Goal: Task Accomplishment & Management: Complete application form

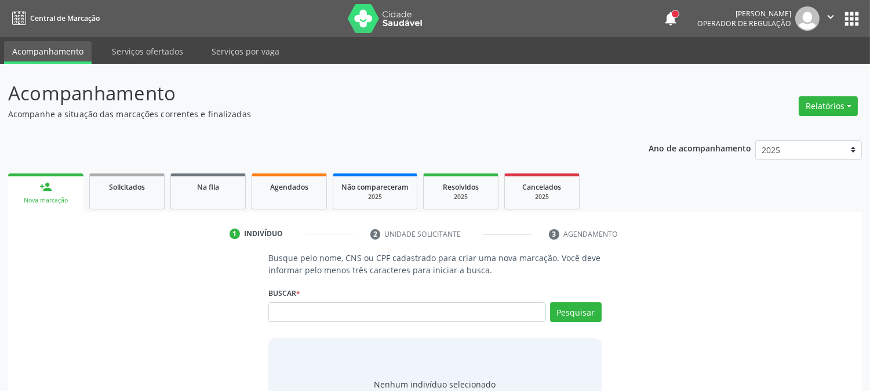
click at [434, 310] on input "text" at bounding box center [407, 312] width 277 height 20
click at [466, 306] on input "text" at bounding box center [407, 312] width 277 height 20
click at [452, 314] on input "text" at bounding box center [407, 312] width 277 height 20
click at [452, 311] on input "text" at bounding box center [407, 312] width 277 height 20
type input "702604757003647"
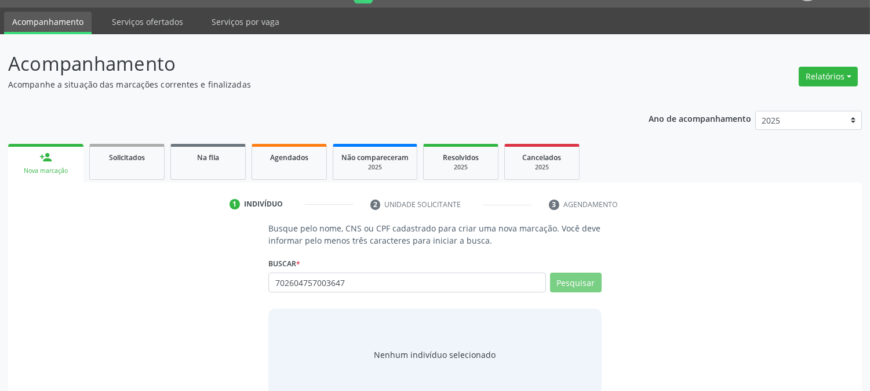
scroll to position [55, 0]
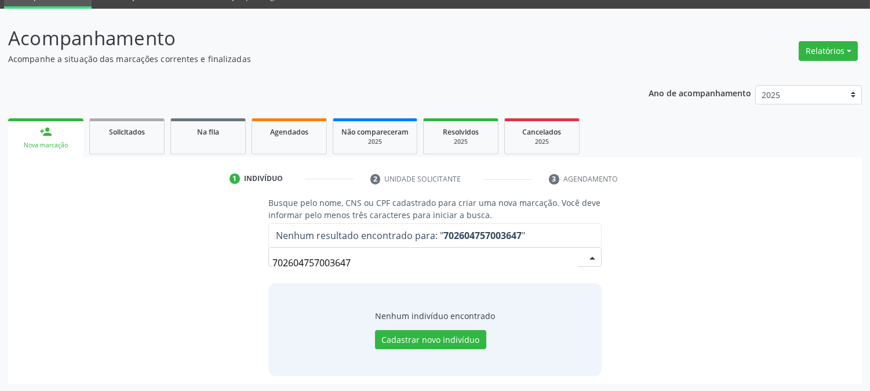
drag, startPoint x: 381, startPoint y: 264, endPoint x: 70, endPoint y: 266, distance: 310.8
click at [78, 267] on div "Busque pelo nome, CNS ou CPF cadastrado para criar uma nova marcação. Você deve…" at bounding box center [435, 286] width 838 height 179
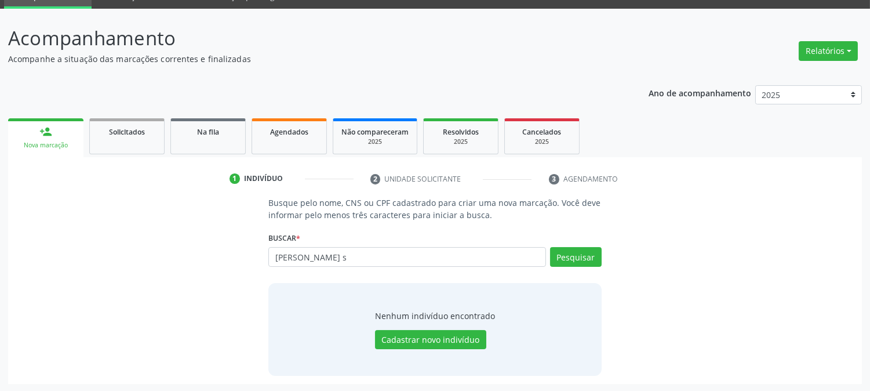
type input "maria das graças moraes s"
click at [324, 253] on input "maria das graças moraes s" at bounding box center [407, 257] width 277 height 20
paste input "163948323250002"
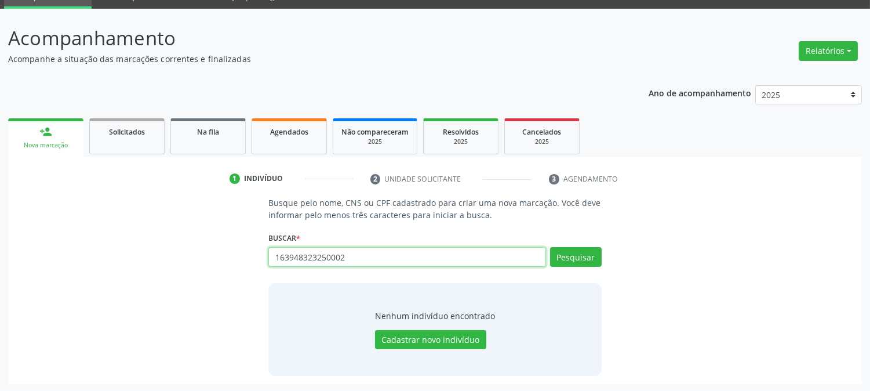
type input "163948323250002"
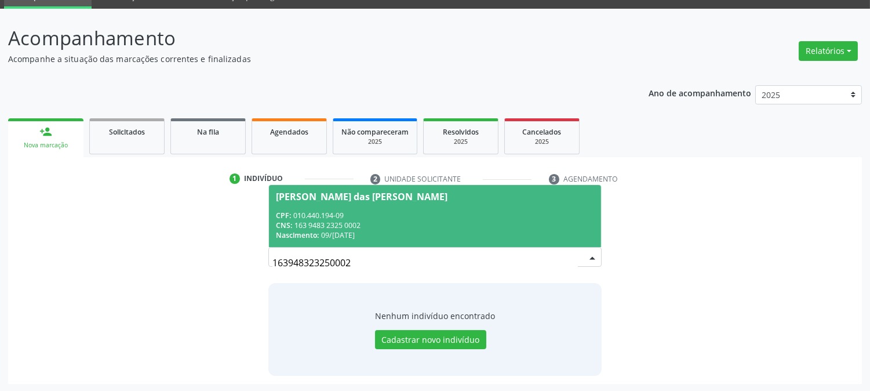
click at [368, 223] on div "CNS: 163 9483 2325 0002" at bounding box center [435, 225] width 318 height 10
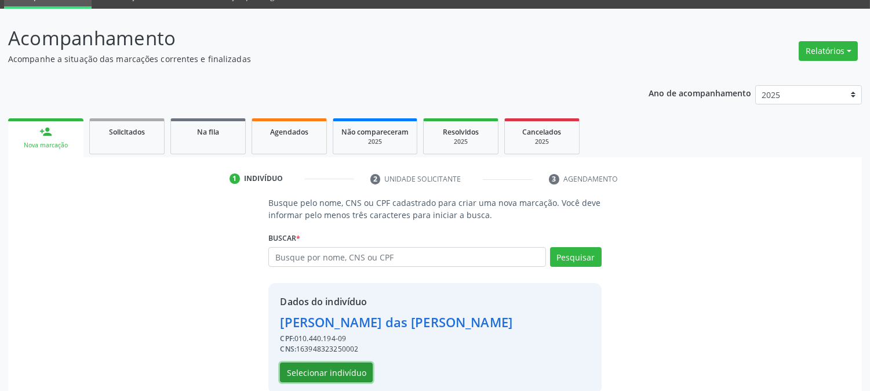
click at [329, 375] on button "Selecionar indivíduo" at bounding box center [326, 372] width 93 height 20
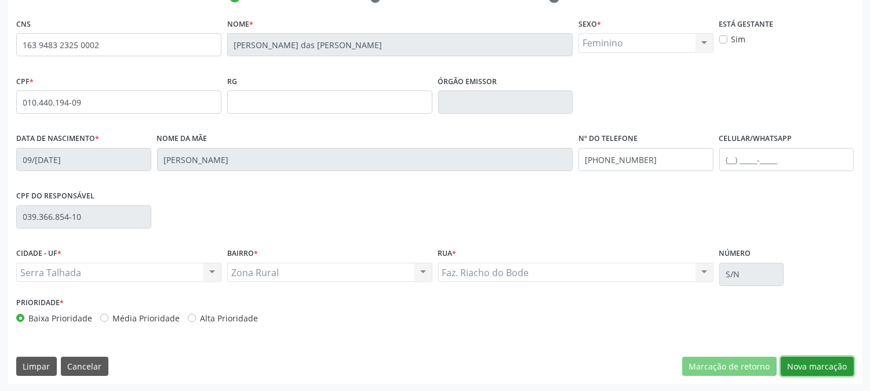
click at [799, 366] on button "Nova marcação" at bounding box center [817, 367] width 73 height 20
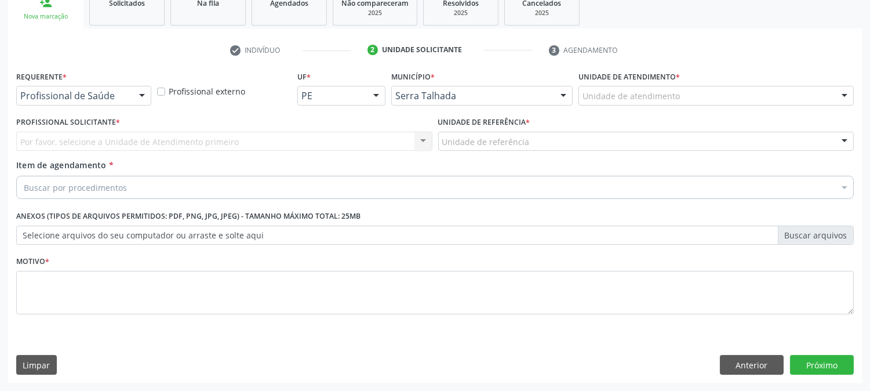
scroll to position [183, 0]
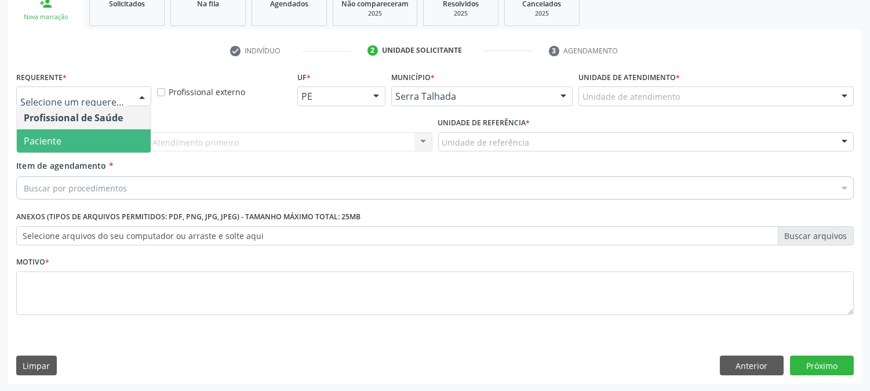
click at [67, 140] on span "Paciente" at bounding box center [84, 140] width 134 height 23
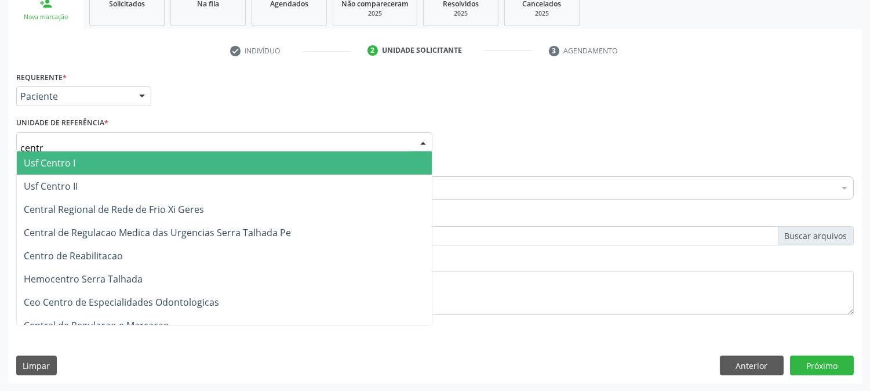
type input "centro"
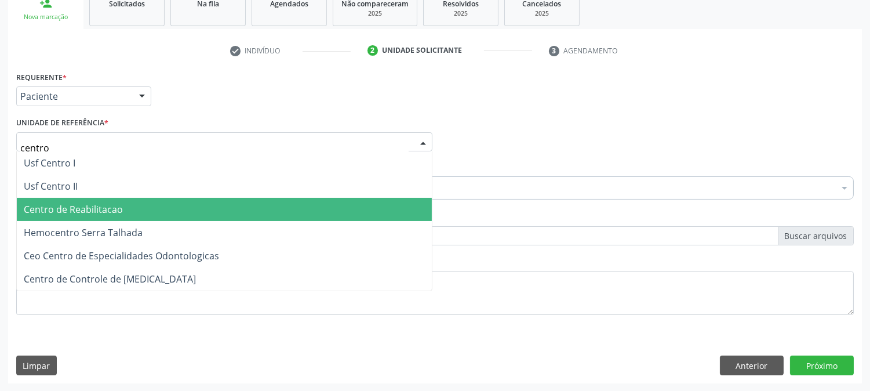
click at [74, 200] on span "Centro de Reabilitacao" at bounding box center [224, 209] width 415 height 23
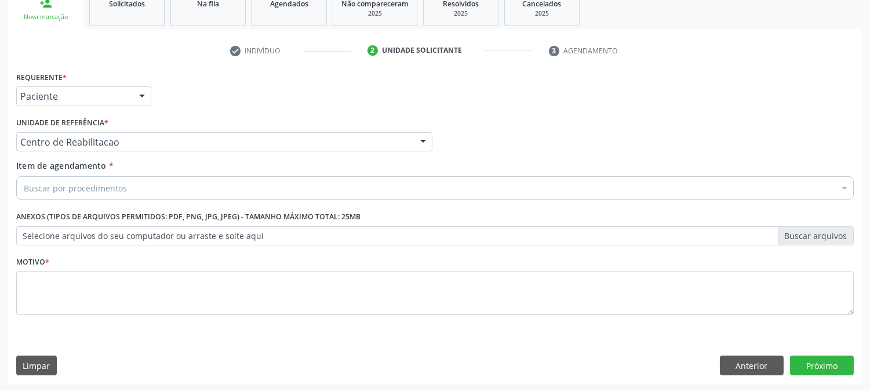
click at [485, 131] on div "Profissional Solicitante Por favor, selecione a Unidade de Atendimento primeiro…" at bounding box center [435, 136] width 844 height 45
click at [187, 187] on div "Buscar por procedimentos" at bounding box center [435, 187] width 838 height 23
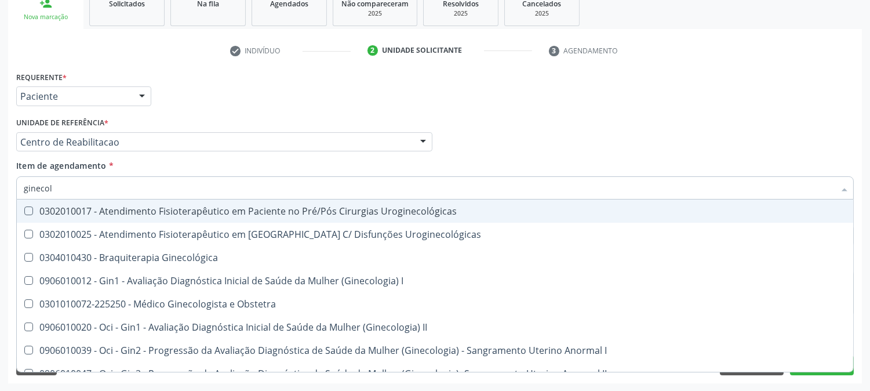
type input "ginecolo"
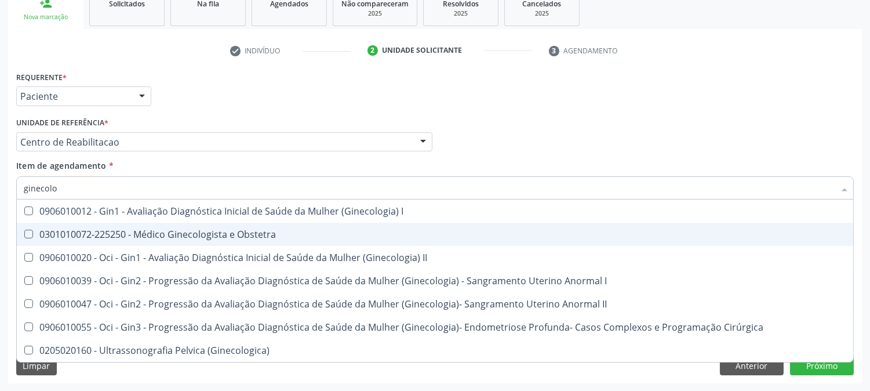
click at [175, 230] on div "0301010072-225250 - Médico Ginecologista e Obstetra" at bounding box center [435, 234] width 823 height 9
checkbox Obstetra "true"
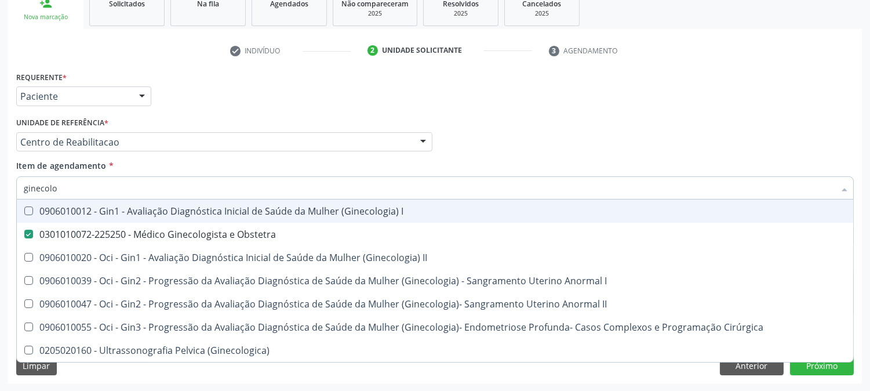
click at [545, 101] on div "Requerente * Paciente Profissional de Saúde Paciente Nenhum resultado encontrad…" at bounding box center [435, 90] width 844 height 45
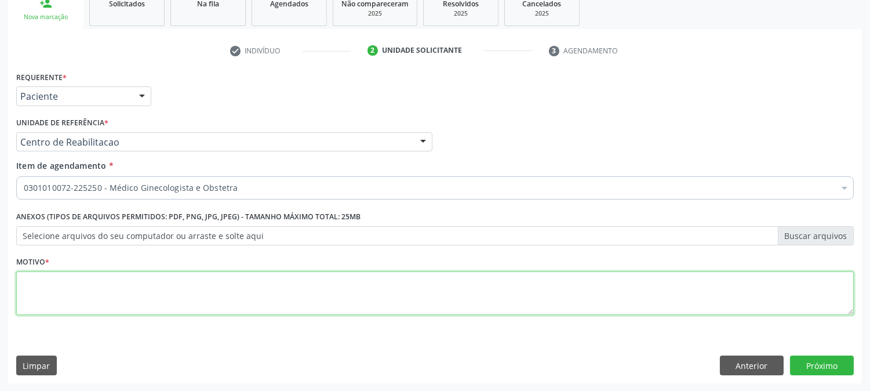
click at [140, 286] on textarea at bounding box center [435, 293] width 838 height 44
type textarea "."
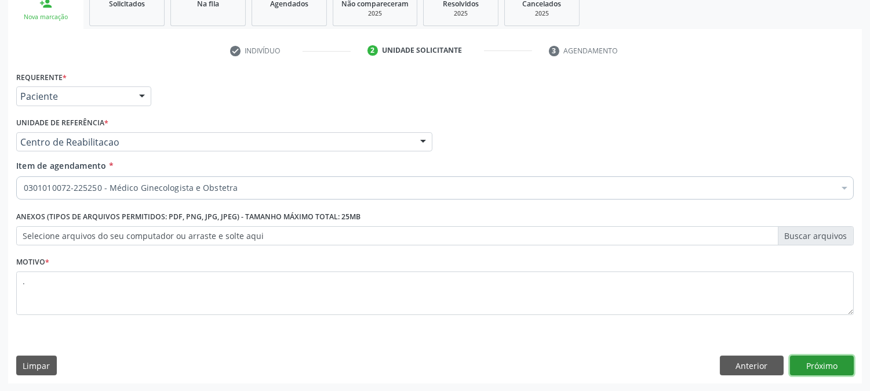
click at [819, 369] on button "Próximo" at bounding box center [822, 365] width 64 height 20
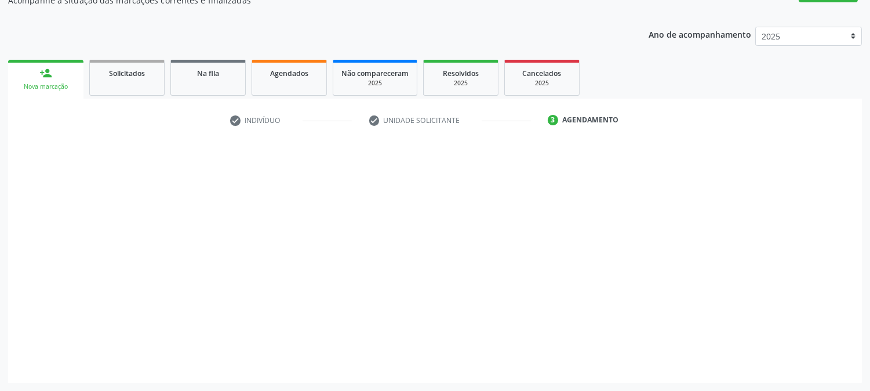
scroll to position [113, 0]
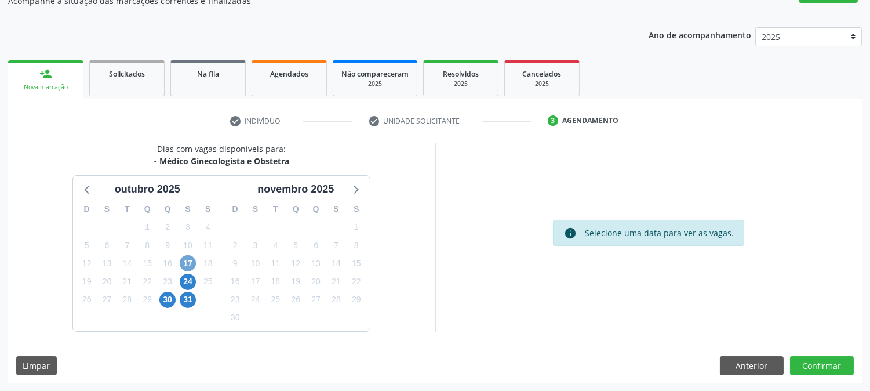
click at [188, 265] on span "17" at bounding box center [188, 263] width 16 height 16
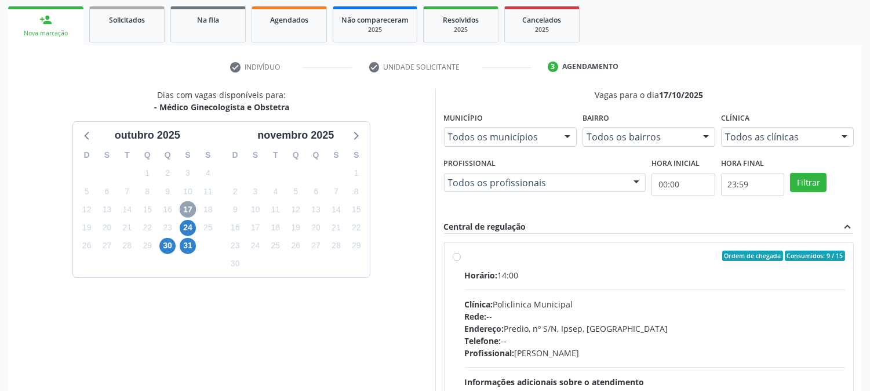
scroll to position [281, 0]
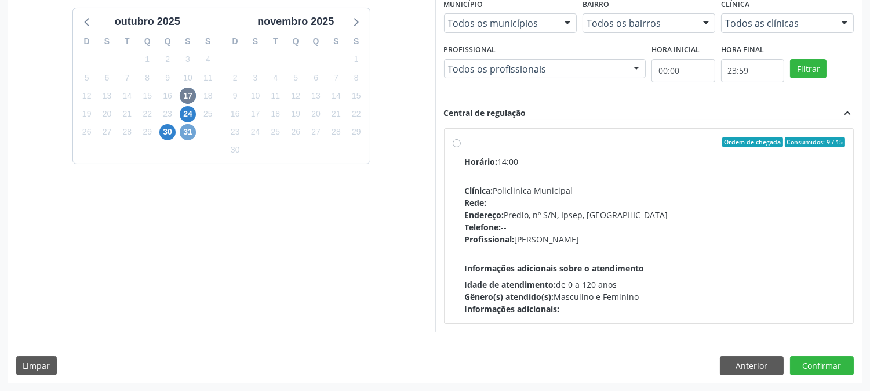
click at [183, 131] on span "31" at bounding box center [188, 132] width 16 height 16
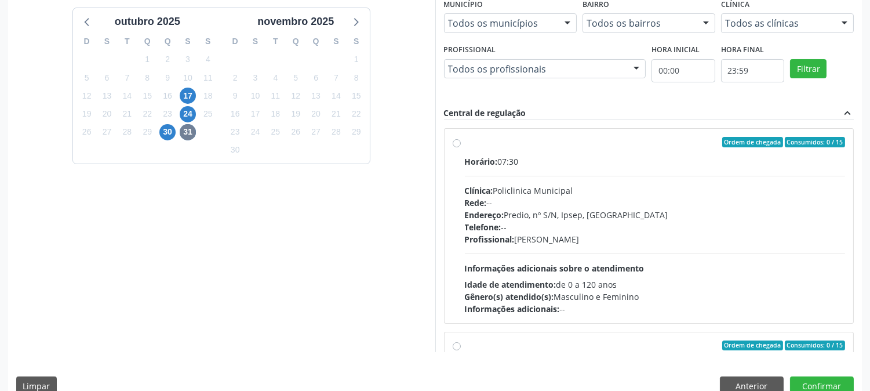
click at [741, 212] on div "Endereço: Predio, nº S/N, Ipsep, Serra Talhada - PE" at bounding box center [655, 215] width 381 height 12
click at [461, 147] on input "Ordem de chegada Consumidos: 0 / 15 Horário: 07:30 Clínica: Policlinica Municip…" at bounding box center [457, 142] width 8 height 10
radio input "true"
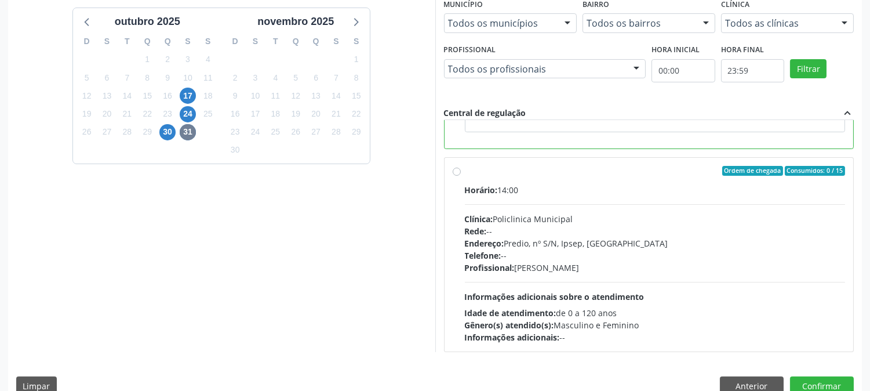
scroll to position [257, 0]
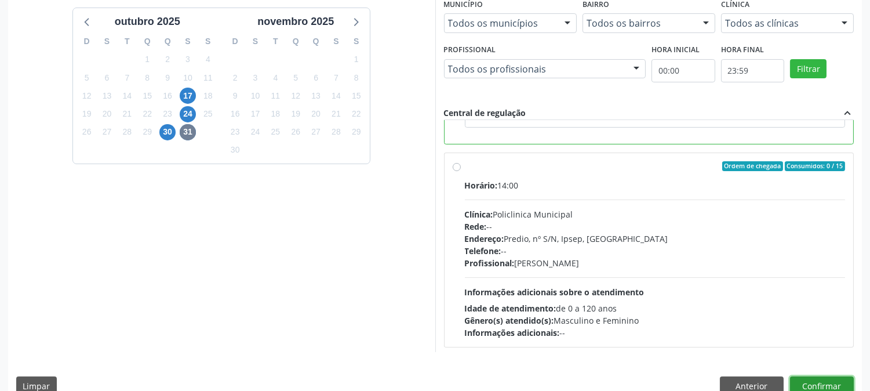
click at [824, 380] on button "Confirmar" at bounding box center [822, 386] width 64 height 20
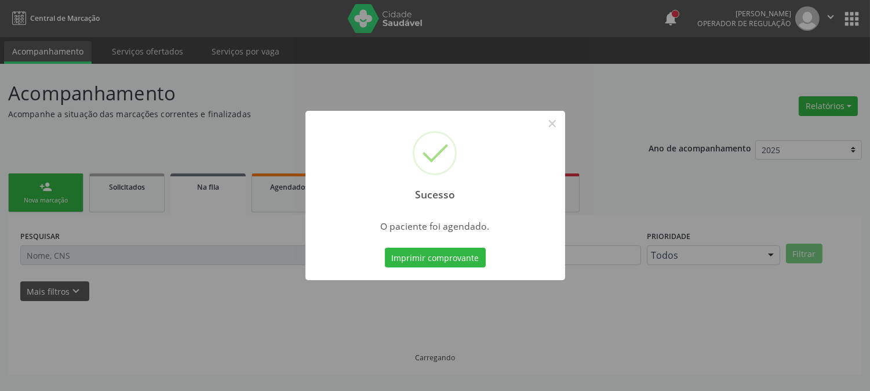
scroll to position [0, 0]
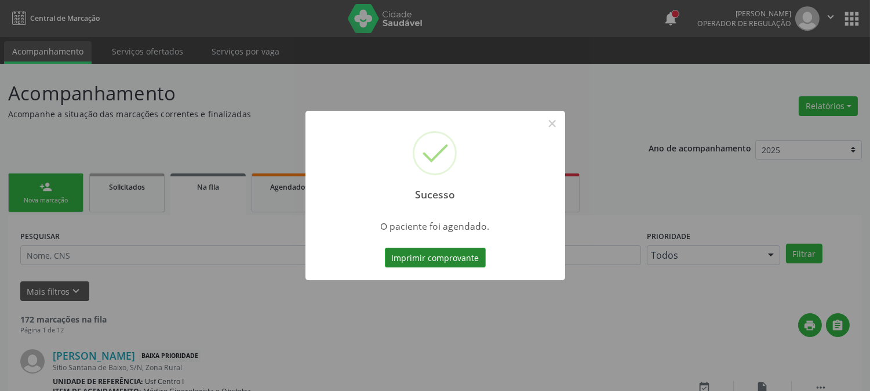
click at [414, 262] on button "Imprimir comprovante" at bounding box center [435, 258] width 101 height 20
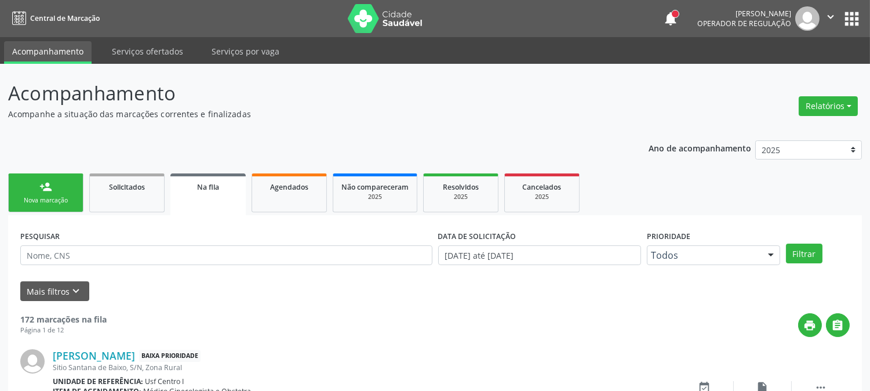
click at [70, 186] on link "person_add Nova marcação" at bounding box center [45, 192] width 75 height 39
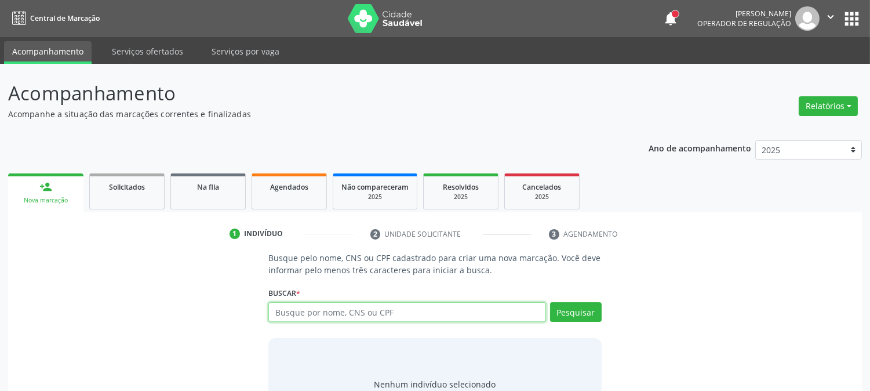
click at [292, 306] on input "text" at bounding box center [407, 312] width 277 height 20
click at [296, 310] on input "text" at bounding box center [407, 312] width 277 height 20
type input "04398926437"
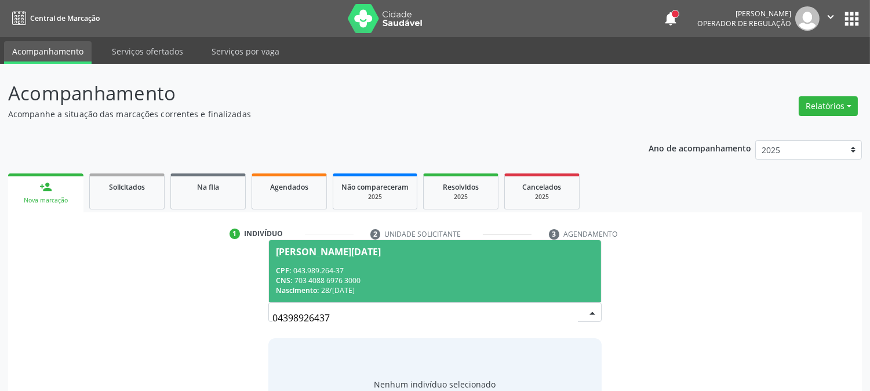
click at [394, 270] on div "CPF: 043.989.264-37" at bounding box center [435, 271] width 318 height 10
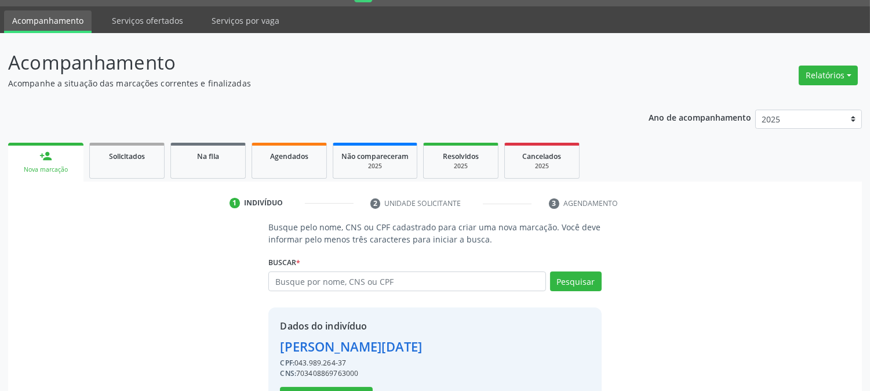
scroll to position [73, 0]
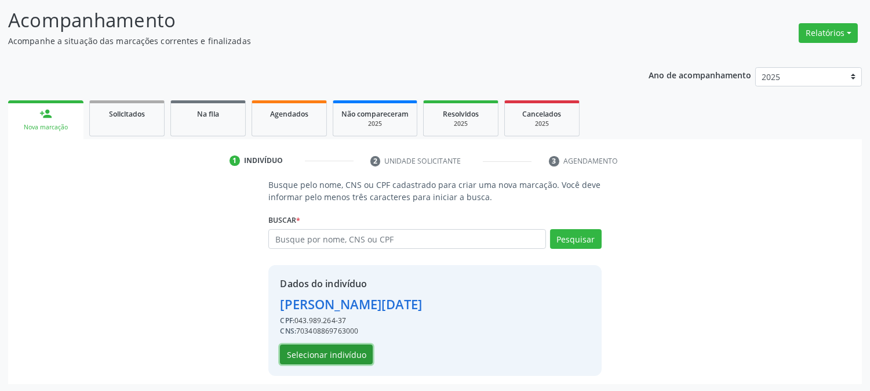
click at [318, 356] on button "Selecionar indivíduo" at bounding box center [326, 354] width 93 height 20
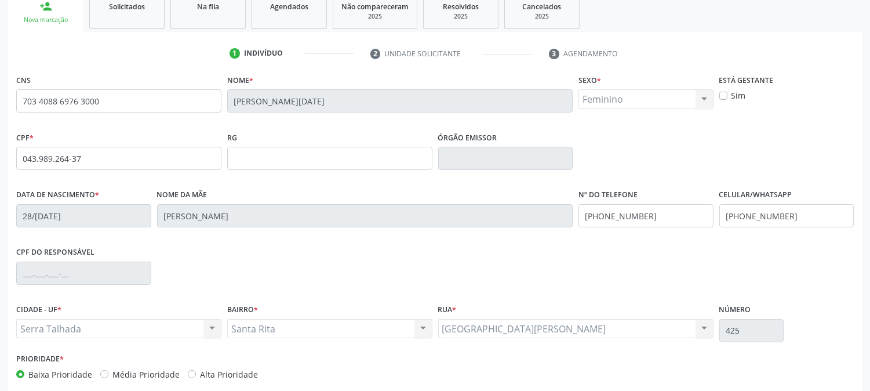
scroll to position [237, 0]
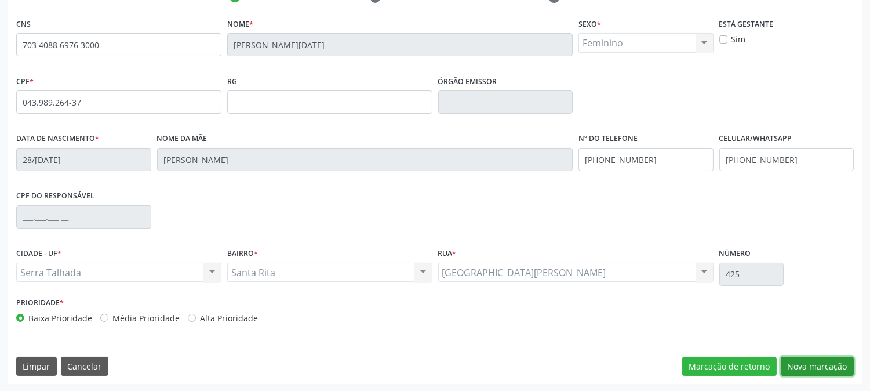
click at [814, 361] on button "Nova marcação" at bounding box center [817, 367] width 73 height 20
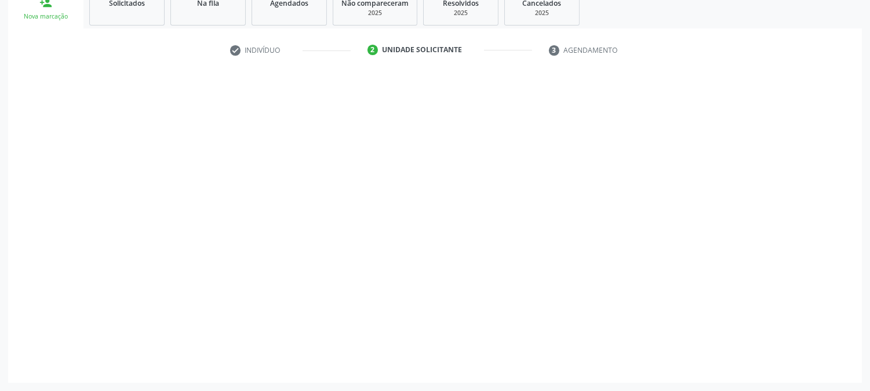
scroll to position [183, 0]
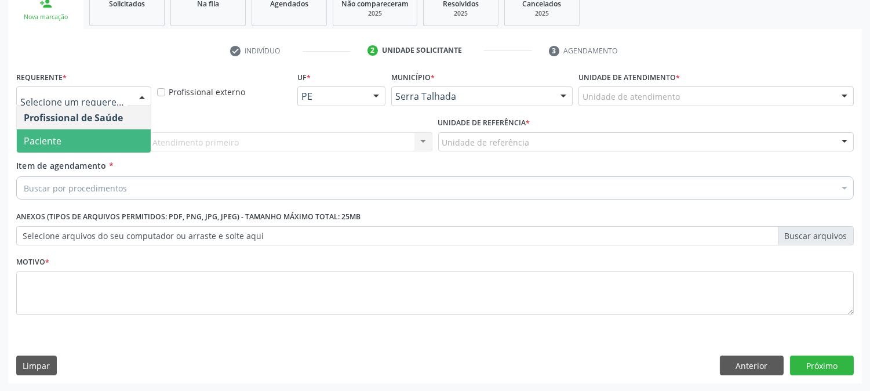
click at [108, 136] on span "Paciente" at bounding box center [84, 140] width 134 height 23
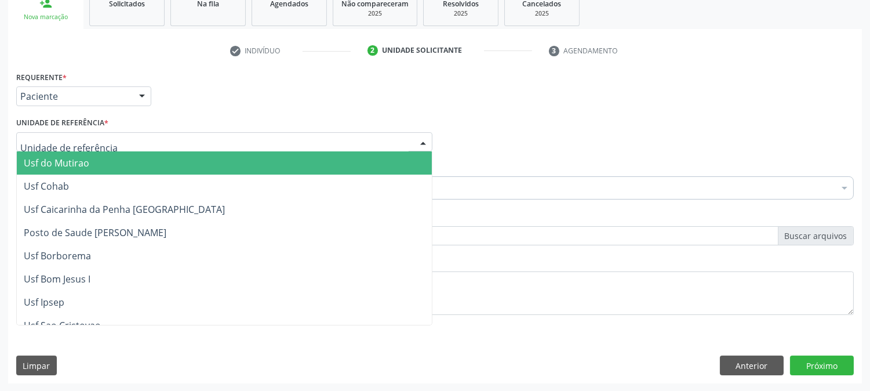
click at [133, 148] on div at bounding box center [224, 142] width 416 height 20
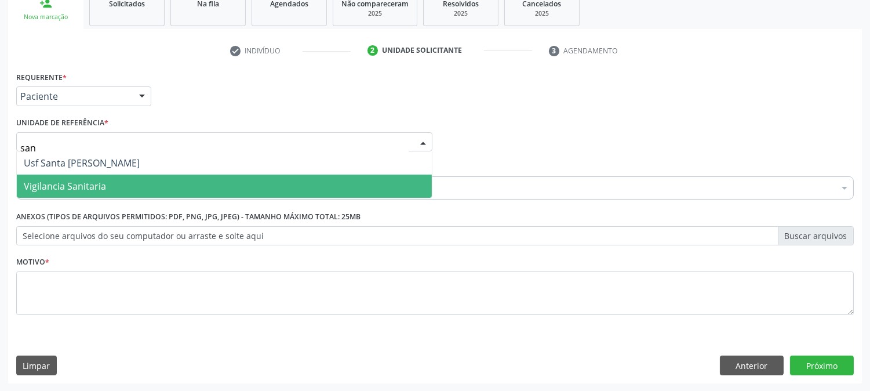
type input "sant"
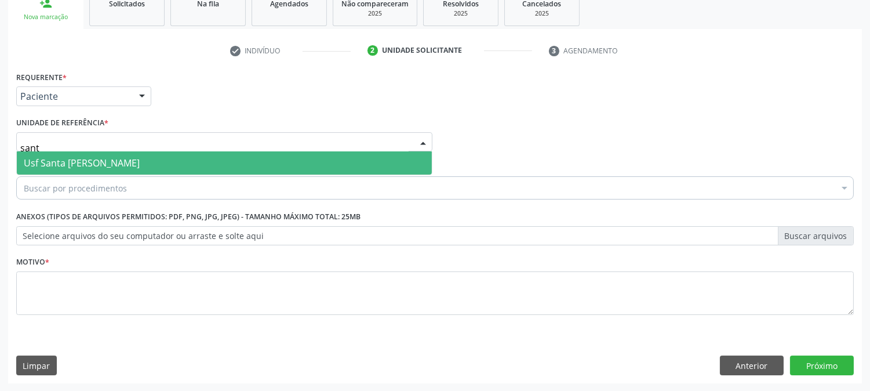
click at [161, 159] on span "Usf Santa [PERSON_NAME]" at bounding box center [224, 162] width 415 height 23
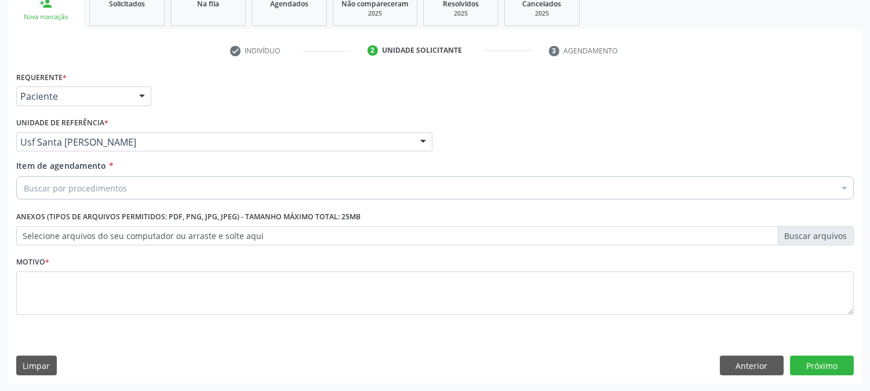
click at [159, 182] on div "Buscar por procedimentos" at bounding box center [435, 187] width 838 height 23
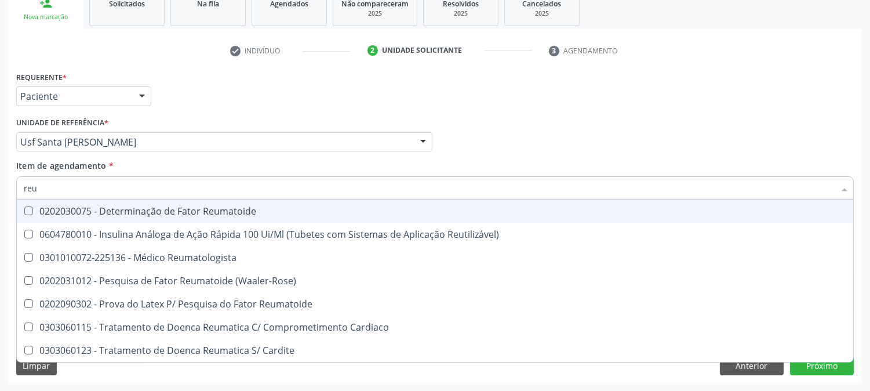
type input "reum"
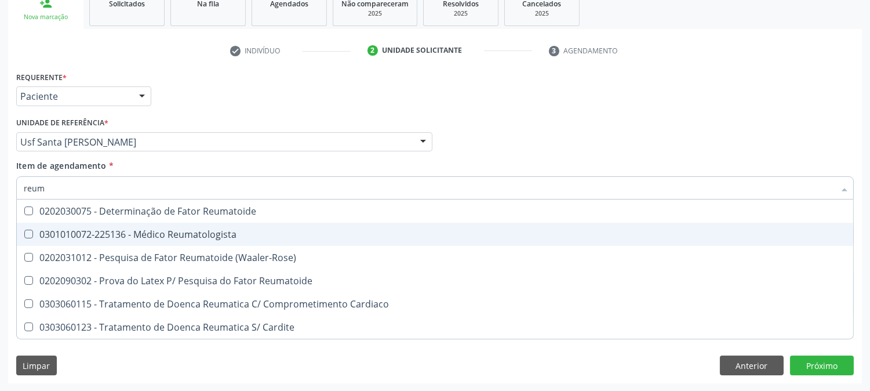
click at [165, 230] on div "0301010072-225136 - Médico Reumatologista" at bounding box center [435, 234] width 823 height 9
checkbox Reumatologista "true"
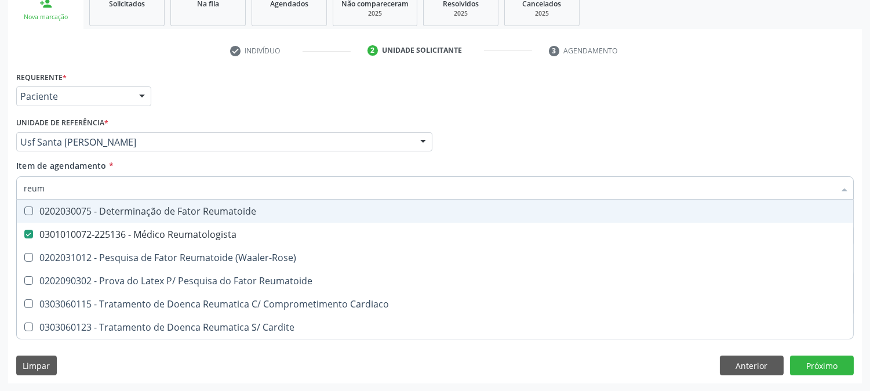
click at [546, 132] on div "Profissional Solicitante Por favor, selecione a Unidade de Atendimento primeiro…" at bounding box center [435, 136] width 844 height 45
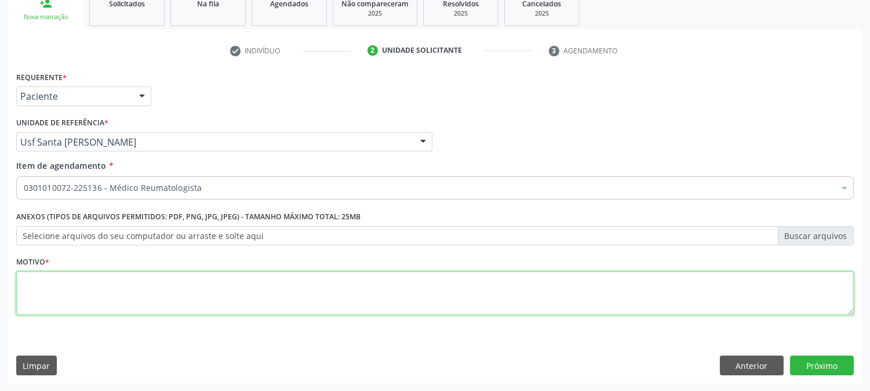
click at [275, 289] on textarea at bounding box center [435, 293] width 838 height 44
drag, startPoint x: 276, startPoint y: 289, endPoint x: 280, endPoint y: 282, distance: 8.1
type textarea "."
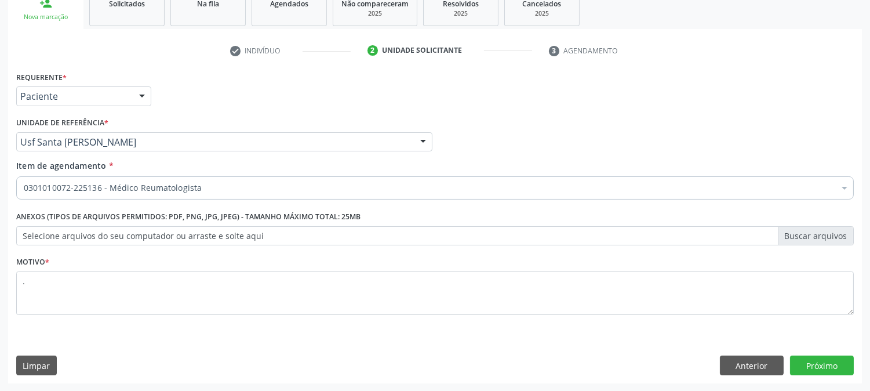
drag, startPoint x: 280, startPoint y: 282, endPoint x: 724, endPoint y: 111, distance: 475.5
click at [724, 111] on div "Requerente * Paciente Profissional de Saúde Paciente Nenhum resultado encontrad…" at bounding box center [435, 90] width 844 height 45
click at [831, 362] on button "Próximo" at bounding box center [822, 365] width 64 height 20
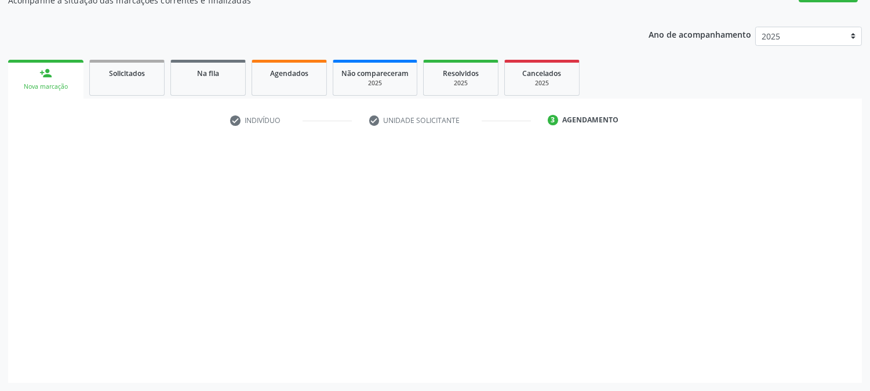
scroll to position [113, 0]
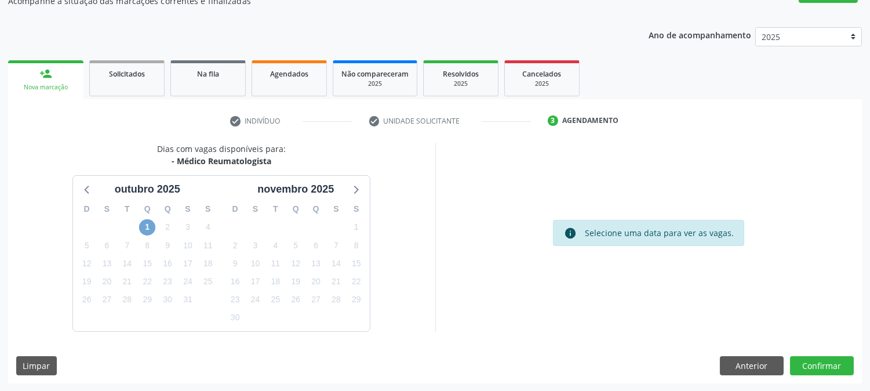
click at [143, 228] on span "1" at bounding box center [147, 227] width 16 height 16
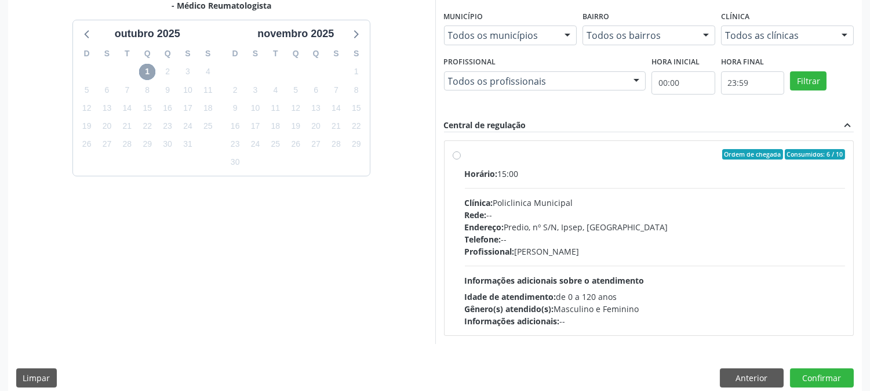
scroll to position [281, 0]
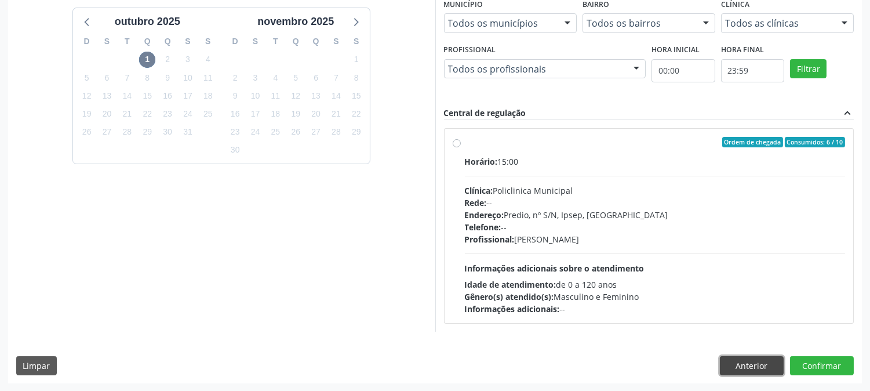
click at [733, 362] on button "Anterior" at bounding box center [752, 366] width 64 height 20
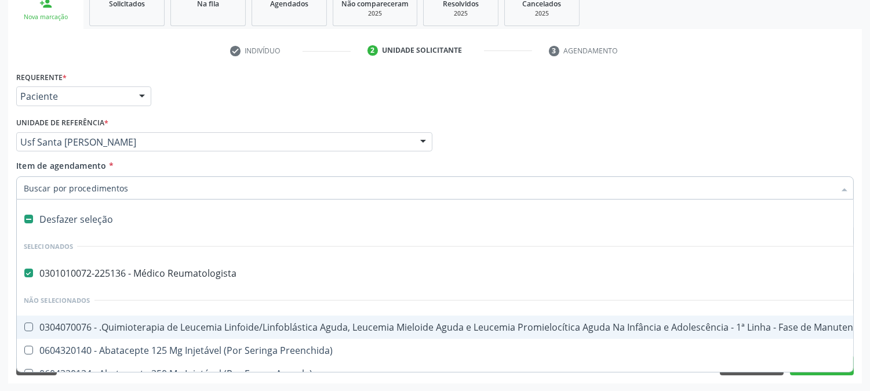
click at [757, 118] on div "Profissional Solicitante Por favor, selecione a Unidade de Atendimento primeiro…" at bounding box center [435, 136] width 844 height 45
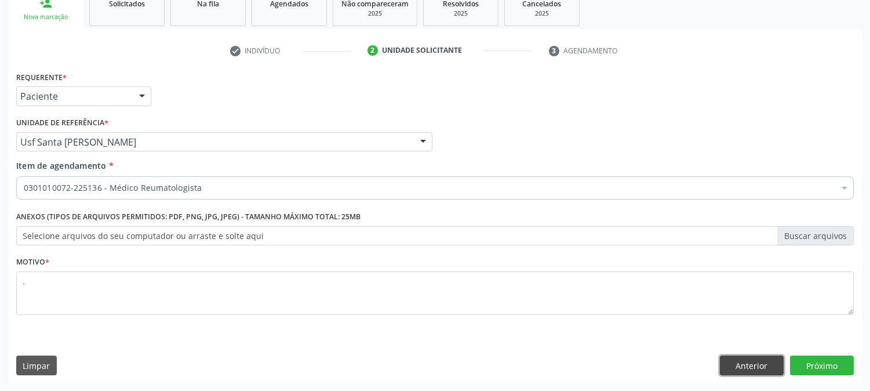
click at [742, 360] on button "Anterior" at bounding box center [752, 365] width 64 height 20
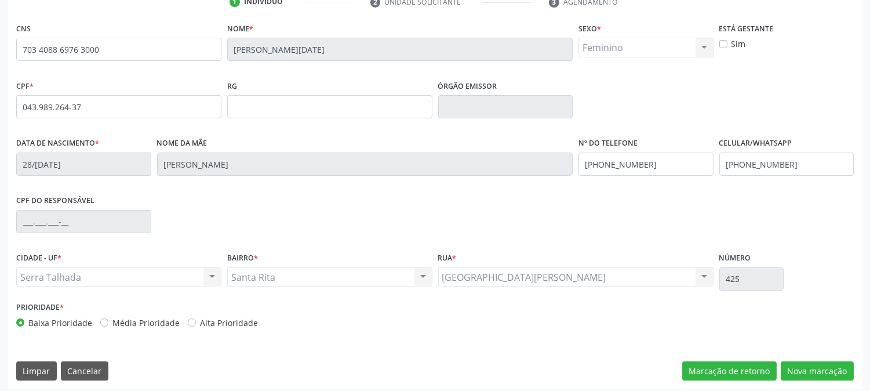
scroll to position [237, 0]
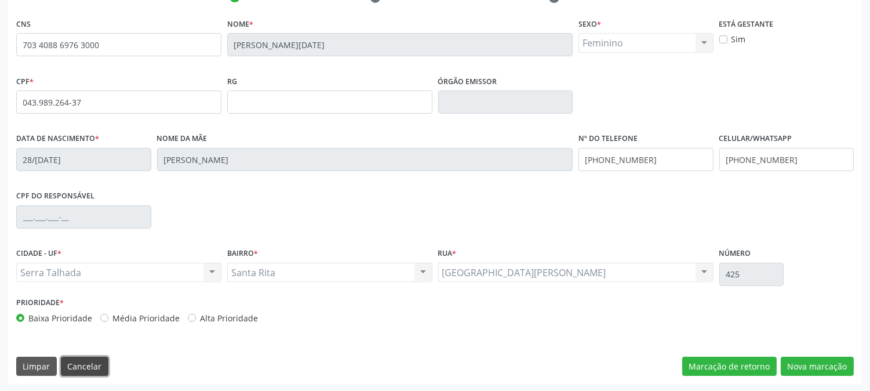
click at [78, 362] on button "Cancelar" at bounding box center [85, 367] width 48 height 20
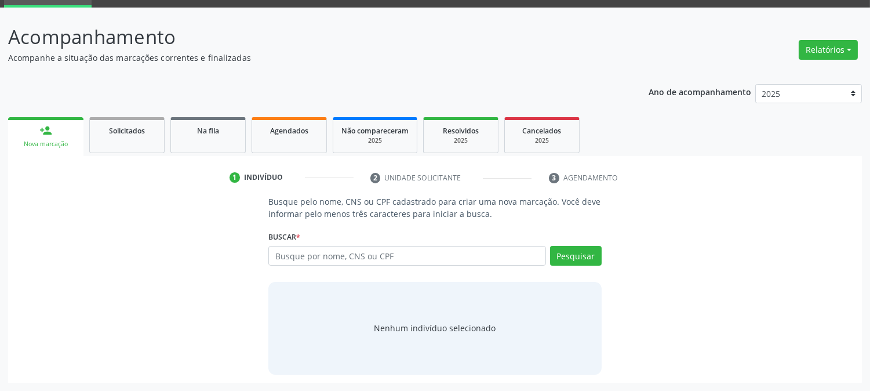
scroll to position [55, 0]
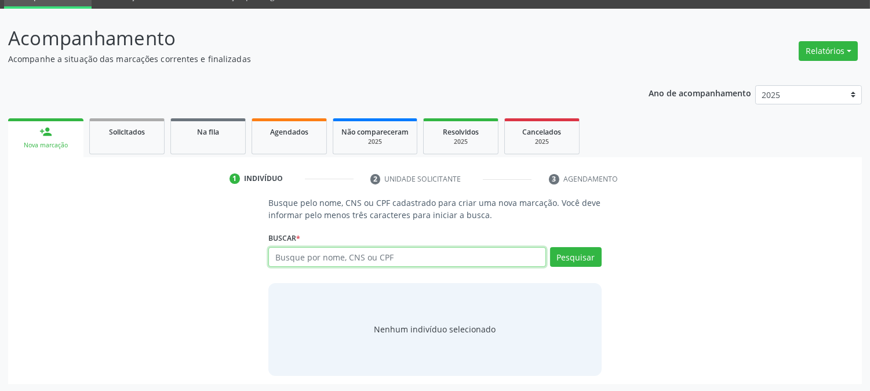
click at [324, 251] on input "text" at bounding box center [407, 257] width 277 height 20
type input "30358175453"
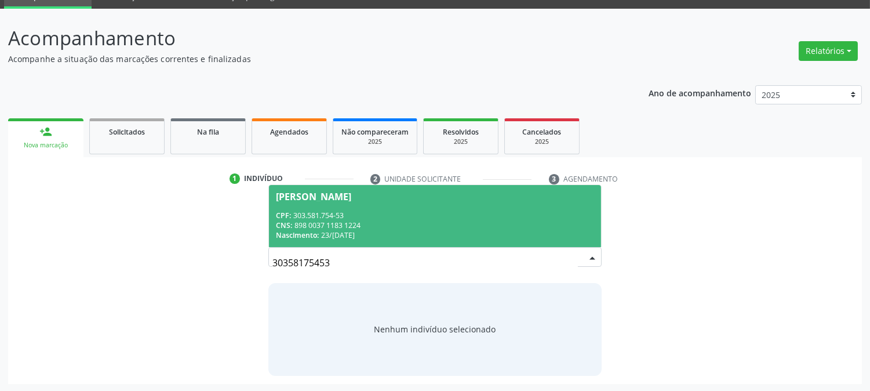
click at [383, 211] on div "CPF: 303.581.754-53" at bounding box center [435, 216] width 318 height 10
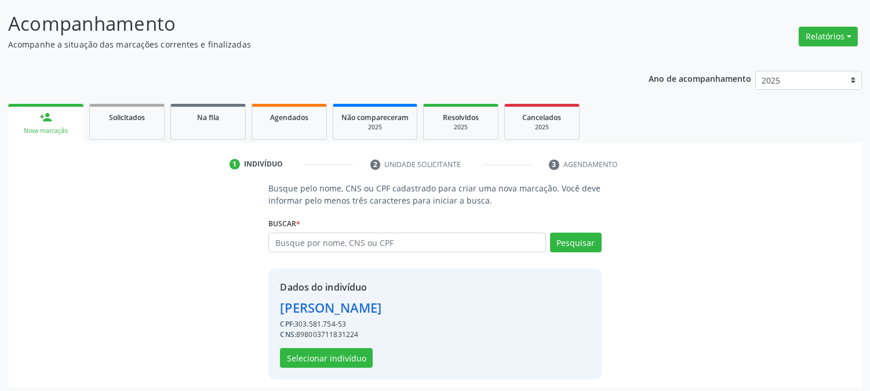
scroll to position [73, 0]
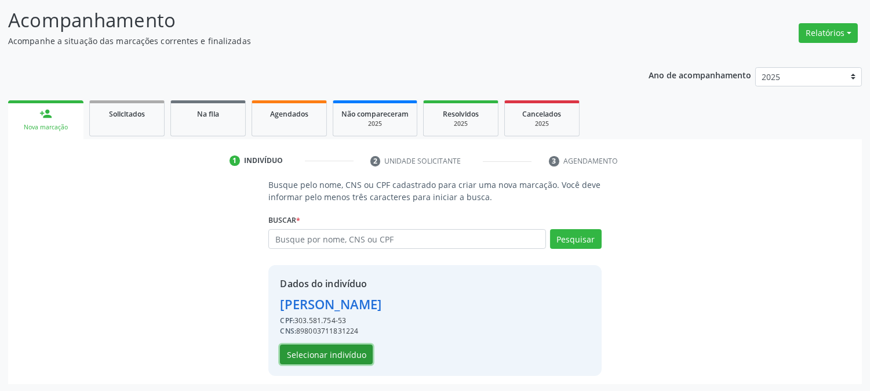
click at [344, 345] on button "Selecionar indivíduo" at bounding box center [326, 354] width 93 height 20
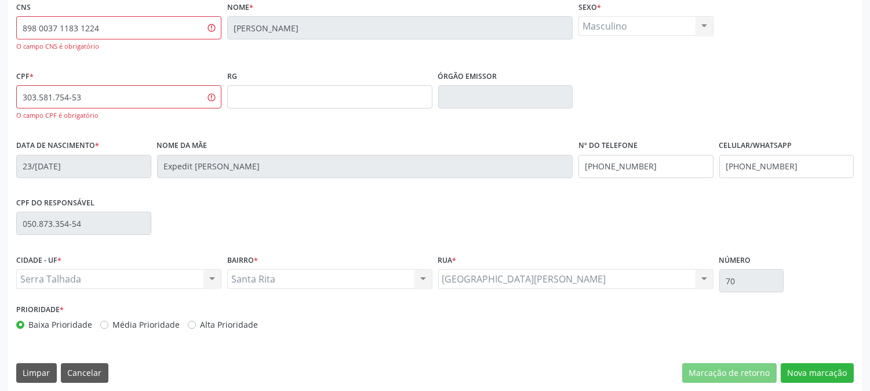
scroll to position [261, 0]
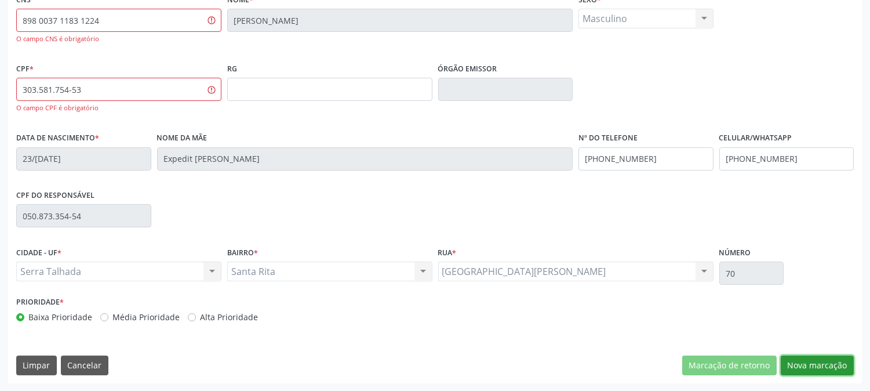
click at [802, 362] on button "Nova marcação" at bounding box center [817, 365] width 73 height 20
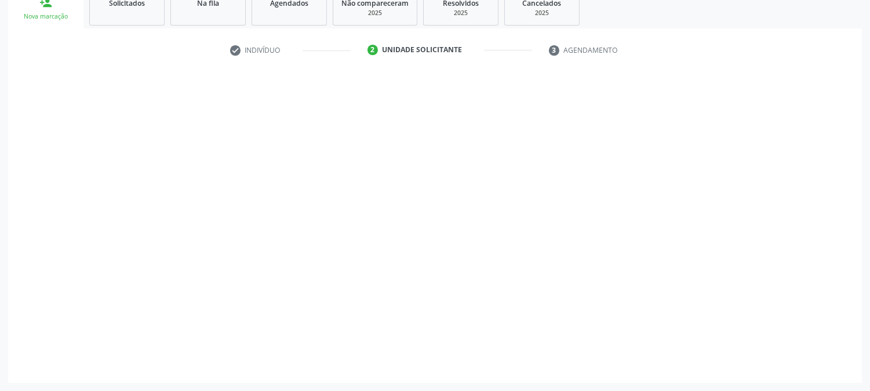
scroll to position [183, 0]
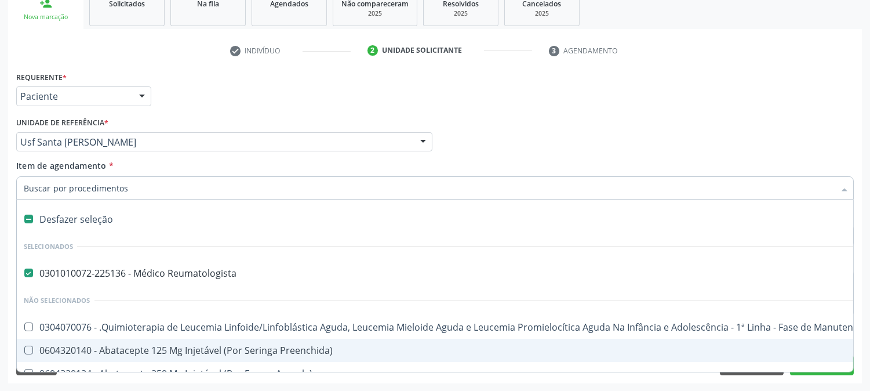
click at [130, 220] on div "Desfazer seleção" at bounding box center [475, 219] width 917 height 23
checkbox Reumatologista "false"
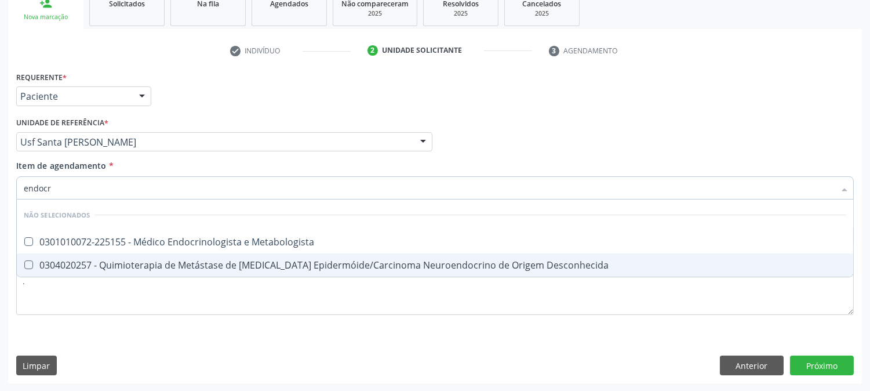
type input "endocri"
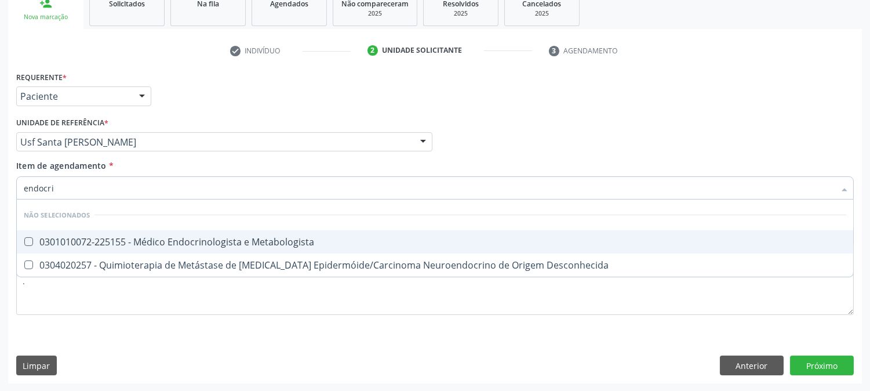
click at [199, 241] on div "0301010072-225155 - Médico Endocrinologista e Metabologista" at bounding box center [435, 241] width 823 height 9
checkbox Metabologista "true"
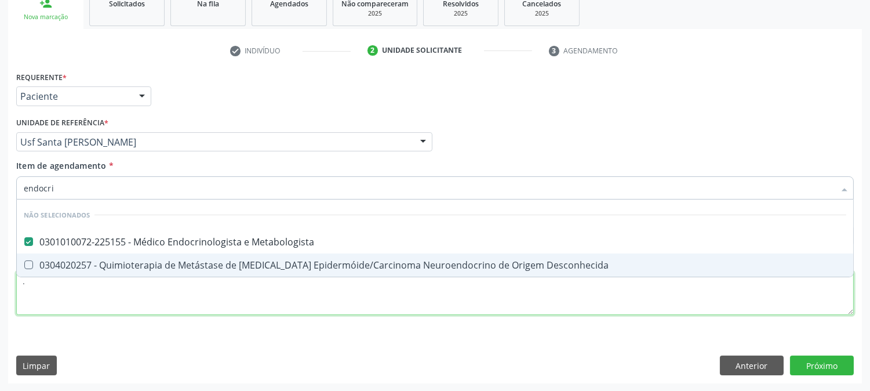
click at [232, 305] on div "Requerente * Paciente Profissional de Saúde Paciente Nenhum resultado encontrad…" at bounding box center [435, 199] width 838 height 263
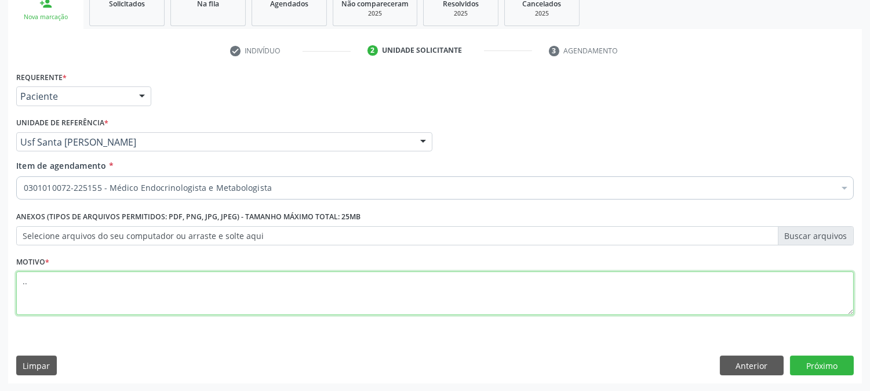
type textarea "."
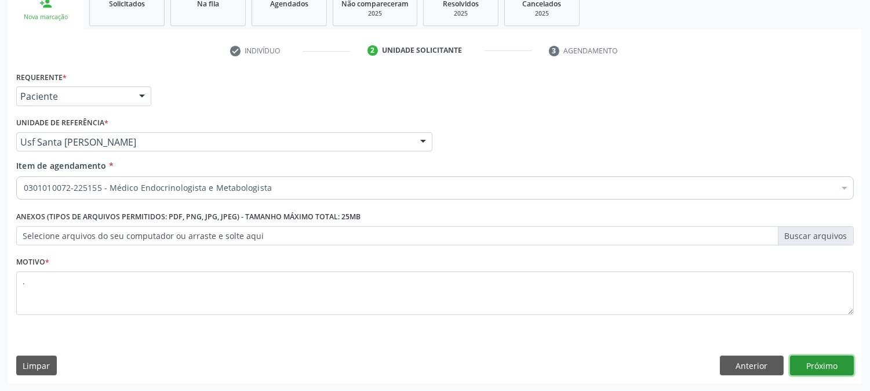
click at [819, 374] on button "Próximo" at bounding box center [822, 365] width 64 height 20
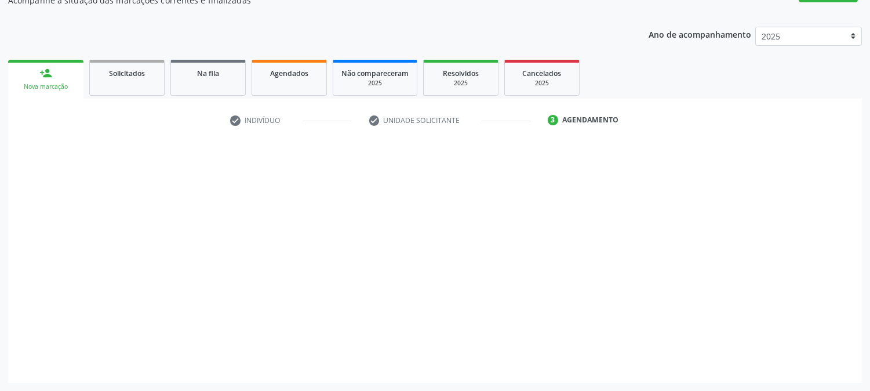
scroll to position [113, 0]
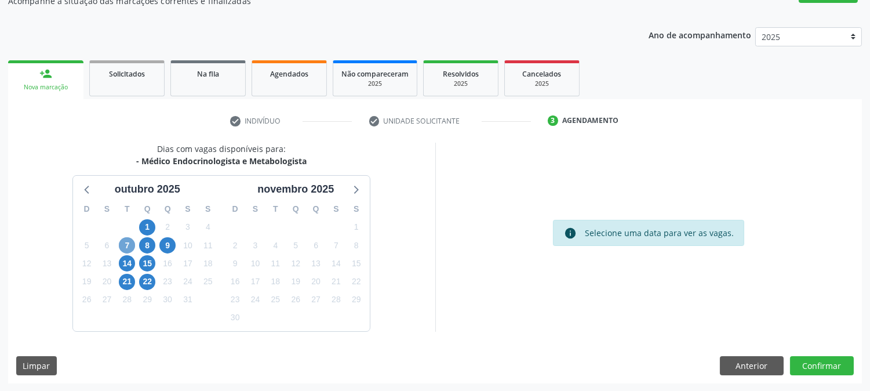
click at [130, 240] on span "7" at bounding box center [127, 245] width 16 height 16
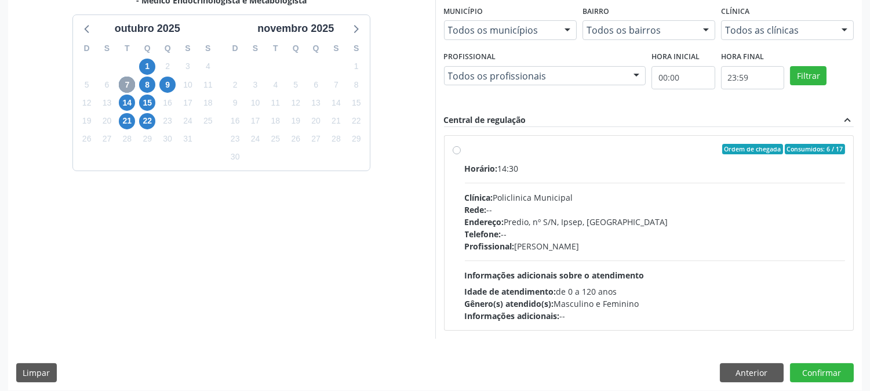
scroll to position [281, 0]
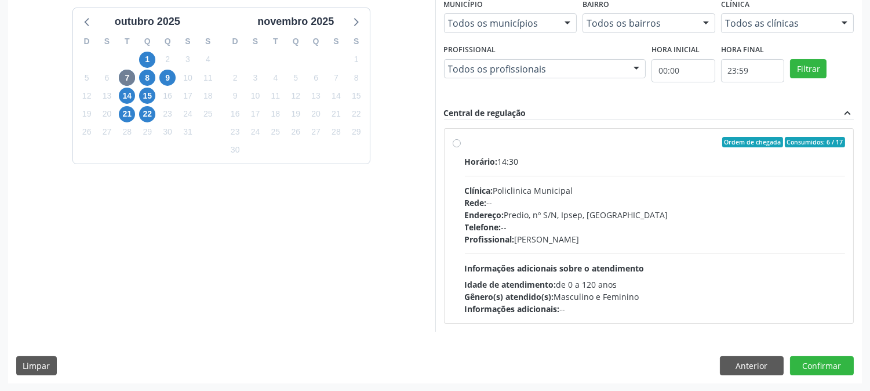
click at [720, 188] on div "Clínica: Policlinica Municipal" at bounding box center [655, 190] width 381 height 12
click at [461, 147] on input "Ordem de chegada Consumidos: 6 / 17 Horário: 14:30 Clínica: Policlinica Municip…" at bounding box center [457, 142] width 8 height 10
radio input "true"
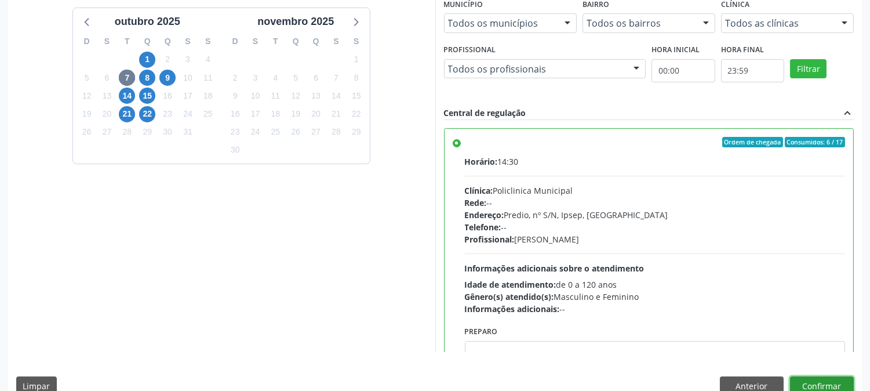
click at [825, 380] on button "Confirmar" at bounding box center [822, 386] width 64 height 20
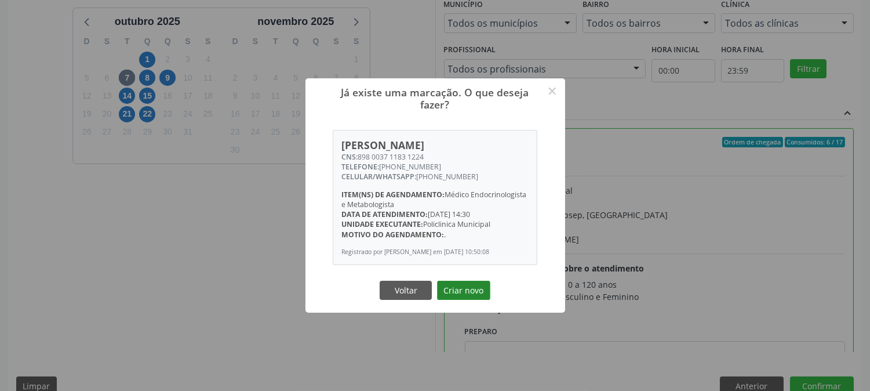
click at [464, 293] on button "Criar novo" at bounding box center [463, 291] width 53 height 20
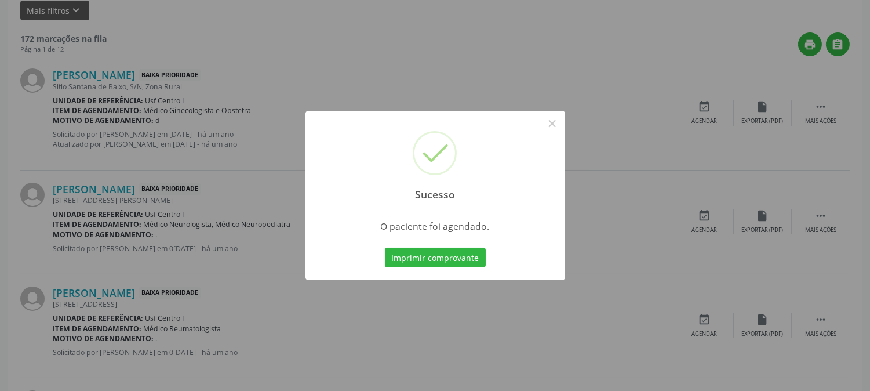
scroll to position [0, 0]
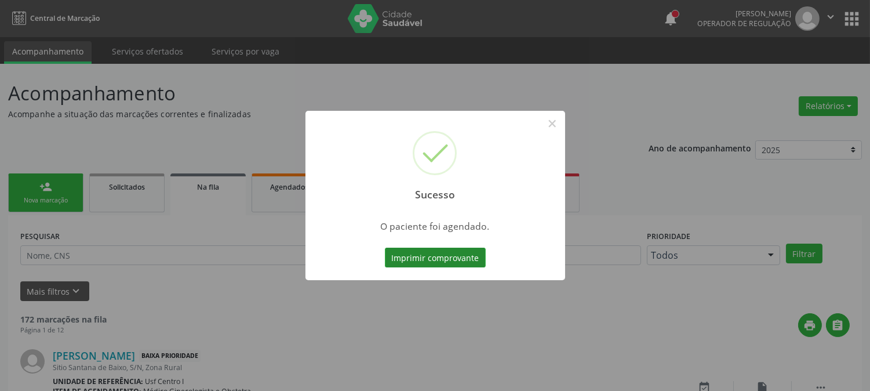
click at [444, 265] on button "Imprimir comprovante" at bounding box center [435, 258] width 101 height 20
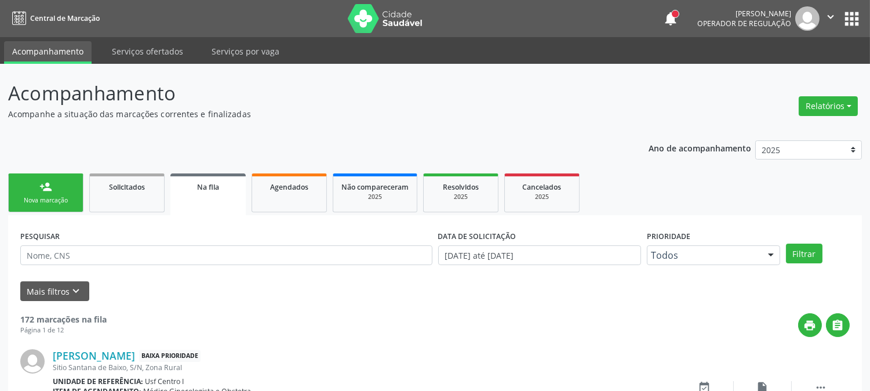
click at [53, 186] on link "person_add Nova marcação" at bounding box center [45, 192] width 75 height 39
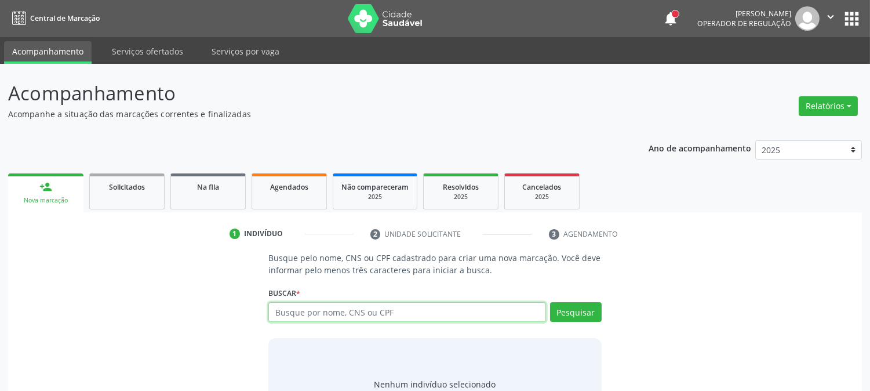
click at [373, 310] on input "text" at bounding box center [407, 312] width 277 height 20
click at [390, 306] on input "text" at bounding box center [407, 312] width 277 height 20
type input "704207730366083"
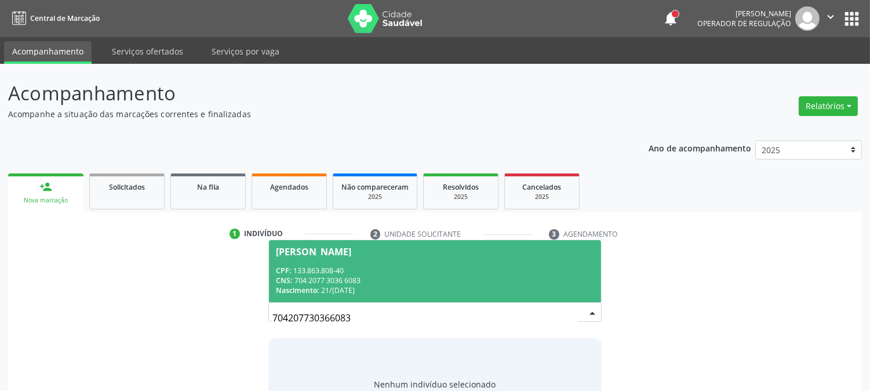
scroll to position [55, 0]
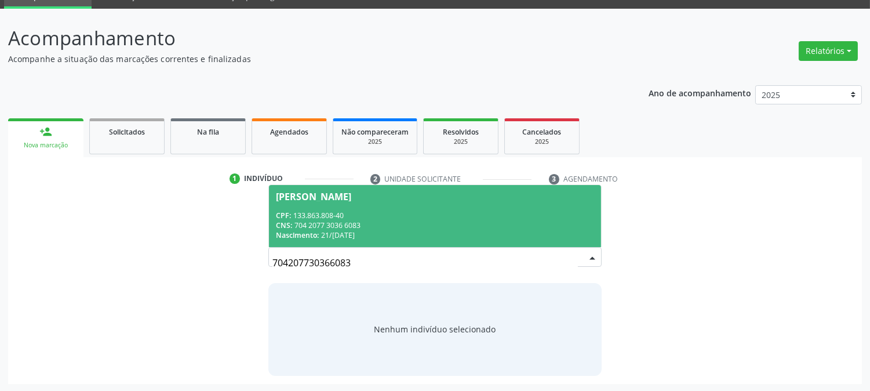
click at [344, 232] on div "Nascimento: 21/10/1972" at bounding box center [435, 235] width 318 height 10
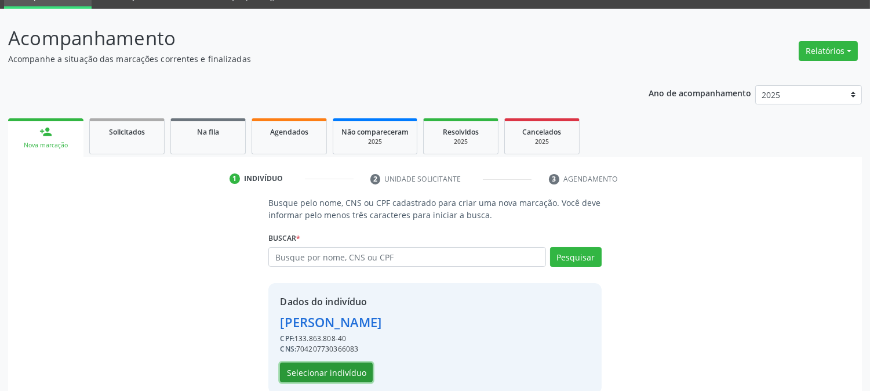
click at [317, 375] on button "Selecionar indivíduo" at bounding box center [326, 372] width 93 height 20
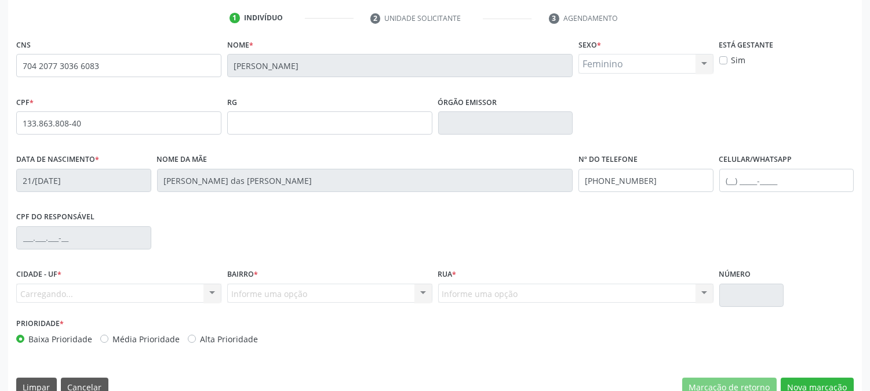
scroll to position [237, 0]
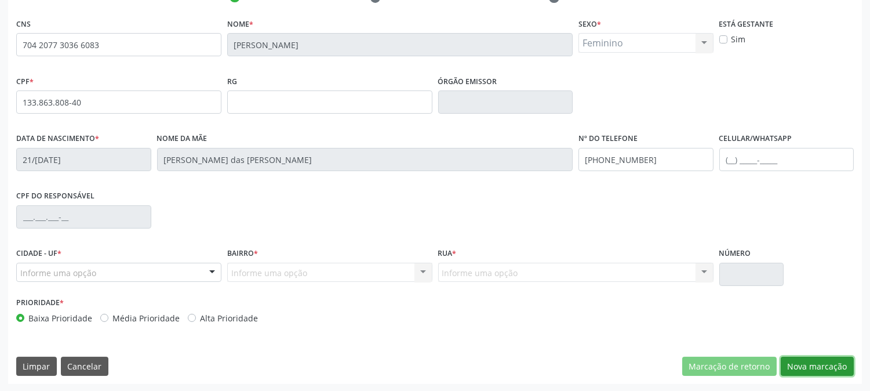
click at [818, 370] on button "Nova marcação" at bounding box center [817, 367] width 73 height 20
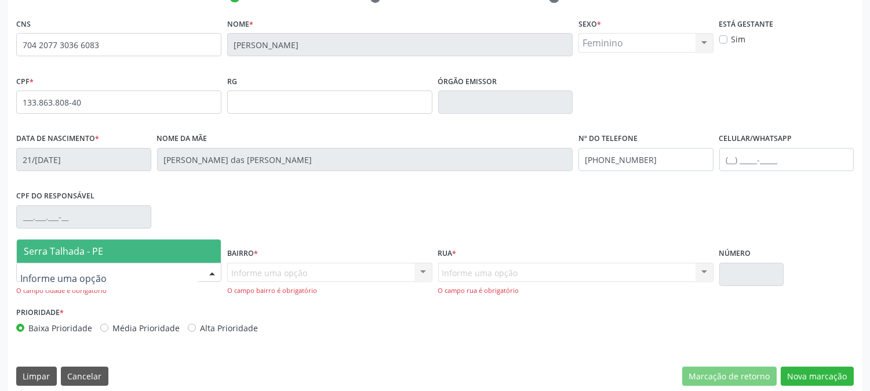
click at [97, 252] on span "Serra Talhada - PE" at bounding box center [63, 251] width 79 height 13
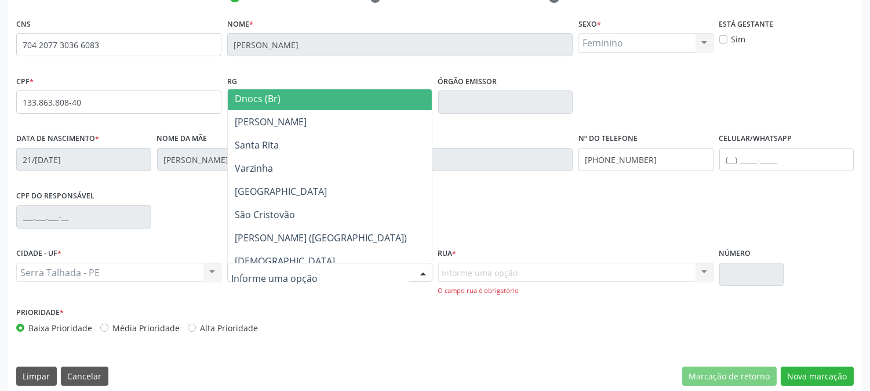
scroll to position [257, 0]
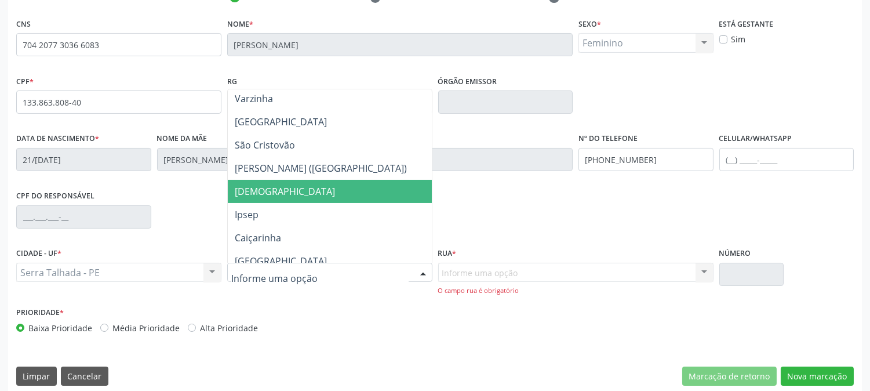
click at [303, 184] on span "Bom Jesus" at bounding box center [330, 191] width 204 height 23
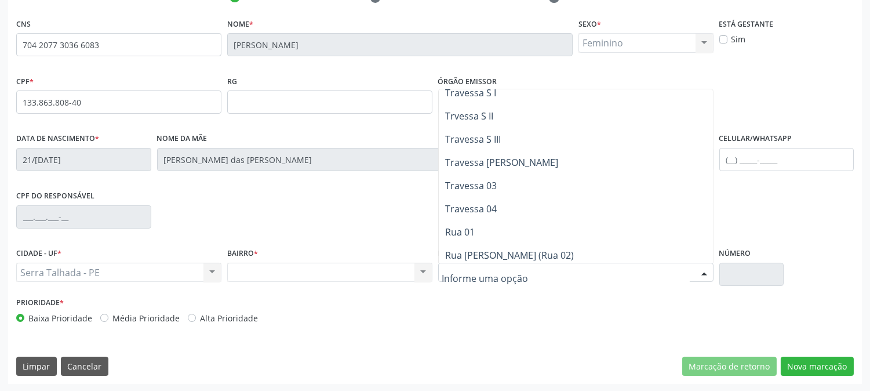
scroll to position [0, 0]
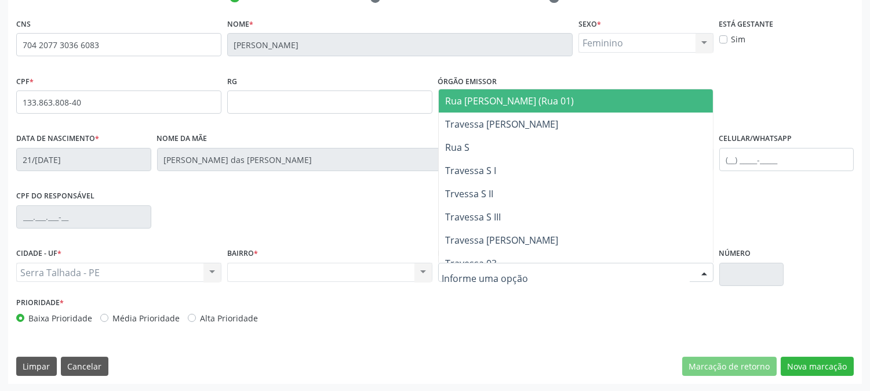
click at [531, 97] on span "Rua Manoel Inacio de Medeiros (Rua 01)" at bounding box center [510, 101] width 129 height 13
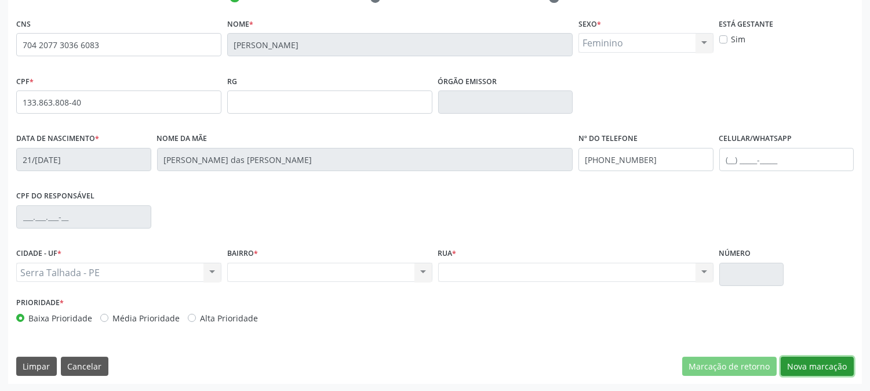
click at [804, 365] on button "Nova marcação" at bounding box center [817, 367] width 73 height 20
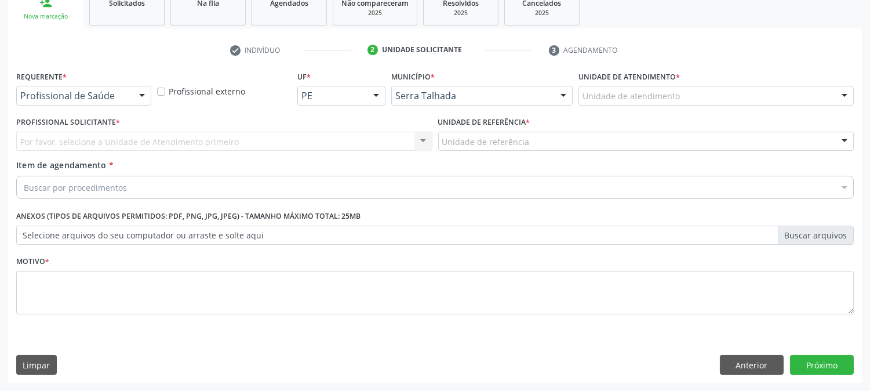
scroll to position [183, 0]
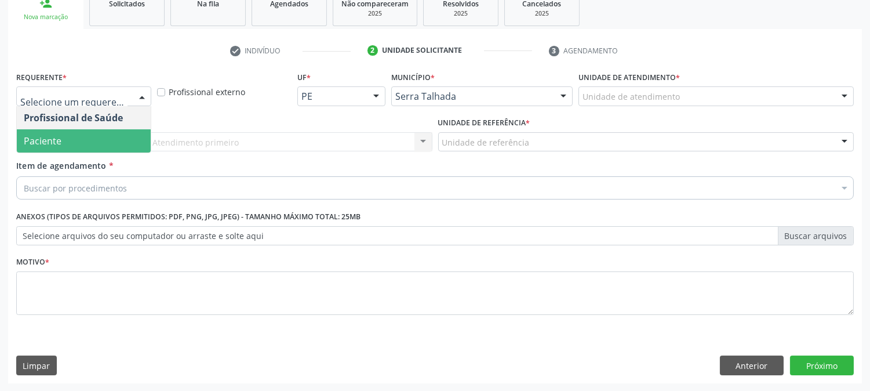
click at [78, 132] on span "Paciente" at bounding box center [84, 140] width 134 height 23
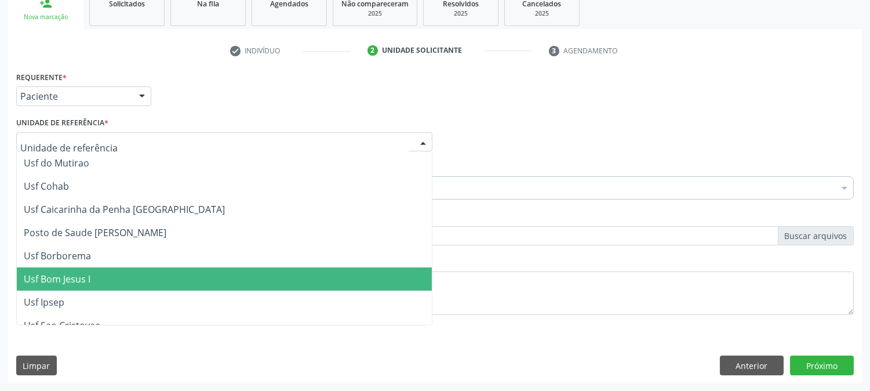
click at [125, 277] on span "Usf Bom Jesus I" at bounding box center [224, 278] width 415 height 23
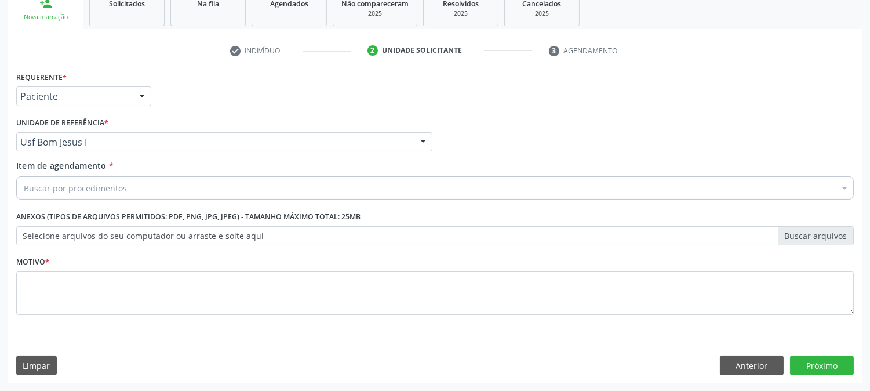
click at [108, 180] on div "Buscar por procedimentos" at bounding box center [435, 187] width 838 height 23
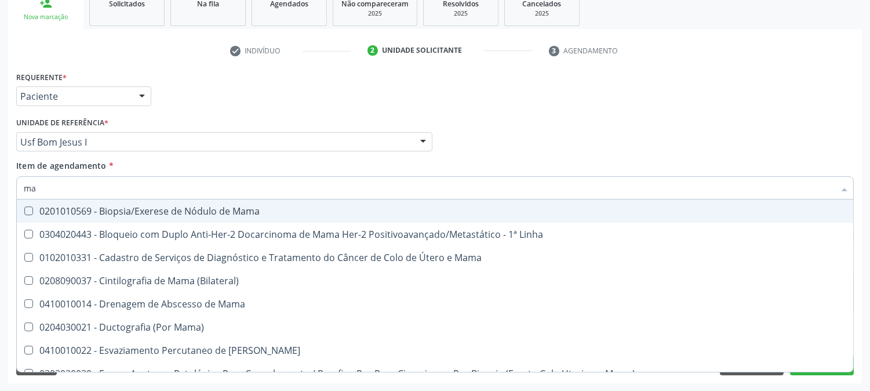
type input "m"
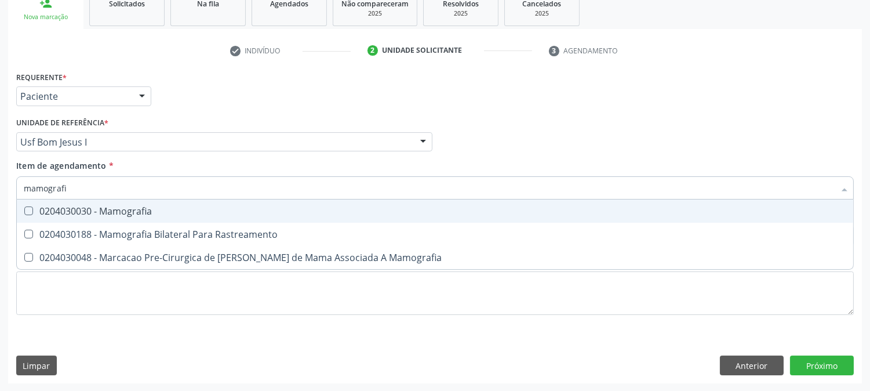
drag, startPoint x: 109, startPoint y: 191, endPoint x: 0, endPoint y: 205, distance: 109.8
click at [0, 205] on div "Acompanhamento Acompanhe a situação das marcações correntes e finalizadas Relat…" at bounding box center [435, 136] width 870 height 511
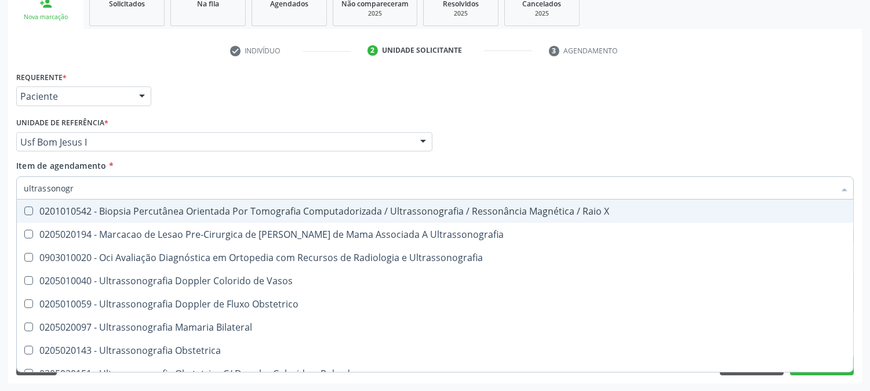
type input "ultrassonogra"
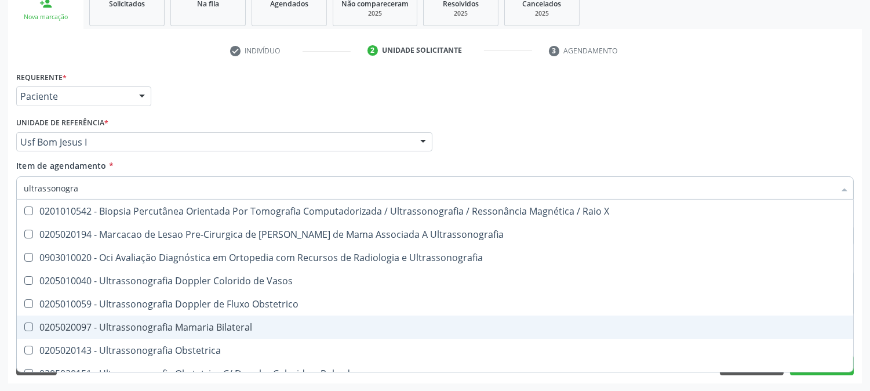
click at [117, 322] on div "0205020097 - Ultrassonografia Mamaria Bilateral" at bounding box center [435, 326] width 823 height 9
checkbox Bilateral "true"
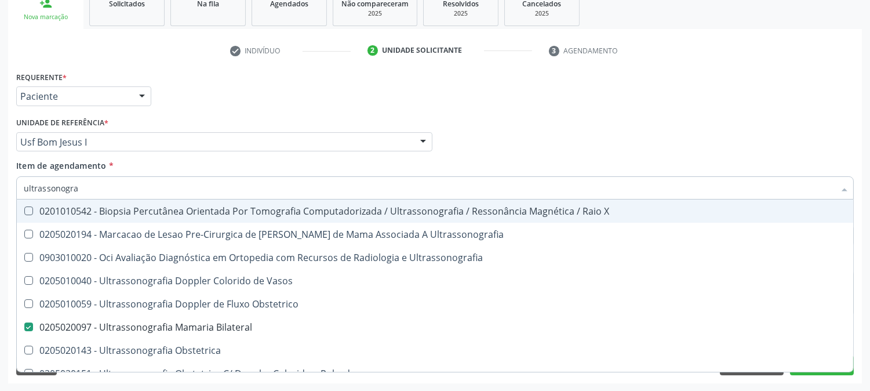
click at [484, 136] on div "Profissional Solicitante Por favor, selecione a Unidade de Atendimento primeiro…" at bounding box center [435, 136] width 844 height 45
checkbox Ultrassonografia "true"
checkbox Bilateral "false"
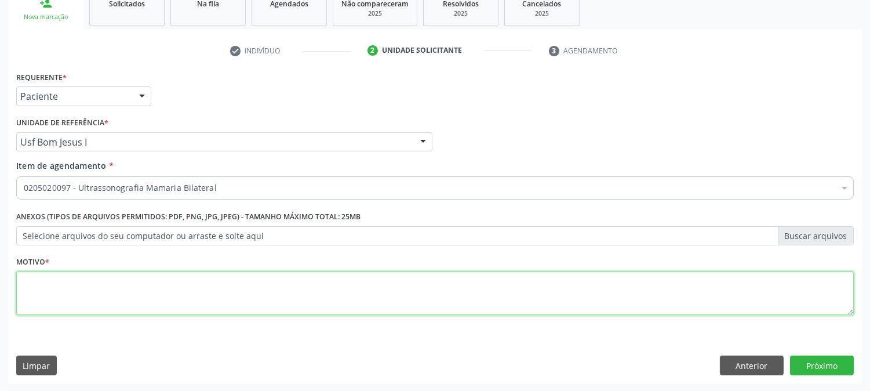
click at [120, 299] on textarea at bounding box center [435, 293] width 838 height 44
type textarea "."
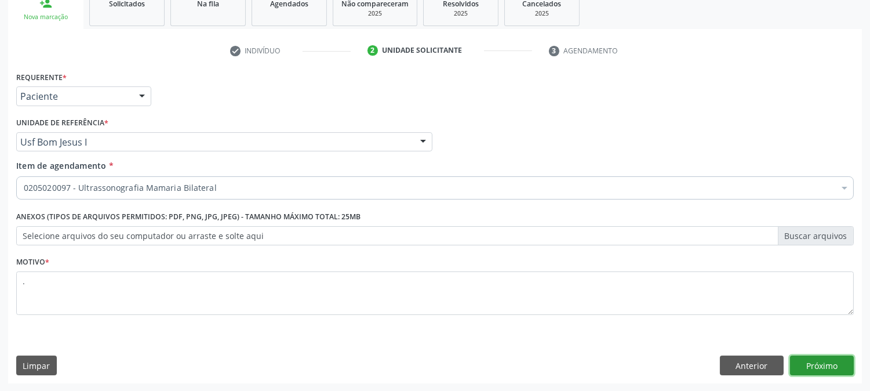
click at [822, 356] on button "Próximo" at bounding box center [822, 365] width 64 height 20
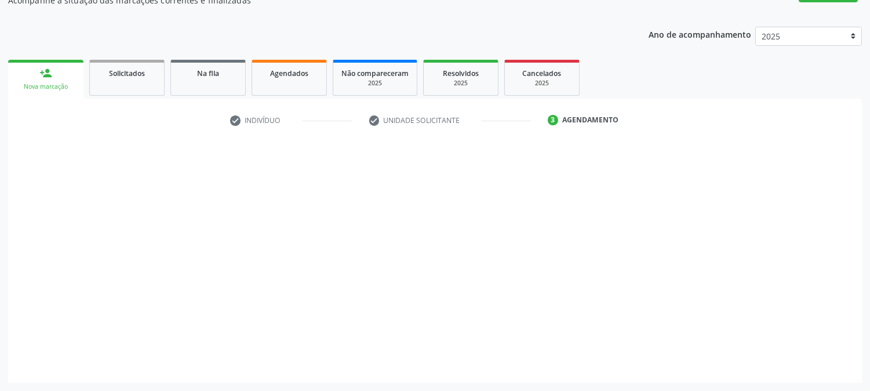
scroll to position [113, 0]
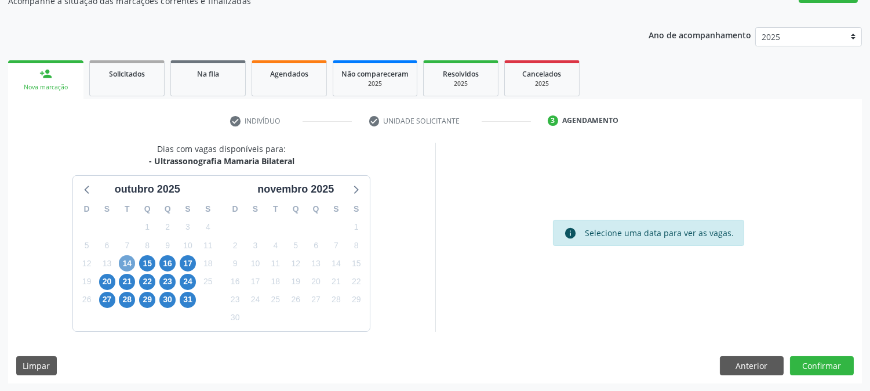
drag, startPoint x: 129, startPoint y: 262, endPoint x: 133, endPoint y: 256, distance: 7.9
click at [129, 262] on span "14" at bounding box center [127, 263] width 16 height 16
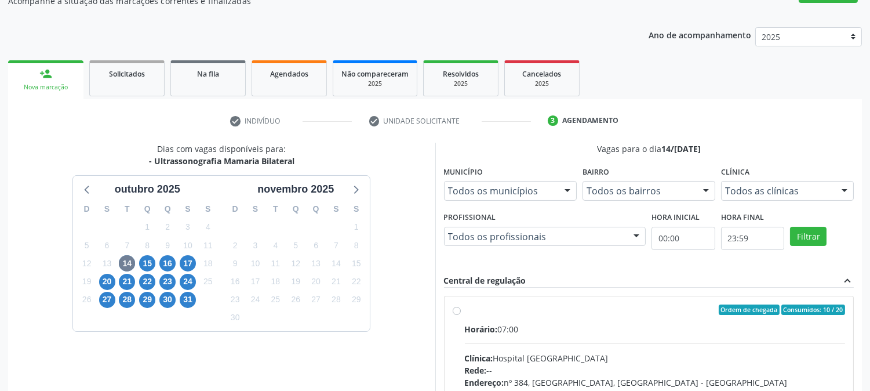
drag, startPoint x: 616, startPoint y: 342, endPoint x: 615, endPoint y: 314, distance: 27.8
click at [616, 343] on hr at bounding box center [655, 343] width 381 height 1
click at [461, 315] on input "Ordem de chegada Consumidos: 10 / 20 Horário: 07:00 Clínica: Hospital Sao Franc…" at bounding box center [457, 309] width 8 height 10
radio input "true"
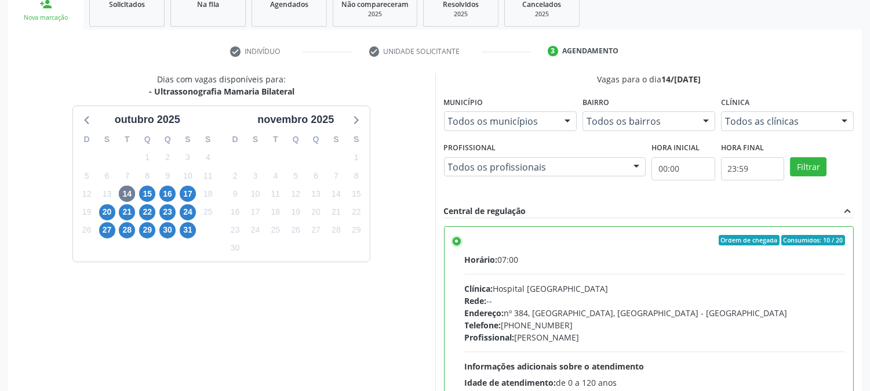
scroll to position [302, 0]
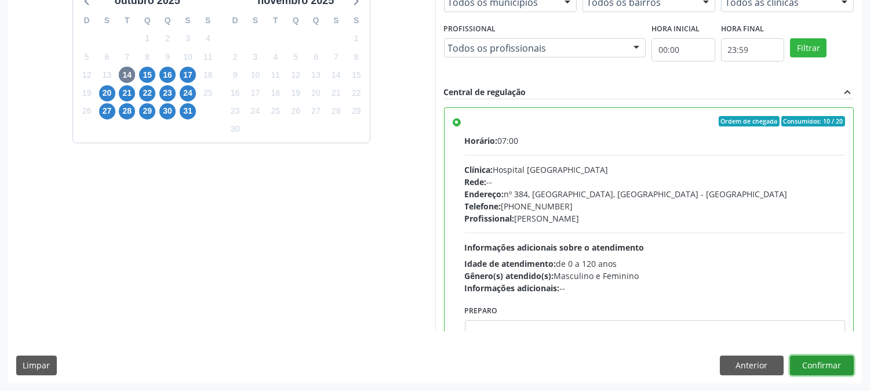
click at [845, 365] on button "Confirmar" at bounding box center [822, 365] width 64 height 20
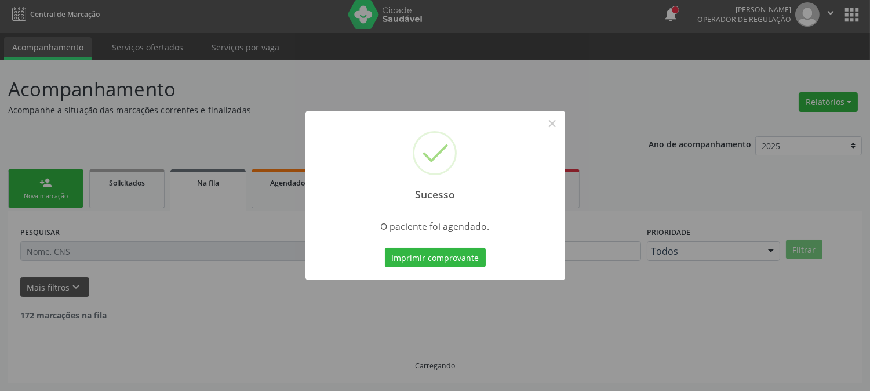
scroll to position [0, 0]
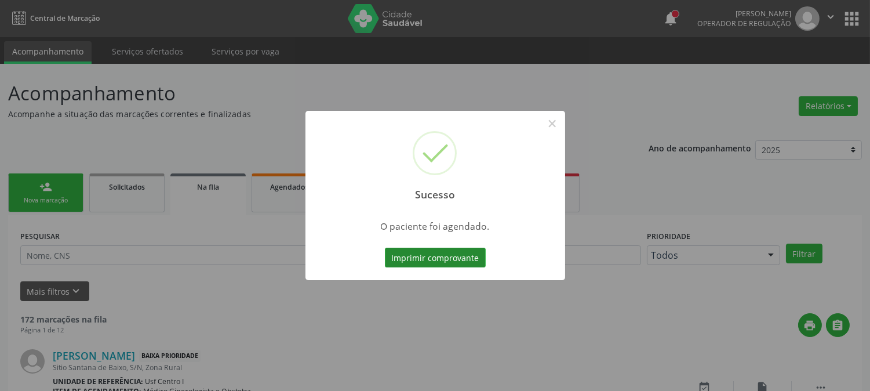
click at [413, 263] on button "Imprimir comprovante" at bounding box center [435, 258] width 101 height 20
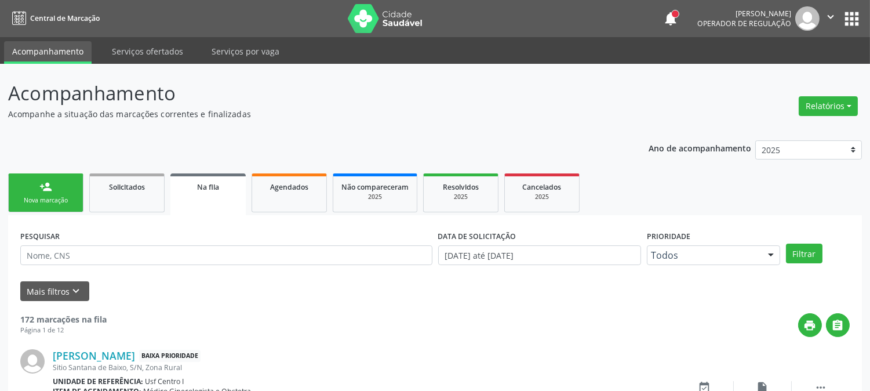
click at [57, 209] on link "person_add Nova marcação" at bounding box center [45, 192] width 75 height 39
click at [53, 187] on link "person_add Nova marcação" at bounding box center [45, 192] width 75 height 39
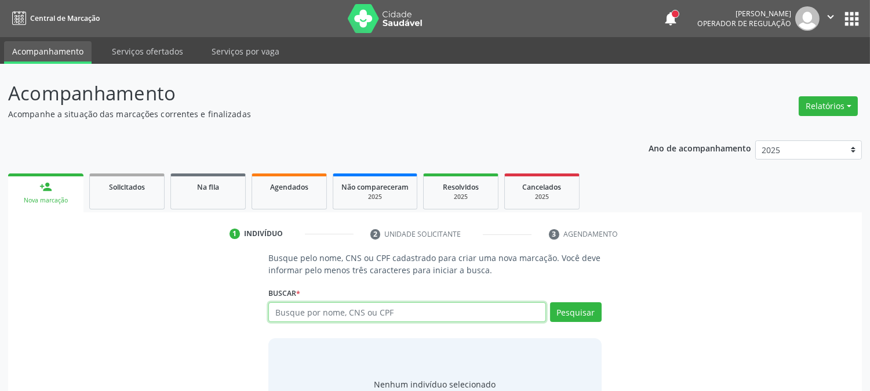
click at [321, 309] on input "text" at bounding box center [407, 312] width 277 height 20
click at [315, 315] on input "text" at bounding box center [407, 312] width 277 height 20
type input "8980059912069569"
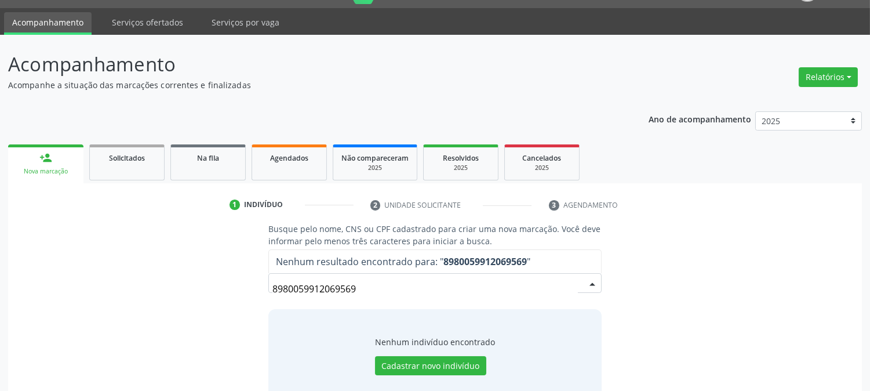
scroll to position [55, 0]
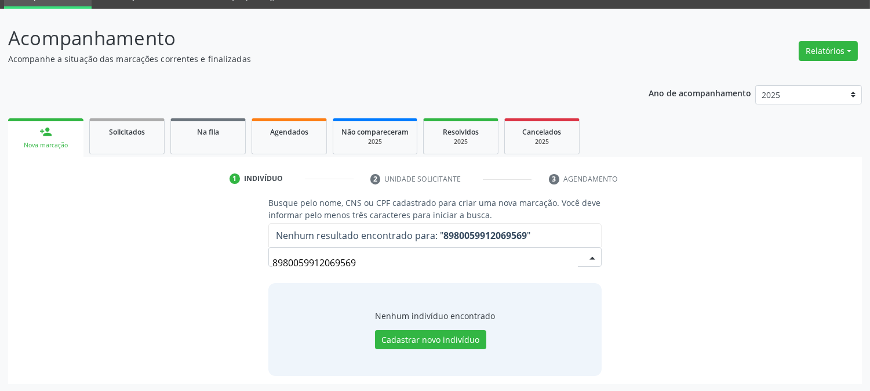
drag, startPoint x: 370, startPoint y: 258, endPoint x: 0, endPoint y: 254, distance: 370.0
click at [0, 255] on div "Acompanhamento Acompanhe a situação das marcações correntes e finalizadas Relat…" at bounding box center [435, 200] width 870 height 383
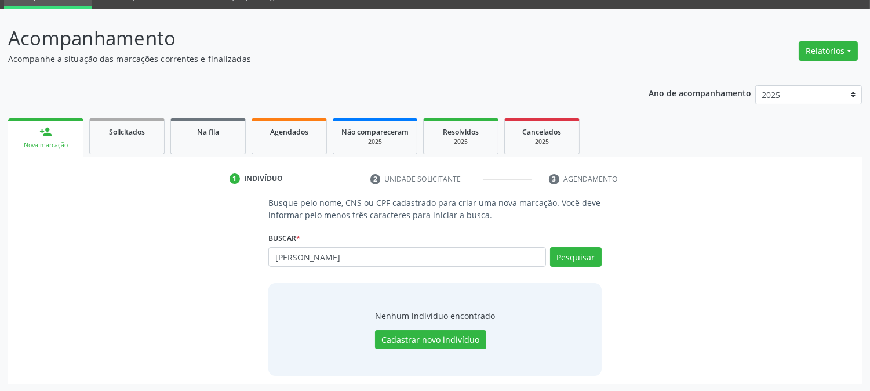
type input "henry rodr"
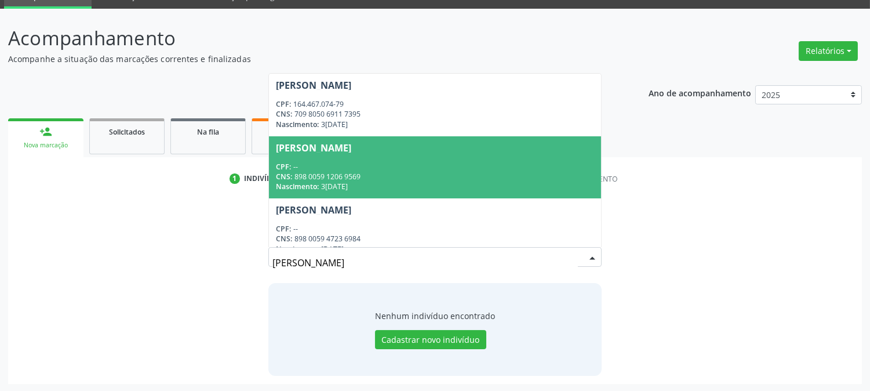
click at [466, 172] on div "CNS: 898 0059 1206 9569" at bounding box center [435, 177] width 318 height 10
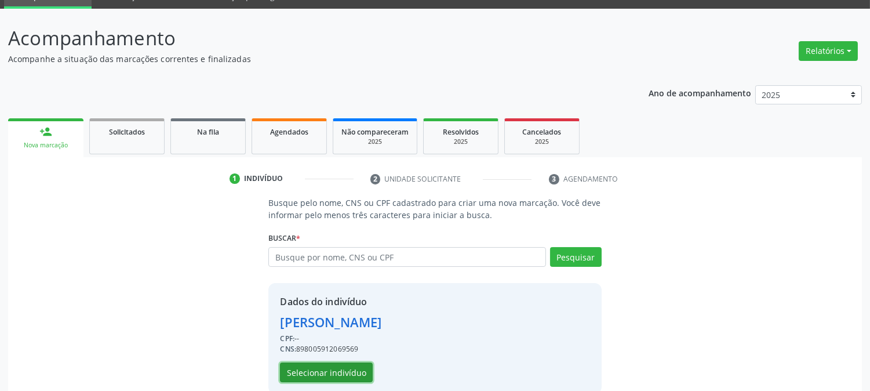
click at [314, 376] on button "Selecionar indivíduo" at bounding box center [326, 372] width 93 height 20
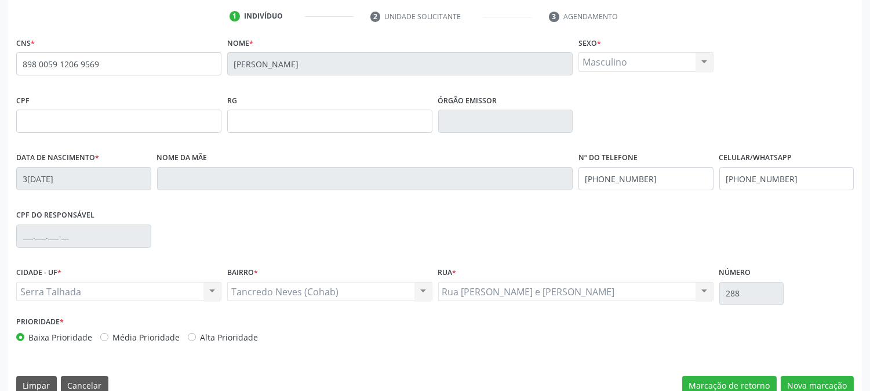
scroll to position [237, 0]
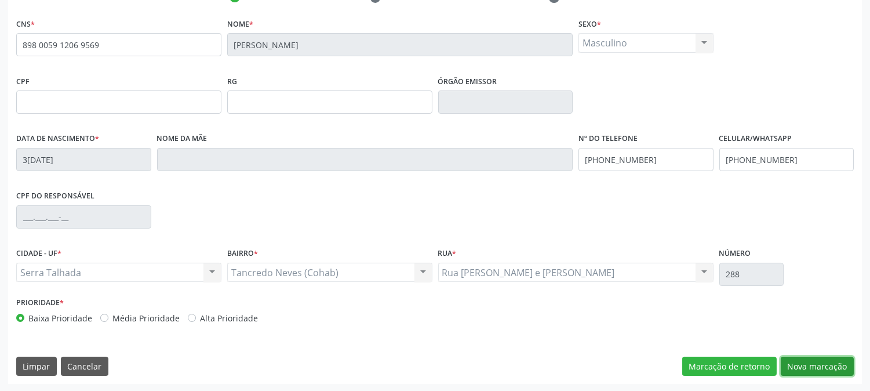
click at [795, 366] on button "Nova marcação" at bounding box center [817, 367] width 73 height 20
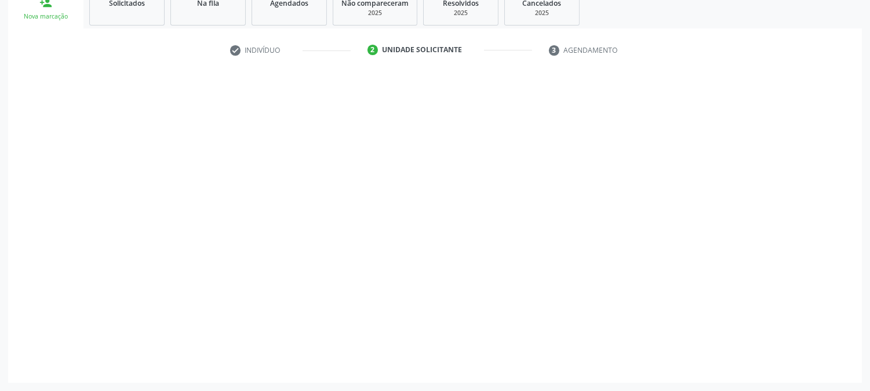
scroll to position [183, 0]
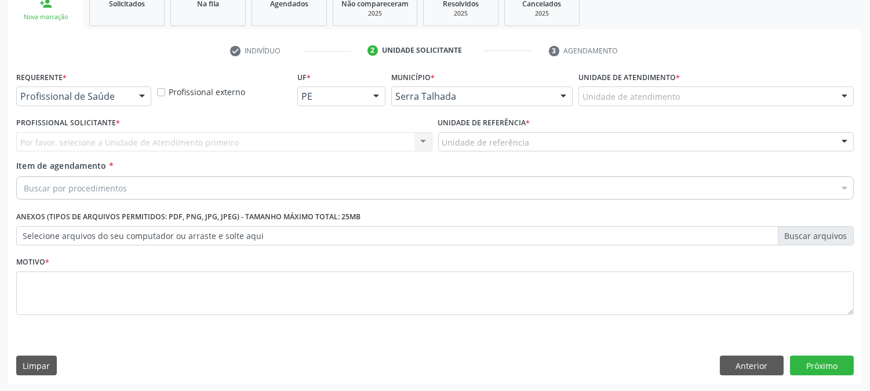
click at [135, 94] on div at bounding box center [141, 97] width 17 height 20
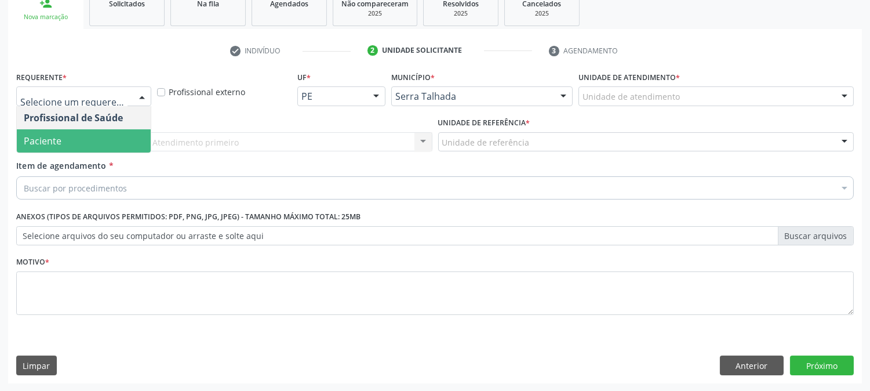
click at [124, 135] on span "Paciente" at bounding box center [84, 140] width 134 height 23
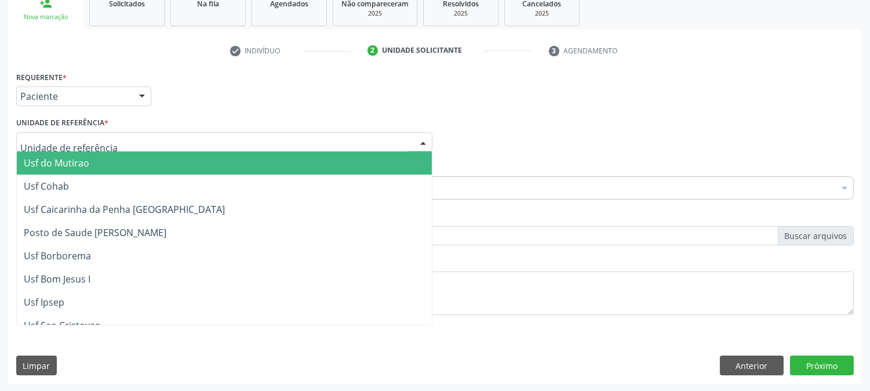
click at [132, 142] on div at bounding box center [224, 142] width 416 height 20
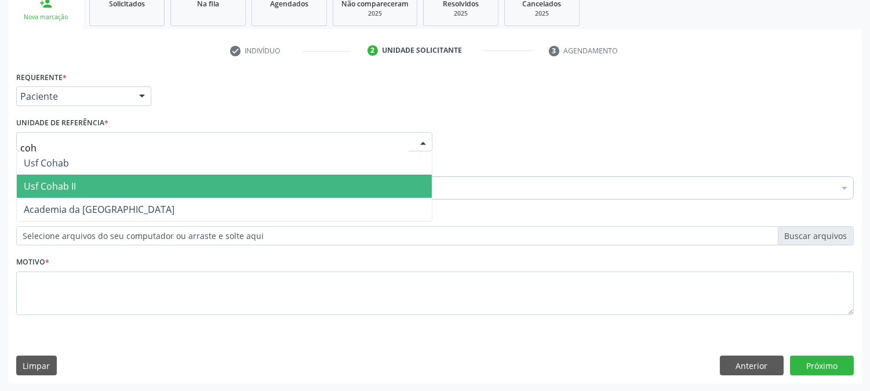
scroll to position [0, 0]
type input "coha"
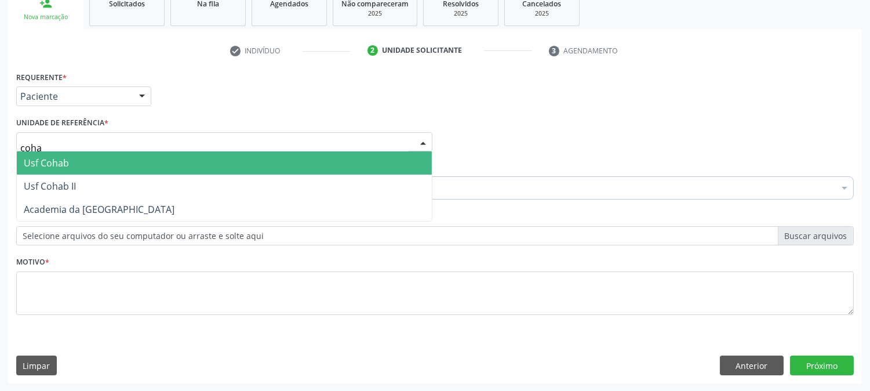
click at [169, 155] on span "Usf Cohab" at bounding box center [224, 162] width 415 height 23
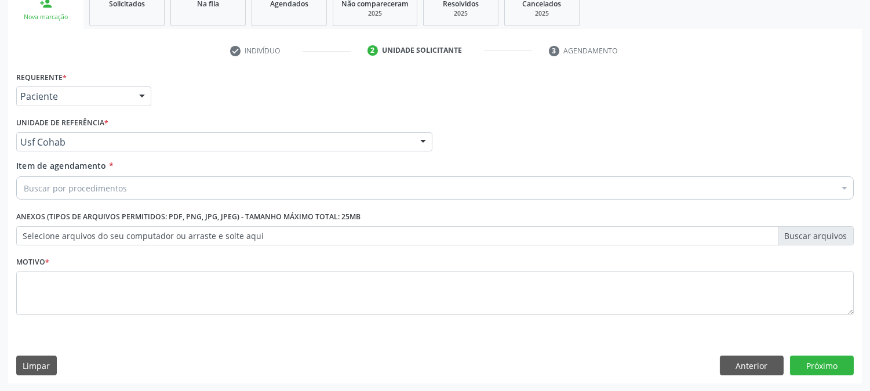
click at [139, 188] on div "Buscar por procedimentos" at bounding box center [435, 187] width 838 height 23
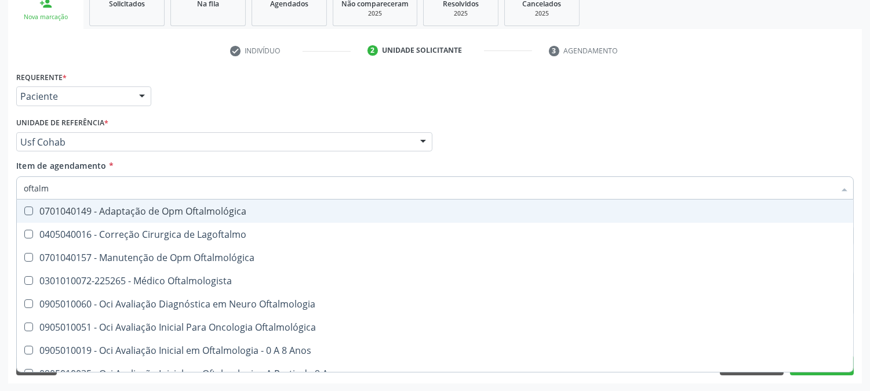
type input "oftalmo"
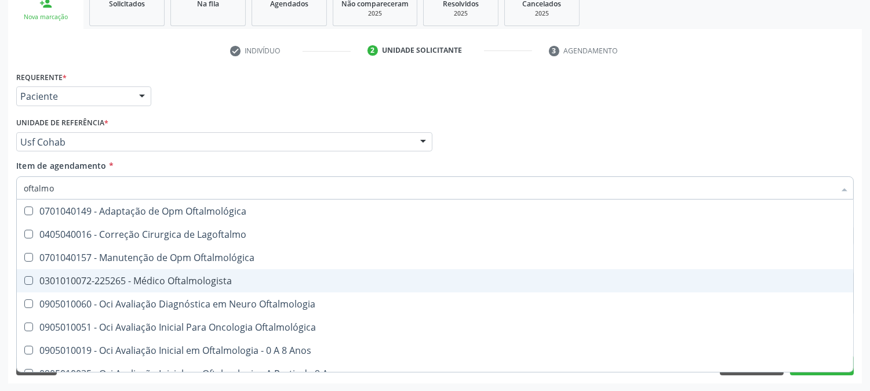
click at [150, 283] on div "0301010072-225265 - Médico Oftalmologista" at bounding box center [435, 280] width 823 height 9
checkbox Oftalmologista "true"
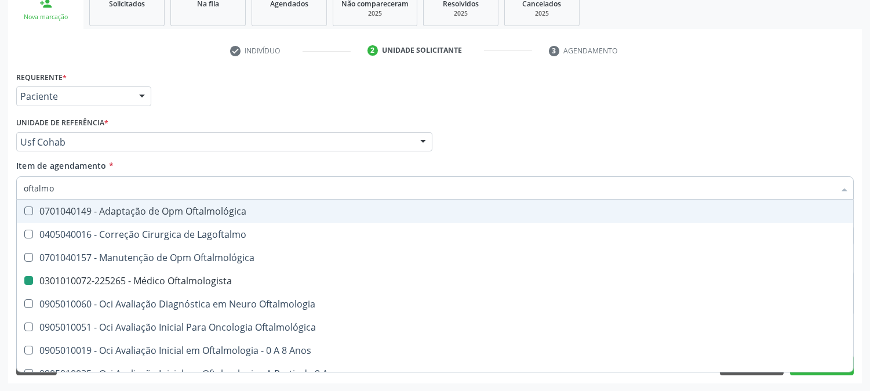
click at [535, 128] on div "Profissional Solicitante Por favor, selecione a Unidade de Atendimento primeiro…" at bounding box center [435, 136] width 844 height 45
checkbox Lagoftalmo "true"
checkbox Oftalmologista "false"
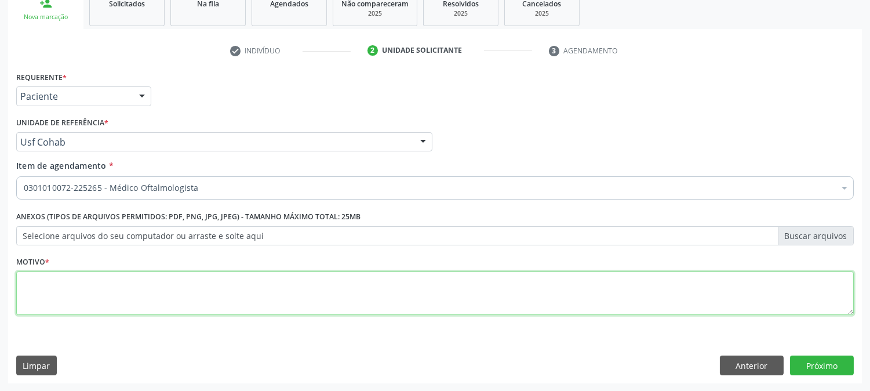
click at [235, 271] on textarea at bounding box center [435, 293] width 838 height 44
type textarea "."
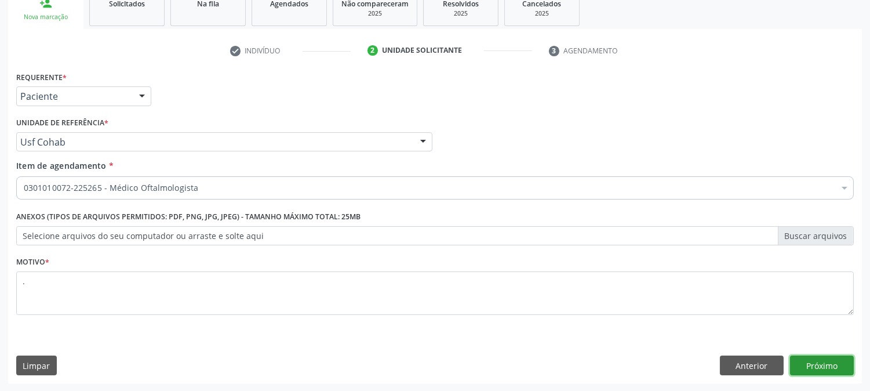
click at [814, 369] on button "Próximo" at bounding box center [822, 365] width 64 height 20
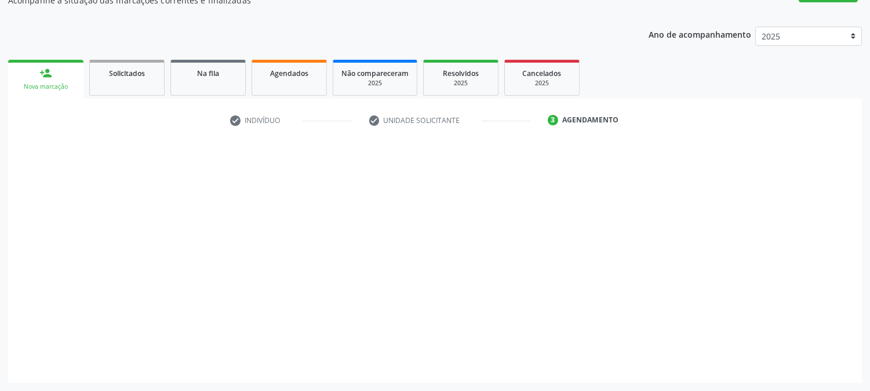
scroll to position [113, 0]
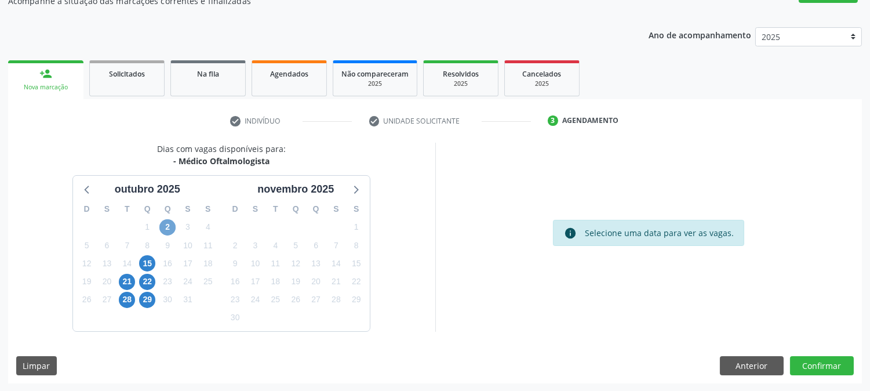
click at [165, 219] on span "2" at bounding box center [167, 227] width 16 height 16
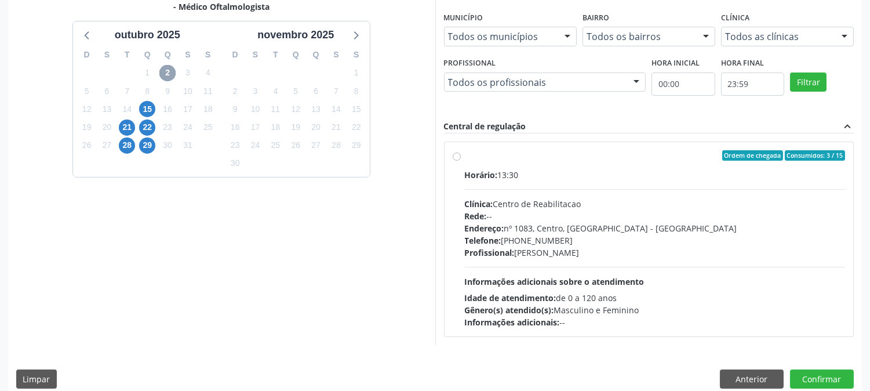
scroll to position [281, 0]
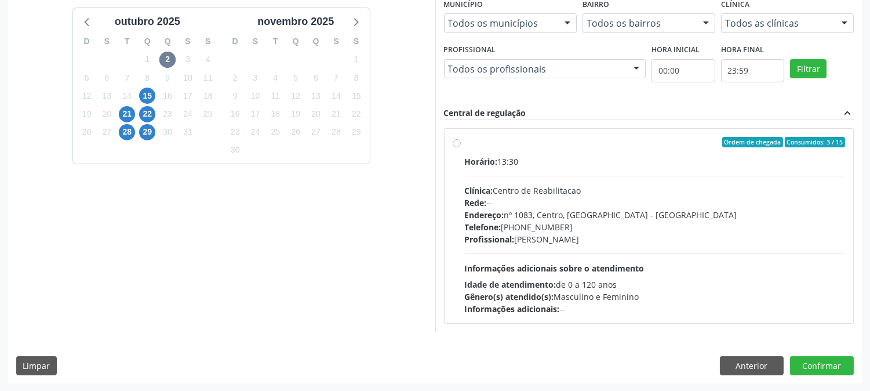
click at [575, 162] on div "Horário: 13:30" at bounding box center [655, 161] width 381 height 12
click at [461, 147] on input "Ordem de chegada Consumidos: 3 / 15 Horário: 13:30 Clínica: Centro de Reabilita…" at bounding box center [457, 142] width 8 height 10
radio input "true"
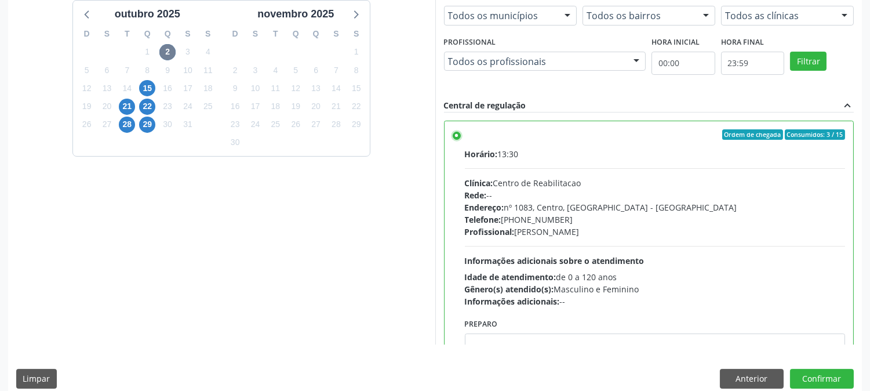
scroll to position [302, 0]
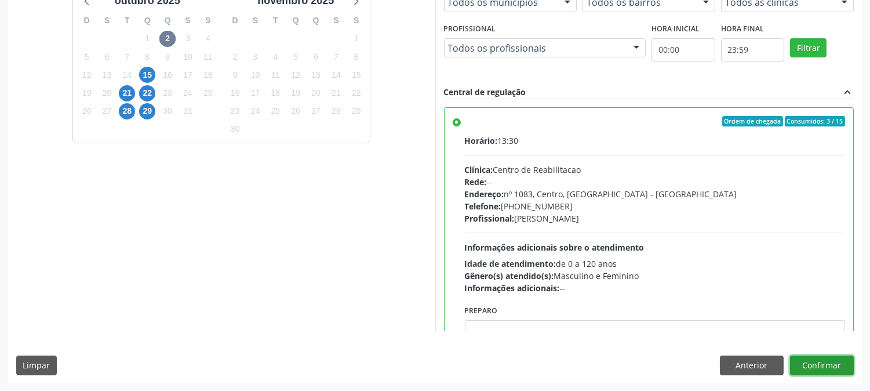
click at [819, 358] on button "Confirmar" at bounding box center [822, 365] width 64 height 20
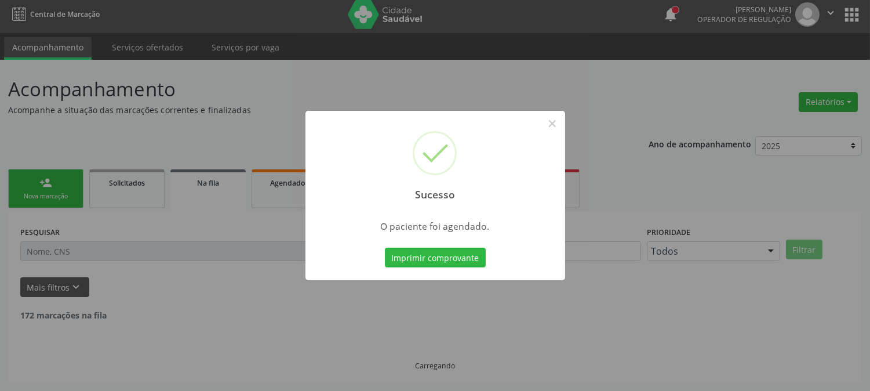
scroll to position [0, 0]
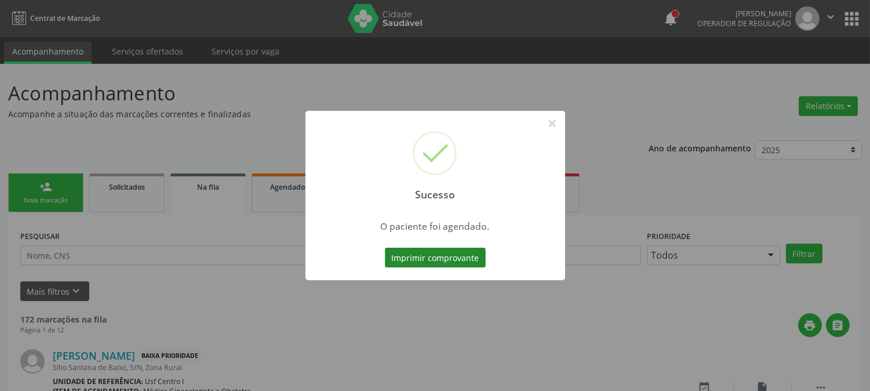
click at [440, 262] on button "Imprimir comprovante" at bounding box center [435, 258] width 101 height 20
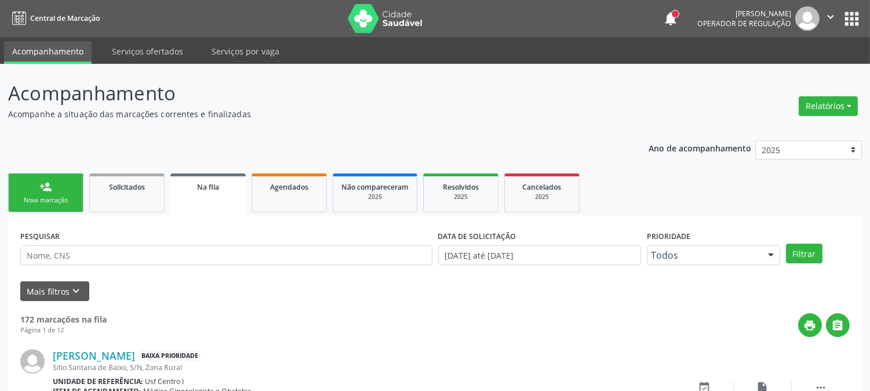
click at [39, 183] on div "person_add" at bounding box center [45, 186] width 13 height 13
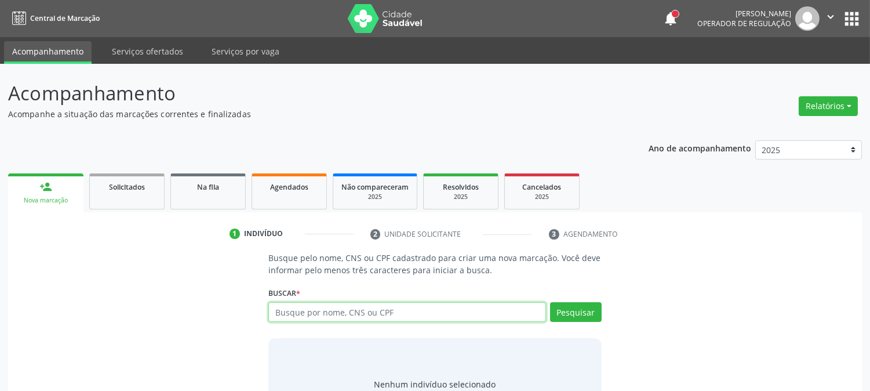
click at [328, 303] on input "text" at bounding box center [407, 312] width 277 height 20
click at [425, 315] on input "text" at bounding box center [407, 312] width 277 height 20
type input "03536646425"
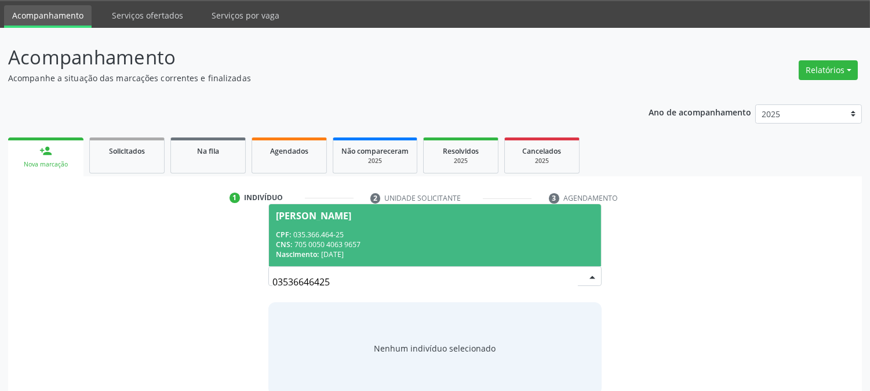
scroll to position [55, 0]
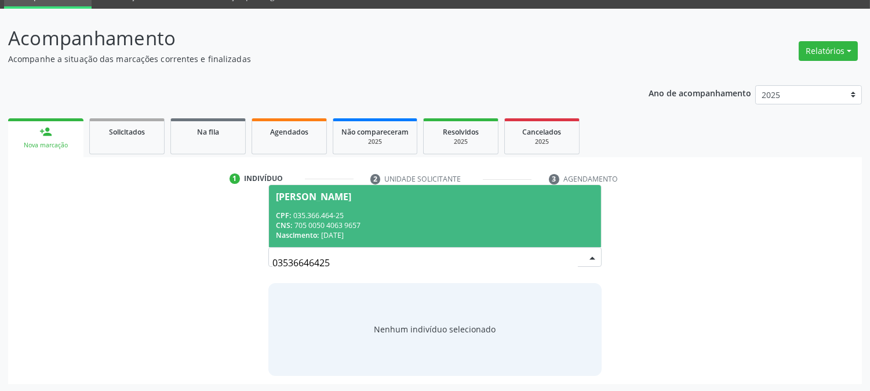
click at [372, 224] on div "CNS: 705 0050 4063 9657" at bounding box center [435, 225] width 318 height 10
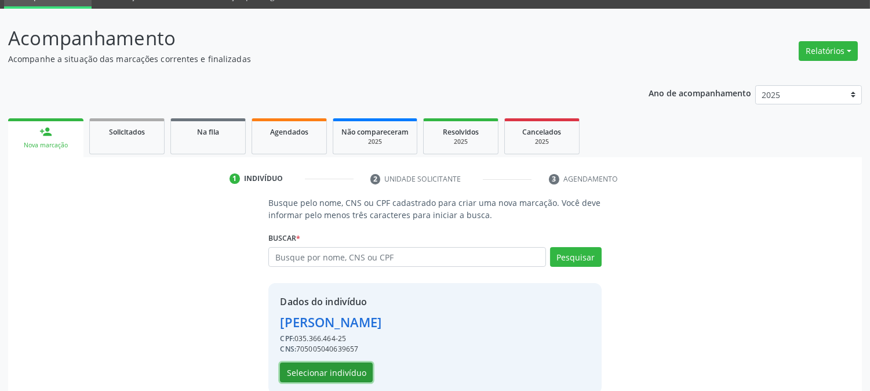
click at [366, 365] on button "Selecionar indivíduo" at bounding box center [326, 372] width 93 height 20
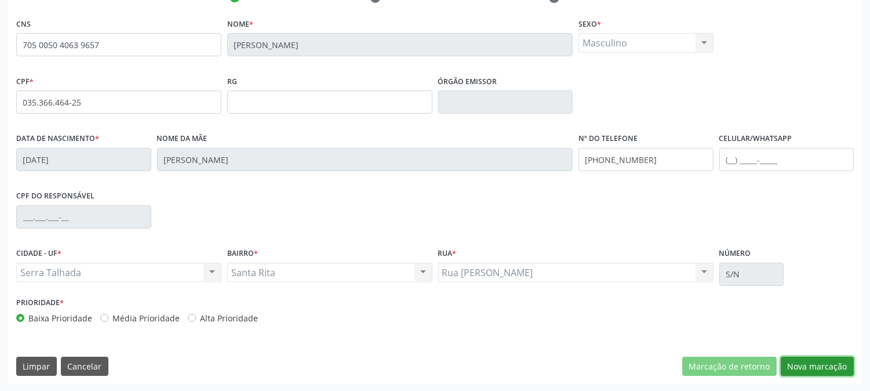
drag, startPoint x: 804, startPoint y: 364, endPoint x: 692, endPoint y: 332, distance: 116.5
click at [802, 364] on button "Nova marcação" at bounding box center [817, 367] width 73 height 20
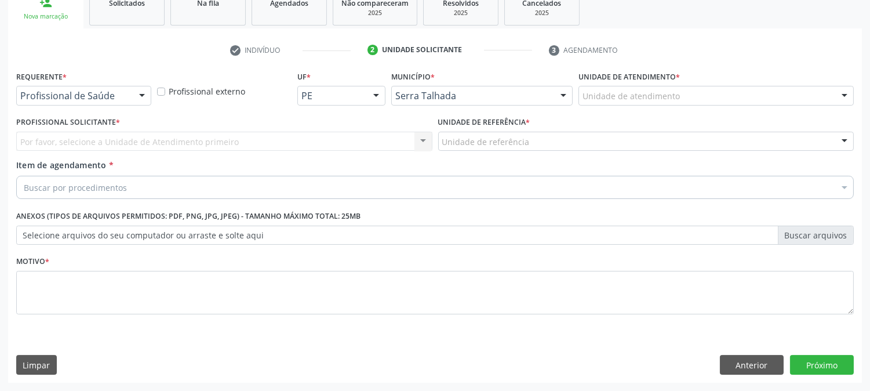
scroll to position [183, 0]
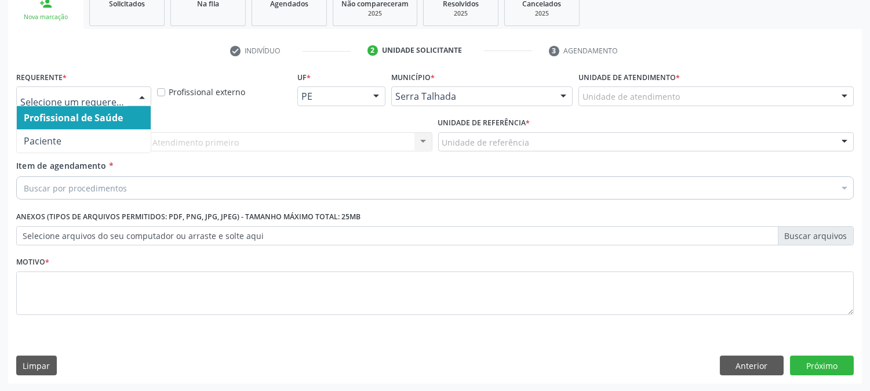
click at [128, 99] on div at bounding box center [83, 96] width 135 height 20
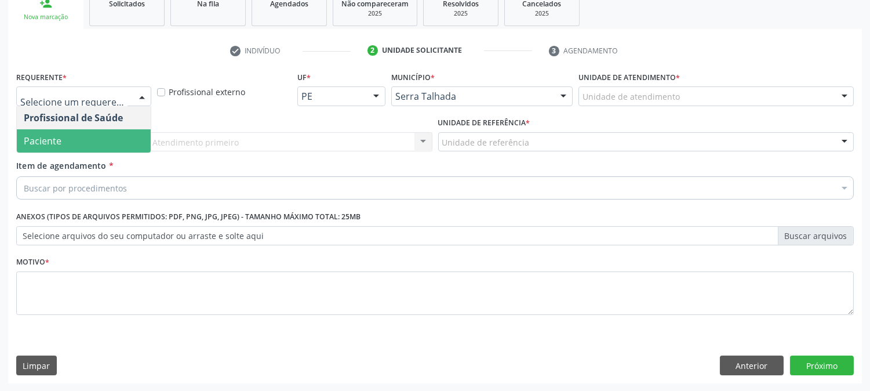
click at [111, 137] on span "Paciente" at bounding box center [84, 140] width 134 height 23
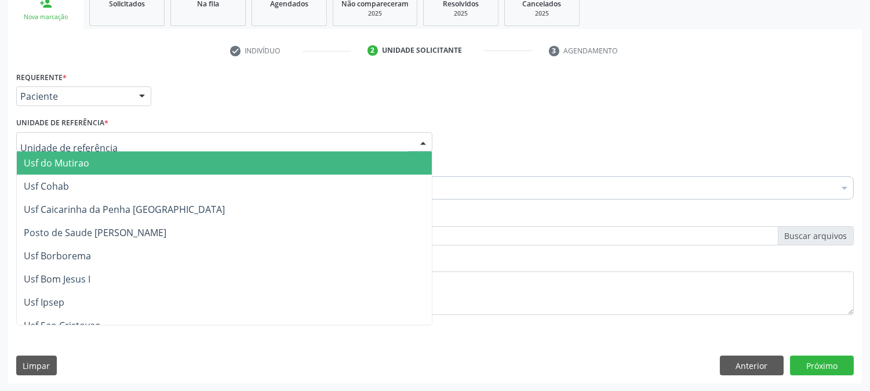
click at [109, 146] on div at bounding box center [224, 142] width 416 height 20
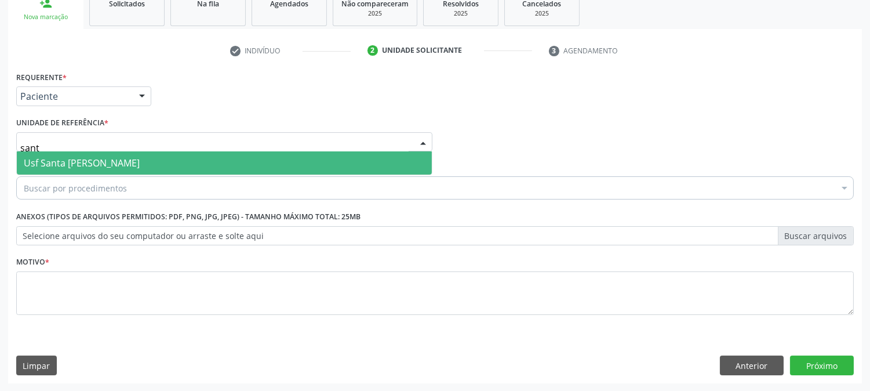
type input "santa"
click at [89, 163] on span "Usf Santa [PERSON_NAME]" at bounding box center [82, 163] width 116 height 13
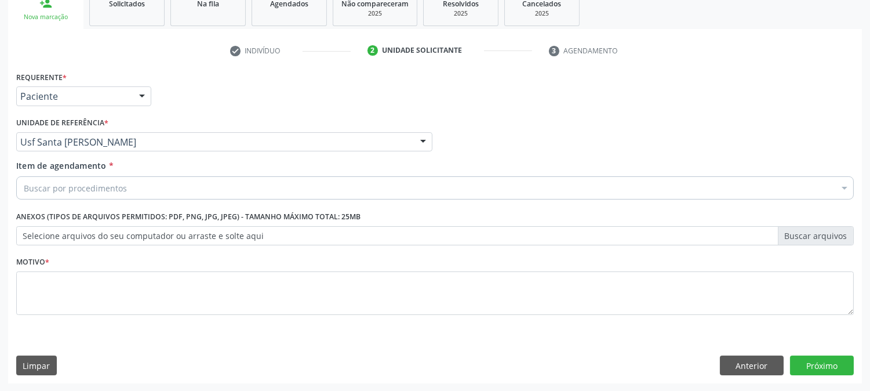
click at [95, 180] on div "Buscar por procedimentos" at bounding box center [435, 187] width 838 height 23
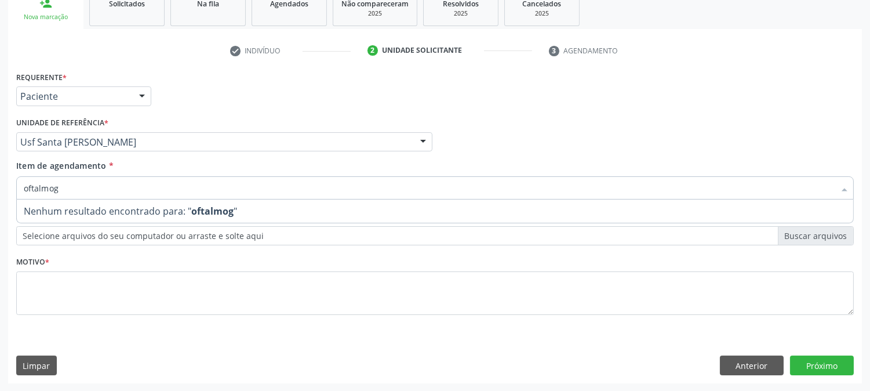
type input "oftalmo"
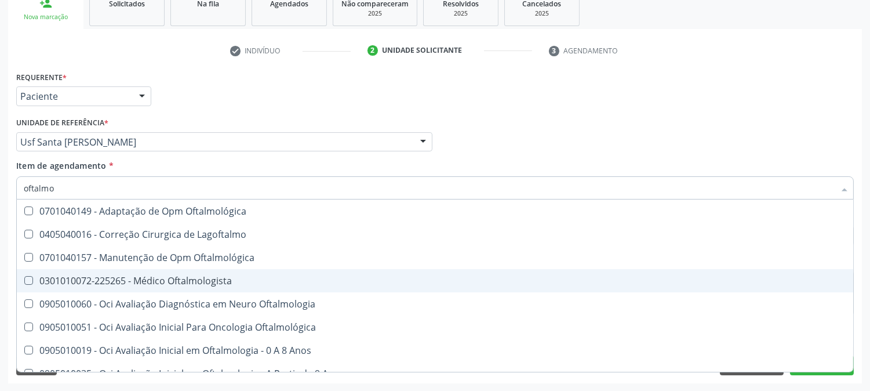
click at [103, 271] on span "0301010072-225265 - Médico Oftalmologista" at bounding box center [435, 280] width 837 height 23
checkbox Oftalmologista "true"
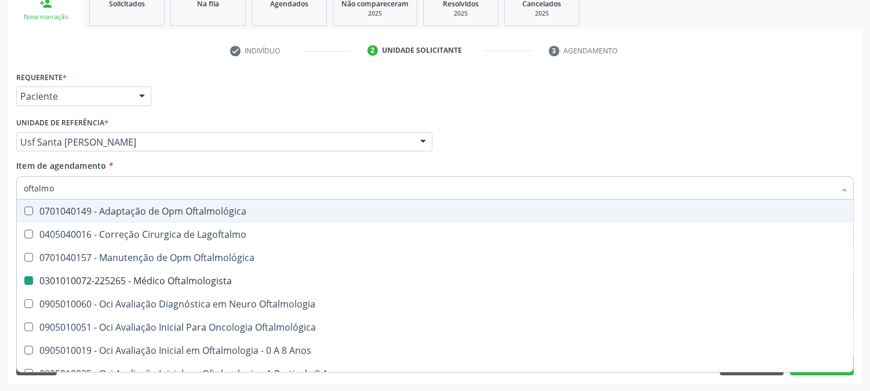
click at [546, 148] on div "Profissional Solicitante Por favor, selecione a Unidade de Atendimento primeiro…" at bounding box center [435, 136] width 844 height 45
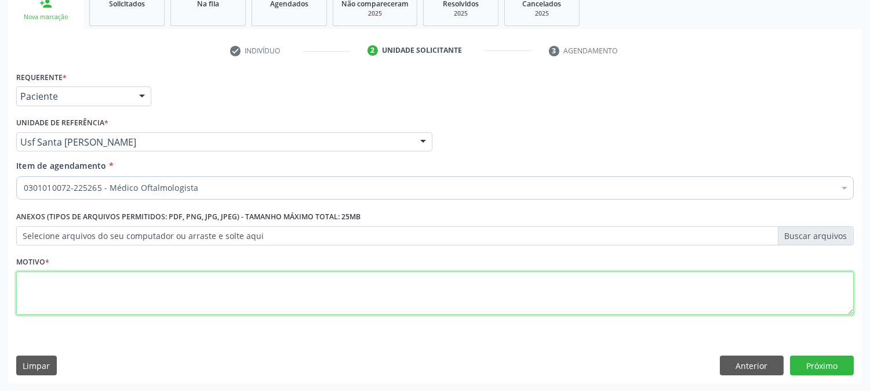
click at [183, 290] on textarea at bounding box center [435, 293] width 838 height 44
type textarea "."
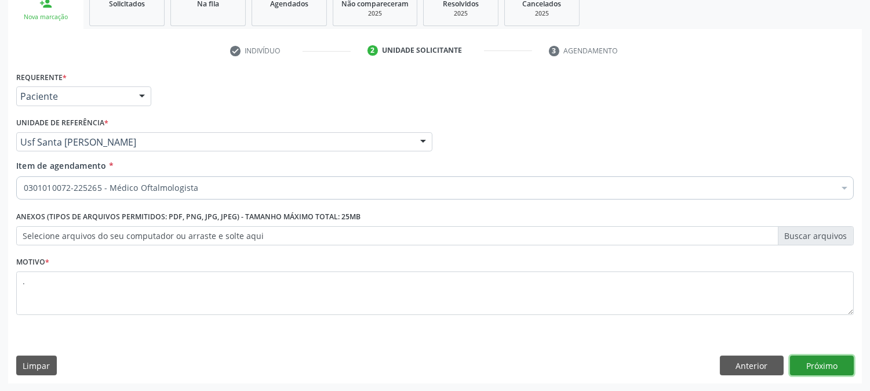
click at [828, 356] on button "Próximo" at bounding box center [822, 365] width 64 height 20
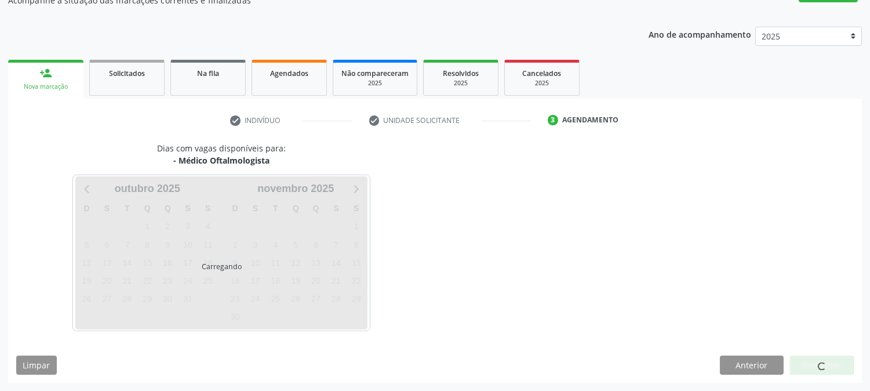
scroll to position [113, 0]
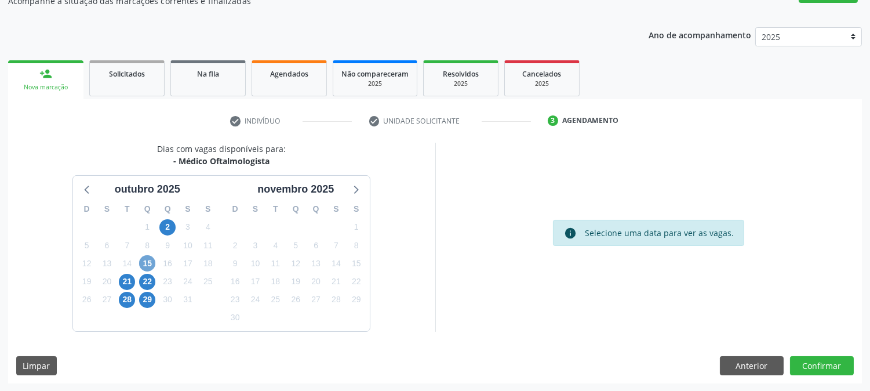
click at [147, 266] on span "15" at bounding box center [147, 263] width 16 height 16
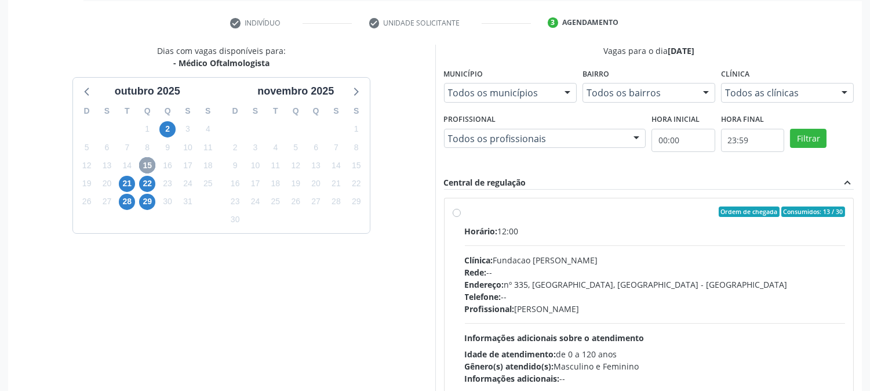
scroll to position [242, 0]
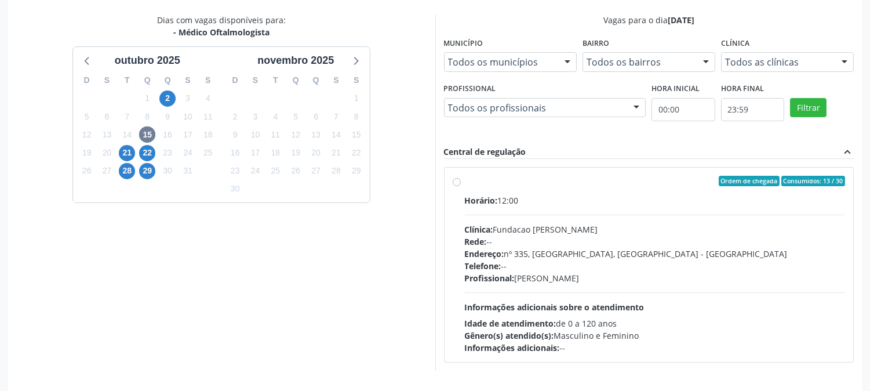
drag, startPoint x: 592, startPoint y: 201, endPoint x: 601, endPoint y: 159, distance: 42.2
click at [590, 201] on div "Horário: 12:00" at bounding box center [655, 200] width 381 height 12
click at [461, 186] on input "Ordem de chegada Consumidos: 13 / 30 Horário: 12:00 Clínica: Fundacao Altino Ve…" at bounding box center [457, 181] width 8 height 10
radio input "true"
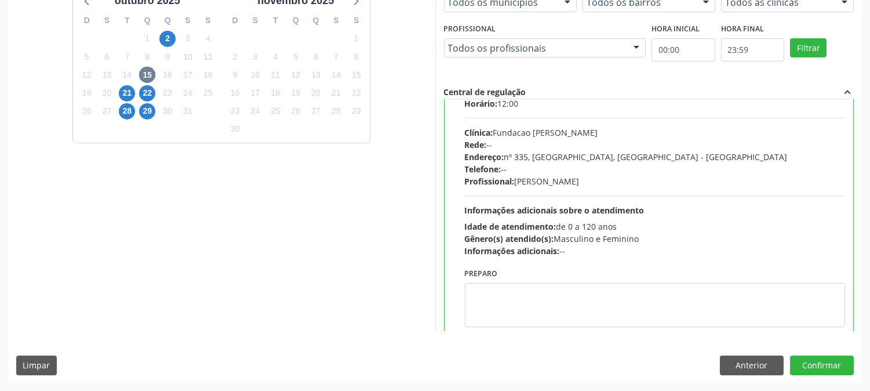
scroll to position [57, 0]
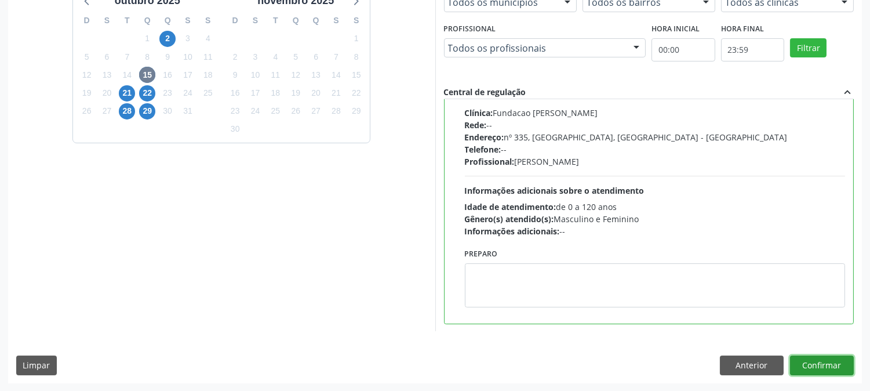
click at [815, 362] on button "Confirmar" at bounding box center [822, 365] width 64 height 20
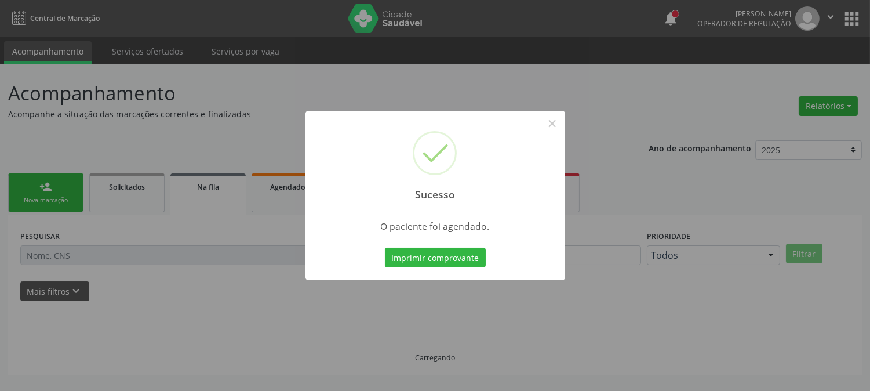
scroll to position [0, 0]
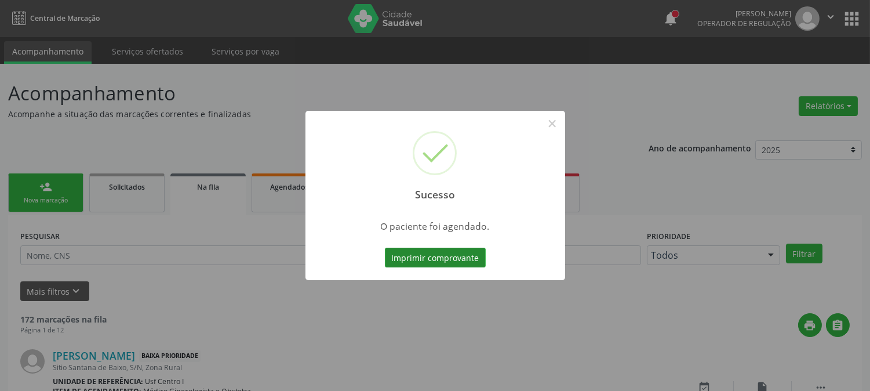
click at [408, 262] on button "Imprimir comprovante" at bounding box center [435, 258] width 101 height 20
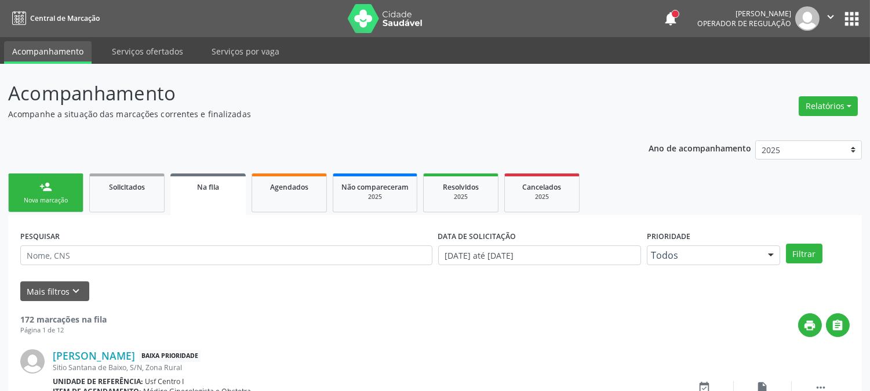
click at [42, 198] on div "Nova marcação" at bounding box center [46, 200] width 58 height 9
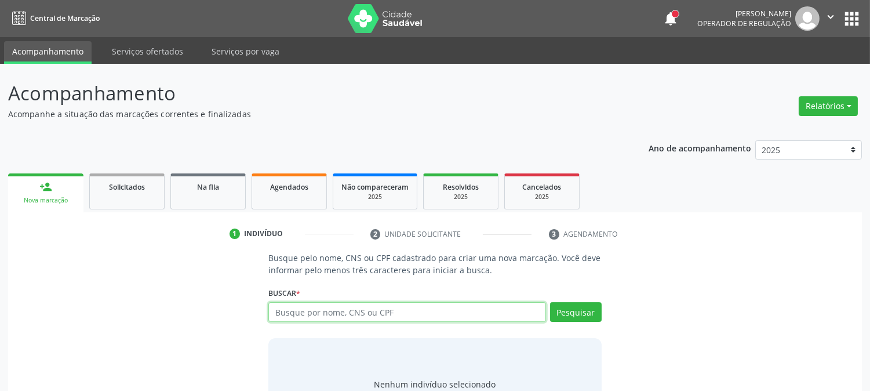
click at [292, 318] on input "text" at bounding box center [407, 312] width 277 height 20
type input "lindalva pereira n"
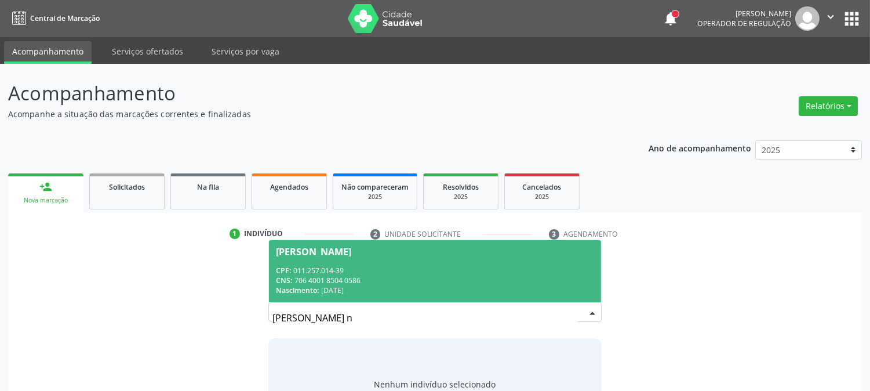
click at [430, 294] on div "Nascimento: 11/09/1962" at bounding box center [435, 290] width 318 height 10
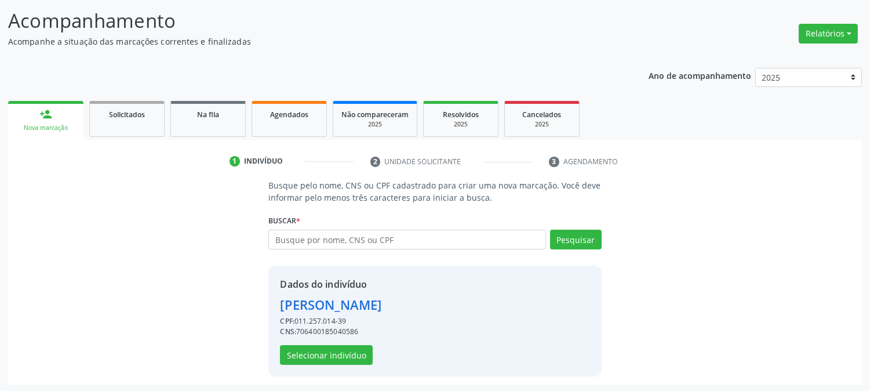
scroll to position [73, 0]
click at [335, 358] on button "Selecionar indivíduo" at bounding box center [326, 354] width 93 height 20
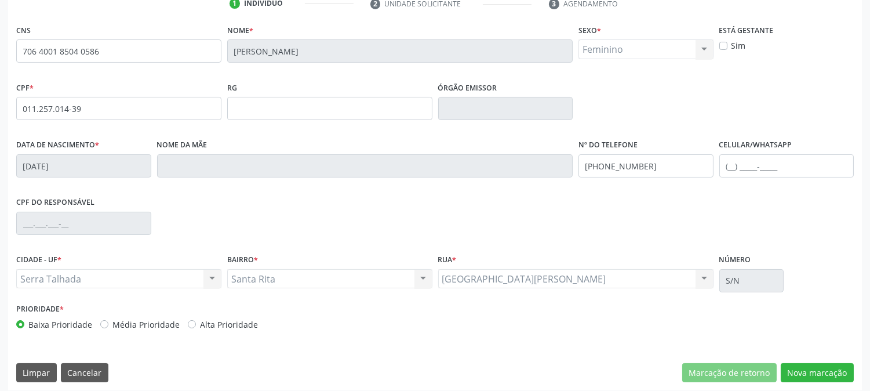
scroll to position [237, 0]
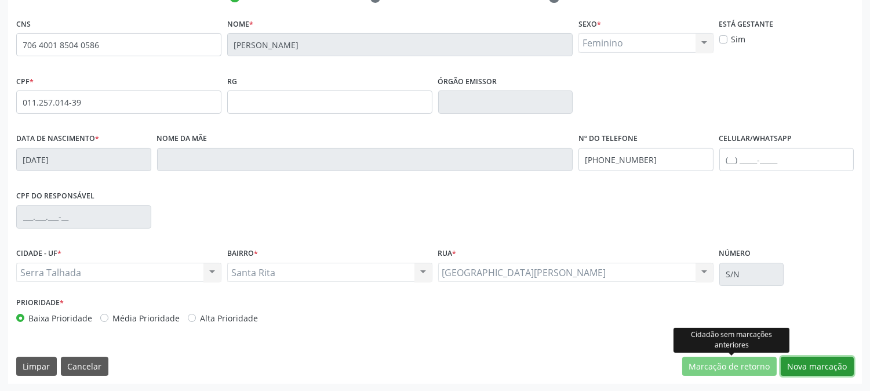
click at [814, 360] on button "Nova marcação" at bounding box center [817, 367] width 73 height 20
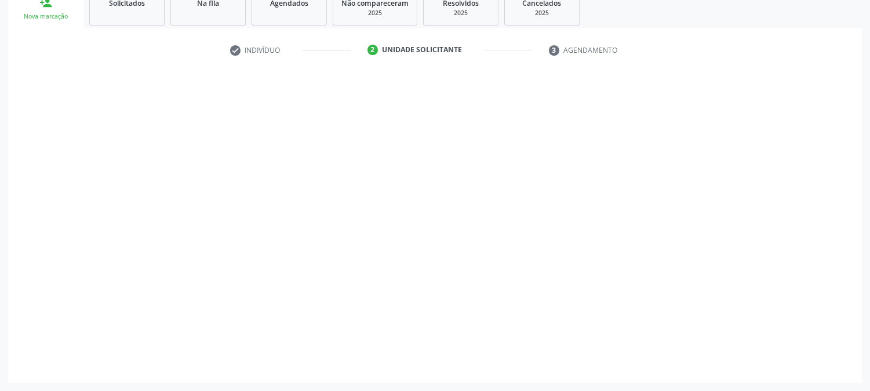
scroll to position [183, 0]
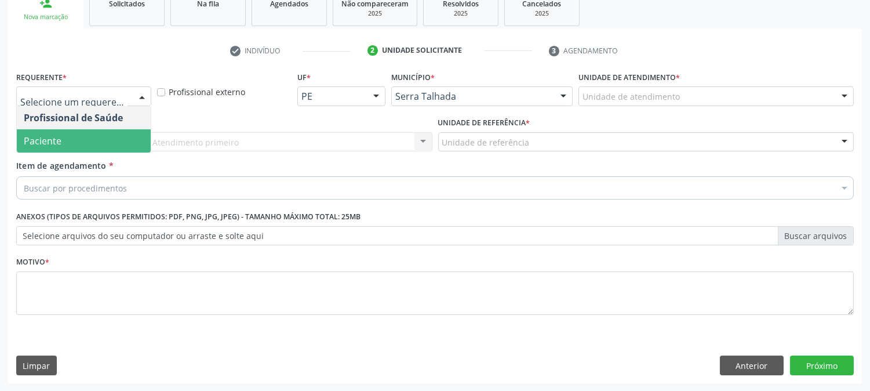
click at [64, 145] on span "Paciente" at bounding box center [84, 140] width 134 height 23
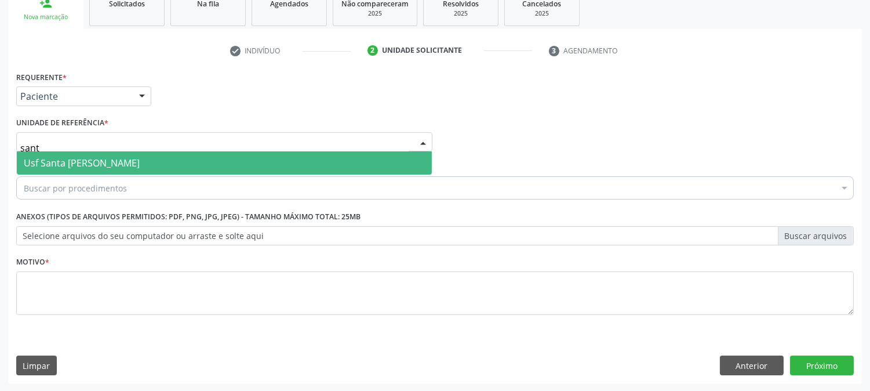
type input "santa"
click at [84, 164] on span "Usf Santa [PERSON_NAME]" at bounding box center [82, 163] width 116 height 13
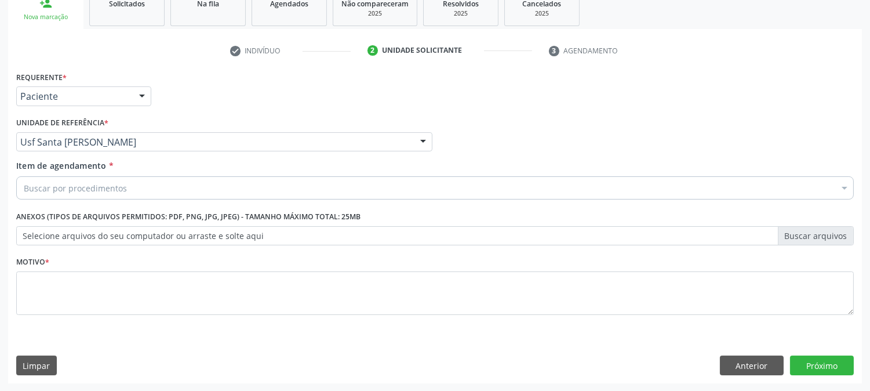
click at [147, 179] on div "Buscar por procedimentos" at bounding box center [435, 187] width 838 height 23
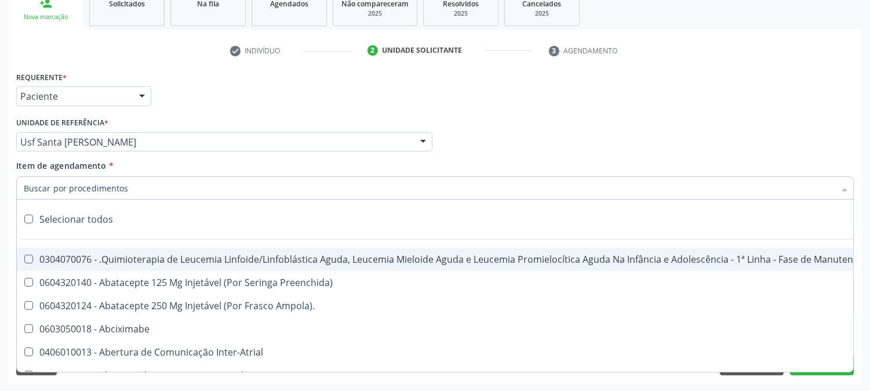
type input "s"
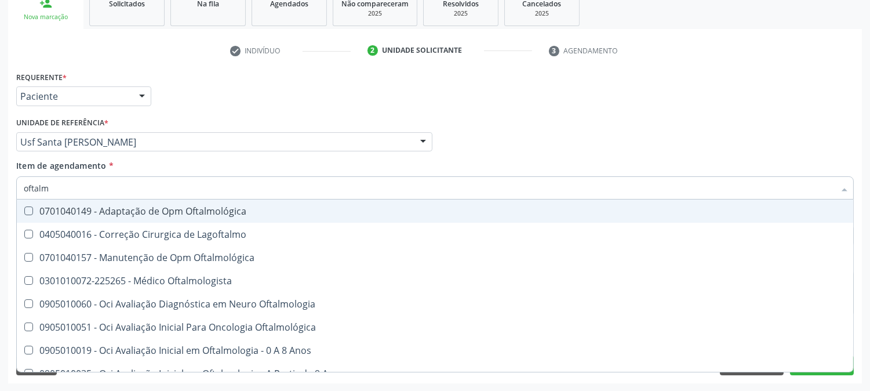
type input "oftalmo"
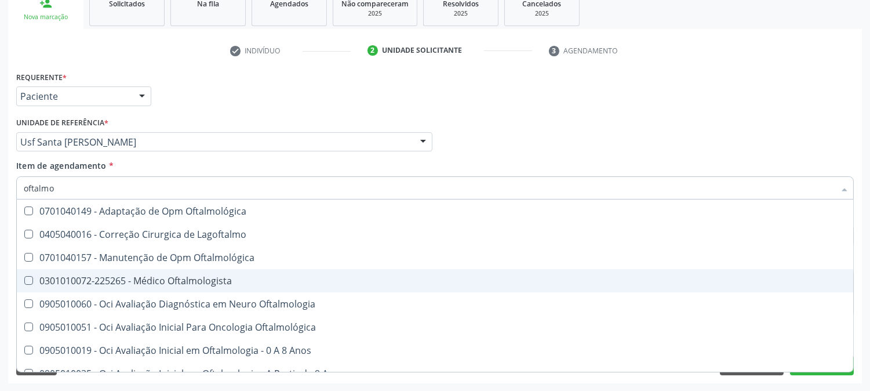
click at [129, 286] on span "0301010072-225265 - Médico Oftalmologista" at bounding box center [435, 280] width 837 height 23
checkbox Oftalmologista "true"
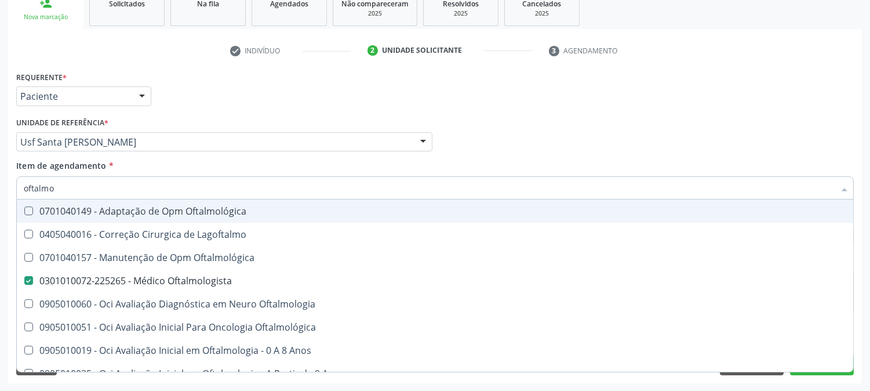
click at [477, 140] on div "Profissional Solicitante Por favor, selecione a Unidade de Atendimento primeiro…" at bounding box center [435, 136] width 844 height 45
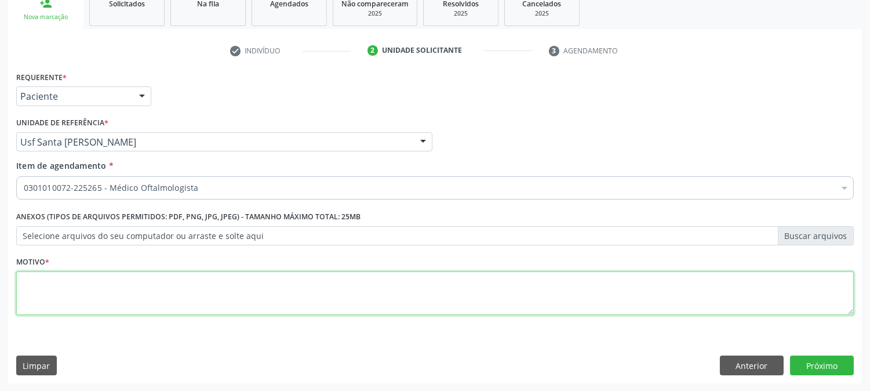
click at [143, 291] on textarea at bounding box center [435, 293] width 838 height 44
type textarea "."
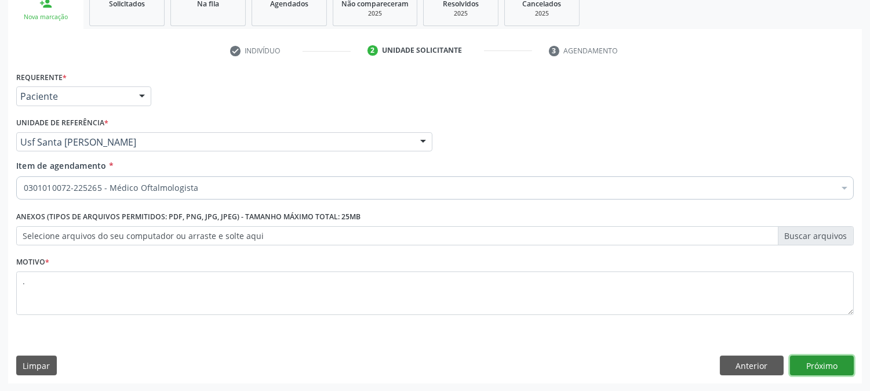
click at [837, 364] on button "Próximo" at bounding box center [822, 365] width 64 height 20
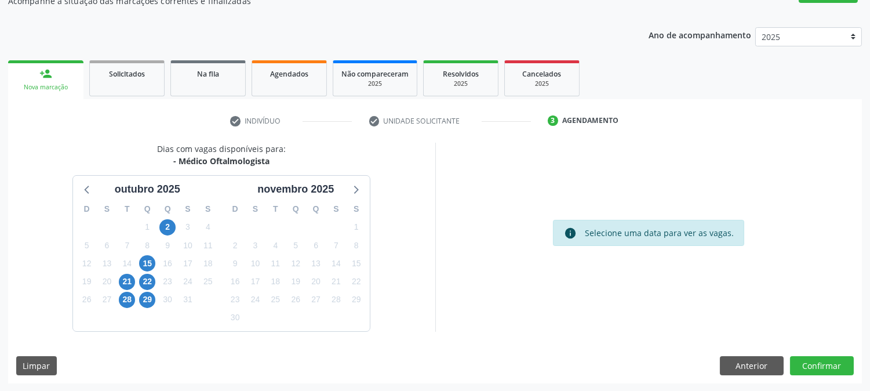
click at [142, 270] on div "15" at bounding box center [147, 264] width 16 height 18
click at [153, 269] on div "15" at bounding box center [147, 264] width 16 height 18
click at [159, 264] on span "16" at bounding box center [167, 263] width 16 height 16
click at [151, 263] on span "15" at bounding box center [147, 263] width 16 height 16
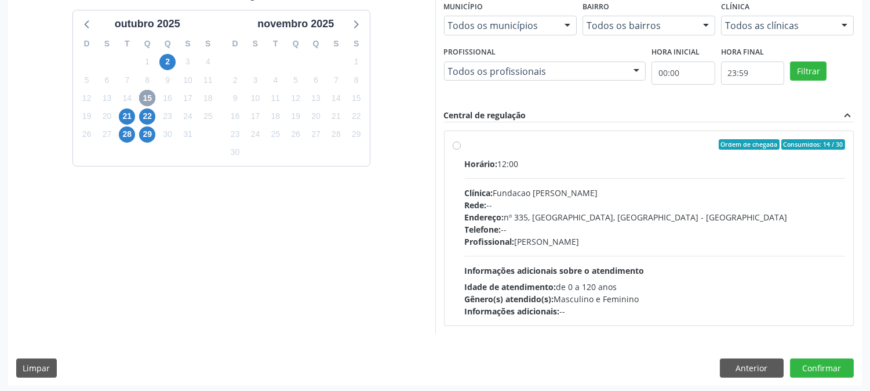
scroll to position [281, 0]
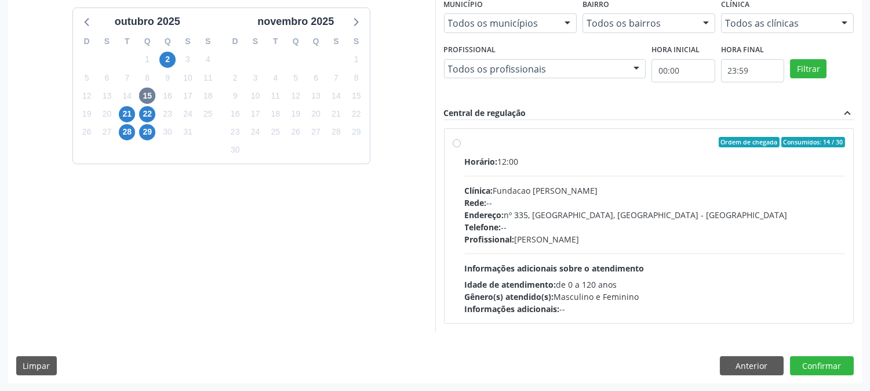
click at [618, 195] on div "Clínica: Fundacao Altino Ventura" at bounding box center [655, 190] width 381 height 12
click at [461, 147] on input "Ordem de chegada Consumidos: 14 / 30 Horário: 12:00 Clínica: Fundacao Altino Ve…" at bounding box center [457, 142] width 8 height 10
radio input "true"
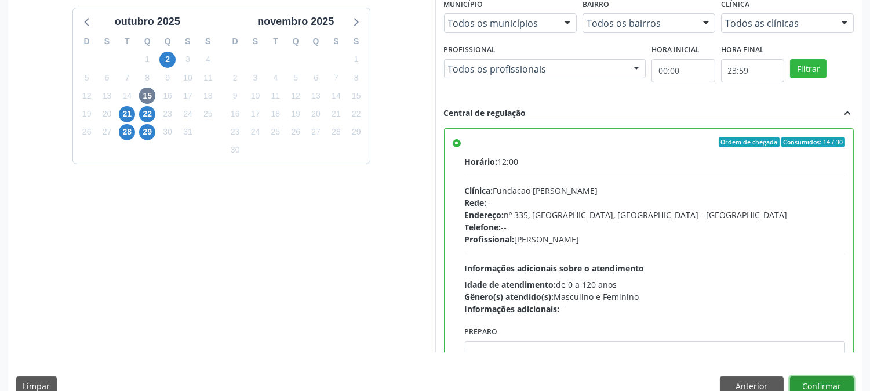
click at [804, 378] on button "Confirmar" at bounding box center [822, 386] width 64 height 20
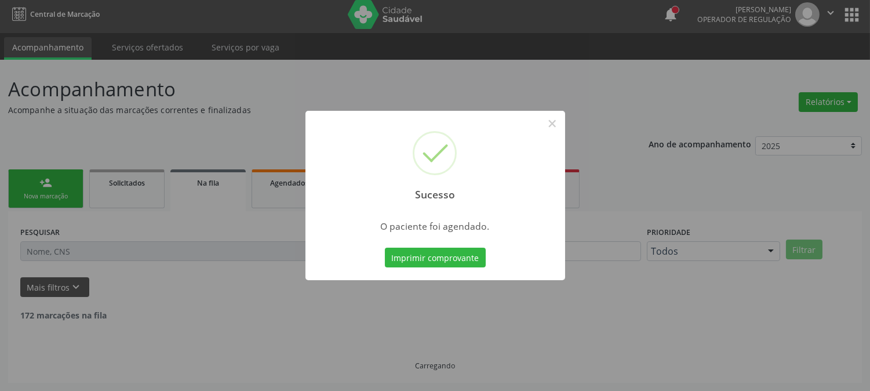
scroll to position [0, 0]
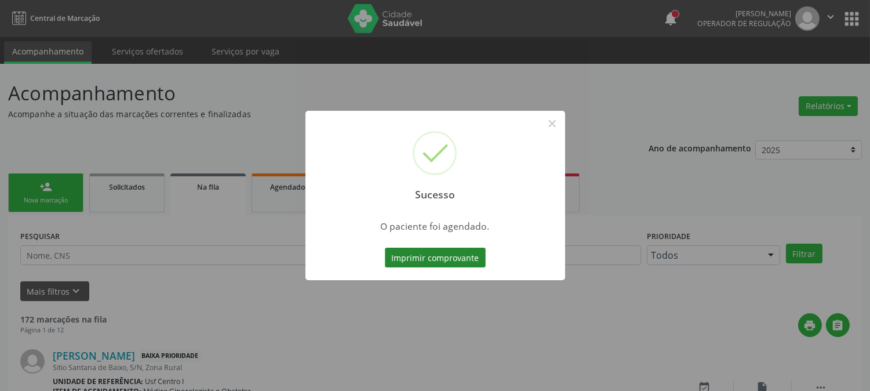
click at [447, 258] on button "Imprimir comprovante" at bounding box center [435, 258] width 101 height 20
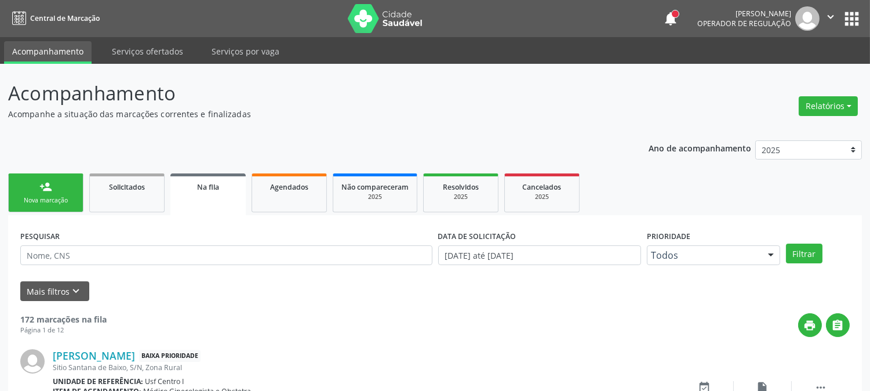
click at [34, 187] on link "person_add Nova marcação" at bounding box center [45, 192] width 75 height 39
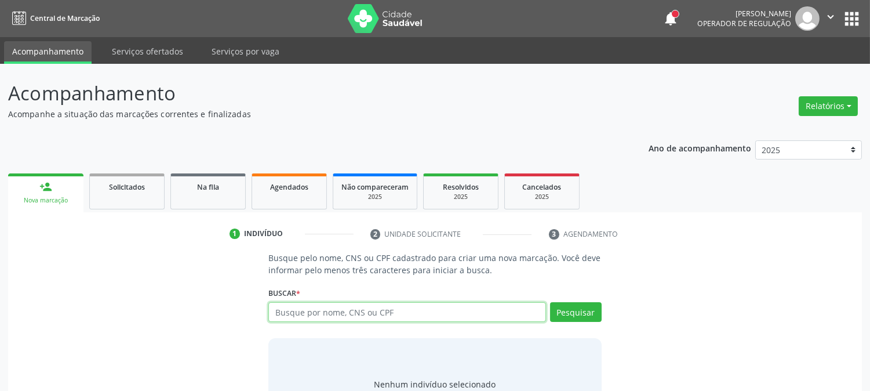
click at [320, 308] on input "text" at bounding box center [407, 312] width 277 height 20
type input "700004757452300"
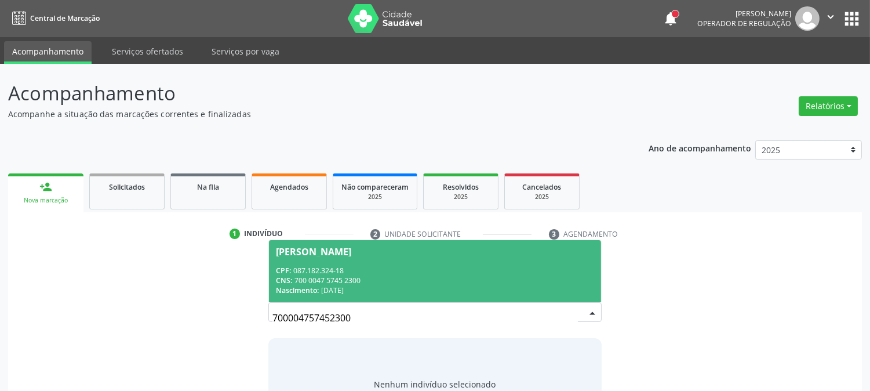
click at [368, 261] on span "Claudjane de Araujo Bernadino CPF: 087.182.324-18 CNS: 700 0047 5745 2300 Nasci…" at bounding box center [435, 271] width 332 height 62
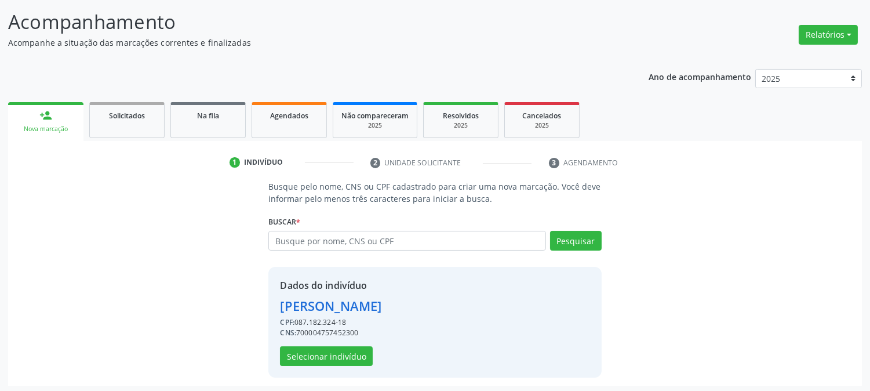
scroll to position [73, 0]
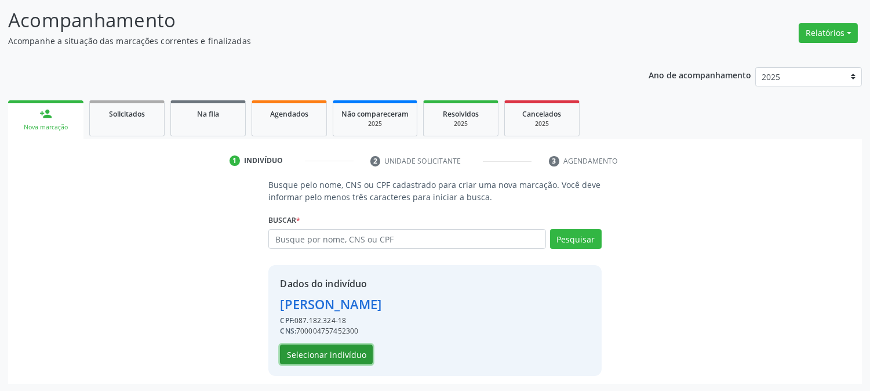
click at [328, 354] on button "Selecionar indivíduo" at bounding box center [326, 354] width 93 height 20
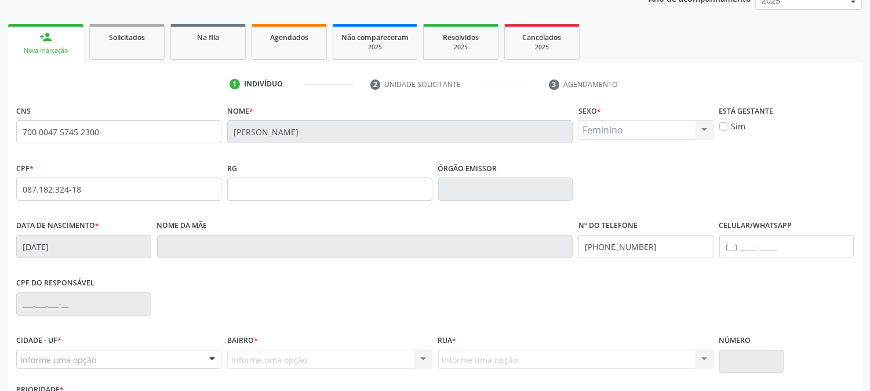
scroll to position [237, 0]
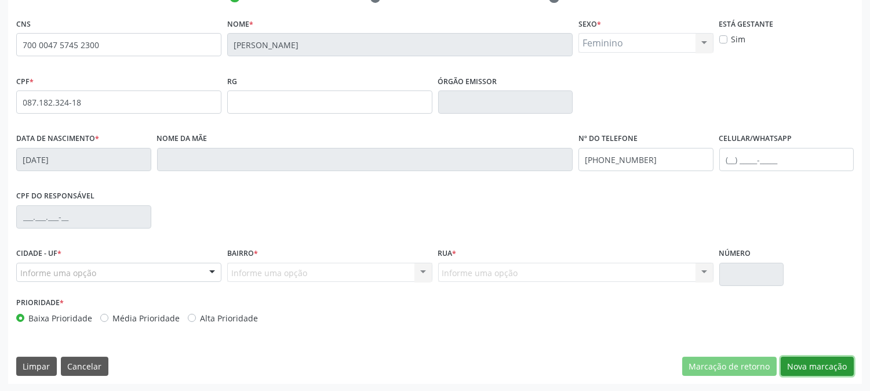
drag, startPoint x: 823, startPoint y: 364, endPoint x: 812, endPoint y: 357, distance: 13.2
click at [823, 364] on button "Nova marcação" at bounding box center [817, 367] width 73 height 20
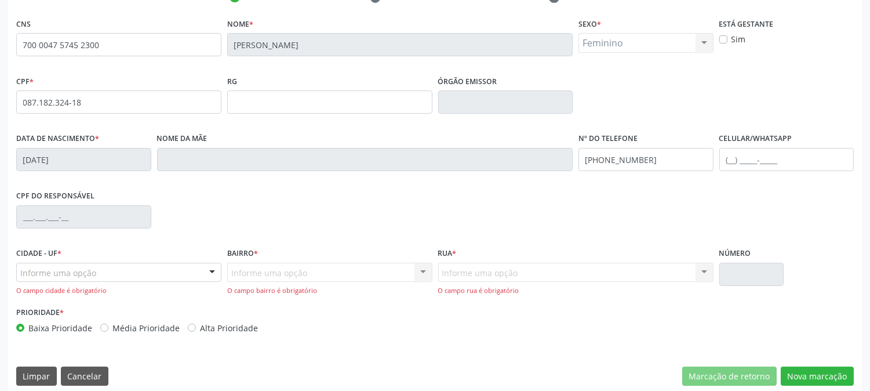
click at [142, 273] on div "Informe uma opção" at bounding box center [118, 273] width 205 height 20
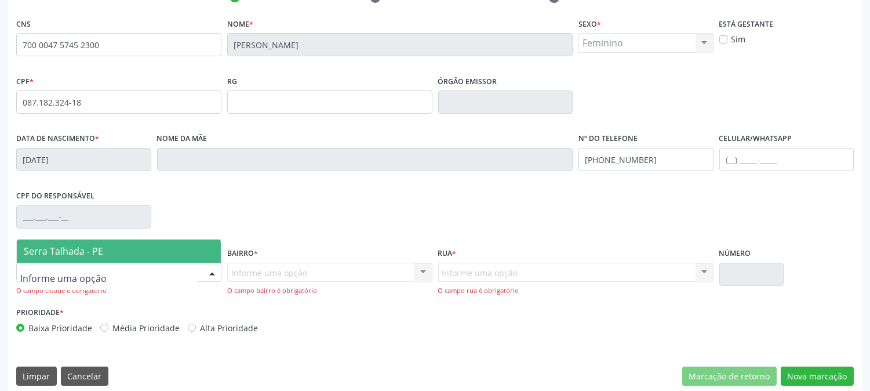
click at [142, 258] on span "Serra Talhada - PE" at bounding box center [119, 251] width 204 height 23
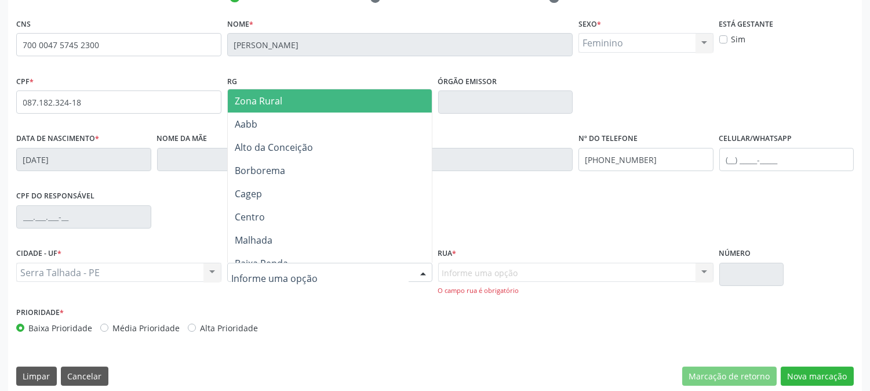
click at [298, 278] on div at bounding box center [329, 273] width 205 height 20
click at [310, 103] on span "Zona Rural" at bounding box center [330, 100] width 204 height 23
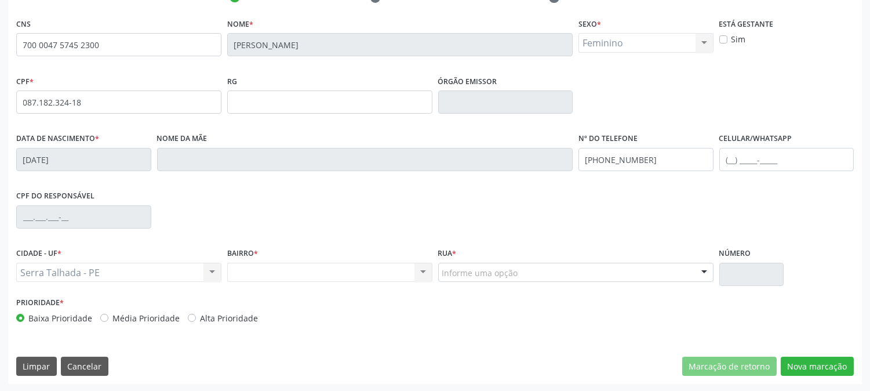
click at [394, 273] on div "Nenhum resultado encontrado para: " " Não há nenhuma opção para ser exibida." at bounding box center [329, 273] width 205 height 20
click at [410, 270] on div "Nenhum resultado encontrado para: " " Não há nenhuma opção para ser exibida." at bounding box center [329, 273] width 205 height 20
click at [424, 270] on div "Nenhum resultado encontrado para: " " Não há nenhuma opção para ser exibida." at bounding box center [329, 273] width 205 height 20
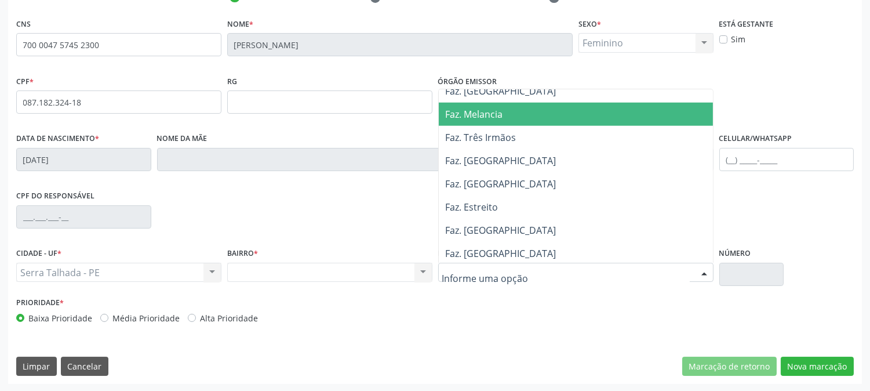
scroll to position [2126, 0]
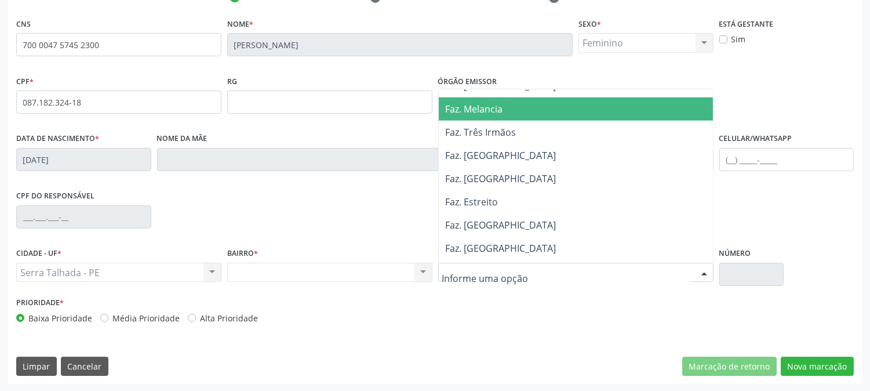
click at [546, 177] on span "Faz. Quixaba" at bounding box center [576, 178] width 274 height 23
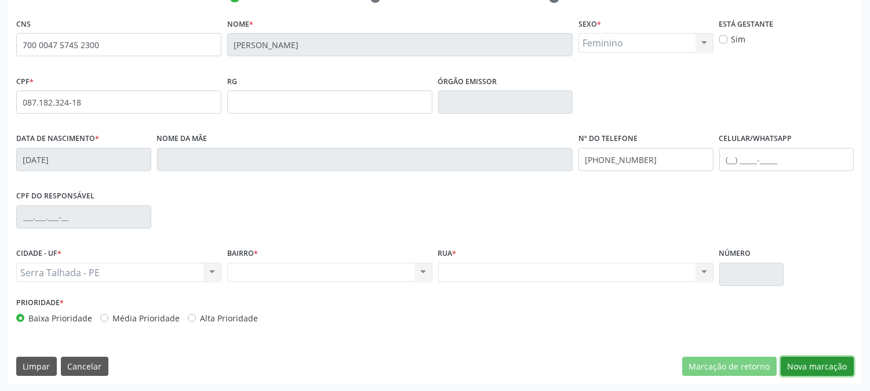
click at [823, 369] on button "Nova marcação" at bounding box center [817, 367] width 73 height 20
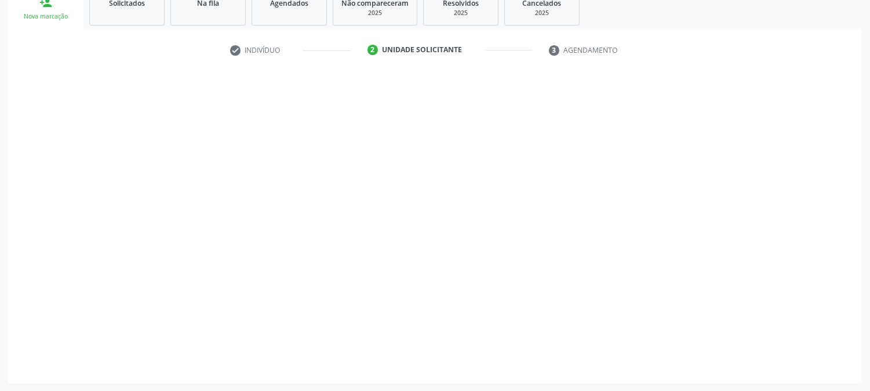
scroll to position [183, 0]
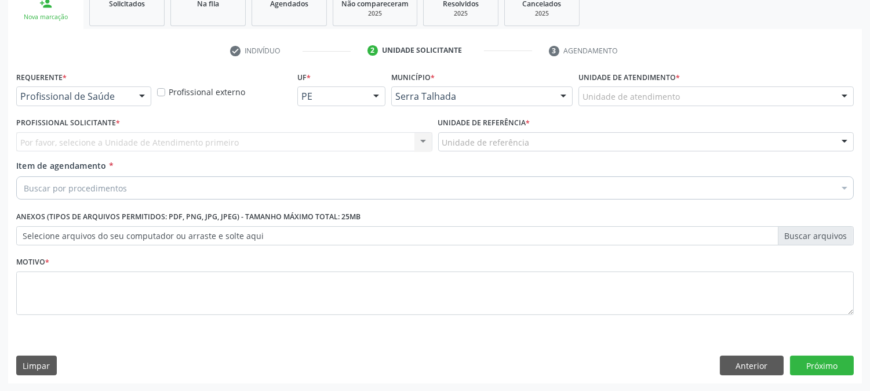
click at [146, 100] on div at bounding box center [141, 97] width 17 height 20
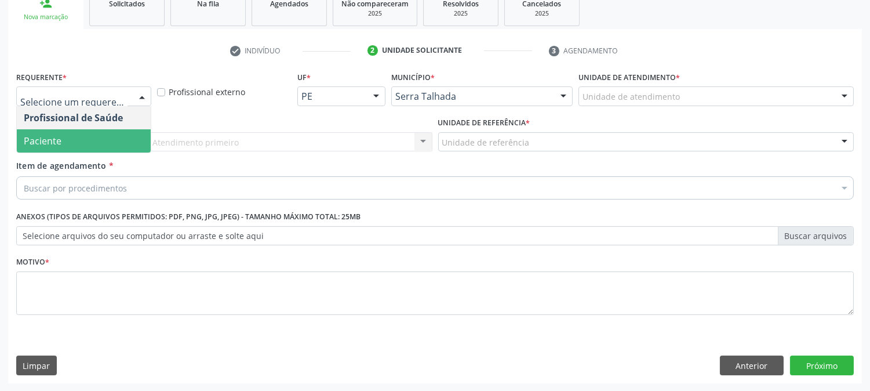
click at [122, 134] on span "Paciente" at bounding box center [84, 140] width 134 height 23
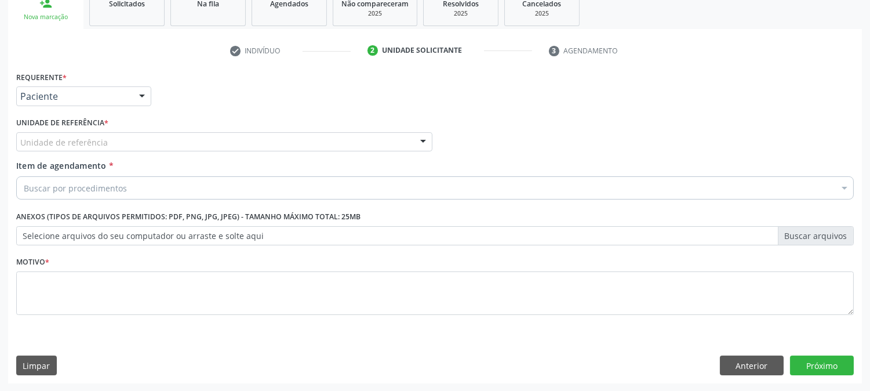
click at [122, 134] on div "Unidade de referência" at bounding box center [224, 142] width 416 height 20
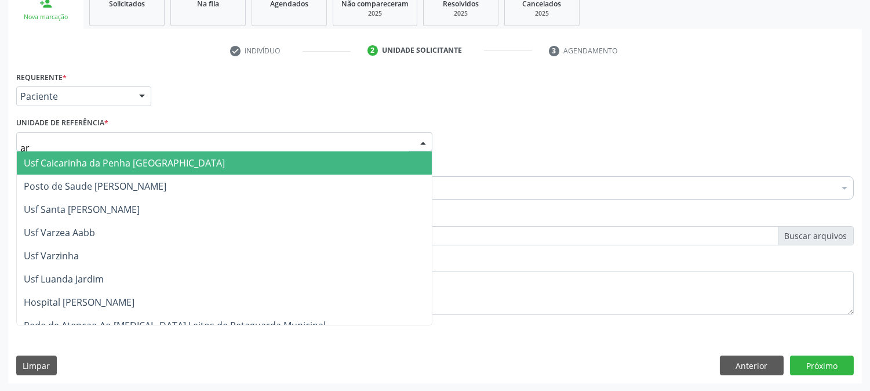
type input "a"
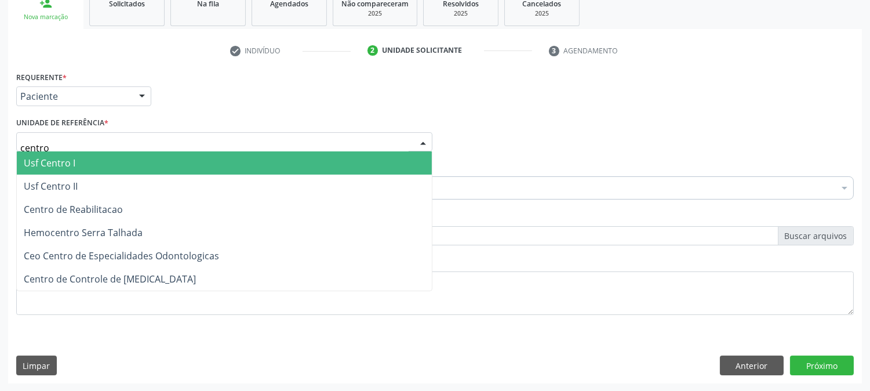
type input "centro"
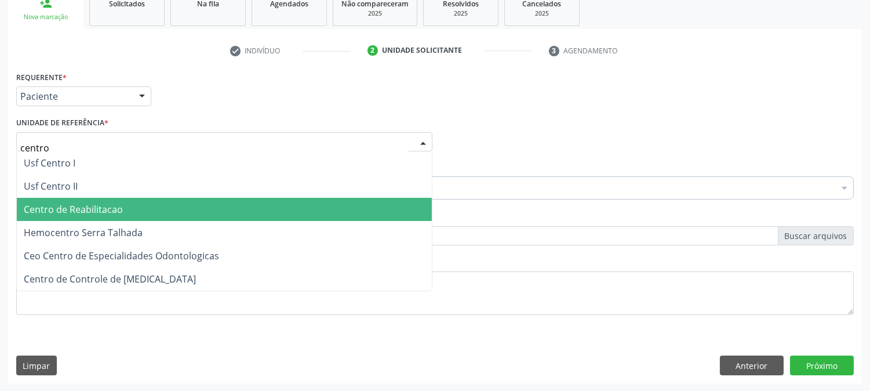
click at [97, 203] on span "Centro de Reabilitacao" at bounding box center [73, 209] width 99 height 13
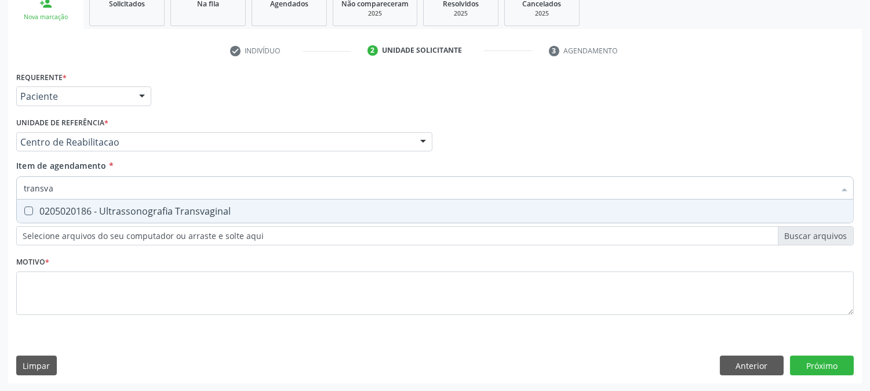
type input "transvag"
click at [99, 215] on div "0205020186 - Ultrassonografia Transvaginal" at bounding box center [435, 210] width 823 height 9
checkbox Transvaginal "true"
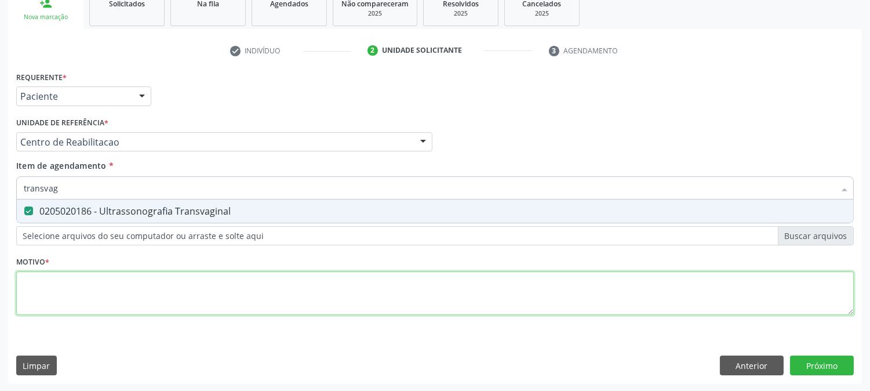
click at [64, 289] on div "Requerente * Paciente Profissional de Saúde Paciente Nenhum resultado encontrad…" at bounding box center [435, 199] width 838 height 263
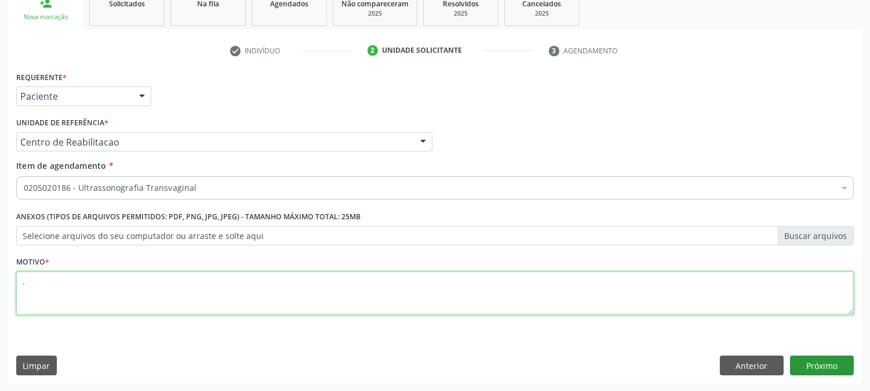
type textarea "."
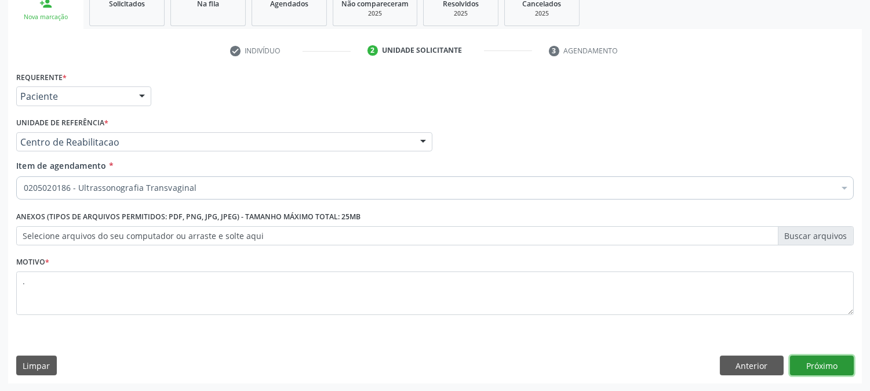
click at [817, 364] on button "Próximo" at bounding box center [822, 365] width 64 height 20
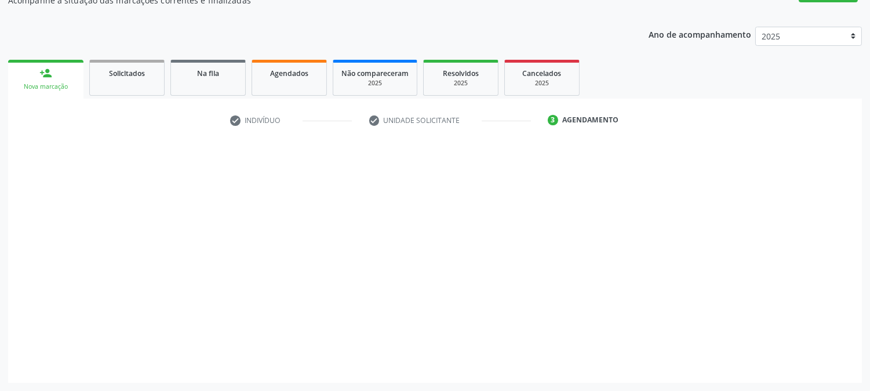
scroll to position [113, 0]
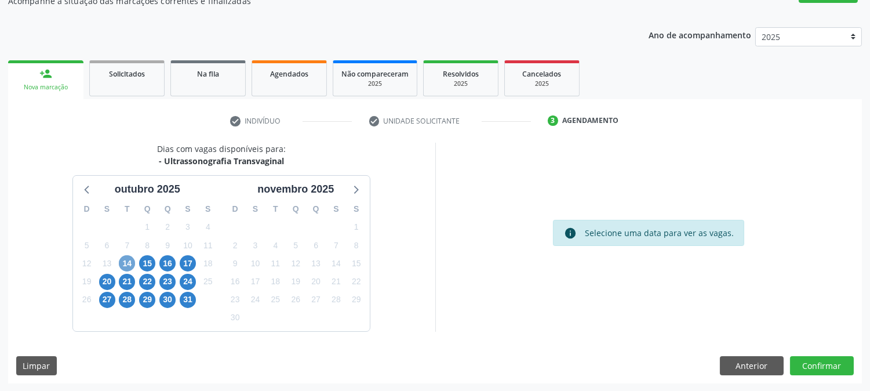
click at [121, 263] on span "14" at bounding box center [127, 263] width 16 height 16
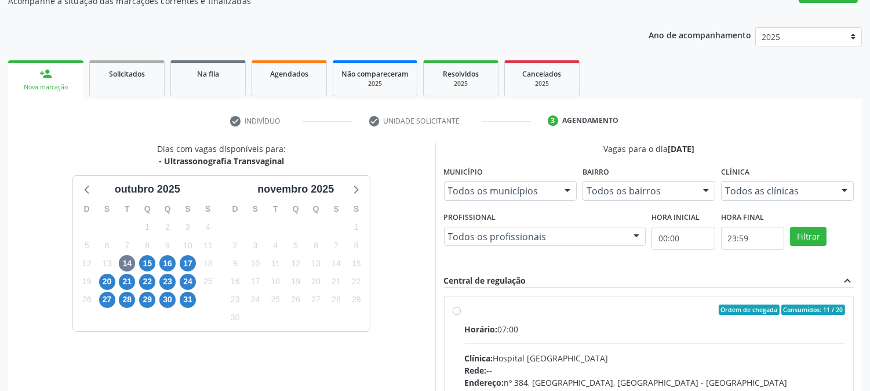
click at [529, 311] on div "Ordem de chegada Consumidos: 11 / 20" at bounding box center [655, 309] width 381 height 10
click at [461, 311] on input "Ordem de chegada Consumidos: 11 / 20 Horário: 07:00 Clínica: Hospital Sao Franc…" at bounding box center [457, 309] width 8 height 10
radio input "true"
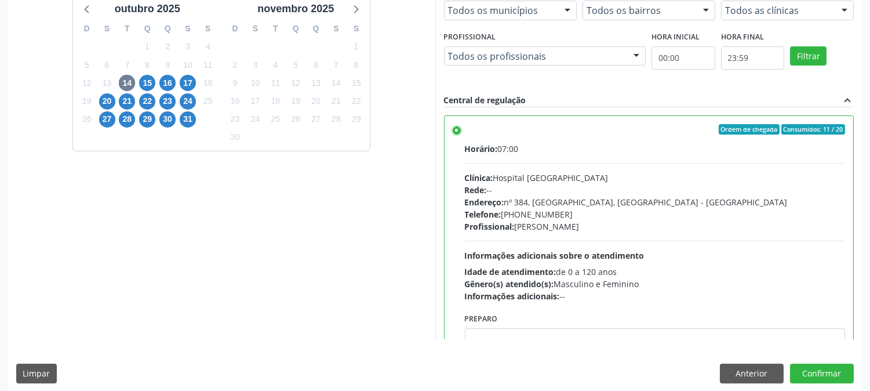
scroll to position [302, 0]
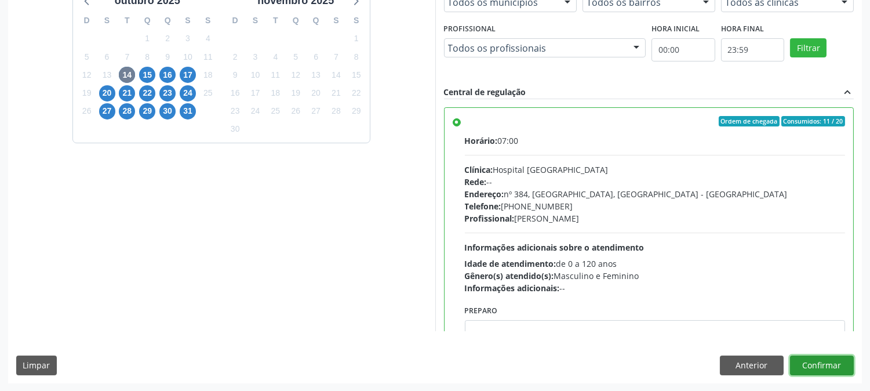
click at [810, 357] on button "Confirmar" at bounding box center [822, 365] width 64 height 20
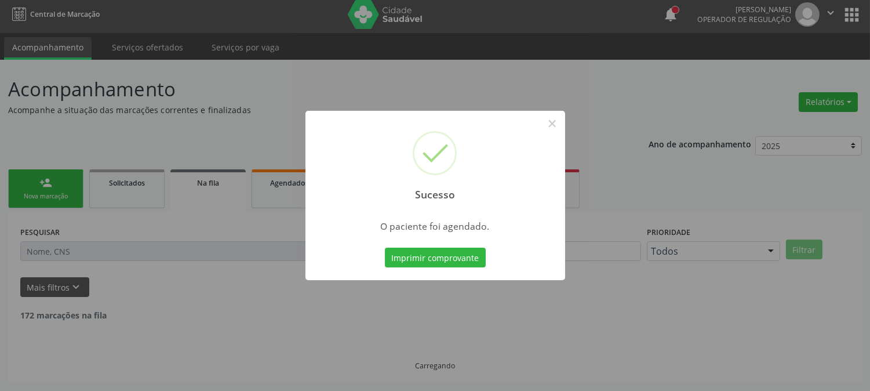
scroll to position [0, 0]
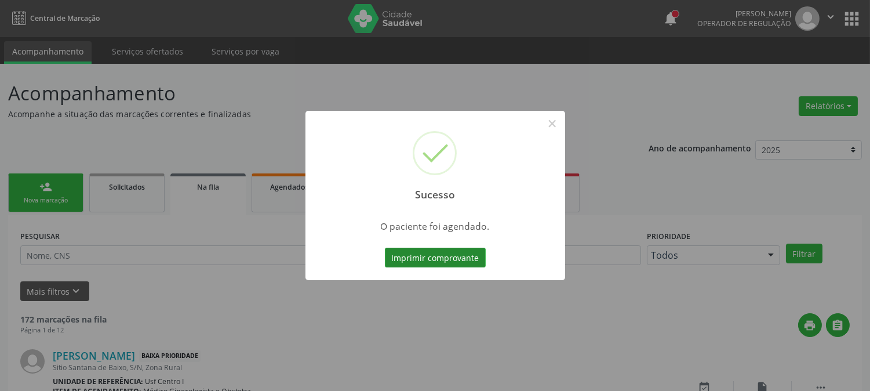
click at [424, 253] on button "Imprimir comprovante" at bounding box center [435, 258] width 101 height 20
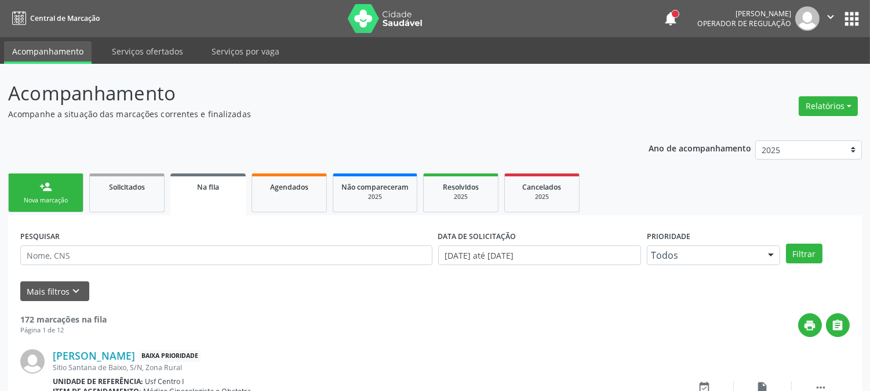
click at [30, 183] on link "person_add Nova marcação" at bounding box center [45, 192] width 75 height 39
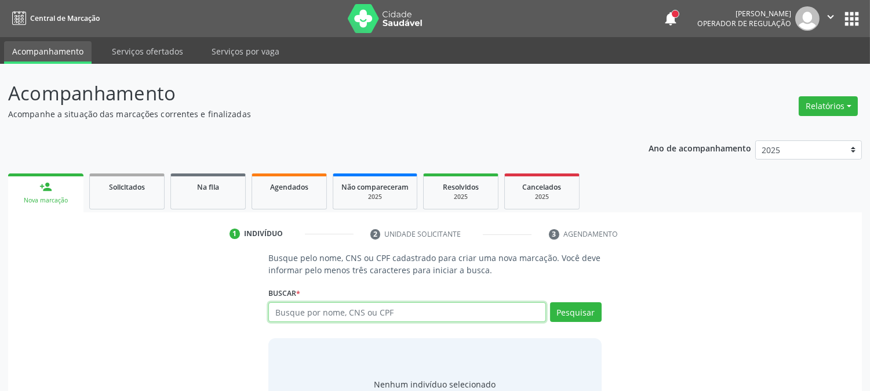
click at [290, 312] on input "text" at bounding box center [407, 312] width 277 height 20
type input "700004757452300"
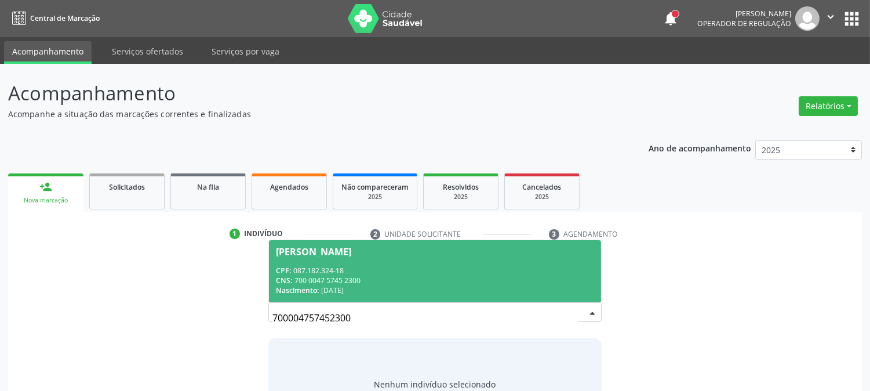
scroll to position [55, 0]
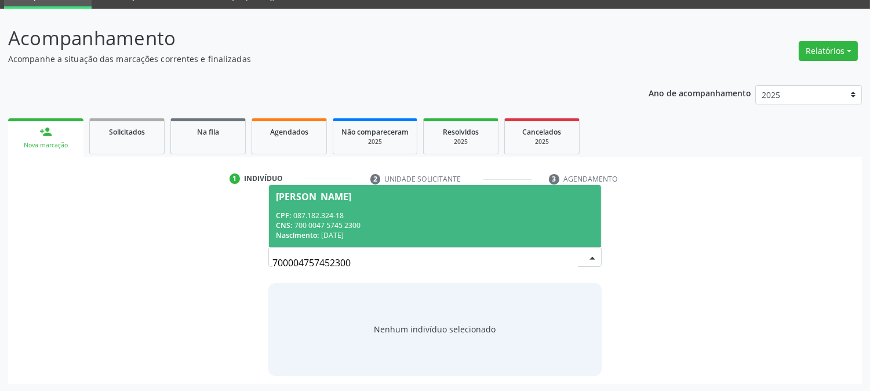
click at [371, 218] on div "CPF: 087.182.324-18" at bounding box center [435, 216] width 318 height 10
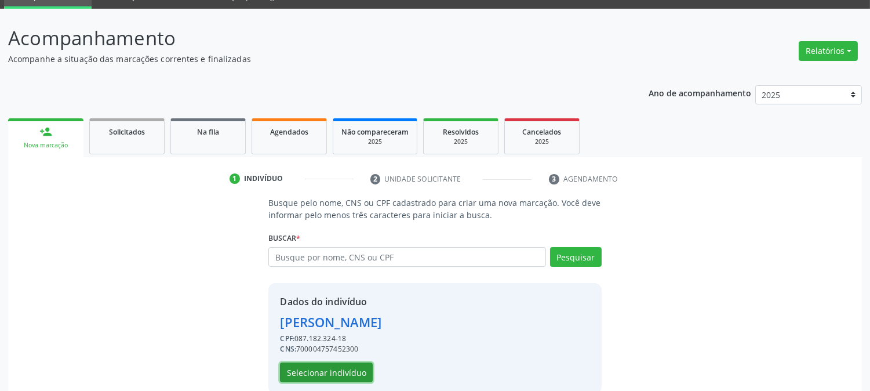
click at [299, 378] on button "Selecionar indivíduo" at bounding box center [326, 372] width 93 height 20
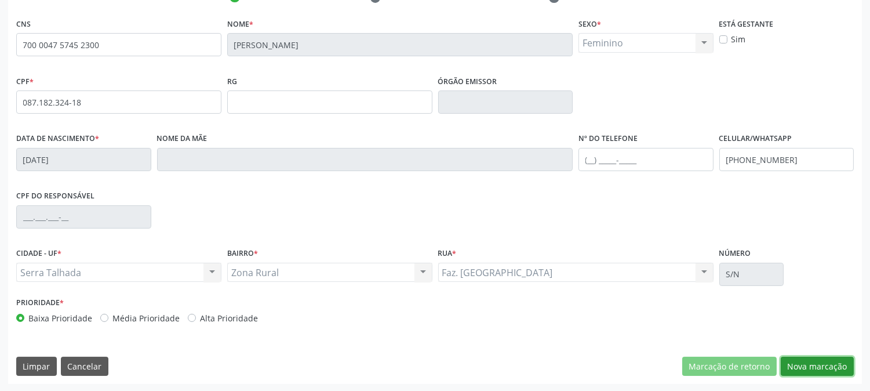
drag, startPoint x: 823, startPoint y: 363, endPoint x: 708, endPoint y: 325, distance: 121.4
click at [822, 363] on button "Nova marcação" at bounding box center [817, 367] width 73 height 20
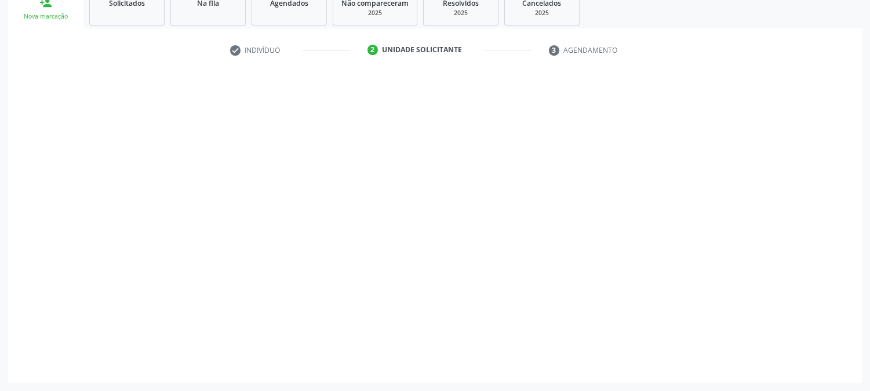
scroll to position [183, 0]
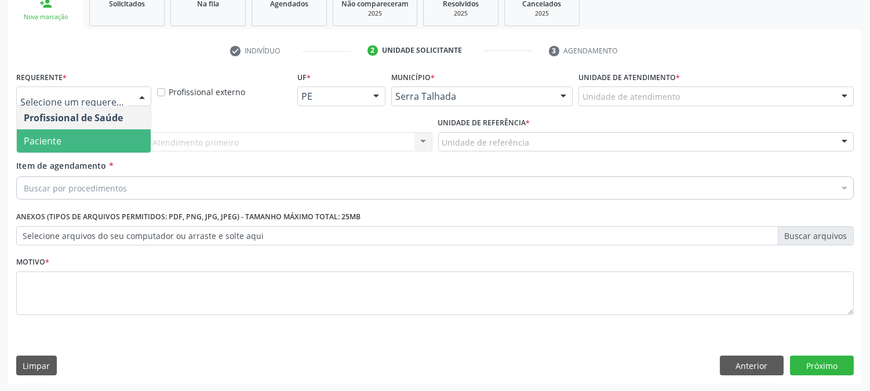
click at [76, 151] on span "Paciente" at bounding box center [84, 140] width 134 height 23
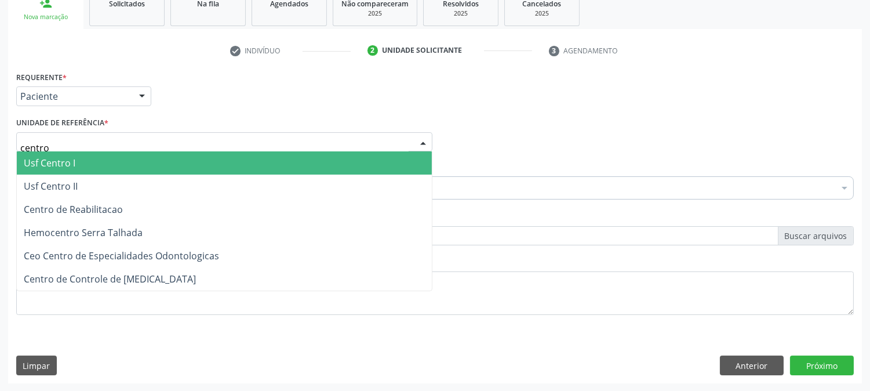
type input "centro"
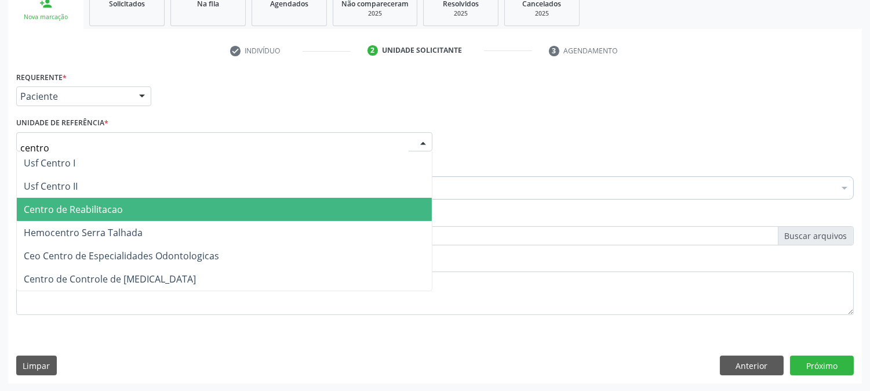
click at [128, 209] on span "Centro de Reabilitacao" at bounding box center [224, 209] width 415 height 23
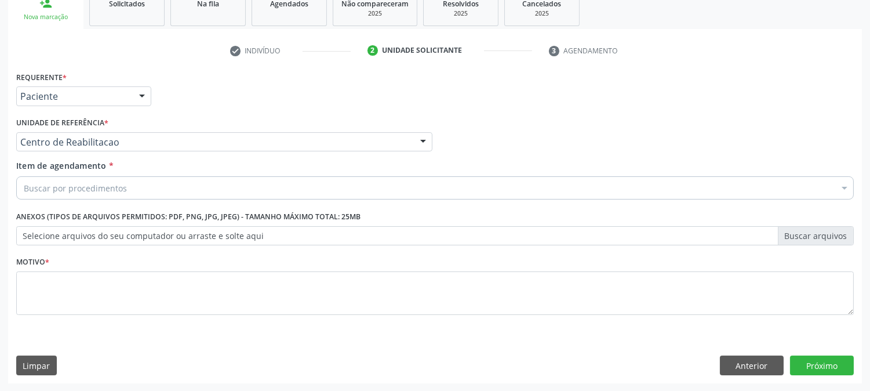
click at [132, 184] on div "Buscar por procedimentos" at bounding box center [435, 187] width 838 height 23
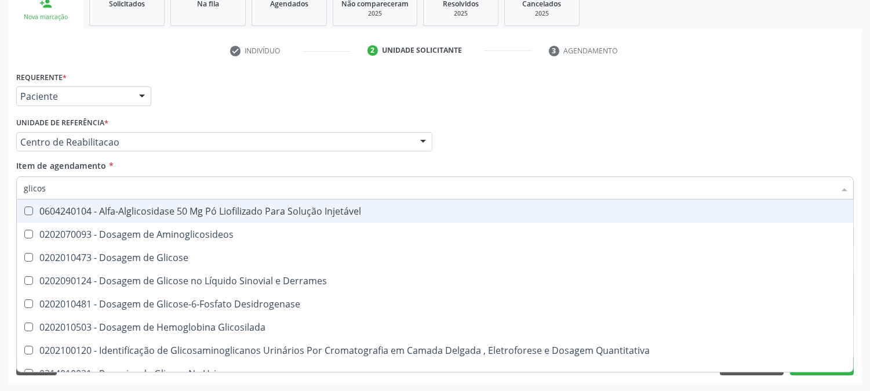
type input "glicose"
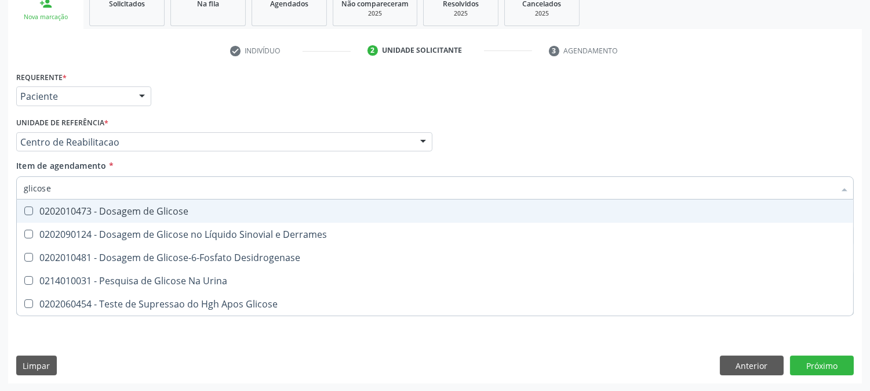
click at [91, 212] on div "0202010473 - Dosagem de Glicose" at bounding box center [435, 210] width 823 height 9
checkbox Glicose "true"
drag, startPoint x: 48, startPoint y: 177, endPoint x: 0, endPoint y: 181, distance: 47.7
click at [0, 181] on div "Acompanhamento Acompanhe a situação das marcações correntes e finalizadas Relat…" at bounding box center [435, 136] width 870 height 511
drag, startPoint x: 64, startPoint y: 189, endPoint x: 0, endPoint y: 184, distance: 64.6
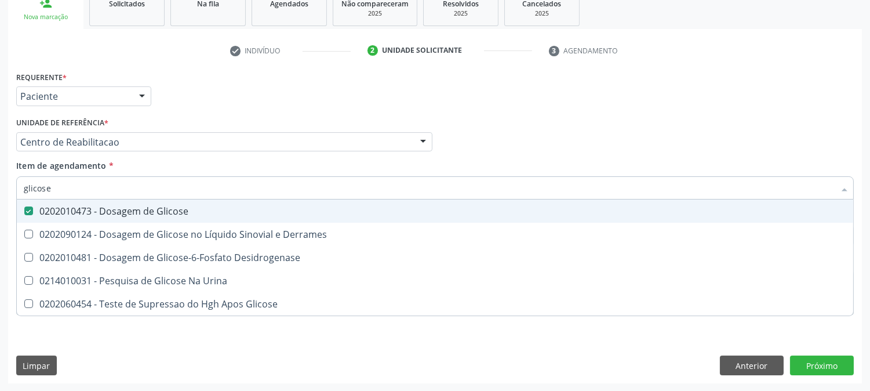
click at [0, 186] on div "Acompanhamento Acompanhe a situação das marcações correntes e finalizadas Relat…" at bounding box center [435, 136] width 870 height 511
type input "ac"
checkbox Glicose "false"
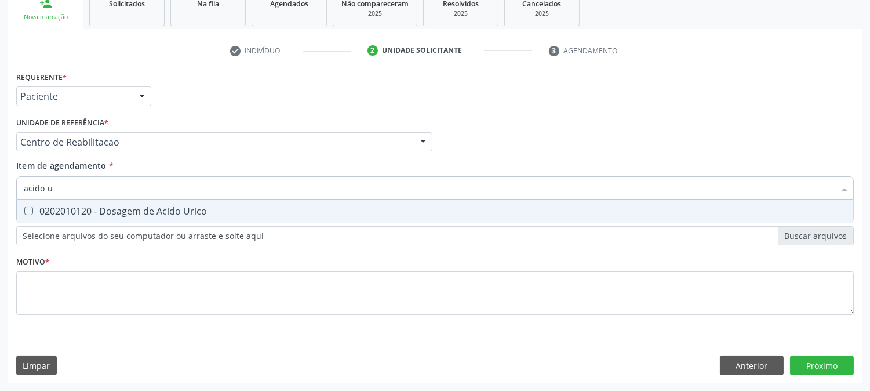
type input "acido u"
click at [34, 217] on span "0202010120 - Dosagem de Acido Urico" at bounding box center [435, 210] width 837 height 23
checkbox Urico "true"
drag, startPoint x: 72, startPoint y: 186, endPoint x: 0, endPoint y: 181, distance: 72.6
click at [0, 181] on div "Acompanhamento Acompanhe a situação das marcações correntes e finalizadas Relat…" at bounding box center [435, 136] width 870 height 511
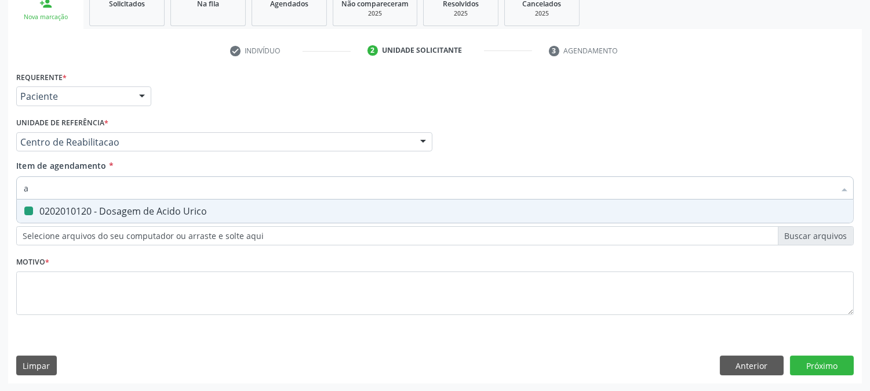
type input "ab"
checkbox Urico "false"
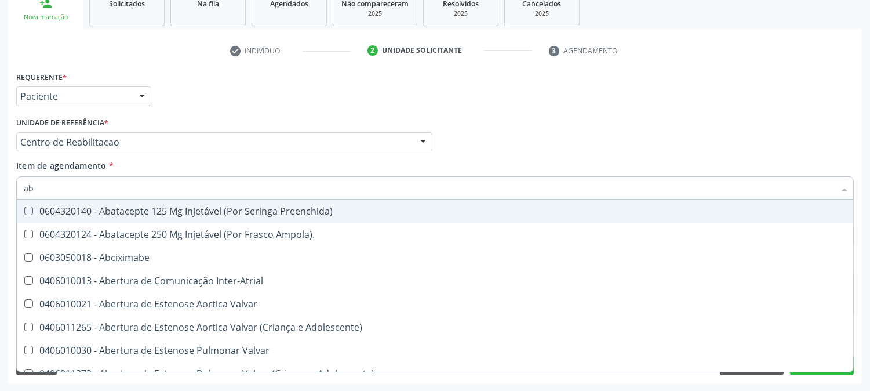
type input "abo"
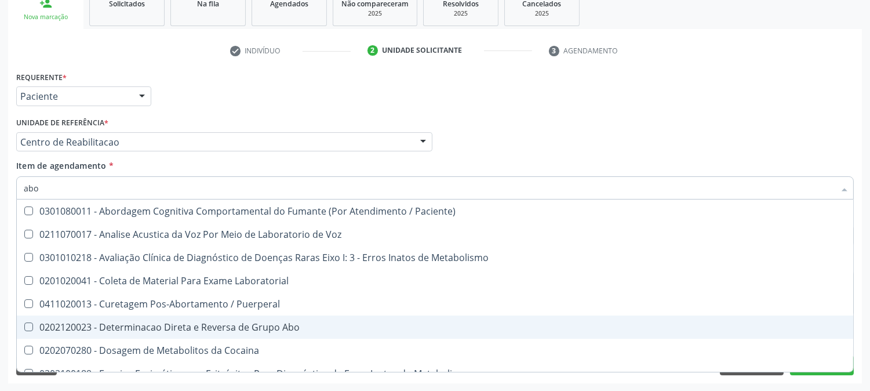
click at [84, 322] on div "0202120023 - Determinacao Direta e Reversa de Grupo Abo" at bounding box center [467, 326] width 887 height 9
checkbox Abo "true"
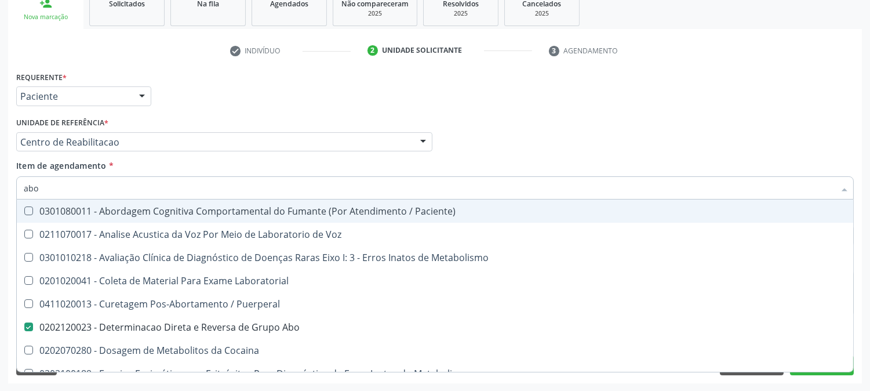
drag, startPoint x: 79, startPoint y: 186, endPoint x: 0, endPoint y: 196, distance: 80.1
click at [0, 193] on div "Acompanhamento Acompanhe a situação das marcações correntes e finalizadas Relat…" at bounding box center [435, 136] width 870 height 511
type input "be"
checkbox Abo "false"
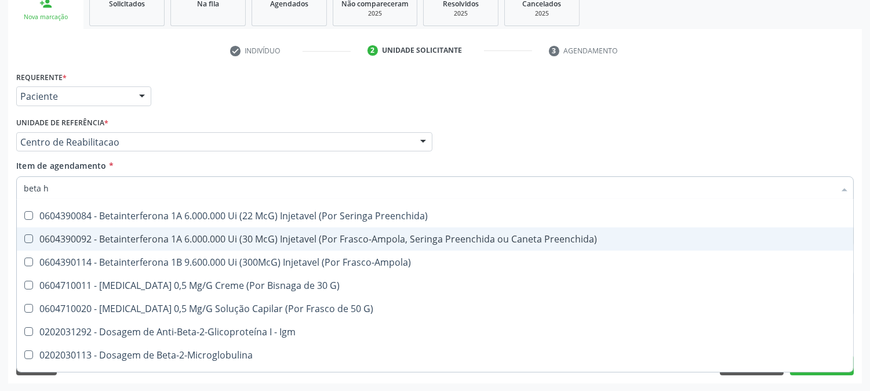
scroll to position [0, 0]
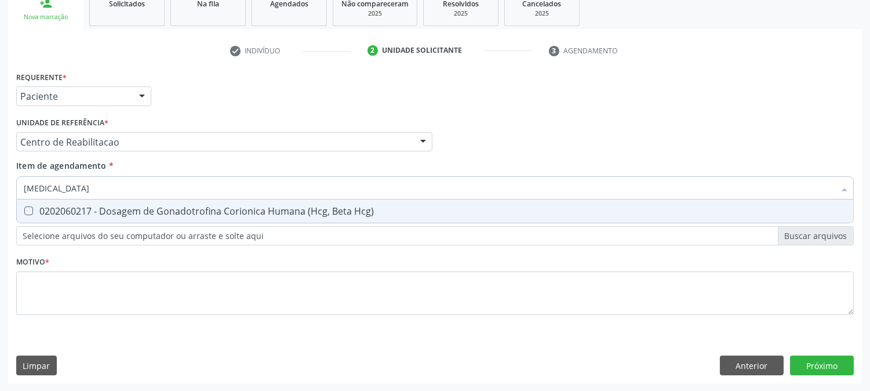
type input "beta hcg"
drag, startPoint x: 235, startPoint y: 206, endPoint x: 197, endPoint y: 191, distance: 41.1
click at [234, 206] on div "0202060217 - Dosagem de Gonadotrofina Corionica Humana (Hcg, Beta Hcg)" at bounding box center [435, 210] width 823 height 9
checkbox Hcg\) "true"
click at [0, 188] on div "Acompanhamento Acompanhe a situação das marcações correntes e finalizadas Relat…" at bounding box center [435, 136] width 870 height 511
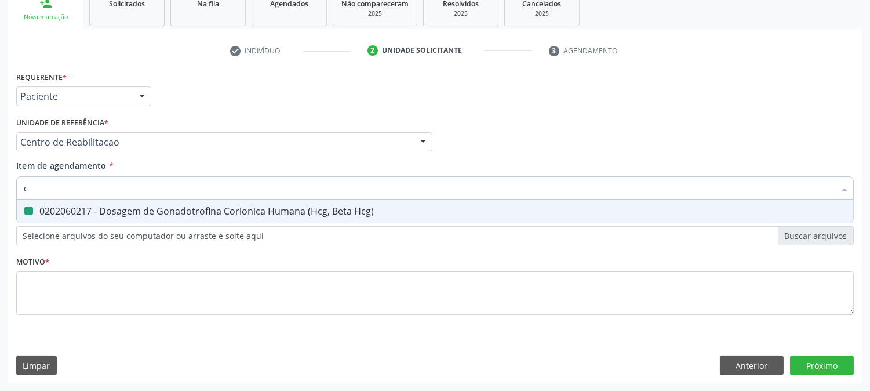
type input "cr"
checkbox Hcg\) "false"
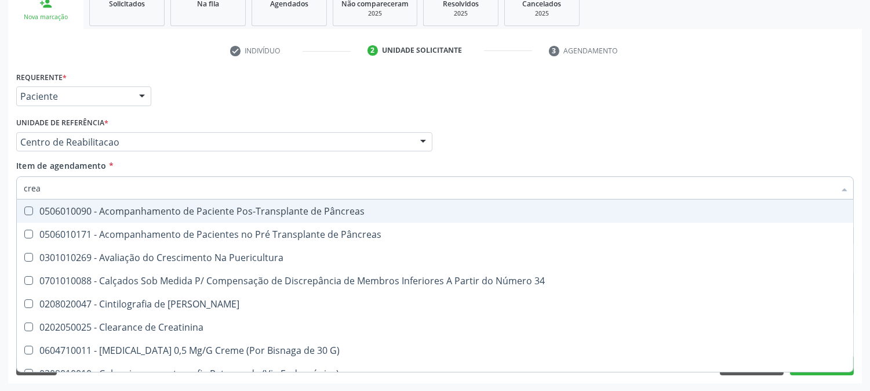
type input "creat"
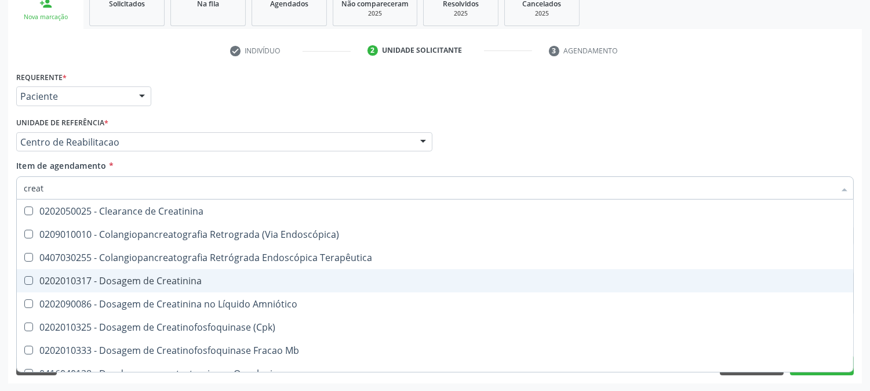
click at [87, 277] on div "0202010317 - Dosagem de Creatinina" at bounding box center [435, 280] width 823 height 9
checkbox Creatinina "true"
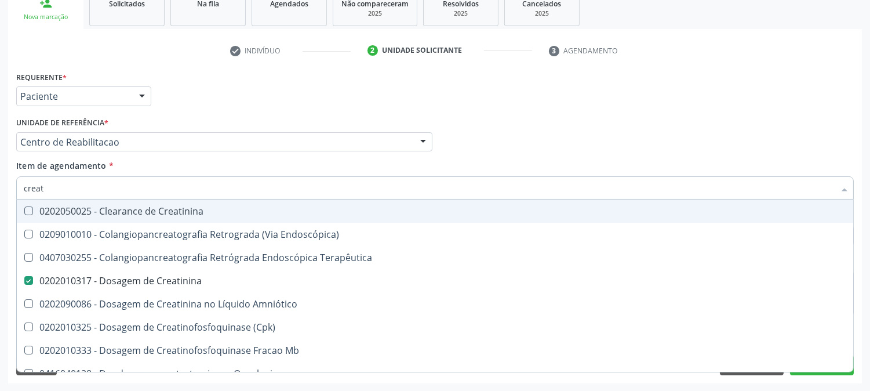
drag, startPoint x: 61, startPoint y: 180, endPoint x: 0, endPoint y: 179, distance: 60.9
click at [0, 179] on div "Acompanhamento Acompanhe a situação das marcações correntes e finalizadas Relat…" at bounding box center [435, 136] width 870 height 511
type input "ur"
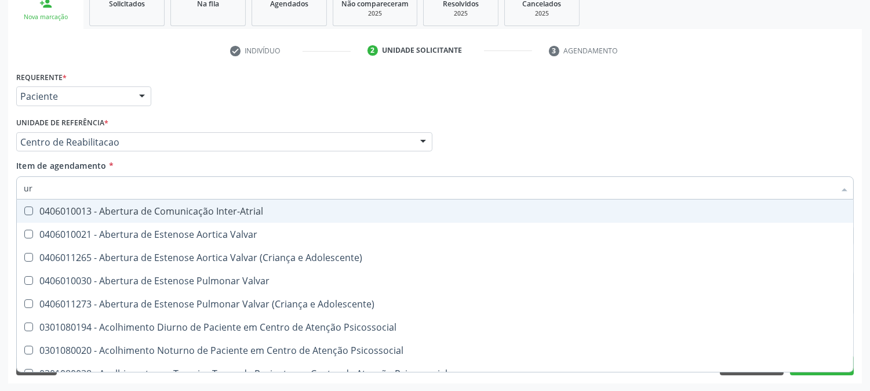
checkbox Valvar "false"
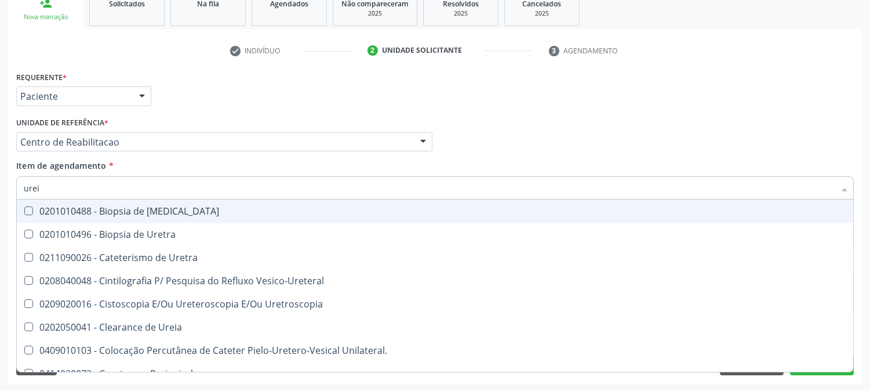
type input "ureia"
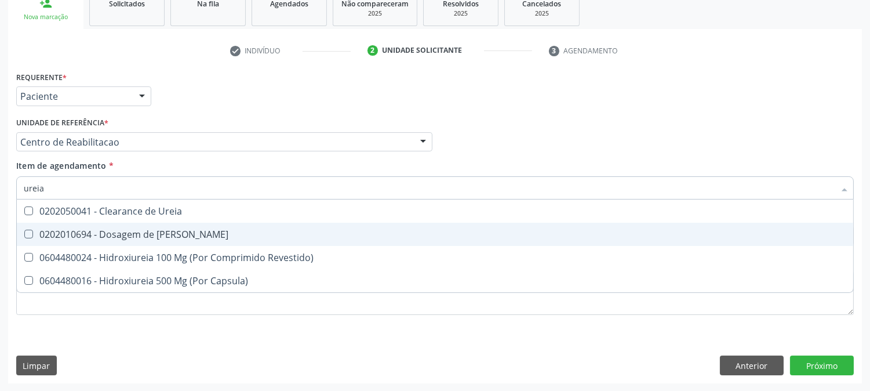
click at [31, 233] on Ureia at bounding box center [28, 234] width 9 height 9
click at [24, 233] on Ureia "checkbox" at bounding box center [21, 234] width 8 height 8
checkbox Ureia "true"
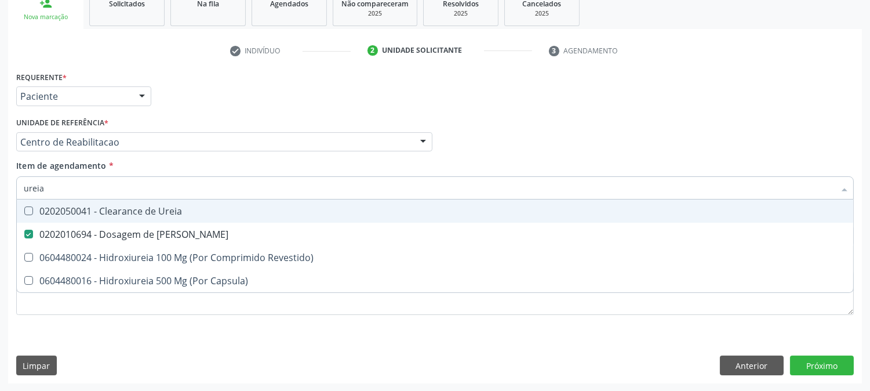
drag, startPoint x: 76, startPoint y: 184, endPoint x: 0, endPoint y: 149, distance: 83.6
click at [0, 150] on div "Acompanhamento Acompanhe a situação das marcações correntes e finalizadas Relat…" at bounding box center [435, 136] width 870 height 511
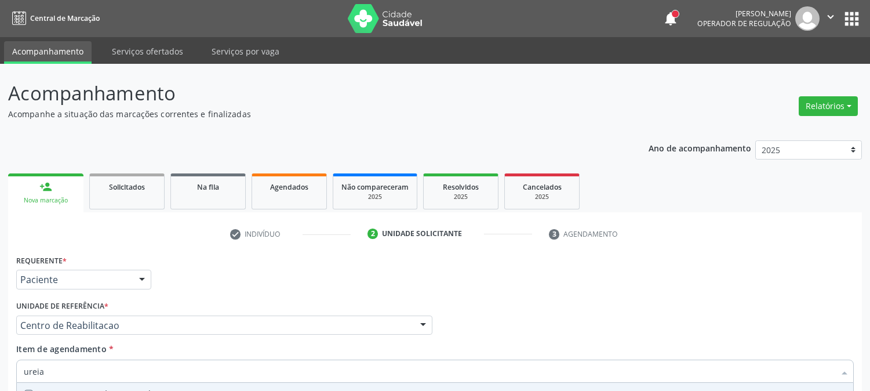
scroll to position [183, 0]
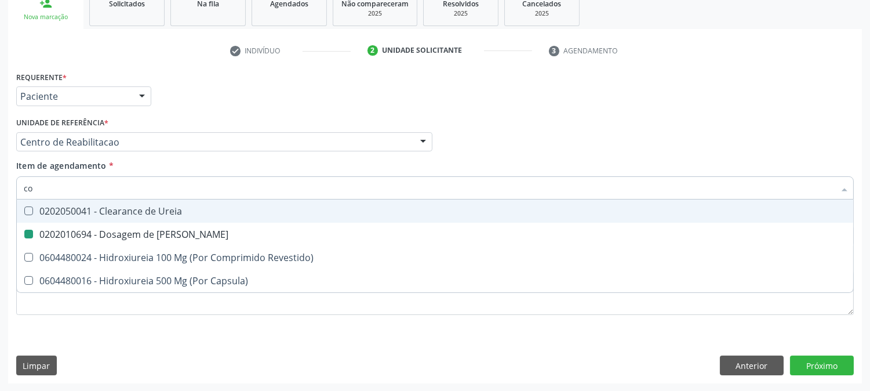
type input "col"
checkbox Ureia "false"
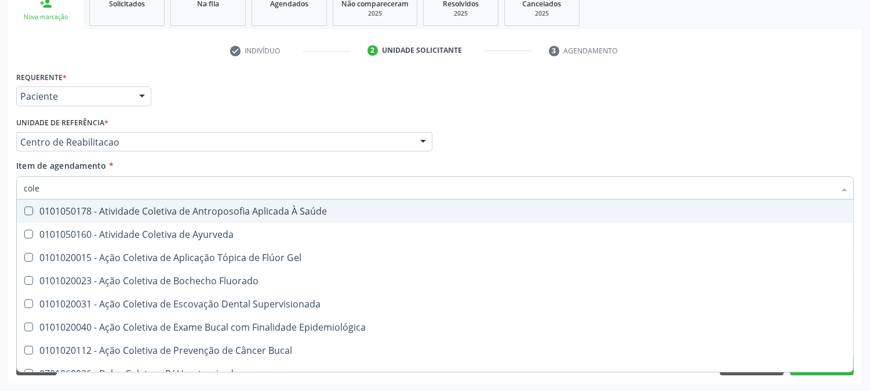
type input "coles"
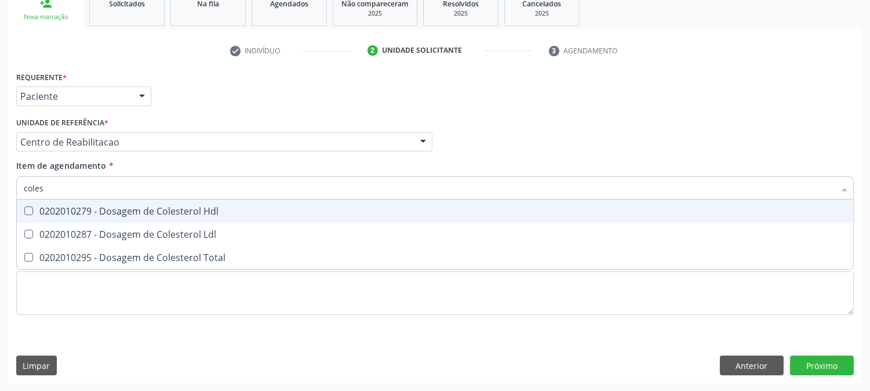
drag, startPoint x: 93, startPoint y: 211, endPoint x: 91, endPoint y: 224, distance: 13.5
click at [93, 213] on div "0202010279 - Dosagem de Colesterol Hdl" at bounding box center [435, 210] width 823 height 9
checkbox Hdl "true"
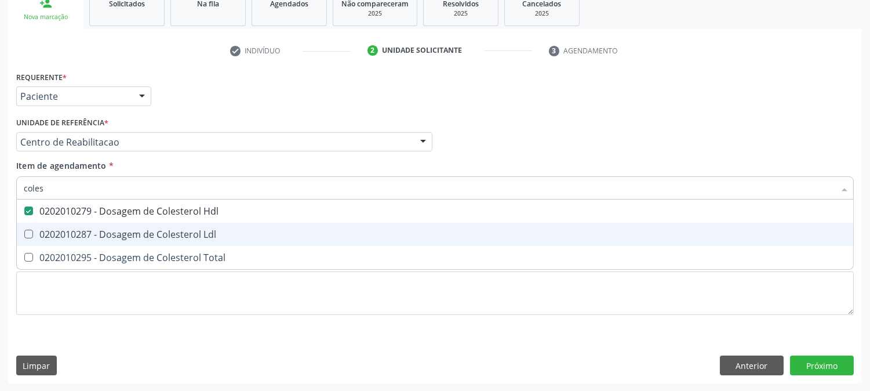
drag, startPoint x: 91, startPoint y: 224, endPoint x: 92, endPoint y: 231, distance: 6.4
click at [91, 225] on span "0202010287 - Dosagem de Colesterol Ldl" at bounding box center [435, 234] width 837 height 23
checkbox Ldl "true"
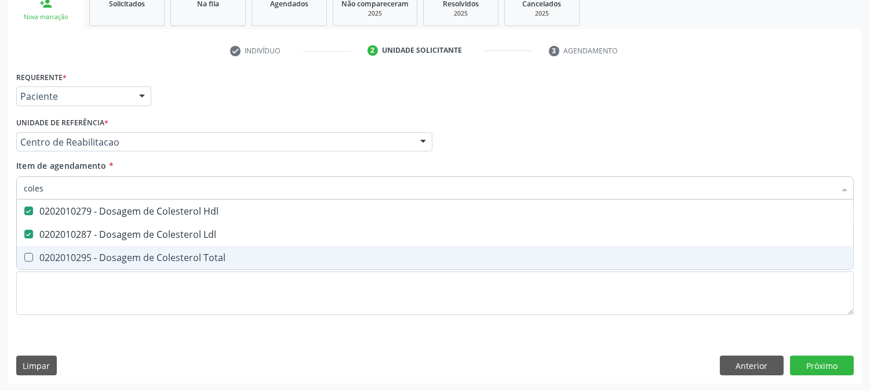
click at [93, 253] on div "0202010295 - Dosagem de Colesterol Total" at bounding box center [435, 257] width 823 height 9
checkbox Total "true"
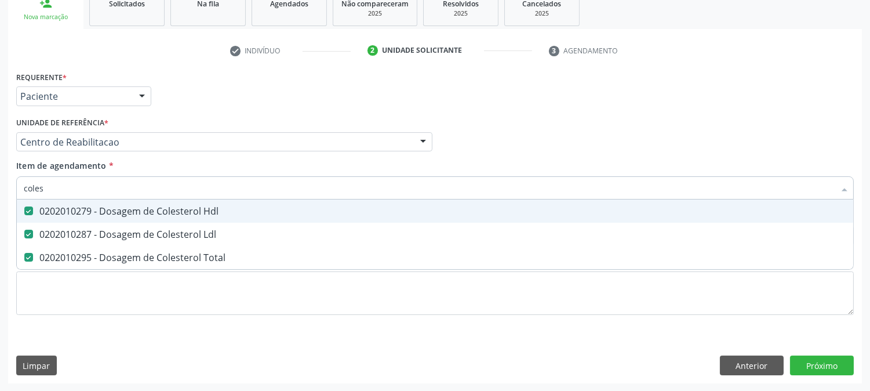
drag, startPoint x: 80, startPoint y: 188, endPoint x: 0, endPoint y: 164, distance: 83.7
click at [0, 176] on div "Acompanhamento Acompanhe a situação das marcações correntes e finalizadas Relat…" at bounding box center [435, 136] width 870 height 511
type input "bi"
checkbox Hdl "false"
checkbox Ldl "false"
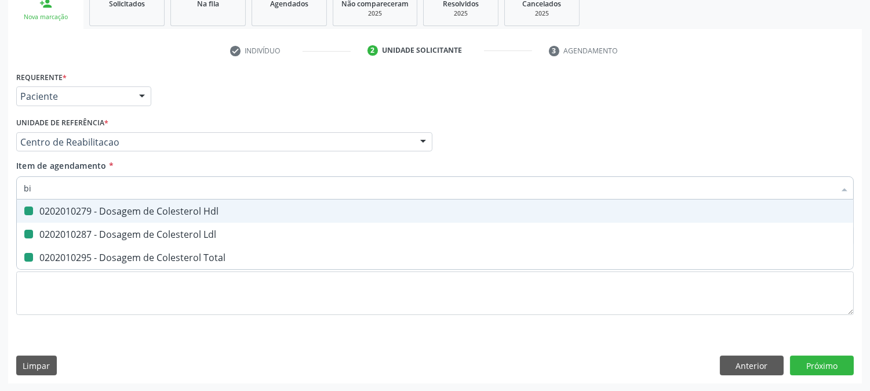
checkbox Total "false"
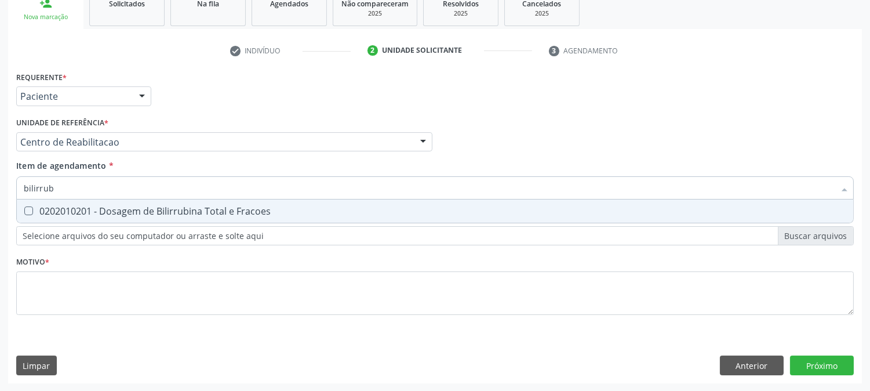
type input "bilirrubi"
click at [30, 209] on Fracoes at bounding box center [28, 210] width 9 height 9
click at [24, 209] on Fracoes "checkbox" at bounding box center [21, 211] width 8 height 8
checkbox Fracoes "true"
drag, startPoint x: 78, startPoint y: 180, endPoint x: 0, endPoint y: 150, distance: 83.9
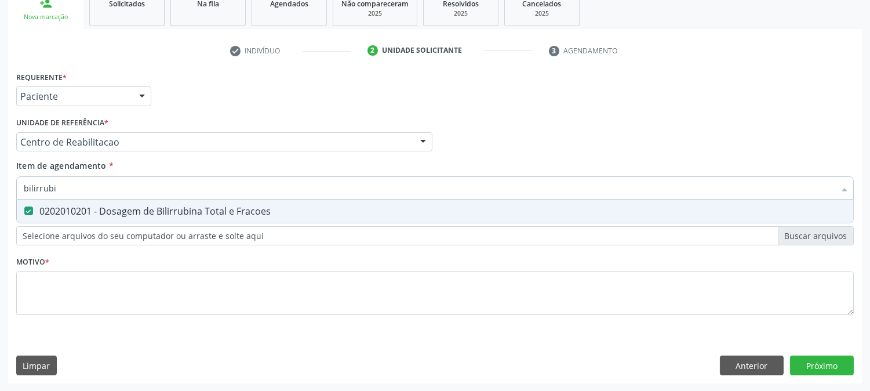
click at [0, 154] on div "Acompanhamento Acompanhe a situação das marcações correntes e finalizadas Relat…" at bounding box center [435, 136] width 870 height 511
type input "tg"
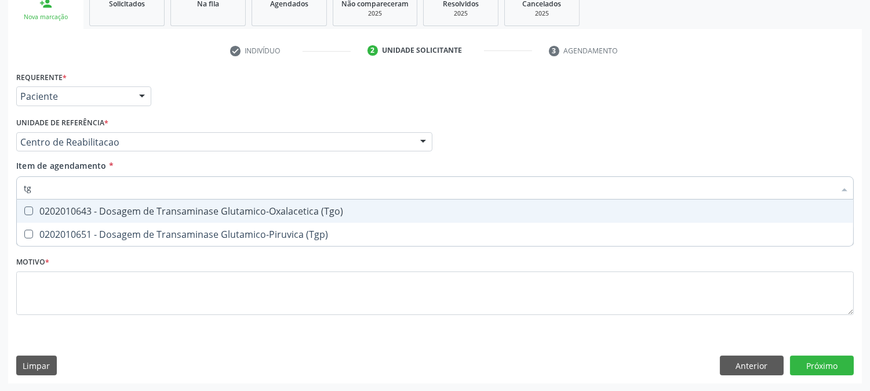
click at [91, 210] on div "0202010643 - Dosagem de Transaminase Glutamico-Oxalacetica (Tgo)" at bounding box center [435, 210] width 823 height 9
checkbox \(Tgo\) "true"
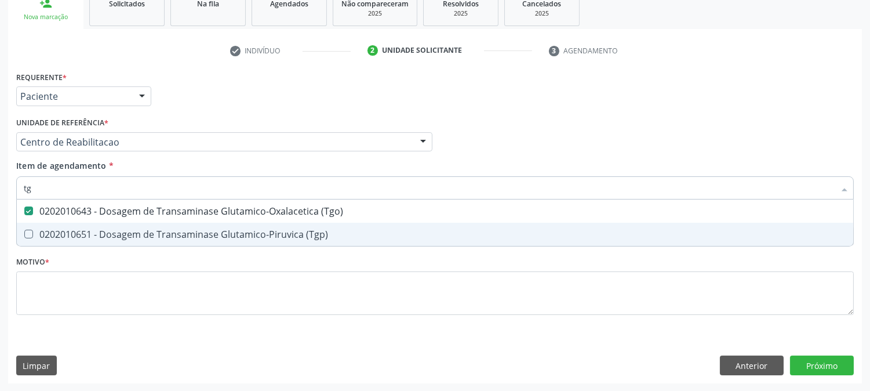
click at [89, 230] on div "0202010651 - Dosagem de Transaminase Glutamico-Piruvica (Tgp)" at bounding box center [435, 234] width 823 height 9
checkbox \(Tgp\) "true"
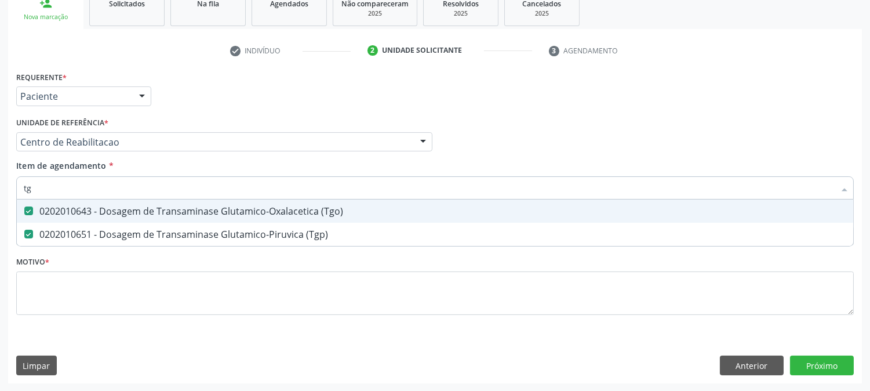
drag, startPoint x: 70, startPoint y: 182, endPoint x: 0, endPoint y: 153, distance: 75.2
click at [23, 172] on div "Item de agendamento * tg Desfazer seleção 0202010643 - Dosagem de Transaminase …" at bounding box center [435, 177] width 838 height 37
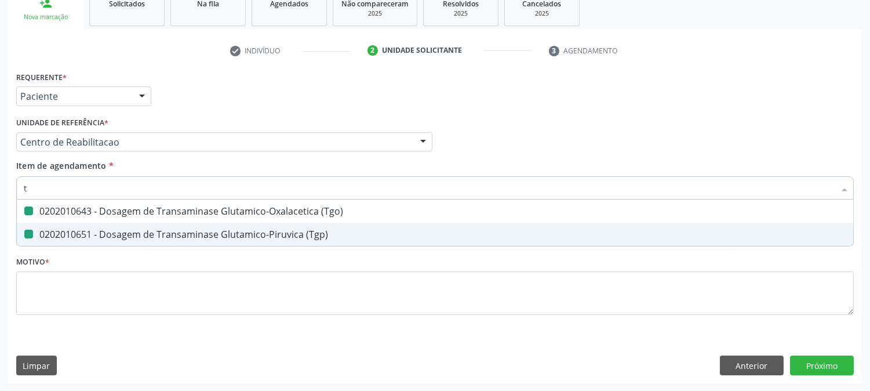
type input "tr"
checkbox \(Tgo\) "false"
checkbox \(Tgp\) "false"
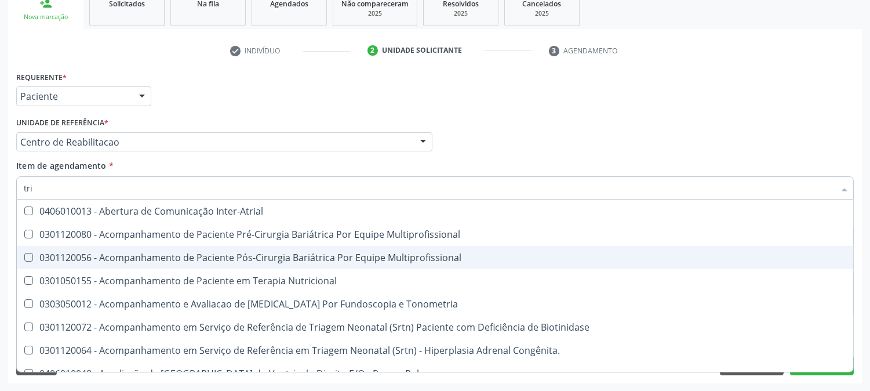
type input "trig"
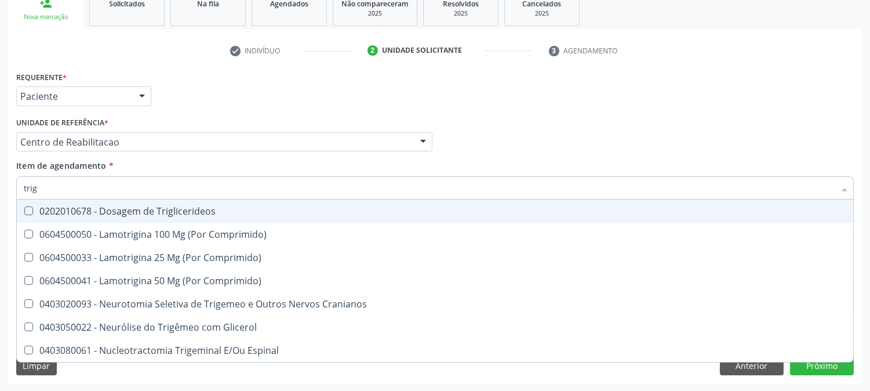
drag, startPoint x: 148, startPoint y: 211, endPoint x: 155, endPoint y: 189, distance: 22.9
click at [148, 210] on div "0202010678 - Dosagem de Triglicerideos" at bounding box center [435, 210] width 823 height 9
checkbox Triglicerideos "true"
click at [157, 186] on input "trig" at bounding box center [429, 187] width 811 height 23
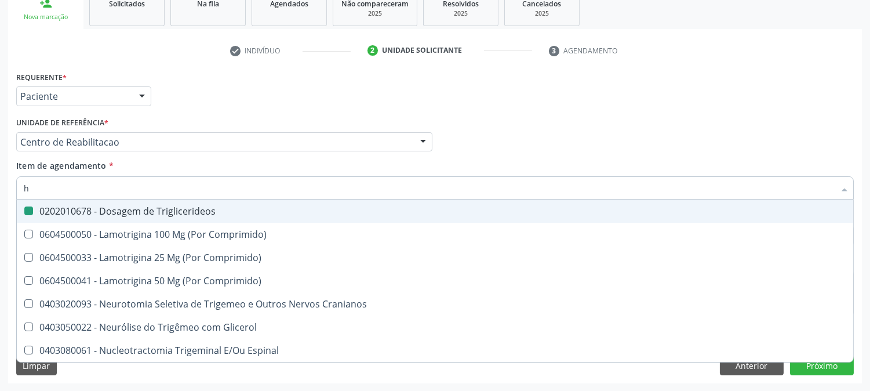
type input "he"
checkbox Triglicerideos "false"
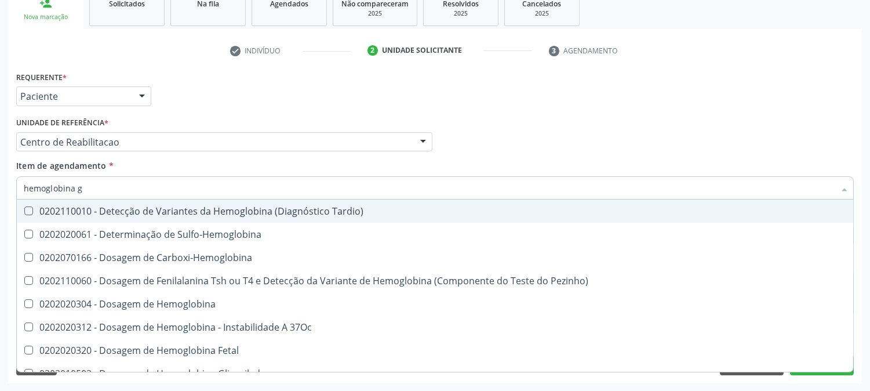
type input "hemoglobina g"
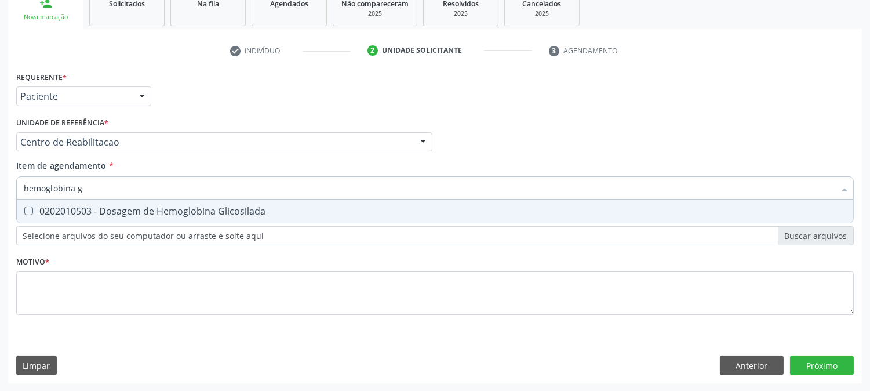
click at [147, 211] on div "0202010503 - Dosagem de Hemoglobina Glicosilada" at bounding box center [435, 210] width 823 height 9
checkbox Glicosilada "true"
click at [143, 186] on input "hemoglobina g" at bounding box center [429, 187] width 811 height 23
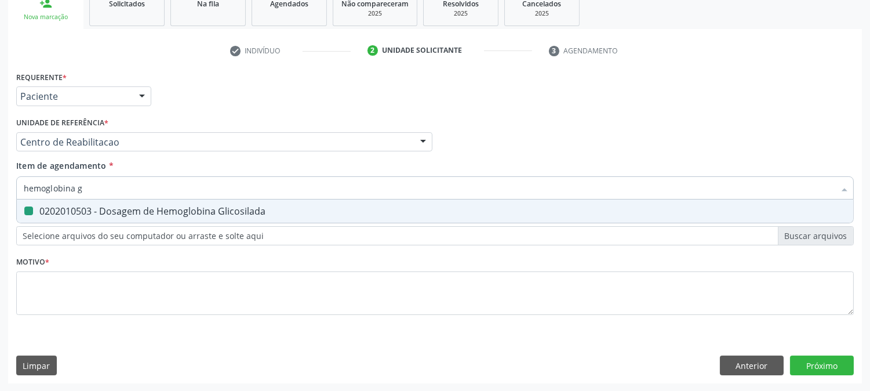
type input "a"
checkbox Glicosilada "false"
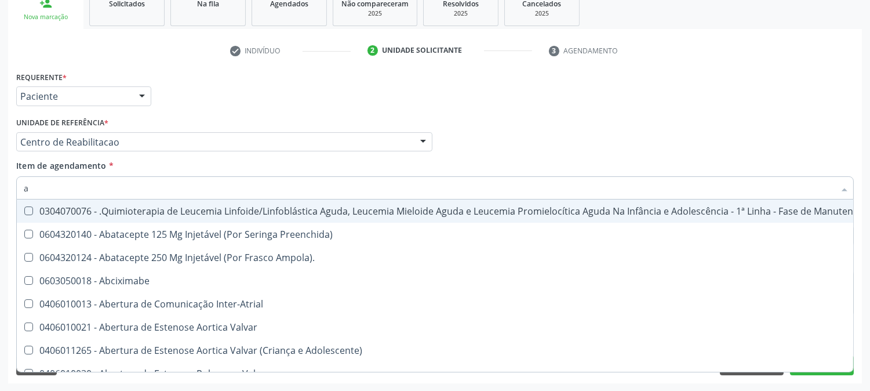
type input "an"
checkbox Chagas\ "true"
checkbox Leptospirose "true"
checkbox Oncocercose\ "true"
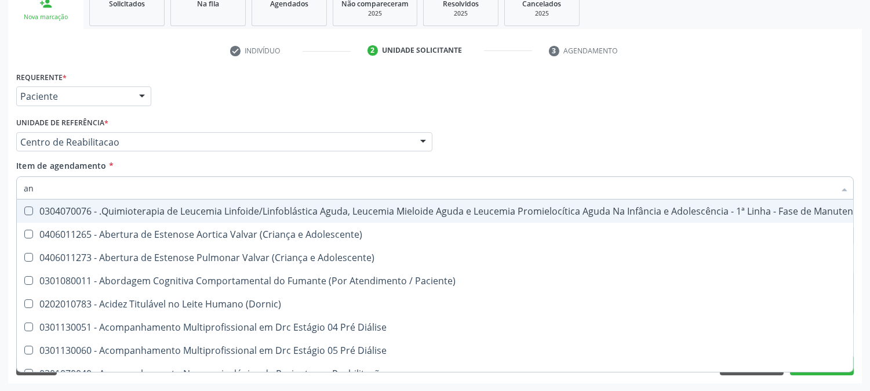
type input "ant"
checkbox Hcg\) "false"
checkbox \(Tgo\) "false"
checkbox \(Tgp\) "false"
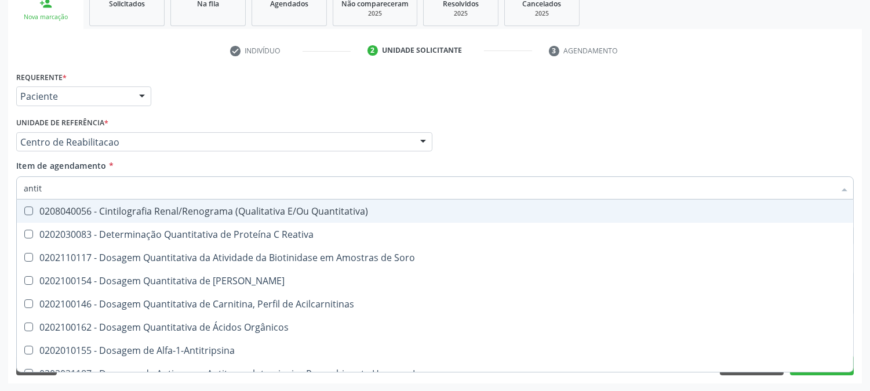
type input "antito"
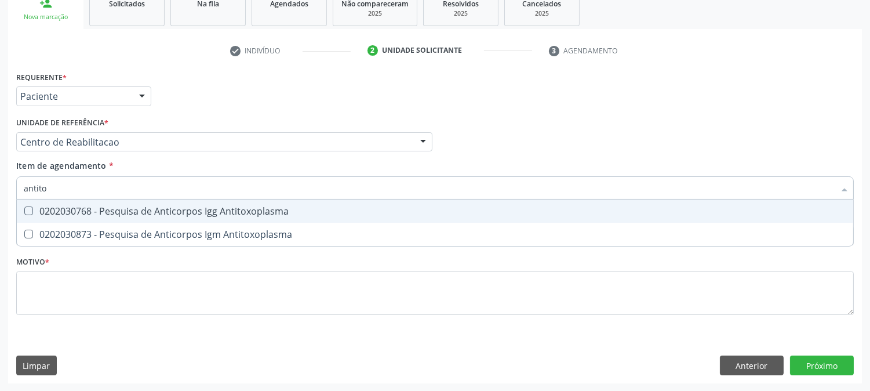
click at [55, 206] on div "0202030768 - Pesquisa de Anticorpos Igg Antitoxoplasma" at bounding box center [435, 210] width 823 height 9
checkbox Antitoxoplasma "true"
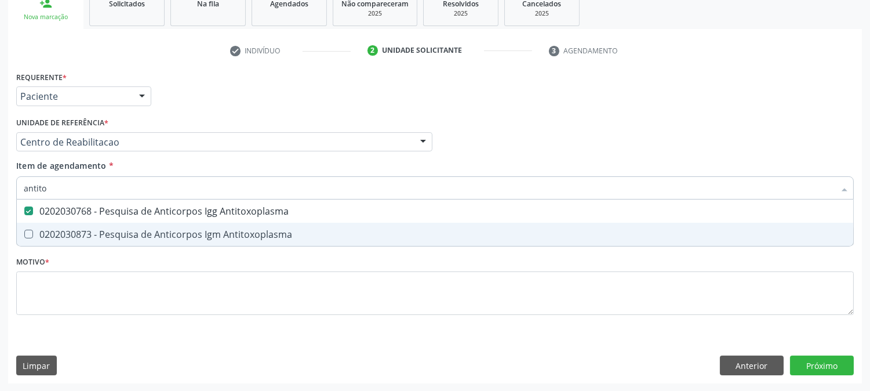
click at [56, 230] on div "0202030873 - Pesquisa de Anticorpos Igm Antitoxoplasma" at bounding box center [435, 234] width 823 height 9
checkbox Antitoxoplasma "true"
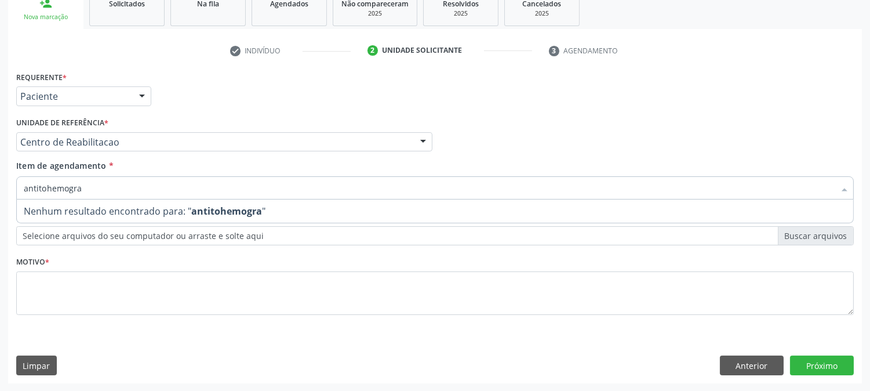
drag, startPoint x: 93, startPoint y: 188, endPoint x: 0, endPoint y: 181, distance: 93.1
click at [14, 181] on div "Item de agendamento * antitohemogra Desfazer seleção Nenhum resultado encontrad…" at bounding box center [435, 181] width 844 height 45
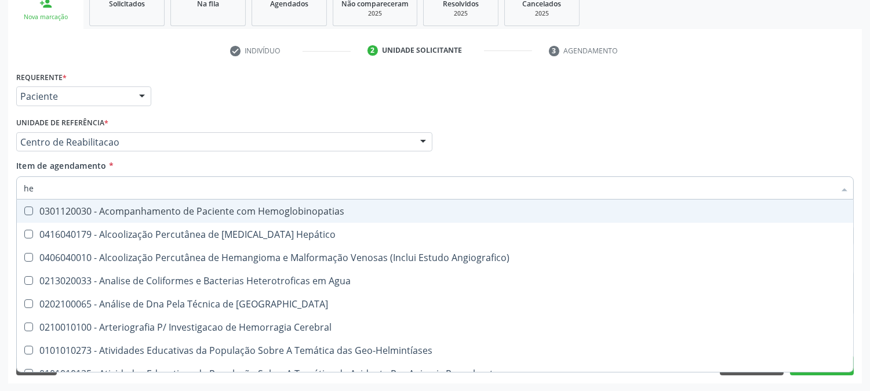
type input "hem"
checkbox \(Qualitativo\) "true"
checkbox Glicosilada "false"
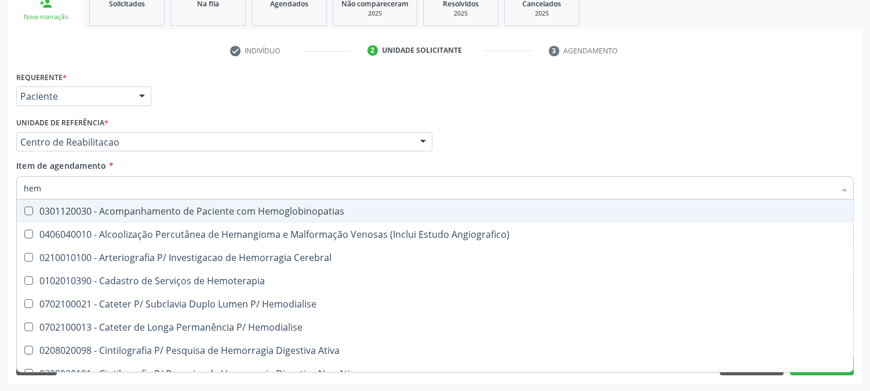
type input "hemo"
checkbox Hemacias "true"
checkbox Glicosilada "false"
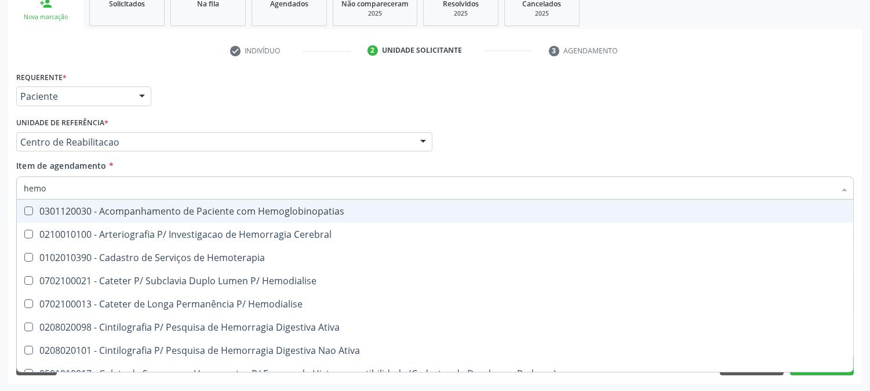
type input "hemog"
checkbox Tardio\) "true"
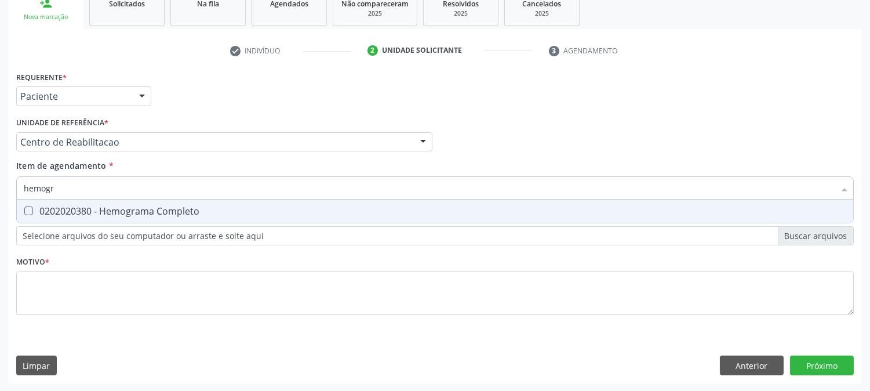
type input "hemogra"
click at [26, 210] on Completo at bounding box center [28, 210] width 9 height 9
click at [24, 210] on Completo "checkbox" at bounding box center [21, 211] width 8 height 8
checkbox Completo "true"
drag, startPoint x: 70, startPoint y: 189, endPoint x: 0, endPoint y: 187, distance: 70.2
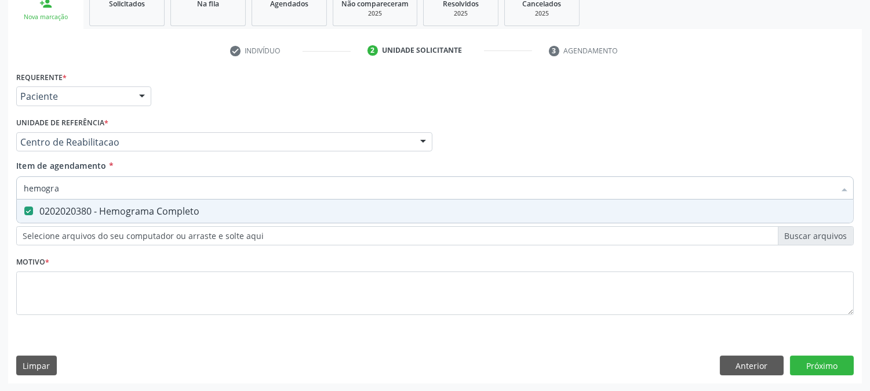
click at [0, 188] on div "Acompanhamento Acompanhe a situação das marcações correntes e finalizadas Relat…" at bounding box center [435, 136] width 870 height 511
type input "ur"
checkbox Completo "false"
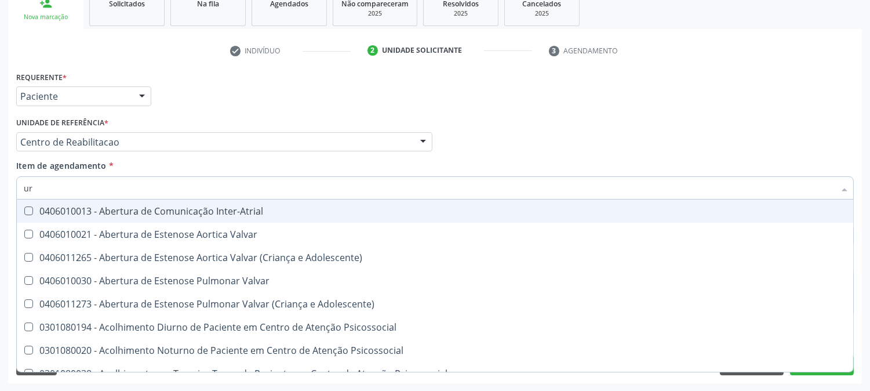
type input "uri"
checkbox B "true"
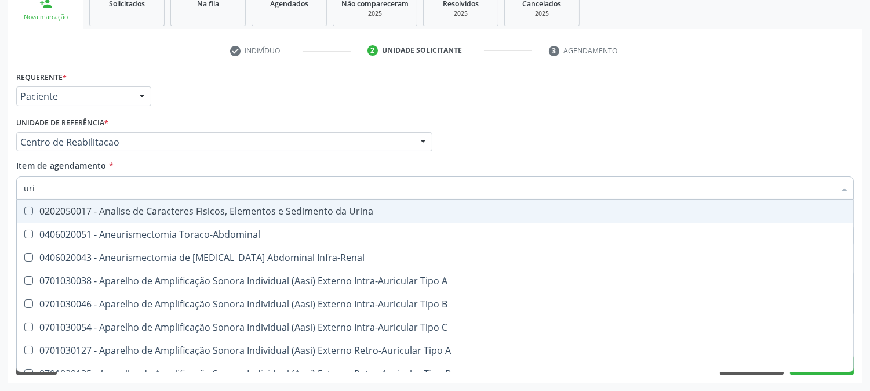
type input "urin"
checkbox Urico "false"
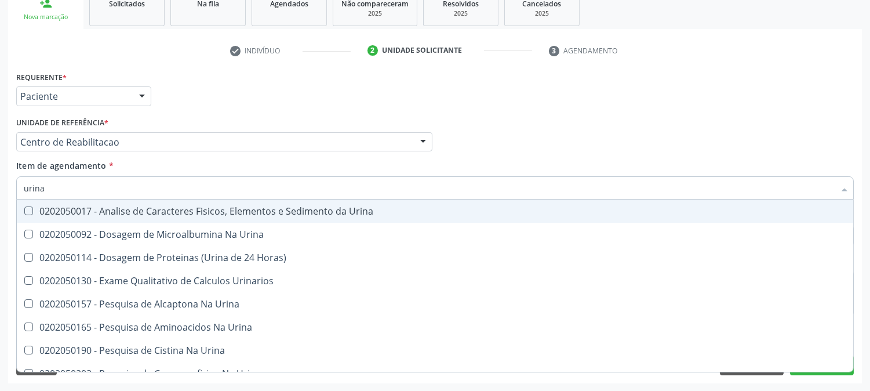
type input "urina"
click at [38, 199] on span "0202050017 - Analise de Caracteres Fisicos, Elementos e Sedimento da Urina" at bounding box center [435, 210] width 837 height 23
checkbox Urina "true"
drag, startPoint x: 64, startPoint y: 191, endPoint x: 0, endPoint y: 167, distance: 68.3
click at [0, 170] on div "Acompanhamento Acompanhe a situação das marcações correntes e finalizadas Relat…" at bounding box center [435, 136] width 870 height 511
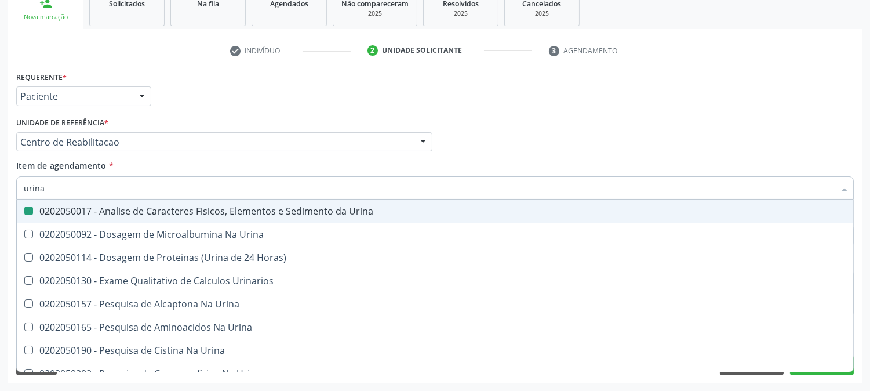
type input "p"
checkbox Urina "false"
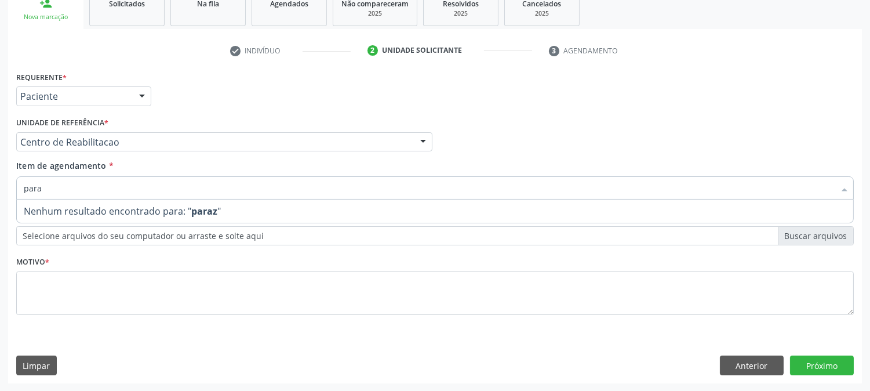
type input "paras"
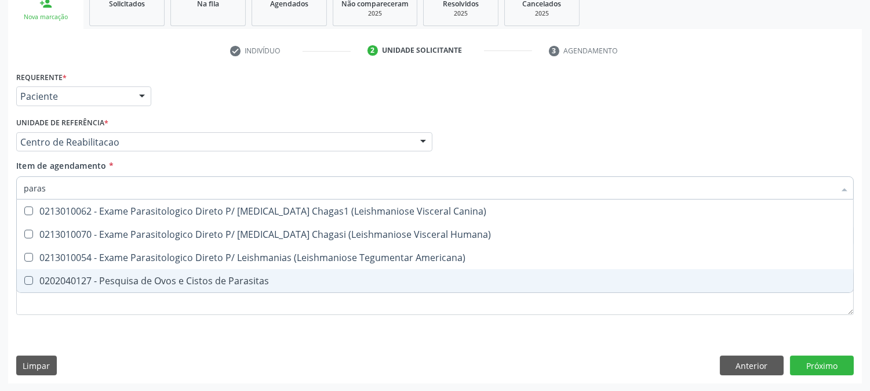
drag, startPoint x: 35, startPoint y: 277, endPoint x: 26, endPoint y: 244, distance: 33.6
click at [34, 277] on div "0202040127 - Pesquisa de Ovos e Cistos de Parasitas" at bounding box center [435, 280] width 823 height 9
checkbox Parasitas "true"
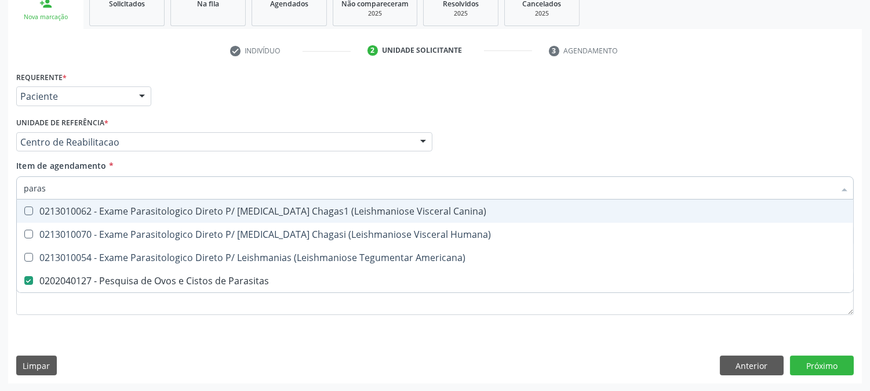
drag, startPoint x: 53, startPoint y: 184, endPoint x: 0, endPoint y: 170, distance: 55.1
click at [0, 172] on div "Acompanhamento Acompanhe a situação das marcações correntes e finalizadas Relat…" at bounding box center [435, 136] width 870 height 511
type input "t4"
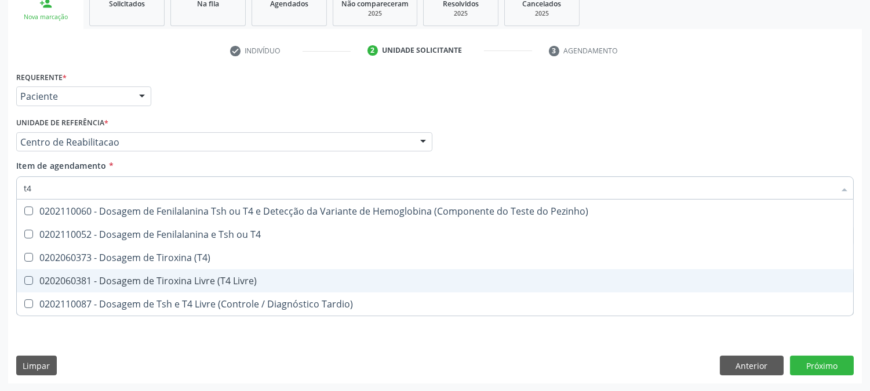
drag, startPoint x: 95, startPoint y: 274, endPoint x: 90, endPoint y: 257, distance: 17.4
click at [94, 273] on span "0202060381 - Dosagem de Tiroxina Livre (T4 Livre)" at bounding box center [435, 280] width 837 height 23
checkbox Livre\) "true"
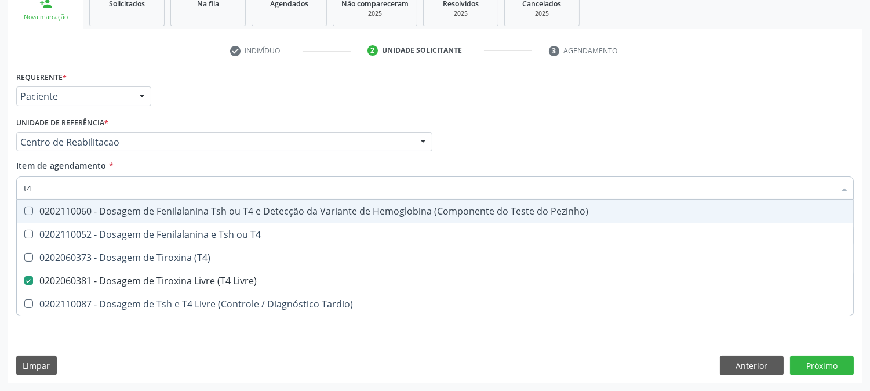
drag, startPoint x: 66, startPoint y: 182, endPoint x: 0, endPoint y: 206, distance: 70.1
click at [0, 205] on div "Acompanhamento Acompanhe a situação das marcações correntes e finalizadas Relat…" at bounding box center [435, 136] width 870 height 511
type input "t"
checkbox Livre\) "false"
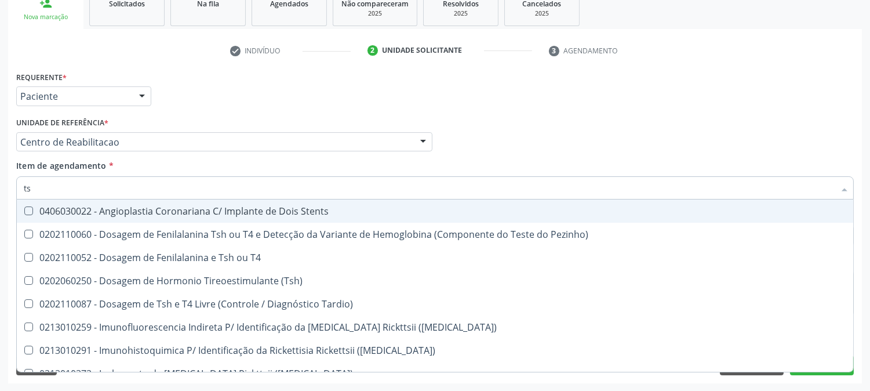
type input "tsh"
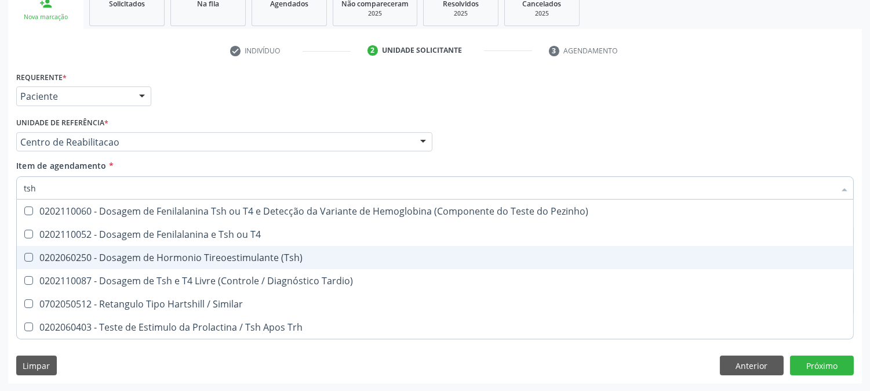
drag, startPoint x: 32, startPoint y: 256, endPoint x: 36, endPoint y: 234, distance: 22.9
click at [32, 254] on \(Tsh\) at bounding box center [28, 257] width 9 height 9
click at [24, 254] on \(Tsh\) "checkbox" at bounding box center [21, 257] width 8 height 8
checkbox \(Tsh\) "true"
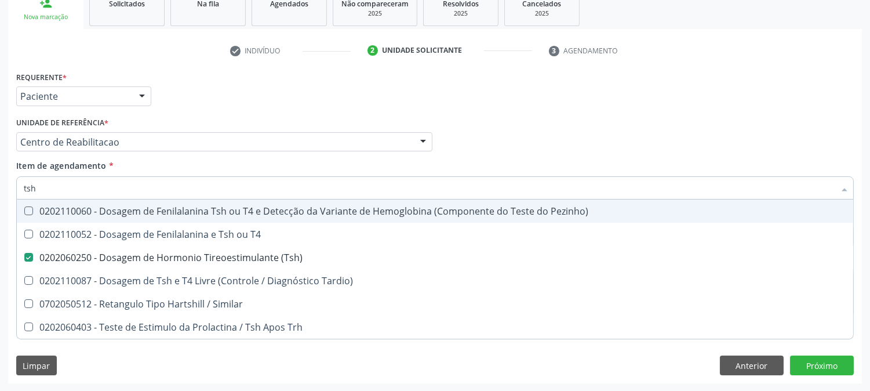
drag, startPoint x: 57, startPoint y: 187, endPoint x: 0, endPoint y: 183, distance: 57.0
click at [0, 182] on div "Acompanhamento Acompanhe a situação das marcações correntes e finalizadas Relat…" at bounding box center [435, 136] width 870 height 511
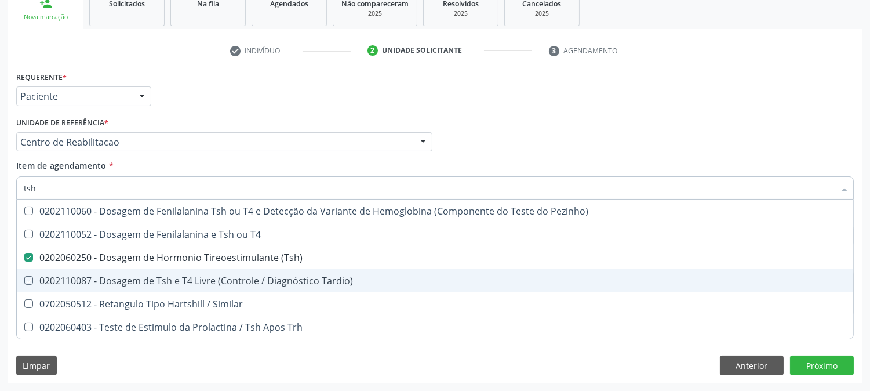
click at [487, 368] on div "Requerente * Paciente Profissional de Saúde Paciente Nenhum resultado encontrad…" at bounding box center [435, 225] width 854 height 315
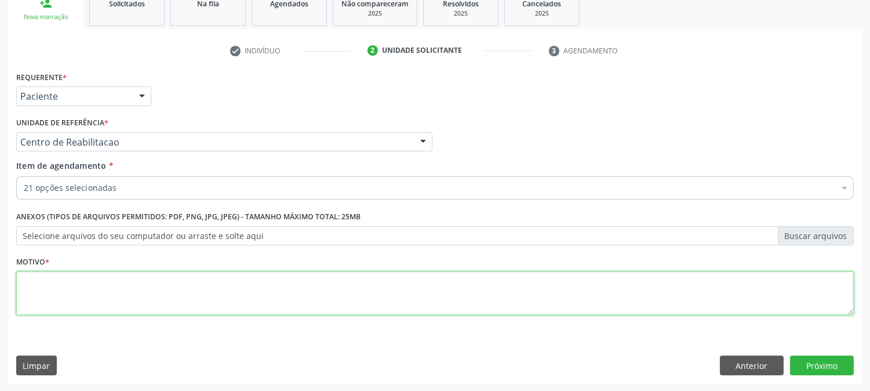
click at [291, 295] on textarea at bounding box center [435, 293] width 838 height 44
type textarea "."
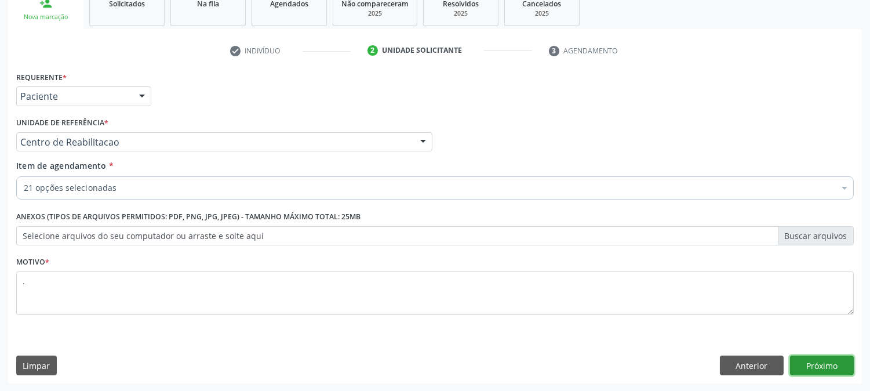
click at [799, 369] on button "Próximo" at bounding box center [822, 365] width 64 height 20
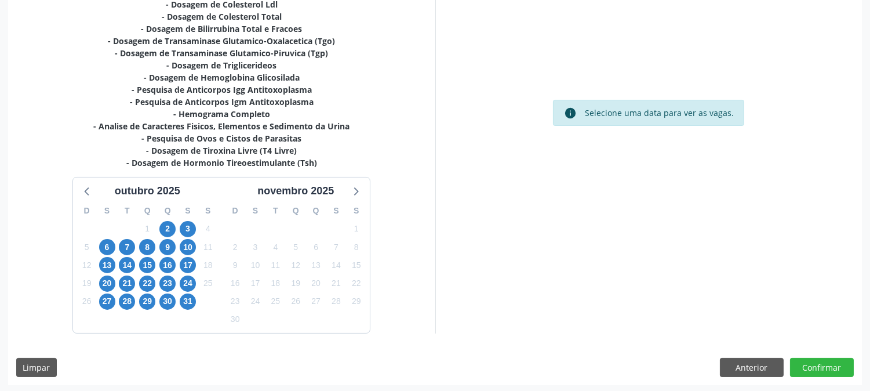
scroll to position [357, 0]
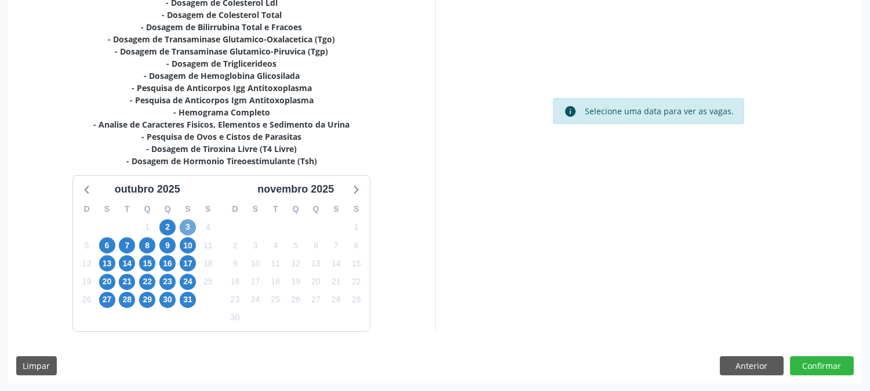
click at [187, 226] on span "3" at bounding box center [188, 227] width 16 height 16
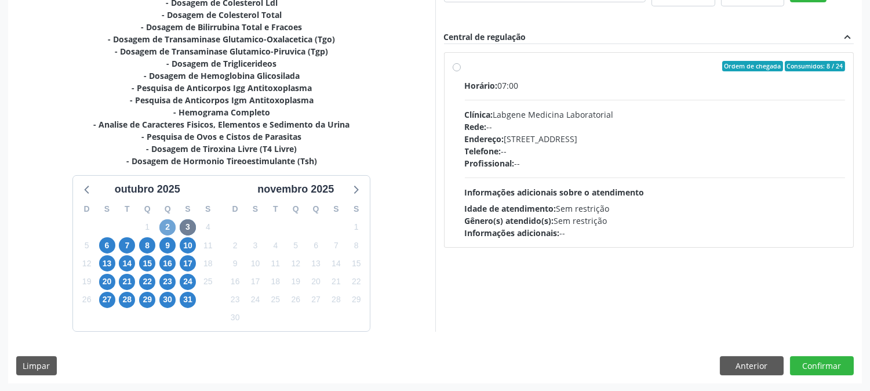
click at [169, 227] on span "2" at bounding box center [167, 227] width 16 height 16
click at [184, 225] on span "3" at bounding box center [188, 227] width 16 height 16
click at [103, 248] on span "6" at bounding box center [107, 245] width 16 height 16
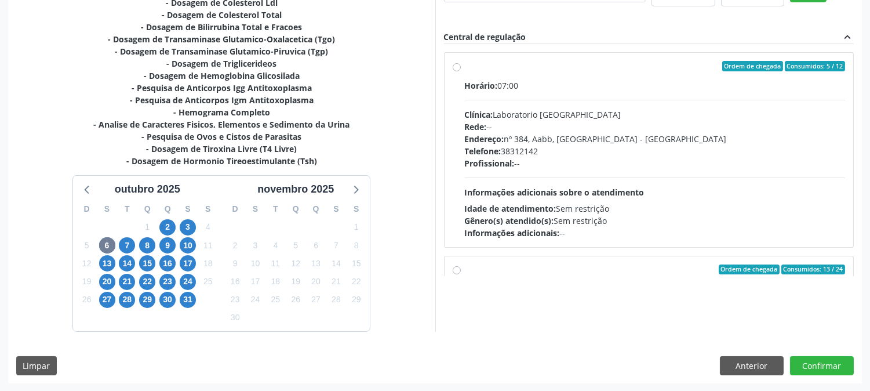
click at [482, 80] on span "Horário:" at bounding box center [481, 85] width 33 height 11
click at [461, 71] on input "Ordem de chegada Consumidos: 5 / 12 Horário: 07:00 Clínica: Laboratorio Sao Fra…" at bounding box center [457, 66] width 8 height 10
radio input "true"
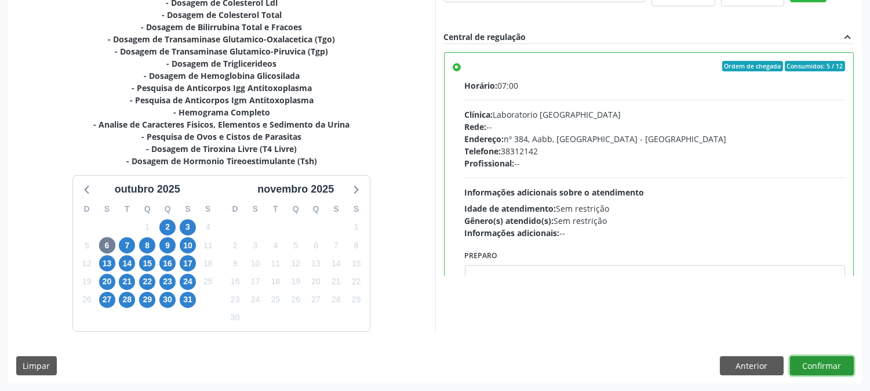
click at [807, 364] on button "Confirmar" at bounding box center [822, 366] width 64 height 20
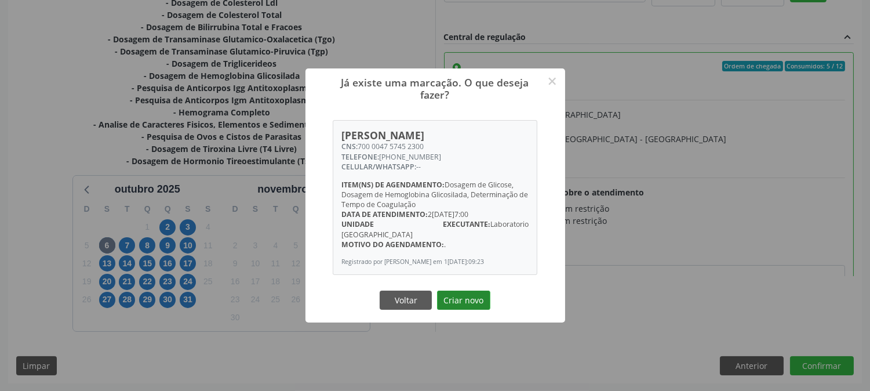
click at [455, 304] on button "Criar novo" at bounding box center [463, 301] width 53 height 20
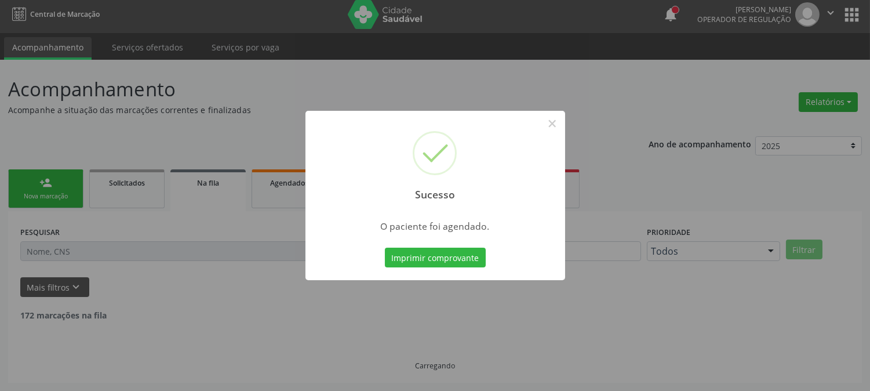
click at [409, 262] on div "Sucesso × O paciente foi agendado. Imprimir comprovante Cancel" at bounding box center [435, 195] width 870 height 391
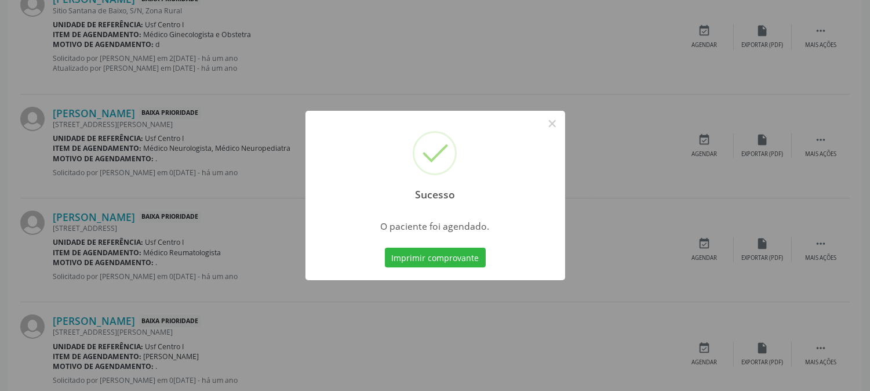
scroll to position [0, 0]
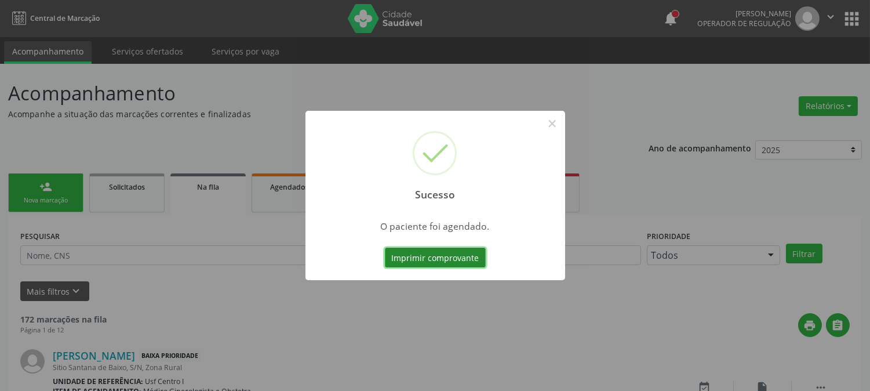
click at [402, 259] on button "Imprimir comprovante" at bounding box center [435, 258] width 101 height 20
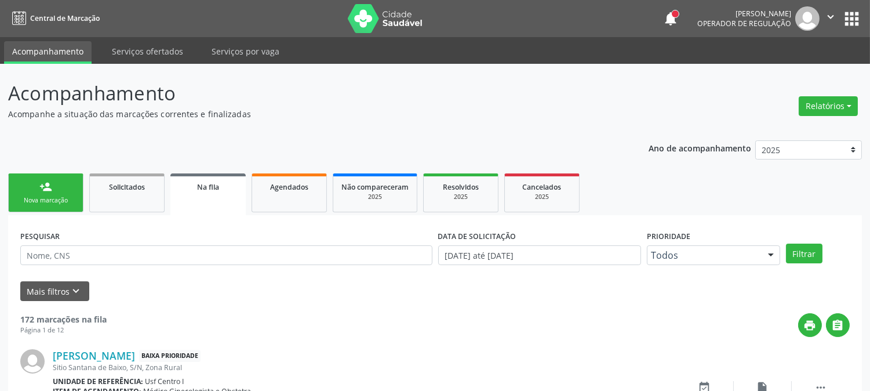
click at [42, 184] on div "person_add" at bounding box center [45, 186] width 13 height 13
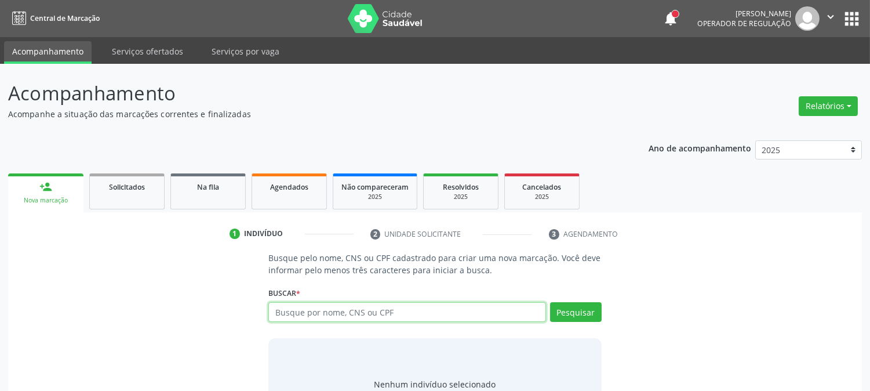
click at [367, 308] on input "text" at bounding box center [407, 312] width 277 height 20
type input "898003709284734"
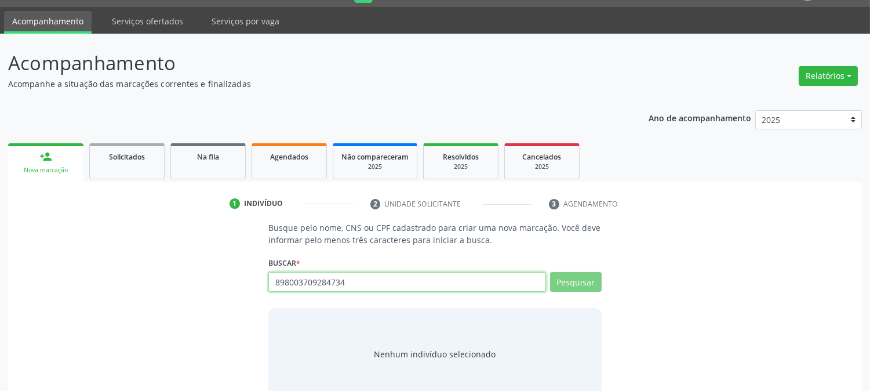
scroll to position [55, 0]
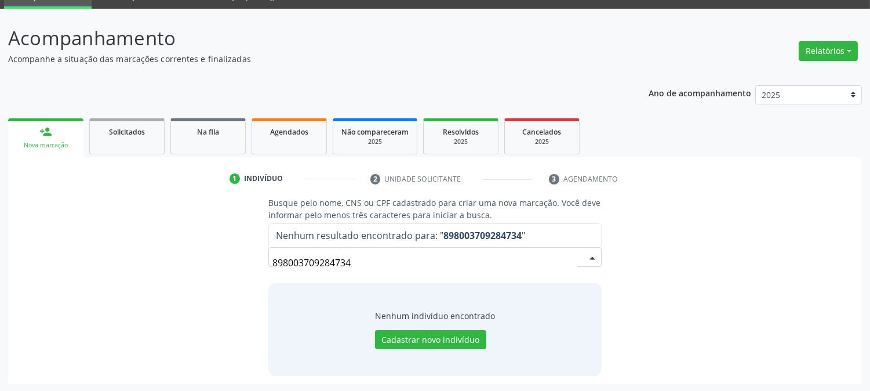
drag, startPoint x: 365, startPoint y: 259, endPoint x: 0, endPoint y: 281, distance: 366.0
click at [0, 280] on div "Acompanhamento Acompanhe a situação das marcações correntes e finalizadas Relat…" at bounding box center [435, 200] width 870 height 383
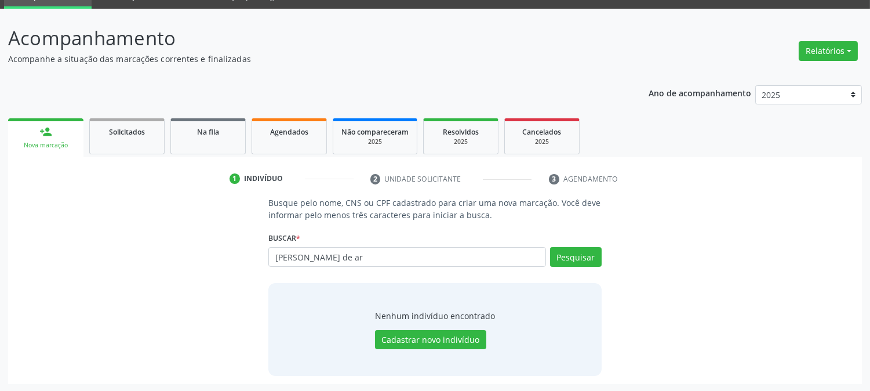
type input "ana claudia de ar"
drag, startPoint x: 367, startPoint y: 252, endPoint x: 0, endPoint y: 329, distance: 375.1
click at [0, 338] on div "Acompanhamento Acompanhe a situação das marcações correntes e finalizadas Relat…" at bounding box center [435, 200] width 870 height 383
type input "10345977440"
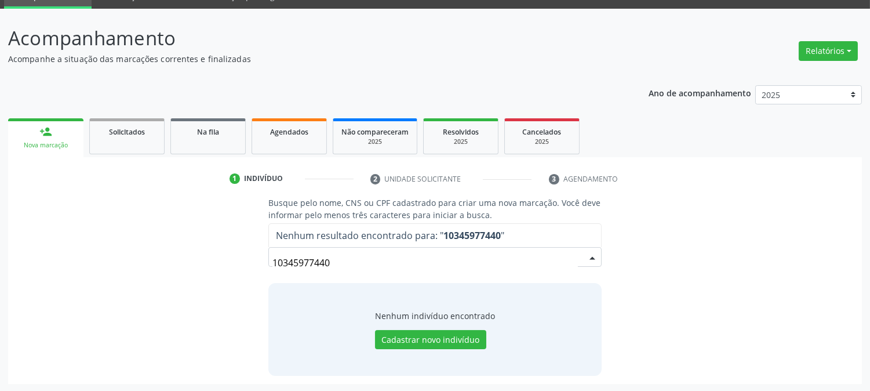
drag, startPoint x: 229, startPoint y: 253, endPoint x: 0, endPoint y: 249, distance: 229.1
click at [0, 253] on div "Acompanhamento Acompanhe a situação das marcações correntes e finalizadas Relat…" at bounding box center [435, 200] width 870 height 383
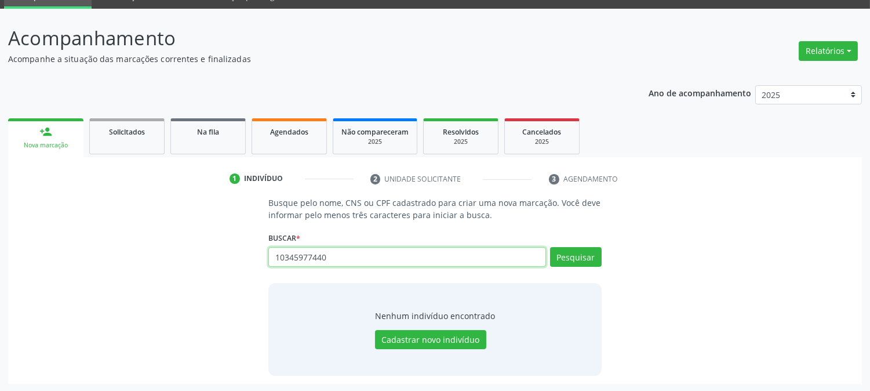
drag, startPoint x: 351, startPoint y: 256, endPoint x: 0, endPoint y: 264, distance: 351.5
click at [0, 264] on div "Acompanhamento Acompanhe a situação das marcações correntes e finalizadas Relat…" at bounding box center [435, 200] width 870 height 383
type input "898003709284734"
click at [580, 251] on button "Pesquisar" at bounding box center [576, 257] width 52 height 20
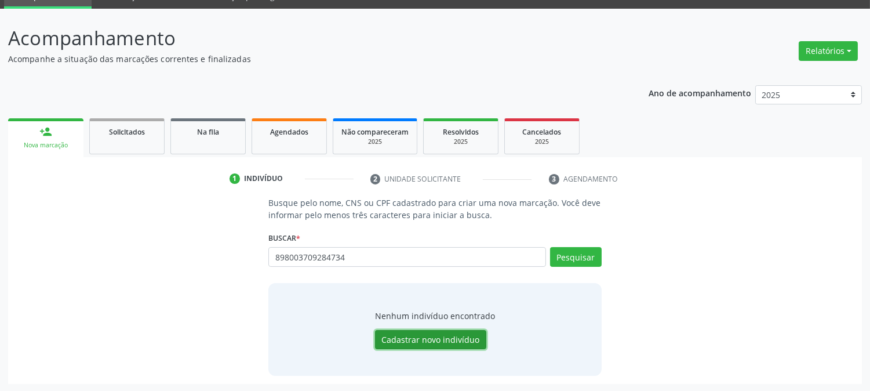
click at [405, 343] on button "Cadastrar novo indivíduo" at bounding box center [430, 340] width 111 height 20
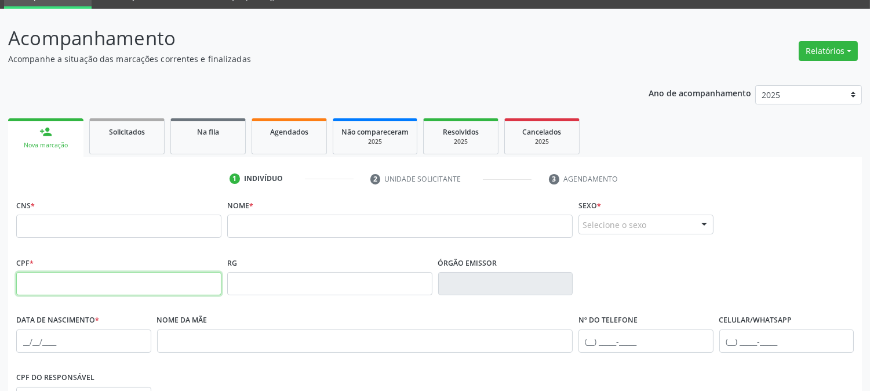
click at [51, 287] on input "text" at bounding box center [118, 283] width 205 height 23
paste input "103.459.774-40"
type input "103.459.774-40"
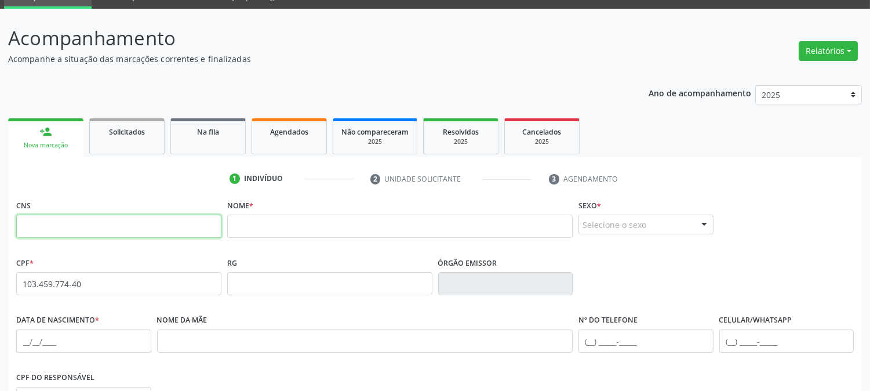
click at [86, 233] on input "text" at bounding box center [118, 226] width 205 height 23
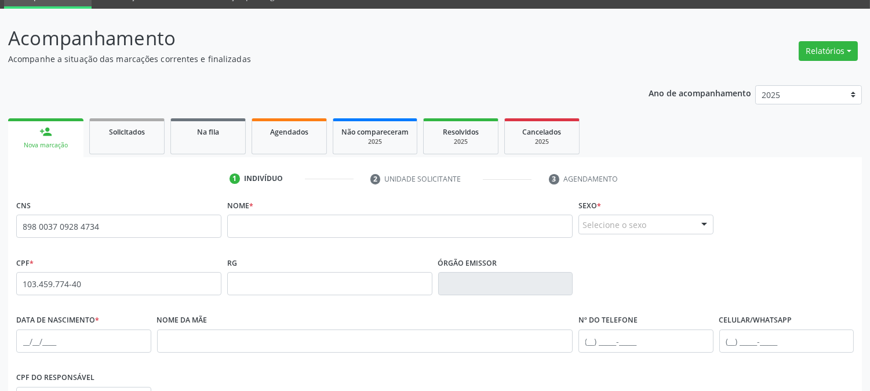
type input "898 0037 0928 4734"
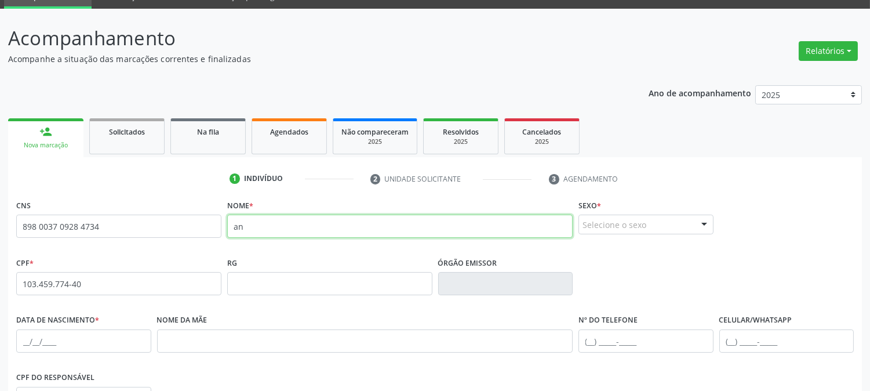
type input "a"
type input "ANA CLAUDIA DE ARAUJO BERNAR"
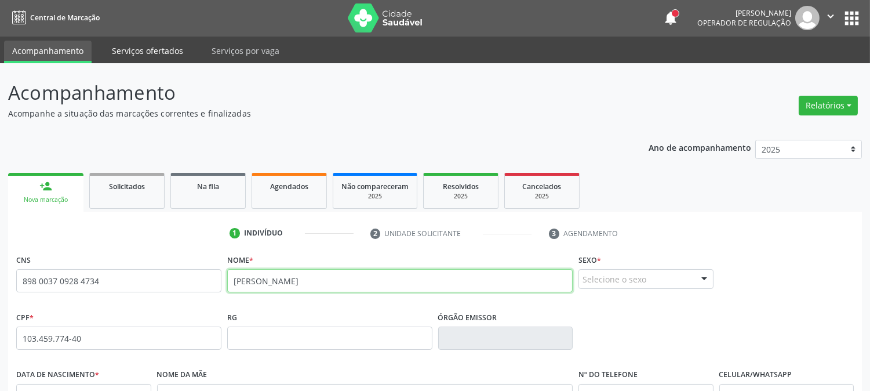
scroll to position [0, 0]
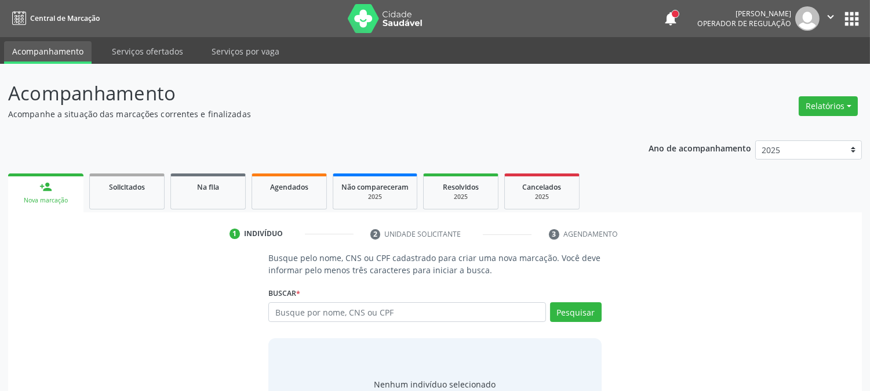
click at [420, 306] on input "text" at bounding box center [407, 312] width 277 height 20
click at [415, 314] on input "text" at bounding box center [407, 312] width 277 height 20
type input "00588537403"
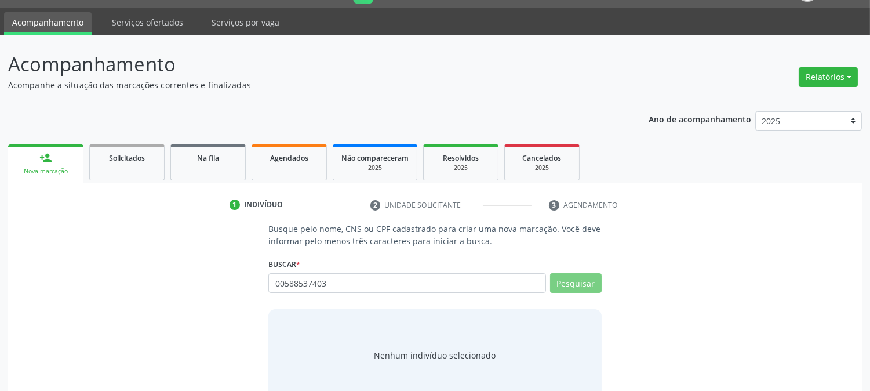
scroll to position [55, 0]
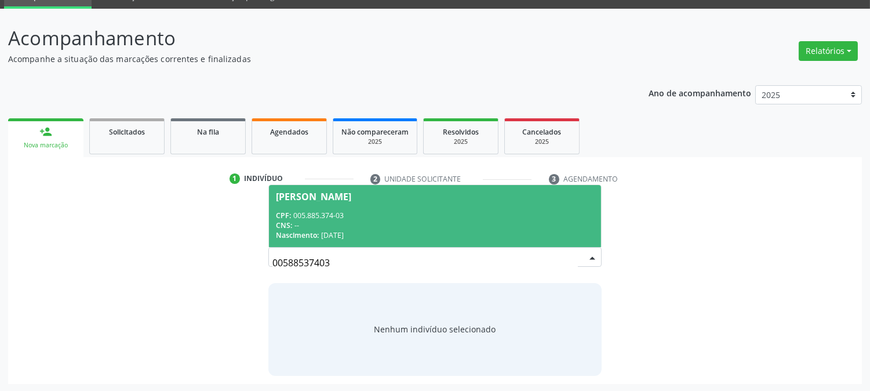
click at [393, 215] on div "CPF: 005.885.374-03" at bounding box center [435, 216] width 318 height 10
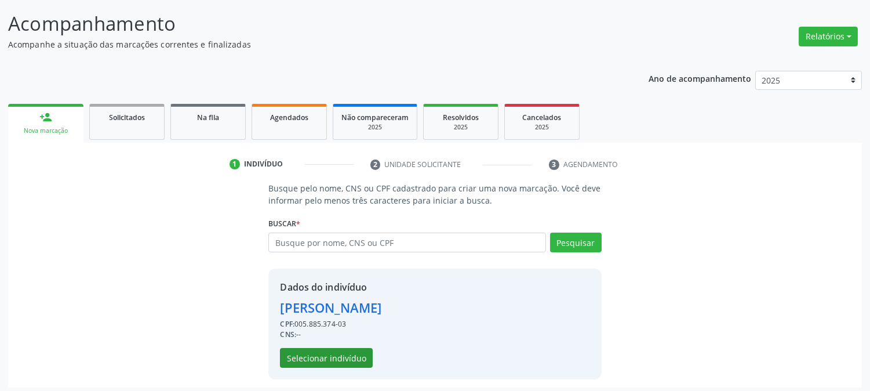
scroll to position [73, 0]
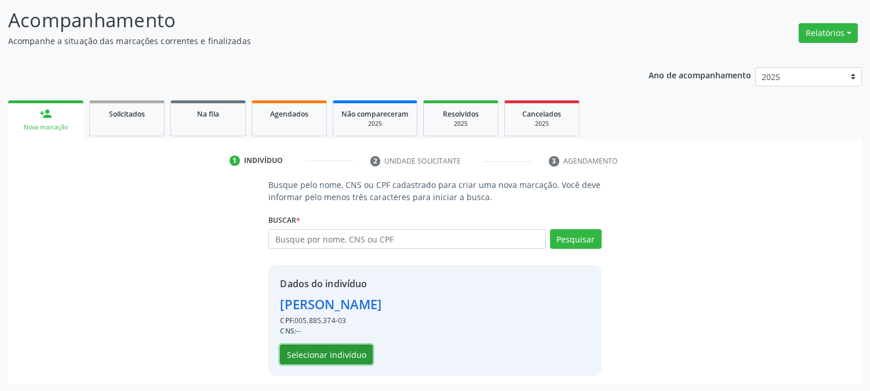
click at [343, 355] on button "Selecionar indivíduo" at bounding box center [326, 354] width 93 height 20
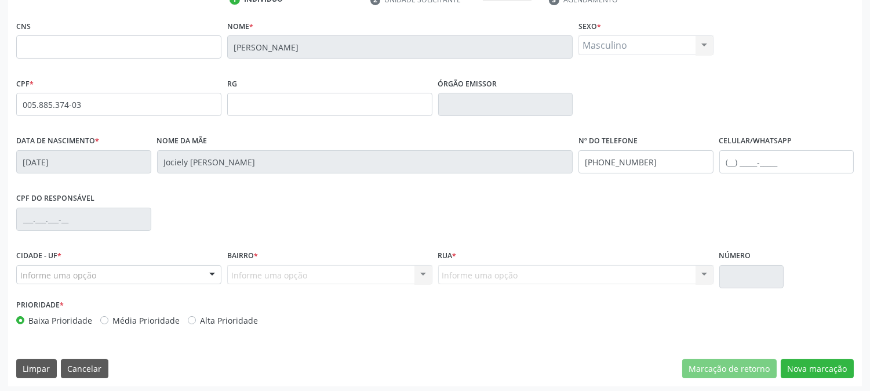
scroll to position [237, 0]
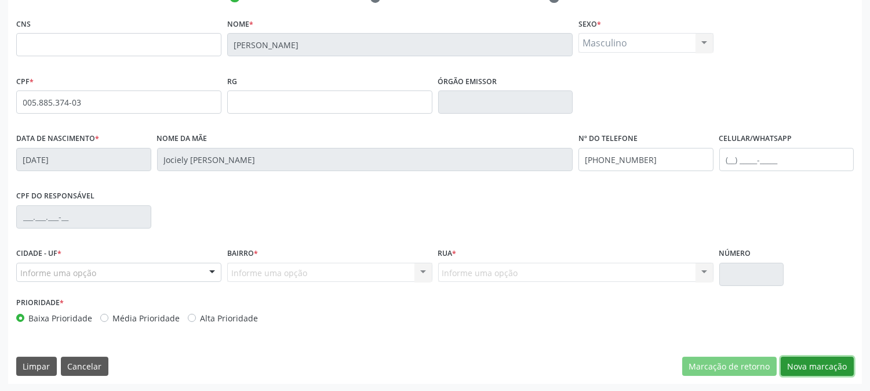
click at [796, 368] on button "Nova marcação" at bounding box center [817, 367] width 73 height 20
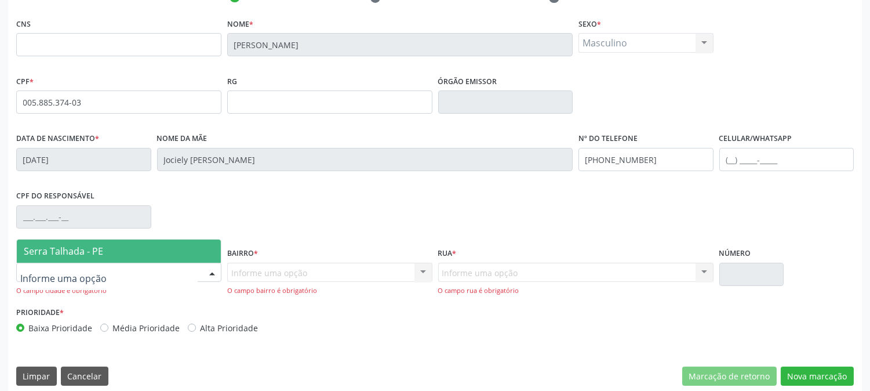
click at [104, 255] on span "Serra Talhada - PE" at bounding box center [119, 251] width 204 height 23
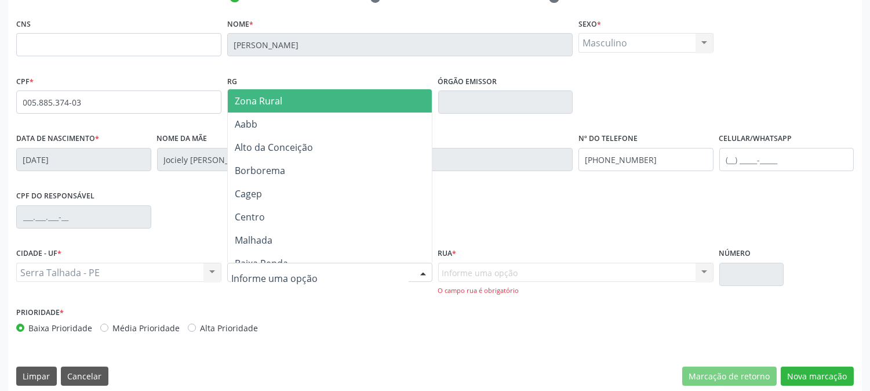
click at [317, 104] on span "Zona Rural" at bounding box center [330, 100] width 204 height 23
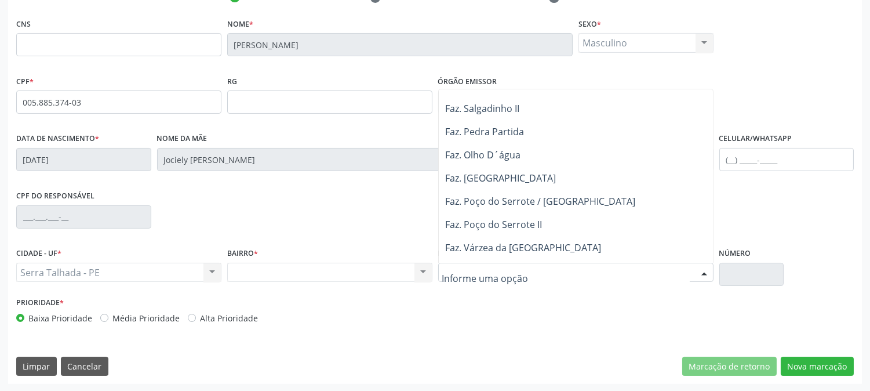
scroll to position [0, 0]
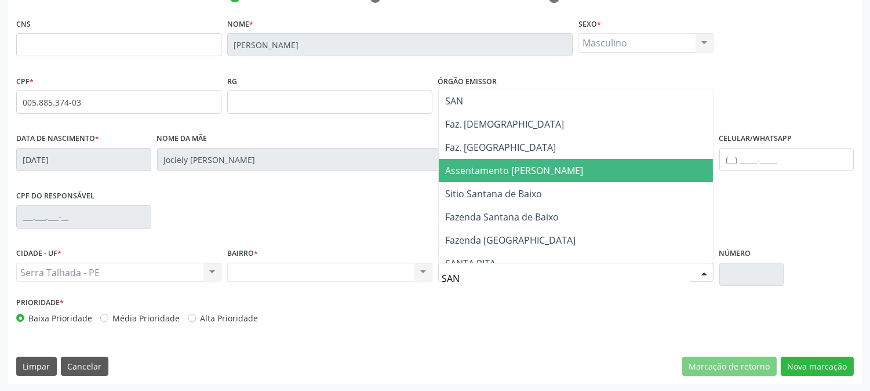
type input "SANT"
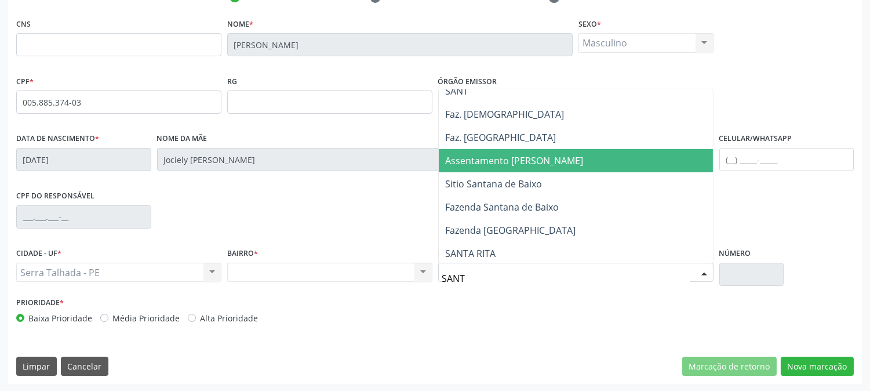
scroll to position [12, 0]
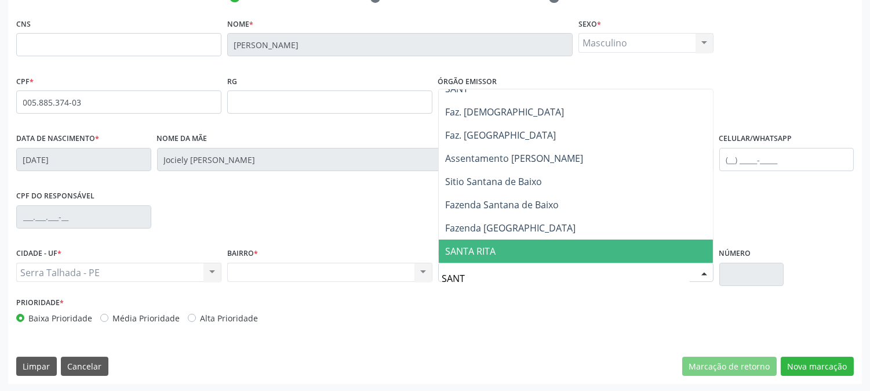
click at [522, 244] on span "SANTA RITA" at bounding box center [576, 251] width 274 height 23
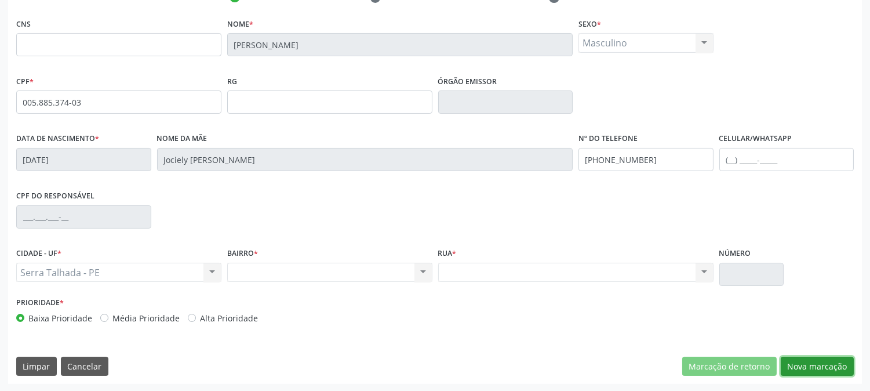
click at [799, 365] on button "Nova marcação" at bounding box center [817, 367] width 73 height 20
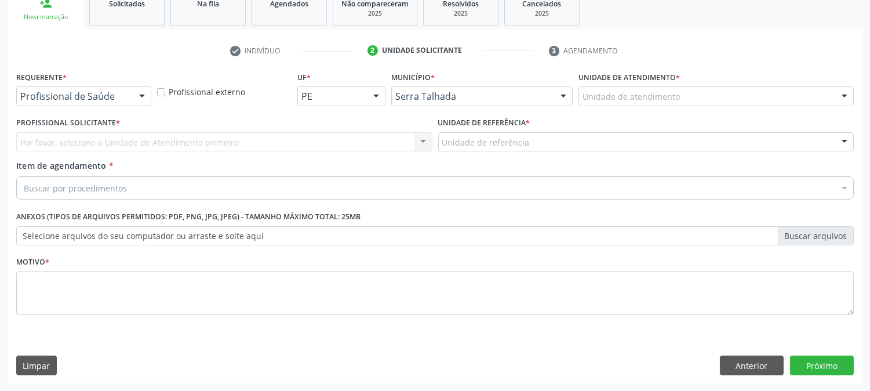
click at [96, 106] on div "Requerente * Profissional de Saúde Profissional de Saúde Paciente Nenhum result…" at bounding box center [83, 90] width 141 height 45
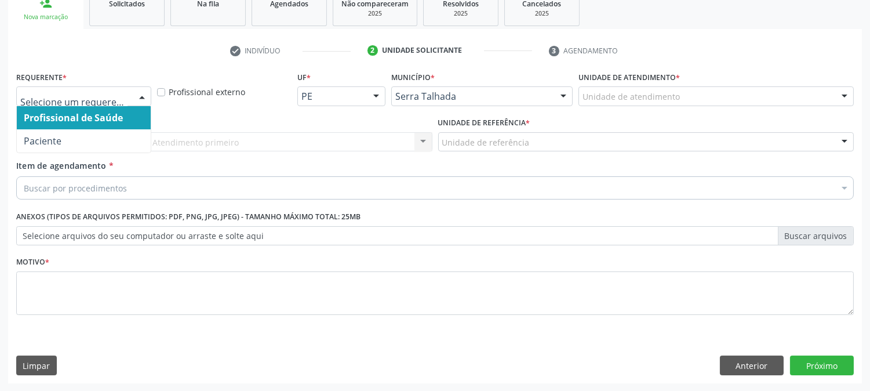
click at [92, 129] on span "Paciente" at bounding box center [84, 140] width 134 height 23
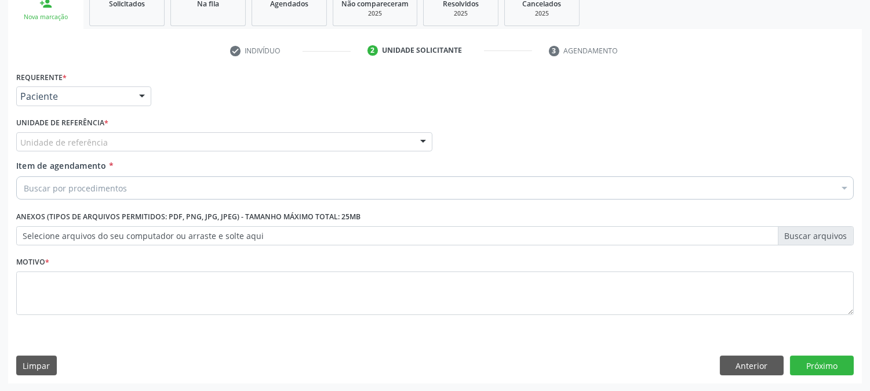
click at [103, 135] on div "Unidade de referência" at bounding box center [224, 142] width 416 height 20
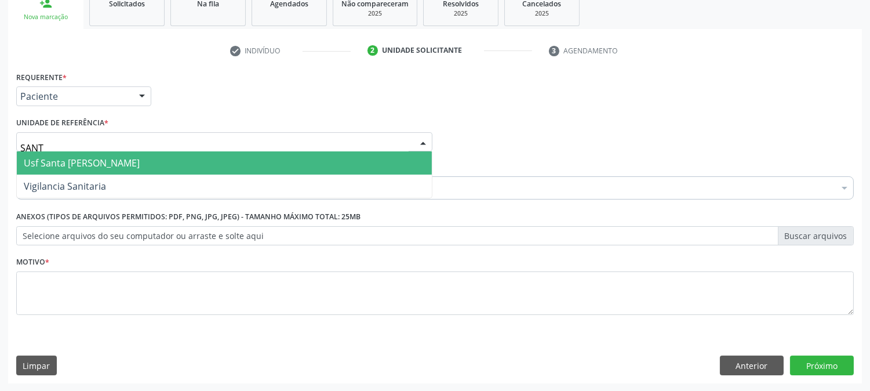
type input "SANTA"
click at [140, 159] on span "Usf Santa [PERSON_NAME]" at bounding box center [82, 163] width 116 height 13
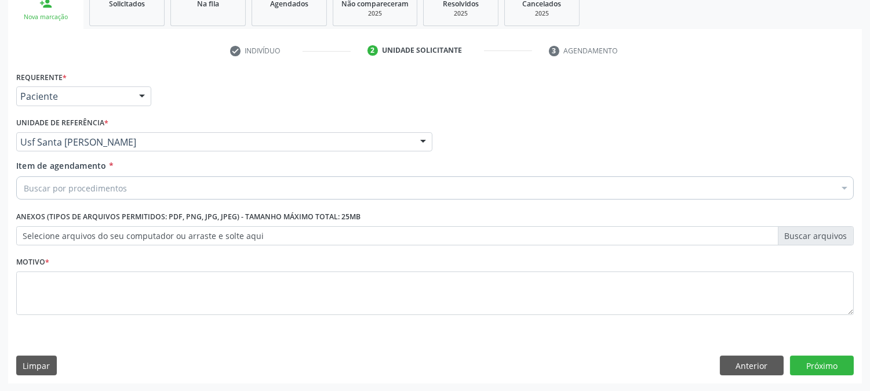
click at [131, 188] on div "Buscar por procedimentos" at bounding box center [435, 187] width 838 height 23
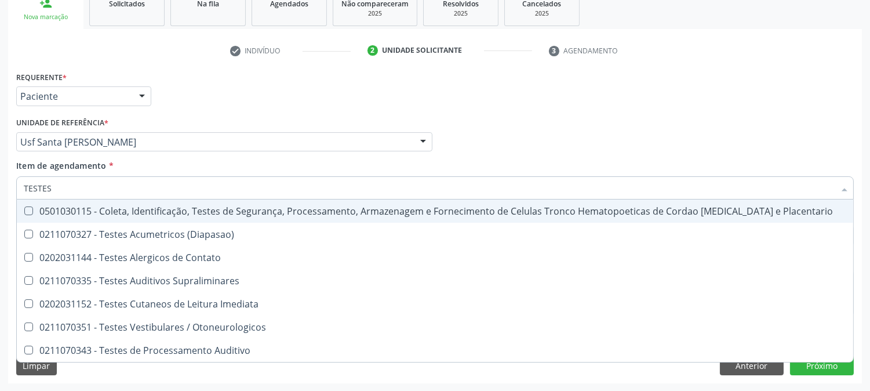
type input "TESTES A"
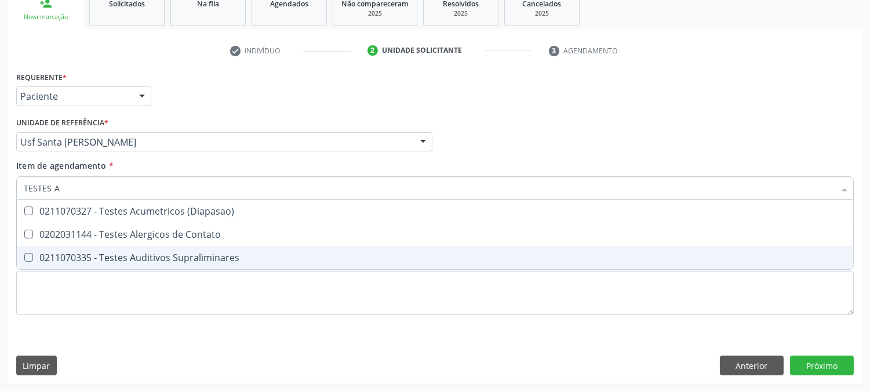
drag, startPoint x: 136, startPoint y: 252, endPoint x: 142, endPoint y: 278, distance: 27.2
click at [136, 253] on div "0211070335 - Testes Auditivos Supraliminares" at bounding box center [435, 257] width 823 height 9
checkbox Supraliminares "true"
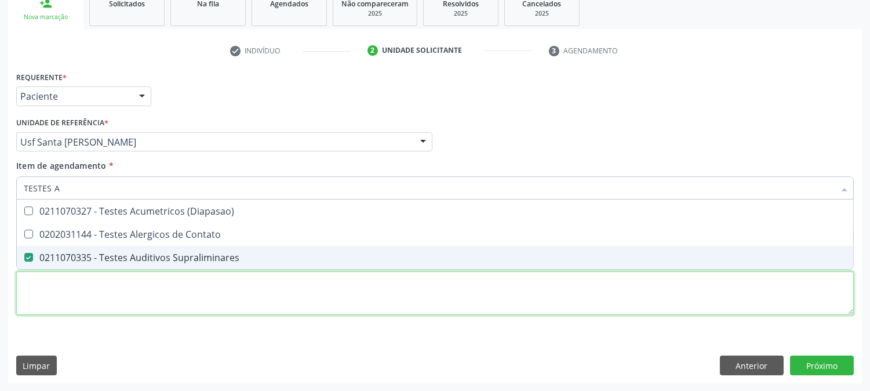
click at [165, 306] on div "Requerente * Paciente Profissional de Saúde Paciente Nenhum resultado encontrad…" at bounding box center [435, 199] width 838 height 263
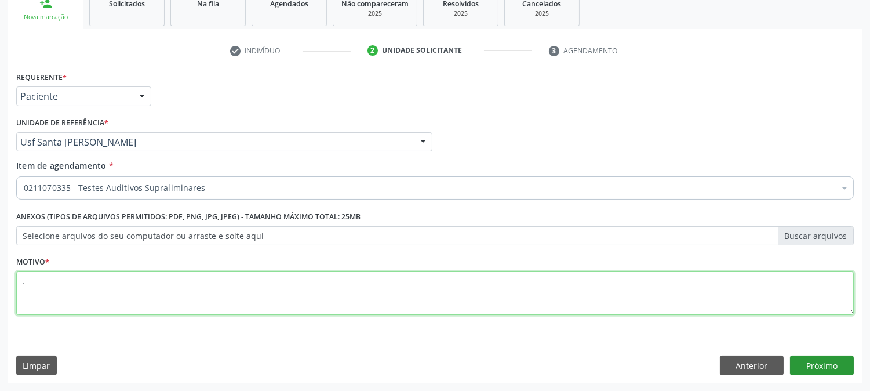
type textarea "."
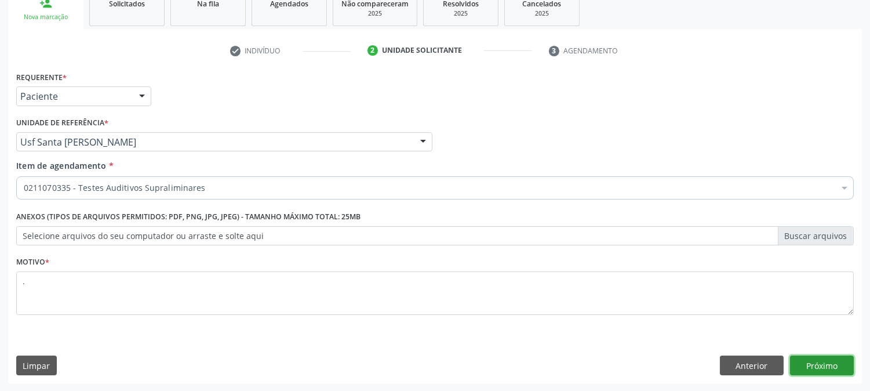
click at [831, 369] on button "Próximo" at bounding box center [822, 365] width 64 height 20
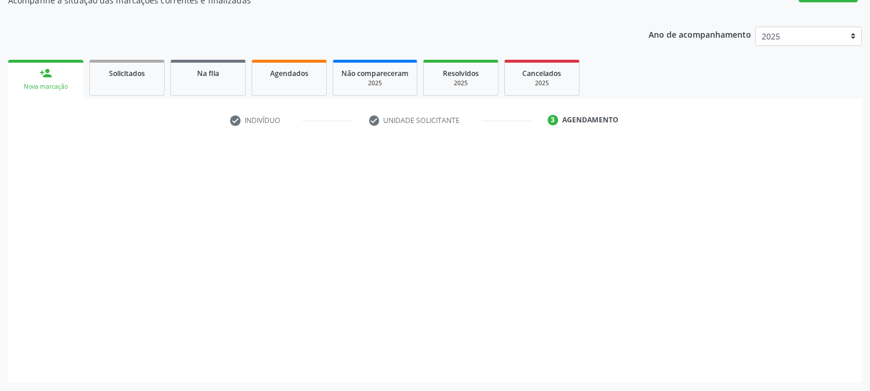
scroll to position [113, 0]
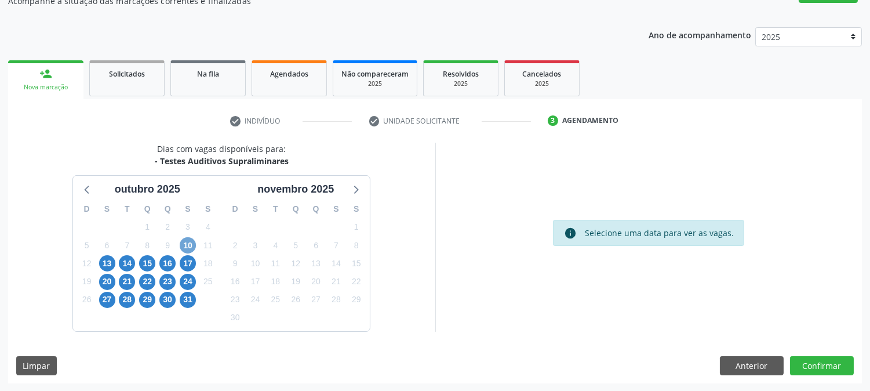
click at [193, 244] on span "10" at bounding box center [188, 245] width 16 height 16
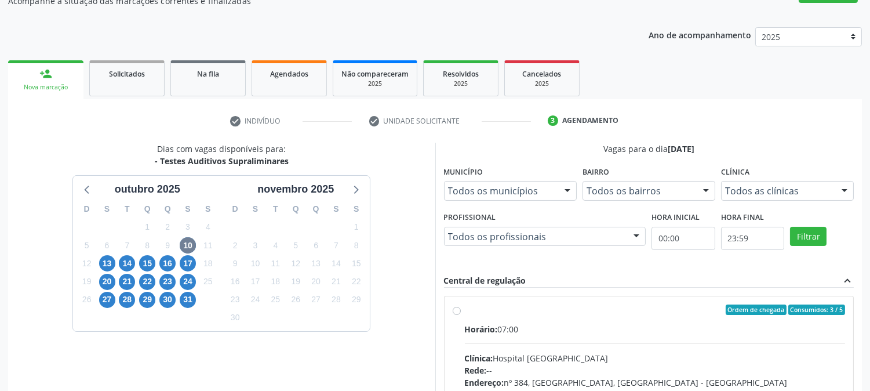
click at [602, 327] on div "Horário: 07:00" at bounding box center [655, 329] width 381 height 12
click at [461, 315] on input "Ordem de chegada Consumidos: 3 / 5 Horário: 07:00 Clínica: Hospital [GEOGRAPHIC…" at bounding box center [457, 309] width 8 height 10
radio input "true"
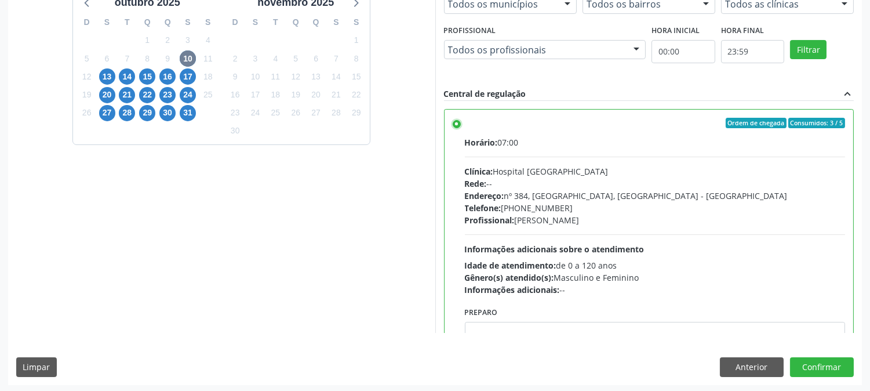
scroll to position [302, 0]
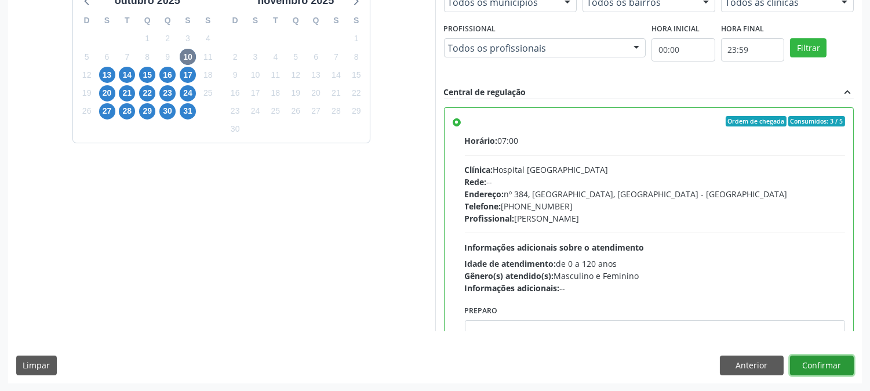
click at [801, 363] on button "Confirmar" at bounding box center [822, 365] width 64 height 20
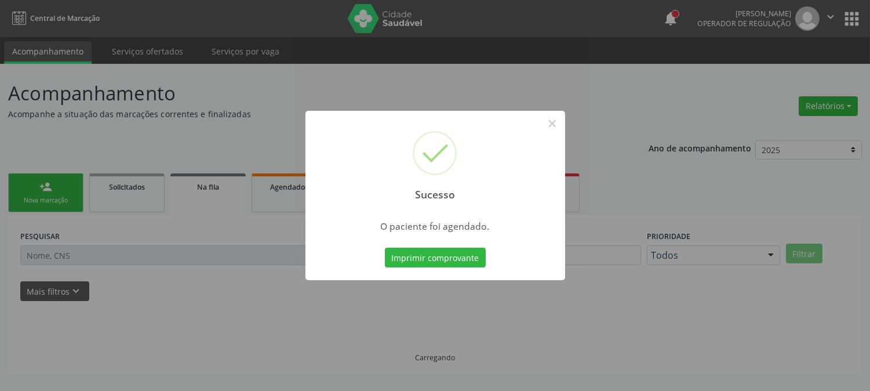
scroll to position [0, 0]
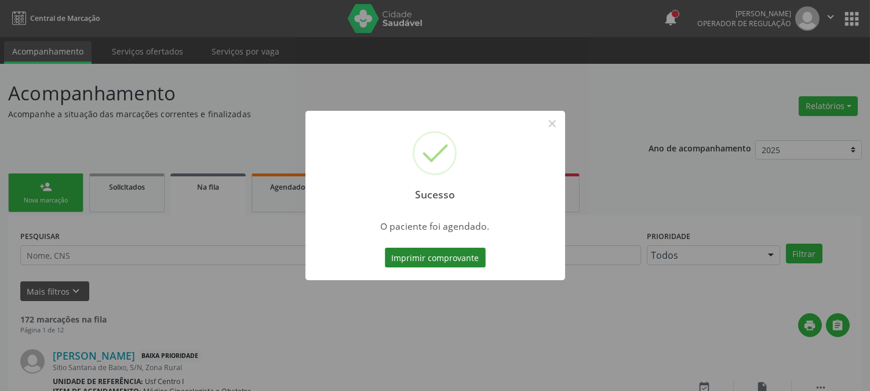
click at [416, 261] on button "Imprimir comprovante" at bounding box center [435, 258] width 101 height 20
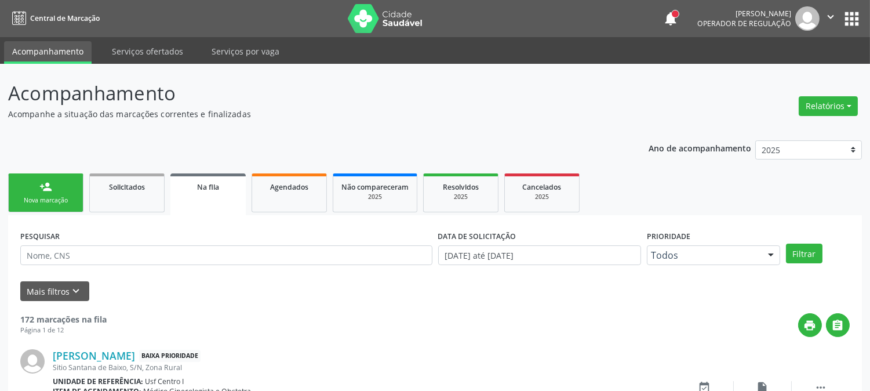
drag, startPoint x: 37, startPoint y: 187, endPoint x: 449, endPoint y: 112, distance: 419.1
click at [38, 186] on link "person_add Nova marcação" at bounding box center [45, 192] width 75 height 39
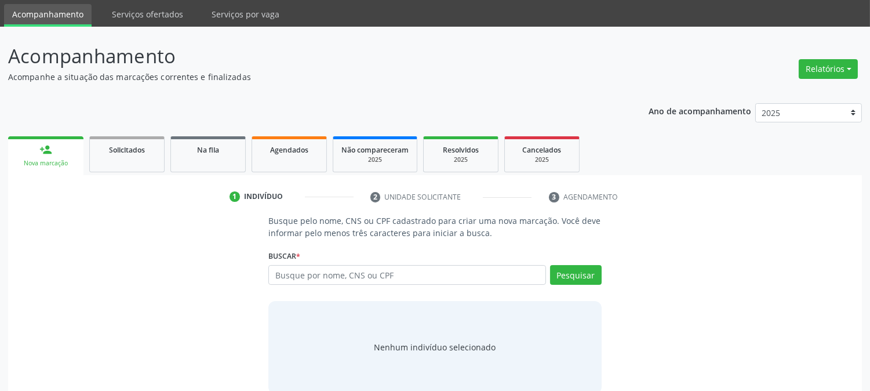
scroll to position [55, 0]
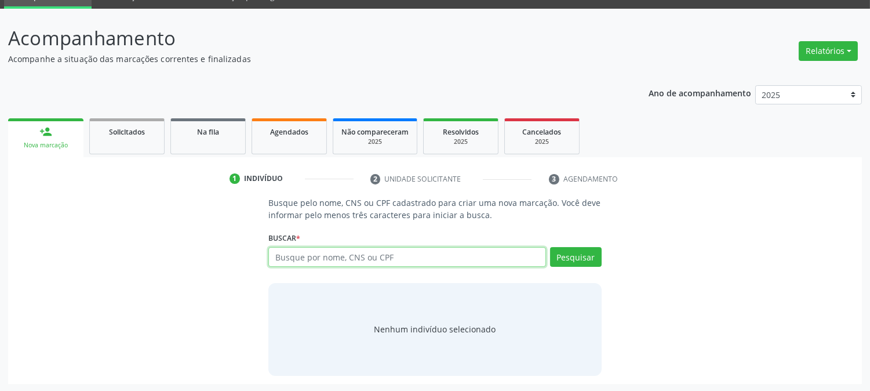
click at [433, 259] on input "text" at bounding box center [407, 257] width 277 height 20
click at [373, 264] on input "text" at bounding box center [407, 257] width 277 height 20
type input "00634596470"
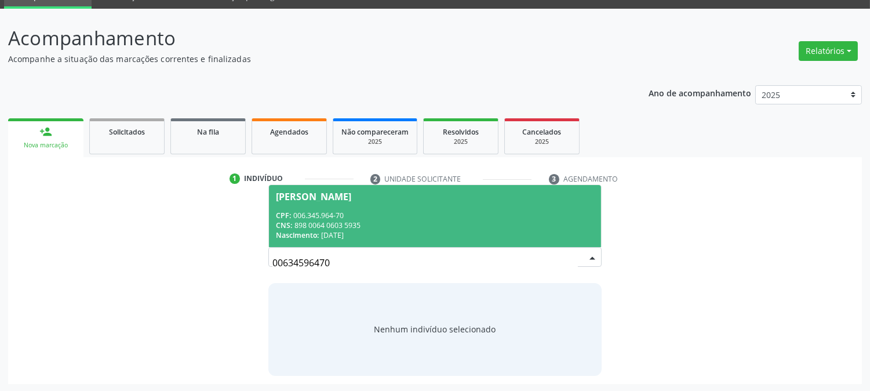
click at [327, 233] on div "Nascimento: [DATE]" at bounding box center [435, 235] width 318 height 10
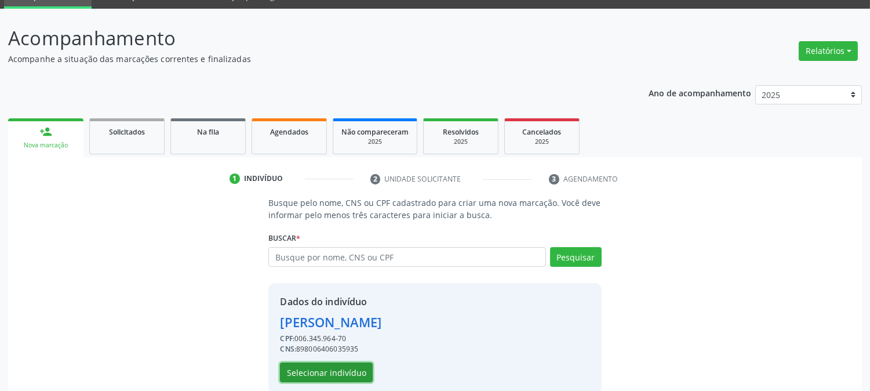
click at [311, 364] on button "Selecionar indivíduo" at bounding box center [326, 372] width 93 height 20
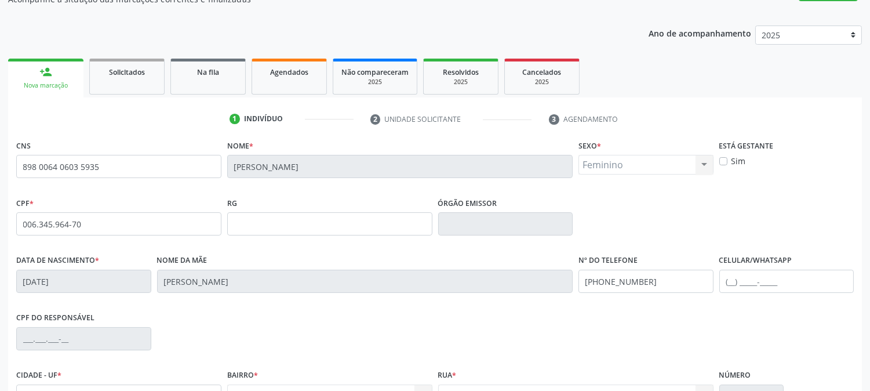
scroll to position [237, 0]
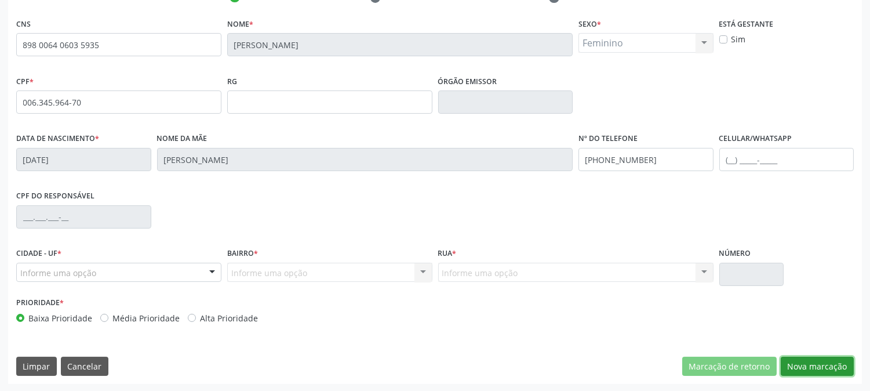
click at [798, 369] on button "Nova marcação" at bounding box center [817, 367] width 73 height 20
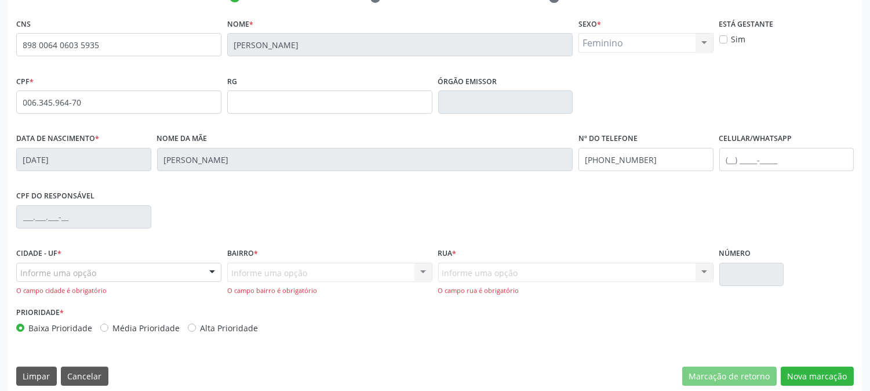
click at [135, 275] on div "Informe uma opção" at bounding box center [118, 273] width 205 height 20
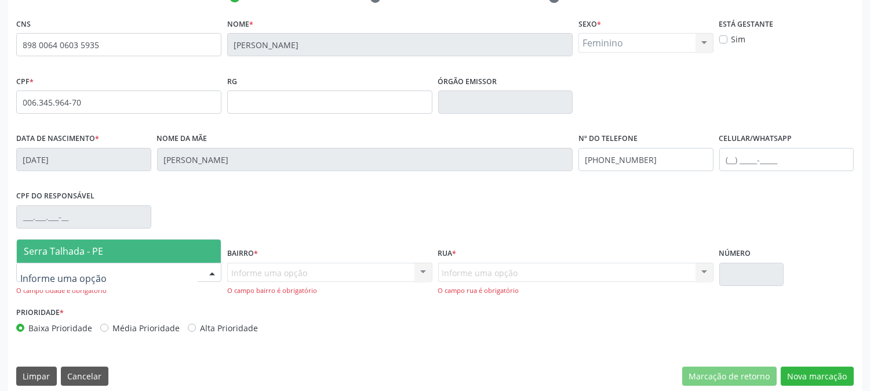
click at [140, 256] on span "Serra Talhada - PE" at bounding box center [119, 251] width 204 height 23
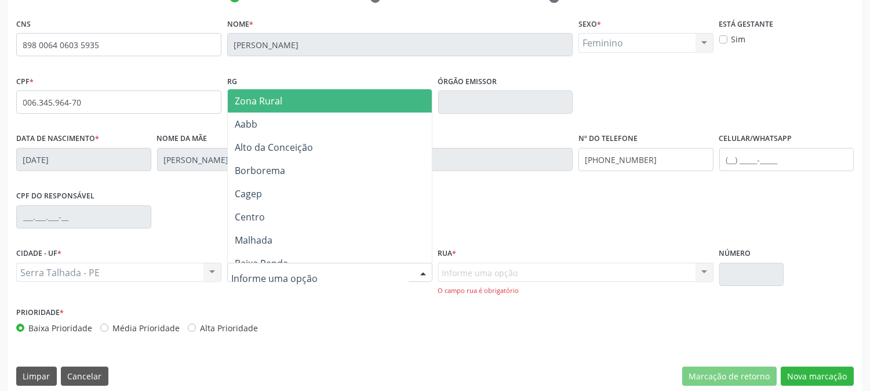
click at [324, 93] on span "Zona Rural" at bounding box center [330, 100] width 204 height 23
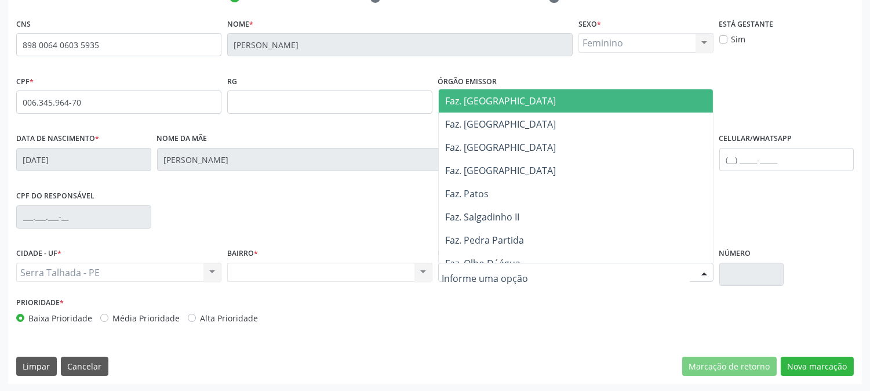
click at [484, 279] on div at bounding box center [575, 273] width 275 height 20
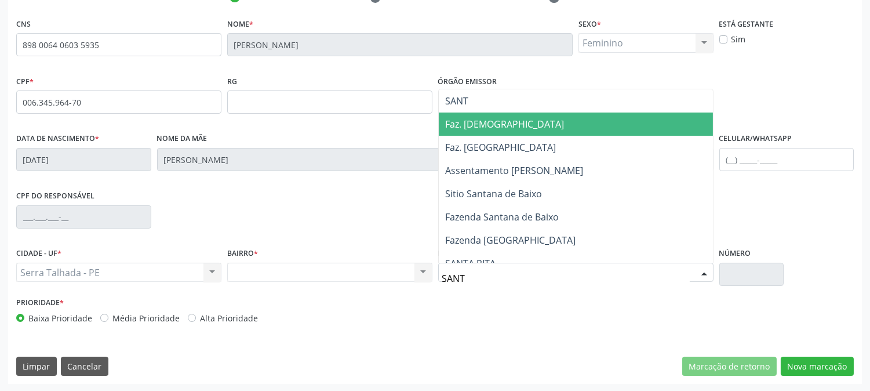
type input "SANTA"
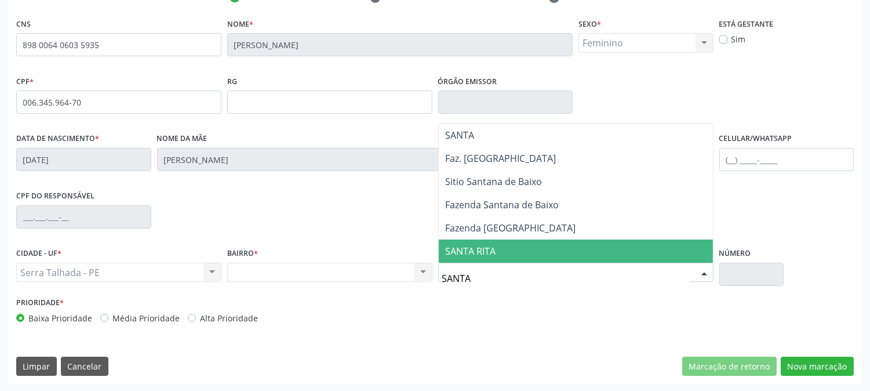
click at [523, 252] on span "SANTA RITA" at bounding box center [576, 251] width 274 height 23
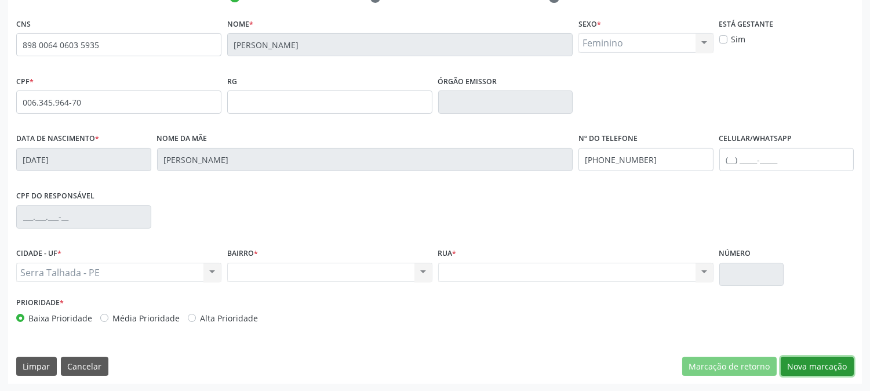
click at [806, 366] on button "Nova marcação" at bounding box center [817, 367] width 73 height 20
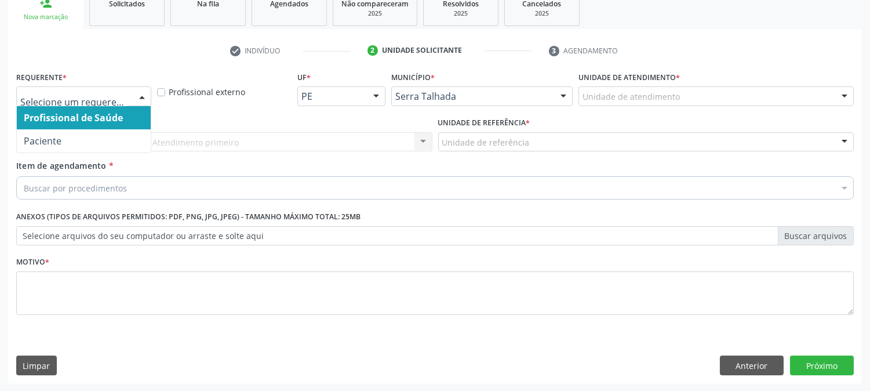
click at [147, 92] on div at bounding box center [141, 97] width 17 height 20
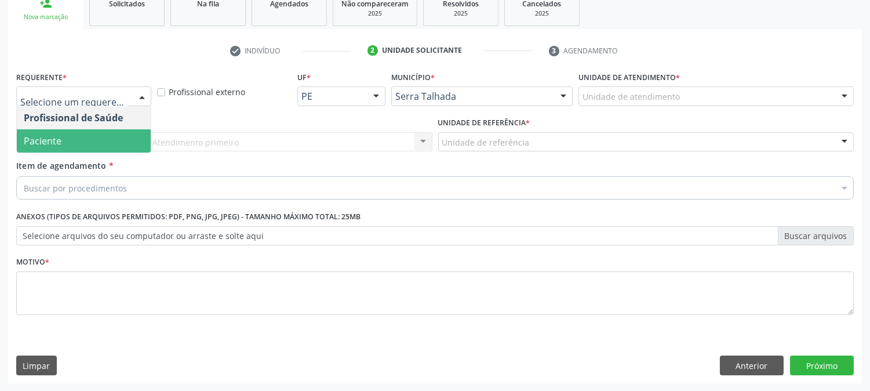
click at [132, 131] on span "Paciente" at bounding box center [84, 140] width 134 height 23
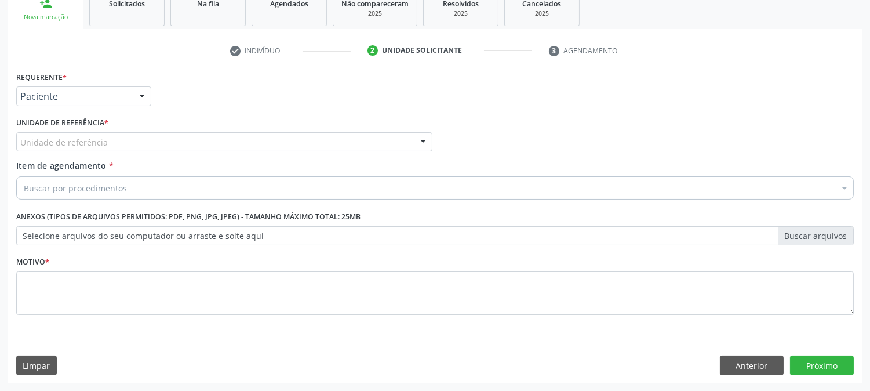
click at [160, 136] on div "Unidade de referência" at bounding box center [224, 142] width 416 height 20
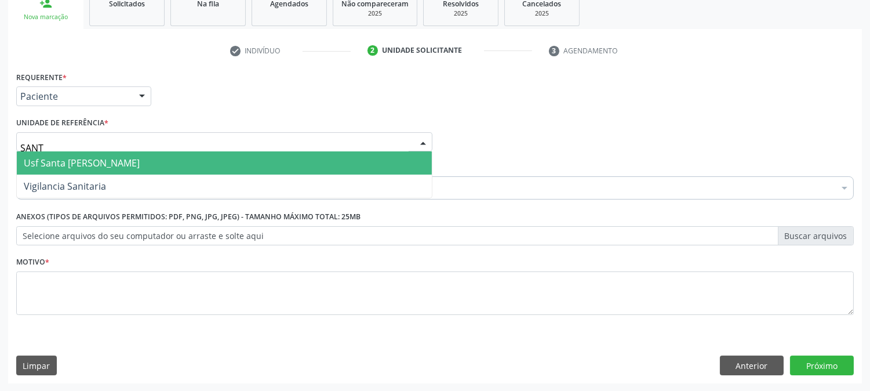
type input "SANTA"
click at [129, 164] on span "Usf Santa [PERSON_NAME]" at bounding box center [82, 163] width 116 height 13
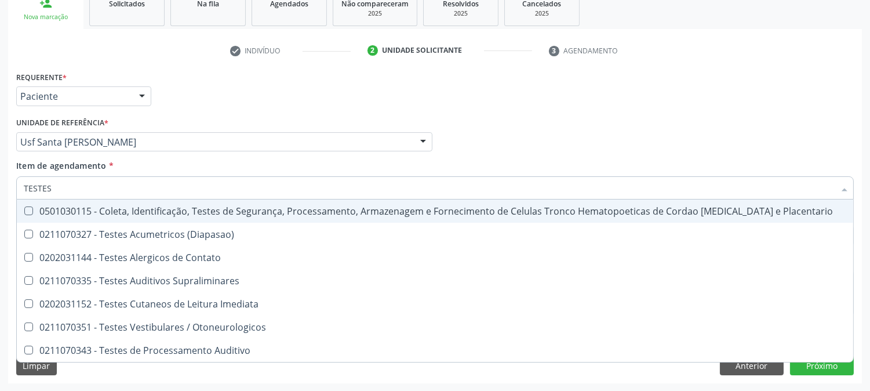
type input "TESTES A"
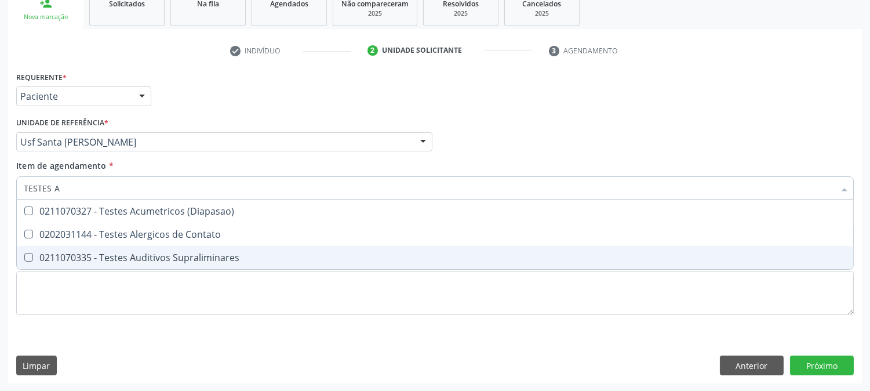
click at [88, 266] on span "0211070335 - Testes Auditivos Supraliminares" at bounding box center [435, 257] width 837 height 23
checkbox Supraliminares "true"
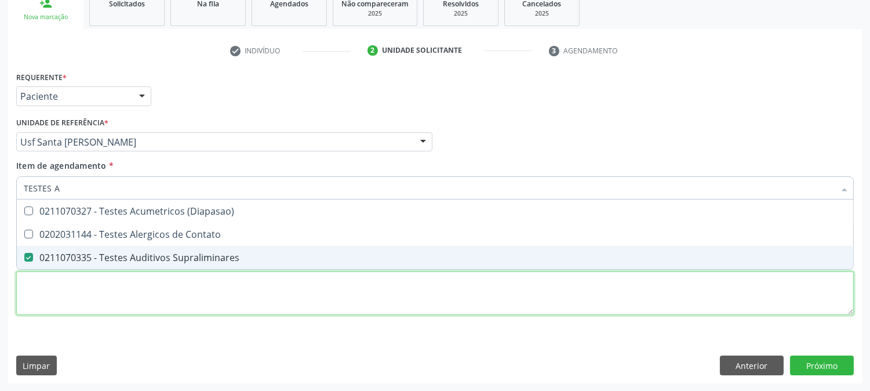
click at [63, 291] on div "Requerente * Paciente Profissional de Saúde Paciente Nenhum resultado encontrad…" at bounding box center [435, 199] width 838 height 263
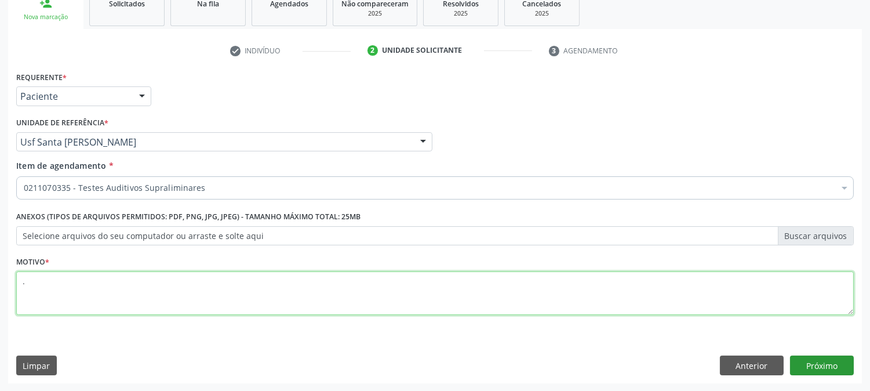
type textarea "."
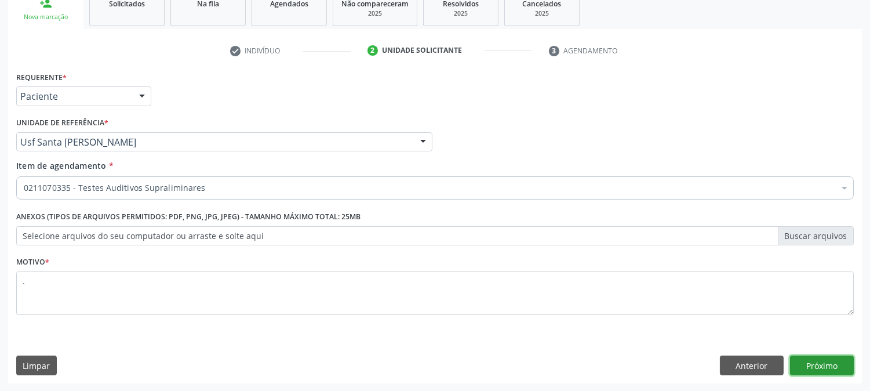
click at [810, 362] on button "Próximo" at bounding box center [822, 365] width 64 height 20
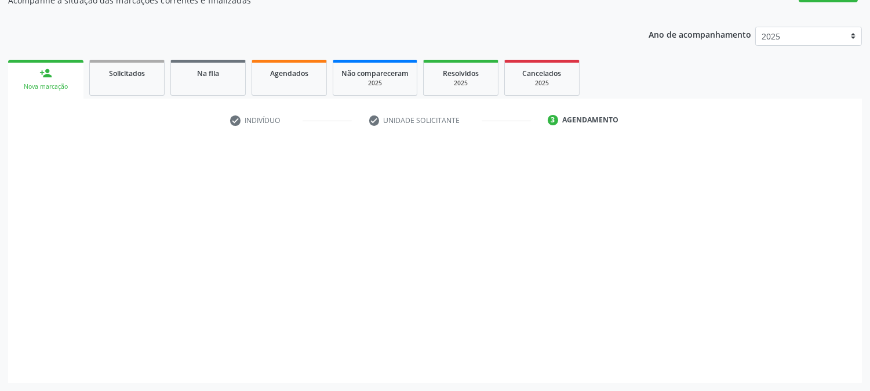
scroll to position [113, 0]
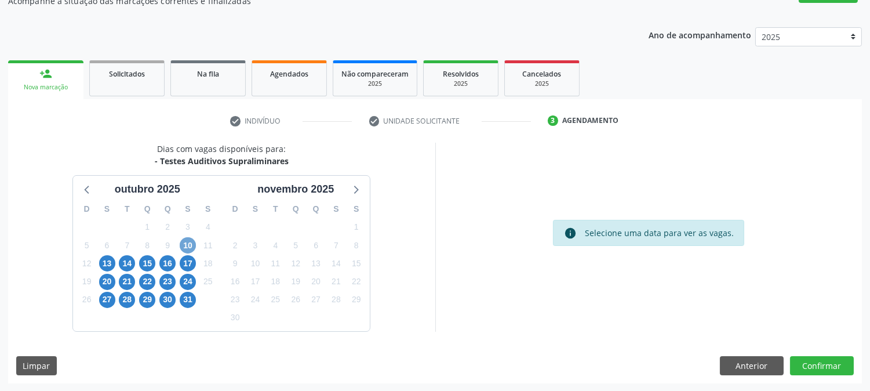
click at [187, 240] on span "10" at bounding box center [188, 245] width 16 height 16
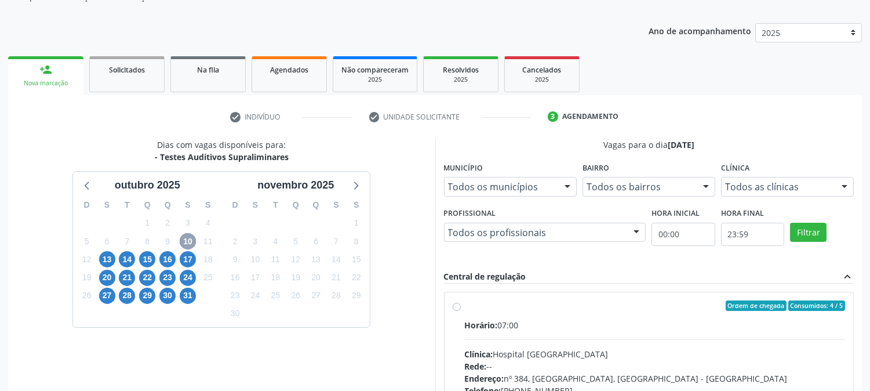
scroll to position [281, 0]
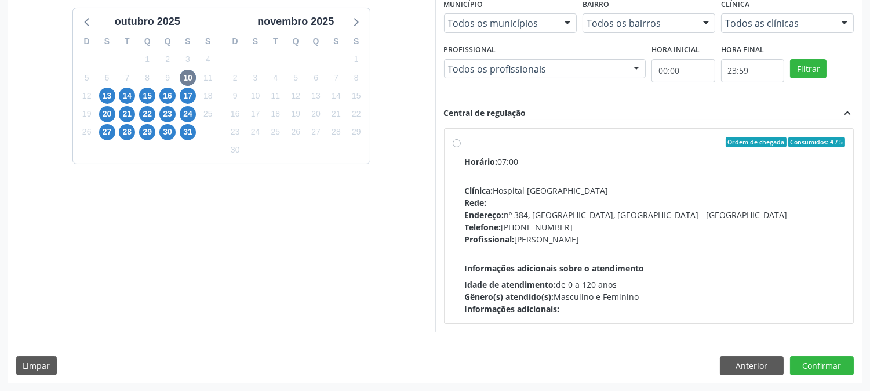
click at [522, 182] on div "Horário: 07:00 Clínica: Hospital Sao Francisco Rede: -- Endereço: nº 384, Varze…" at bounding box center [655, 234] width 381 height 159
click at [461, 147] on input "Ordem de chegada Consumidos: 4 / 5 Horário: 07:00 Clínica: Hospital Sao Francis…" at bounding box center [457, 142] width 8 height 10
radio input "true"
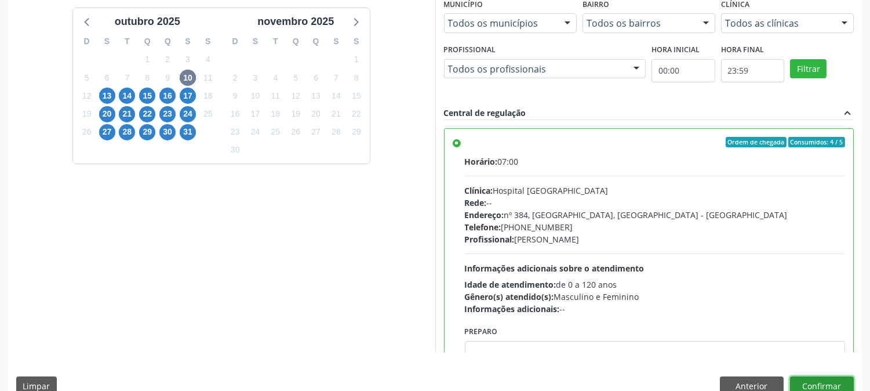
click at [828, 383] on button "Confirmar" at bounding box center [822, 386] width 64 height 20
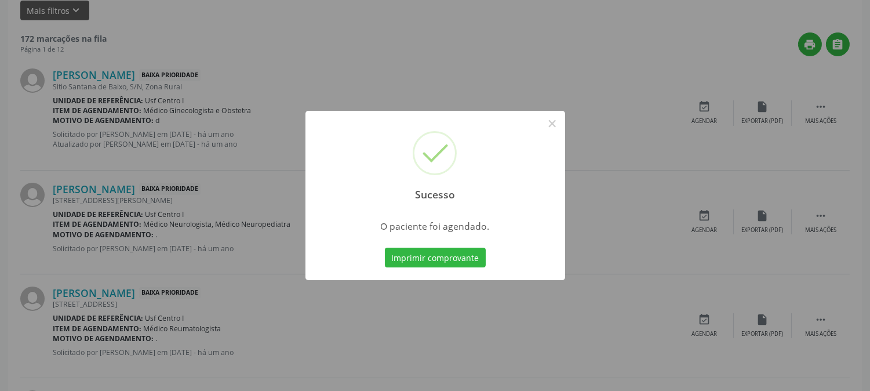
scroll to position [0, 0]
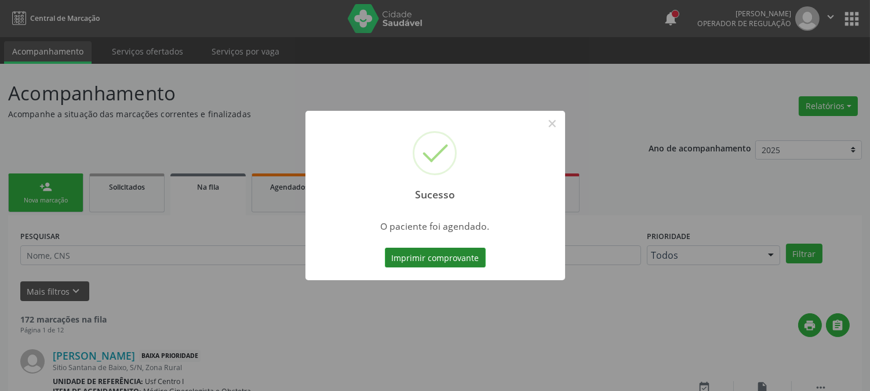
click at [433, 261] on button "Imprimir comprovante" at bounding box center [435, 258] width 101 height 20
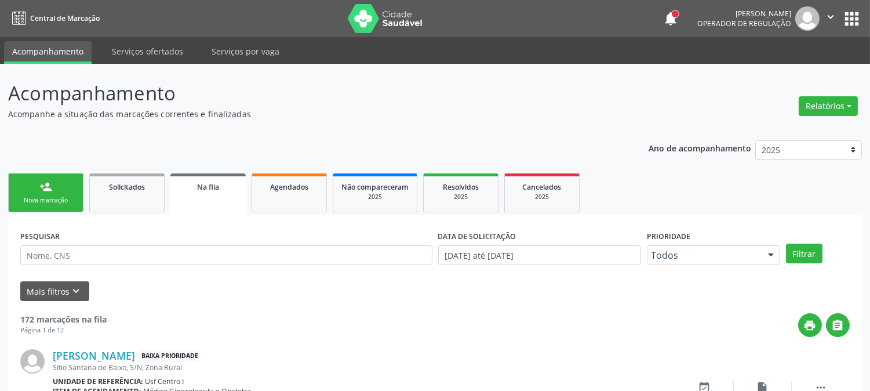
click at [53, 193] on link "person_add Nova marcação" at bounding box center [45, 192] width 75 height 39
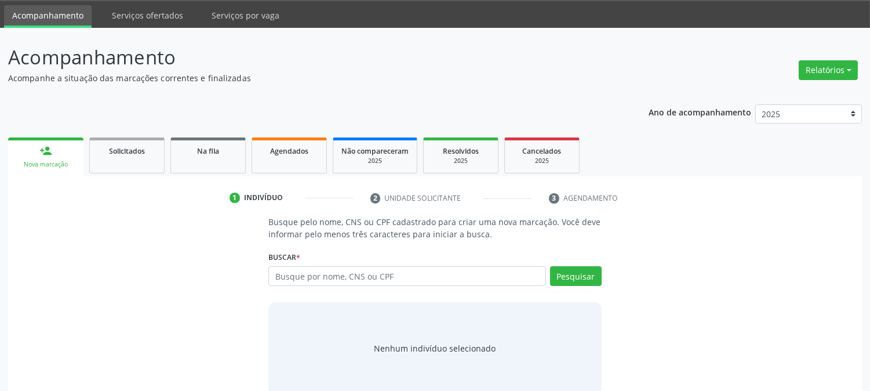
scroll to position [55, 0]
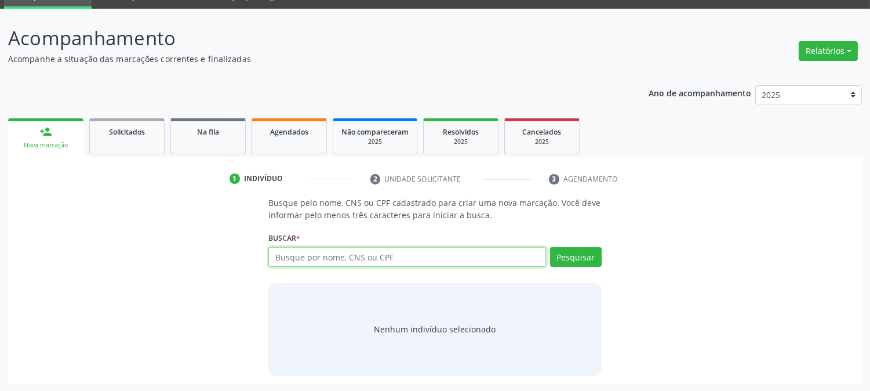
click at [314, 257] on input "text" at bounding box center [407, 257] width 277 height 20
click at [309, 260] on input "text" at bounding box center [407, 257] width 277 height 20
type input "7080048588562224"
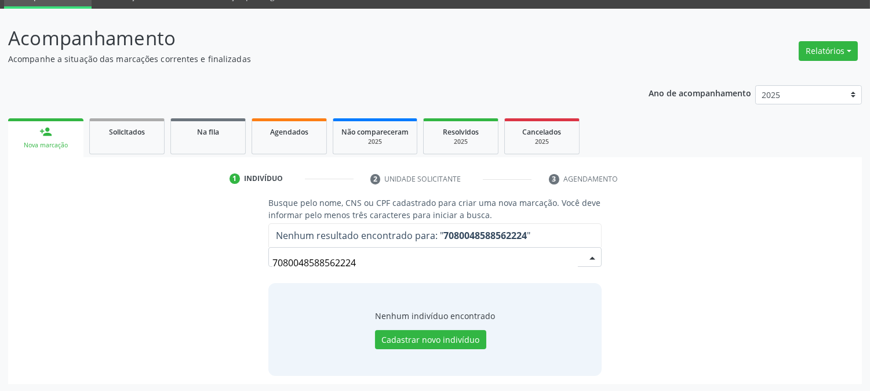
drag, startPoint x: 366, startPoint y: 265, endPoint x: 0, endPoint y: 265, distance: 365.9
click at [114, 264] on div "Busque pelo nome, CNS ou CPF cadastrado para criar uma nova marcação. Você deve…" at bounding box center [435, 286] width 838 height 179
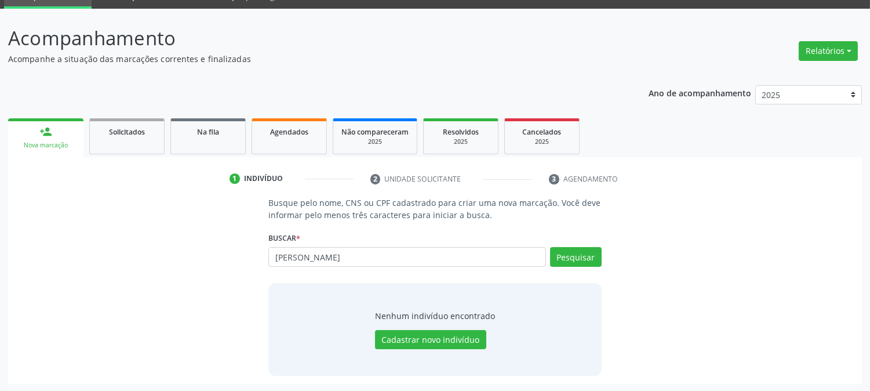
type input "DAMIANA COSTA LOPES"
drag, startPoint x: 386, startPoint y: 253, endPoint x: 61, endPoint y: 256, distance: 325.4
click at [61, 256] on div "Busque pelo nome, CNS ou CPF cadastrado para criar uma nova marcação. Você deve…" at bounding box center [435, 286] width 838 height 179
paste input "708004858856224"
type input "708004858856224"
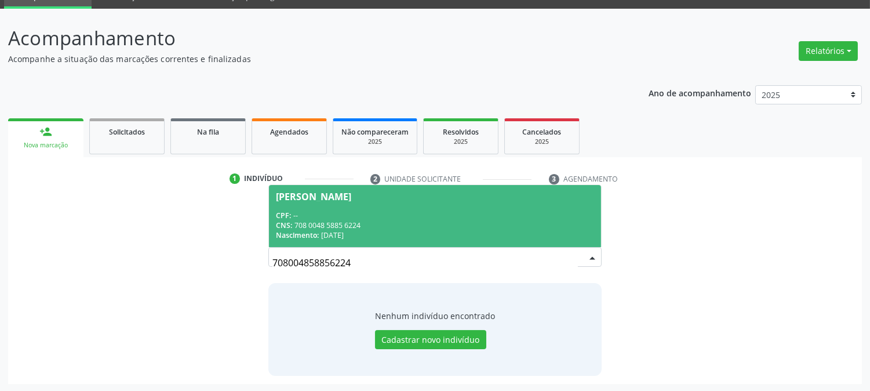
drag, startPoint x: 377, startPoint y: 241, endPoint x: 380, endPoint y: 226, distance: 15.5
click at [377, 240] on span "Damiana Lopes Siqueira CPF: -- CNS: 708 0048 5885 6224 Nascimento: 11/06/1968" at bounding box center [435, 216] width 332 height 62
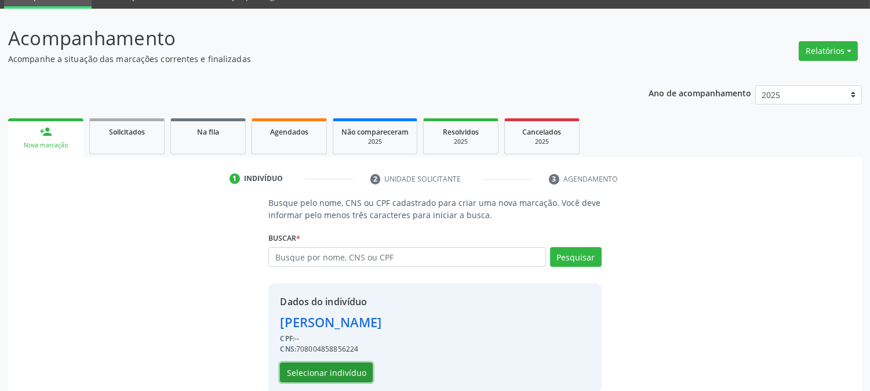
click at [353, 366] on button "Selecionar indivíduo" at bounding box center [326, 372] width 93 height 20
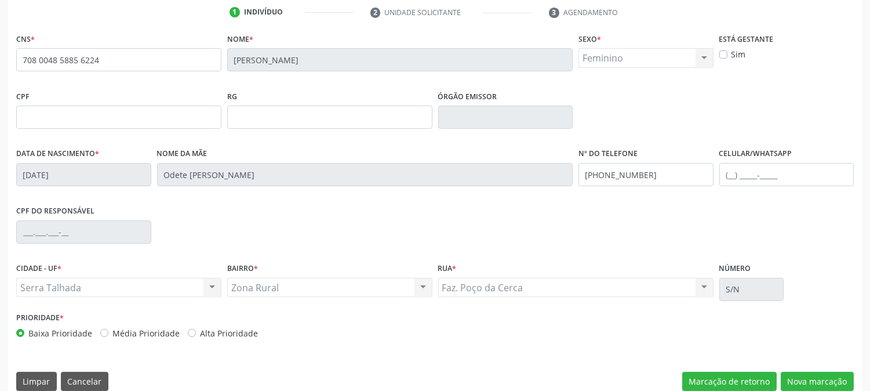
scroll to position [237, 0]
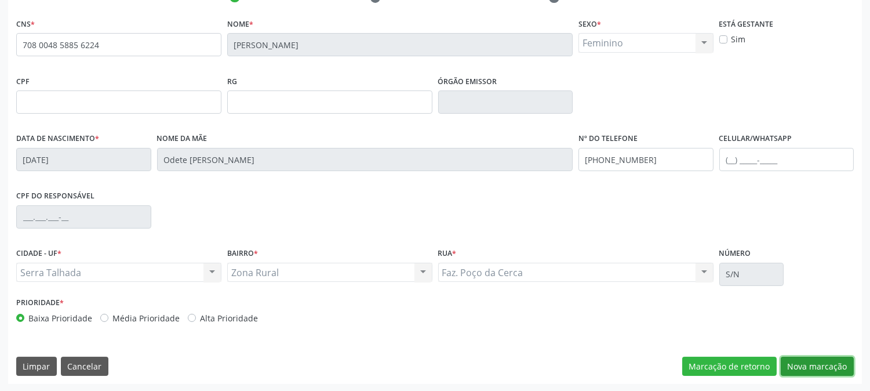
click at [814, 369] on button "Nova marcação" at bounding box center [817, 367] width 73 height 20
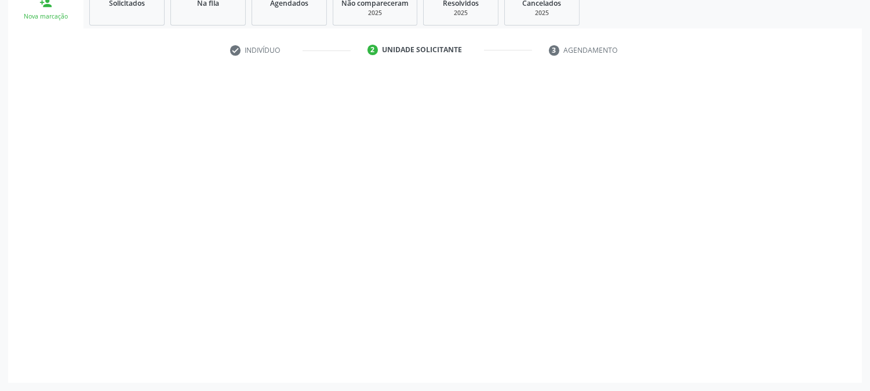
scroll to position [183, 0]
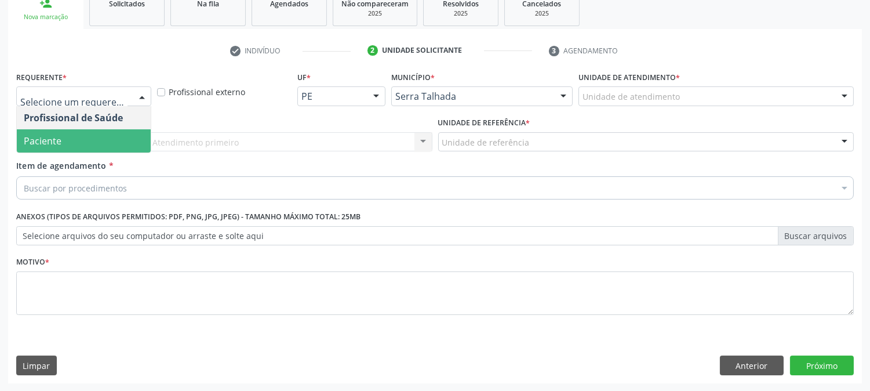
click at [60, 150] on span "Paciente" at bounding box center [84, 140] width 134 height 23
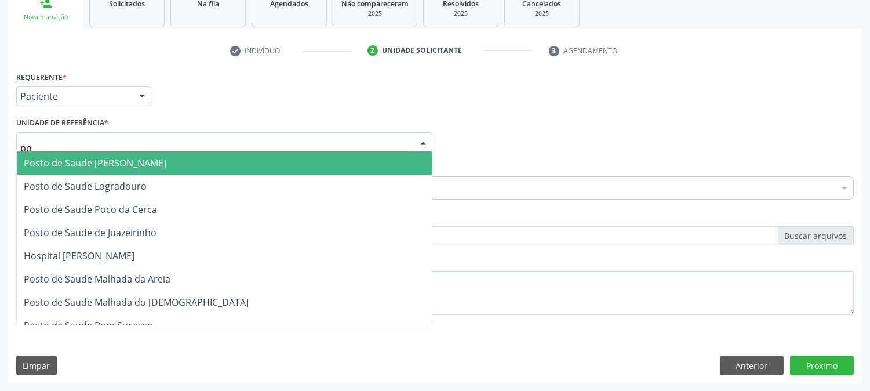
type input "poc"
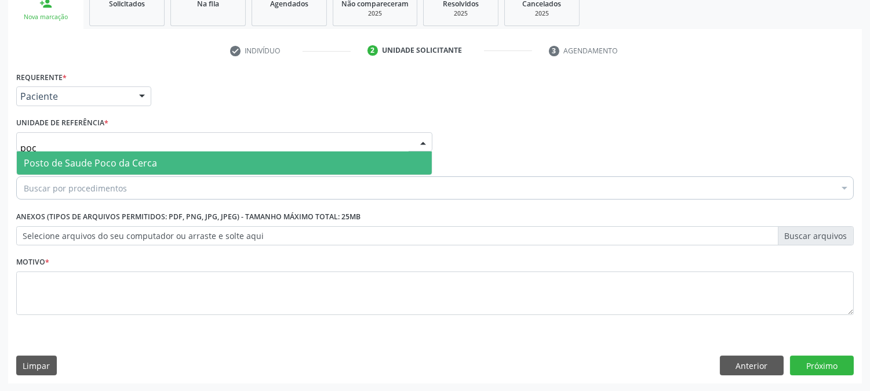
click at [94, 164] on span "Posto de Saude Poco da Cerca" at bounding box center [90, 163] width 133 height 13
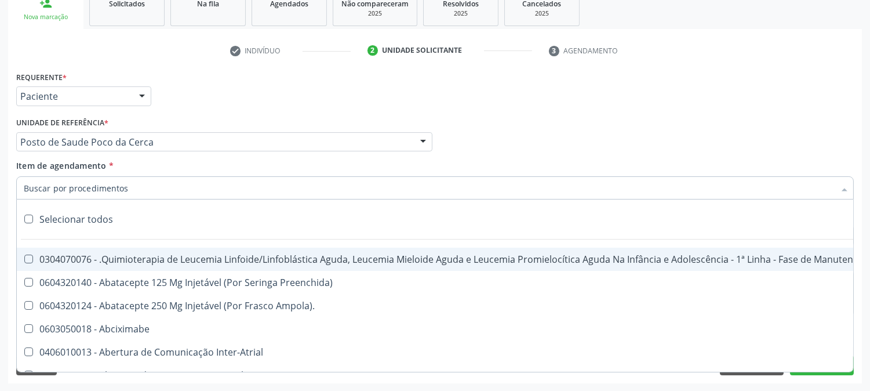
click at [102, 188] on input "Item de agendamento *" at bounding box center [429, 187] width 811 height 23
click at [165, 183] on input "Item de agendamento *" at bounding box center [429, 187] width 811 height 23
click at [335, 192] on input "Item de agendamento *" at bounding box center [429, 187] width 811 height 23
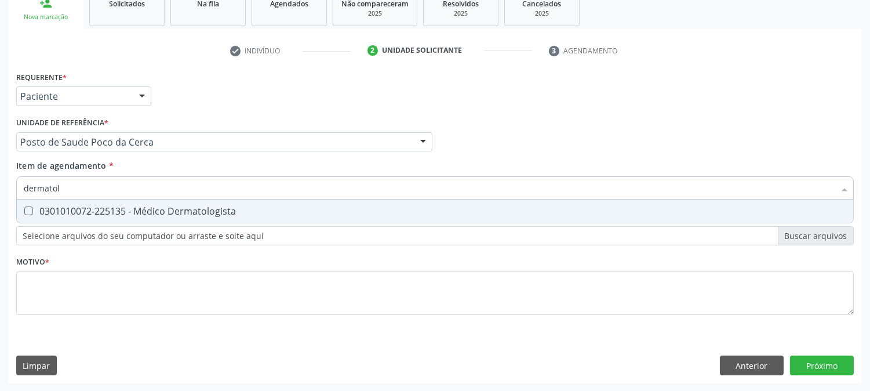
type input "dermatolo"
click at [205, 211] on div "0301010072-225135 - Médico Dermatologista" at bounding box center [435, 210] width 823 height 9
checkbox Dermatologista "true"
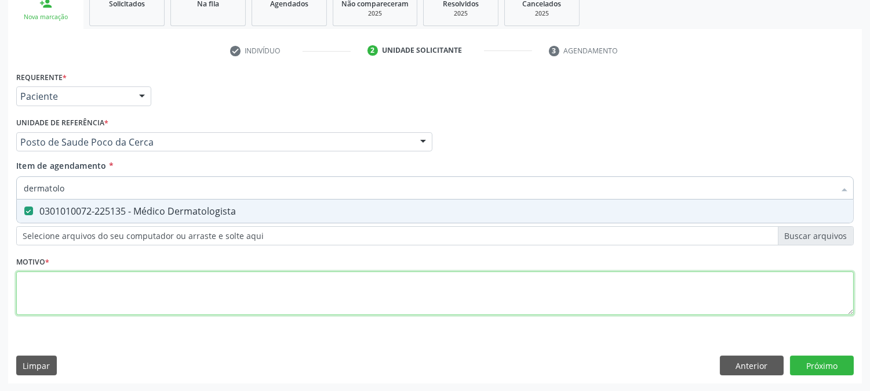
click at [183, 292] on div "Requerente * Paciente Profissional de Saúde Paciente Nenhum resultado encontrad…" at bounding box center [435, 199] width 838 height 263
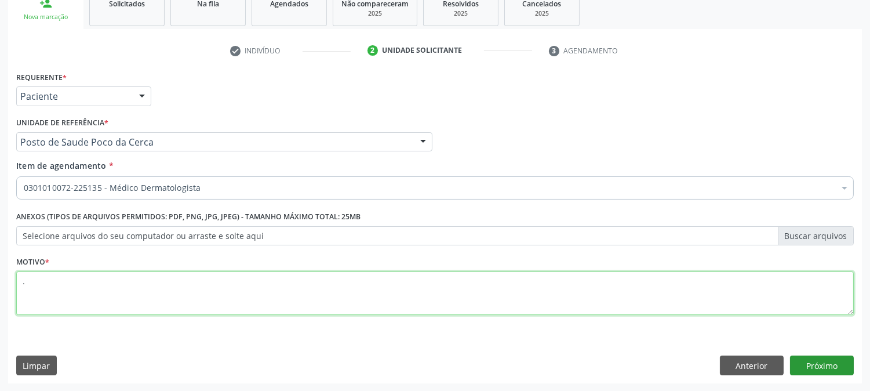
type textarea "."
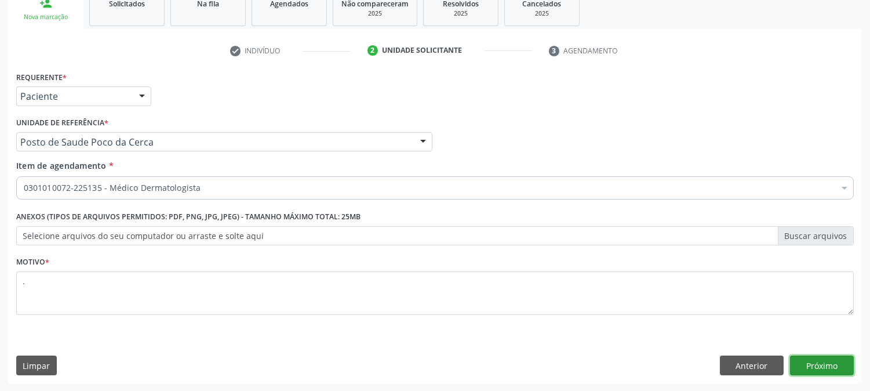
click at [832, 356] on button "Próximo" at bounding box center [822, 365] width 64 height 20
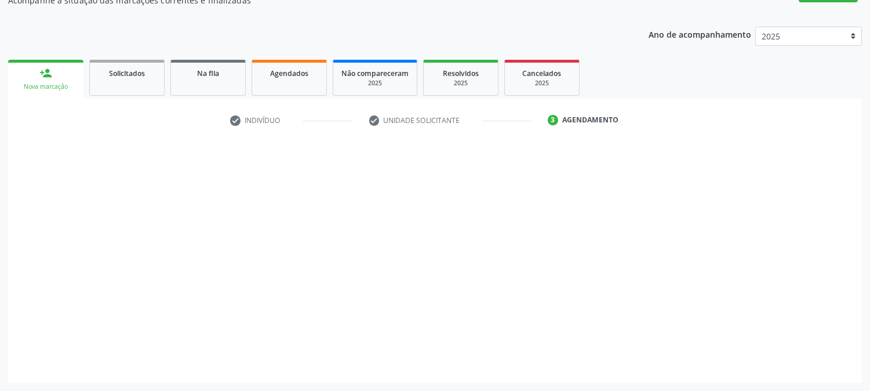
scroll to position [113, 0]
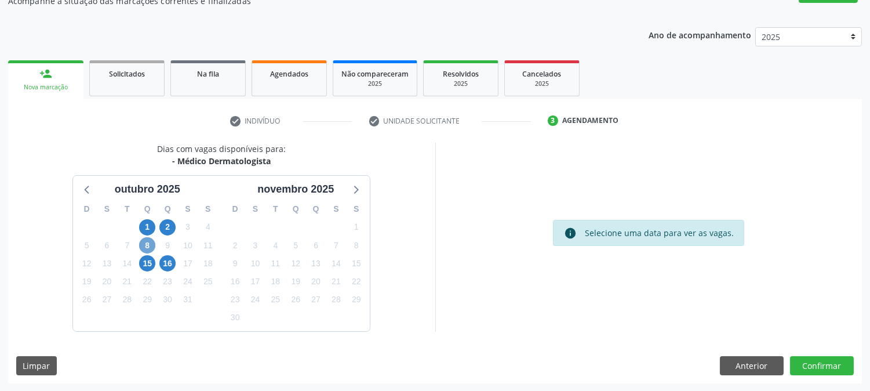
click at [145, 244] on span "8" at bounding box center [147, 245] width 16 height 16
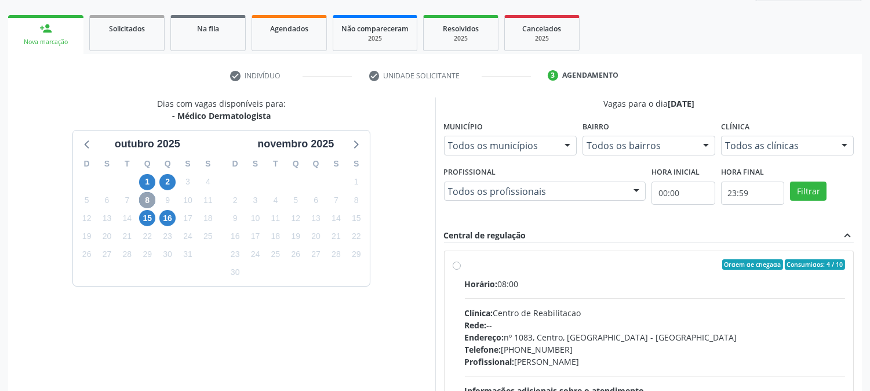
scroll to position [242, 0]
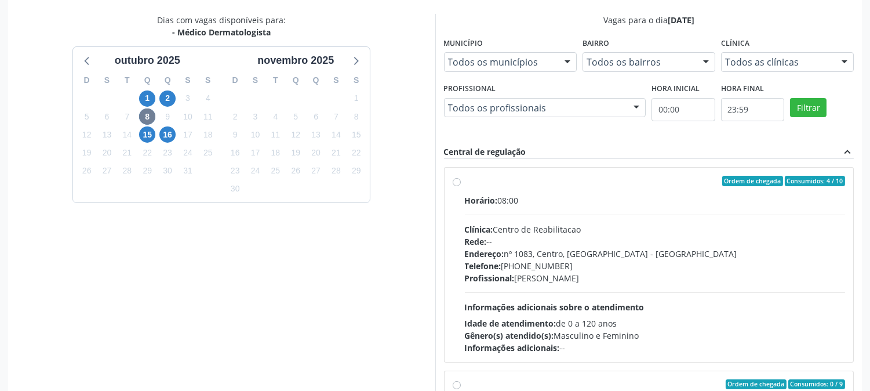
click at [619, 188] on label "Ordem de chegada Consumidos: 4 / 10 Horário: 08:00 Clínica: Centro de Reabilita…" at bounding box center [655, 265] width 381 height 178
click at [461, 186] on input "Ordem de chegada Consumidos: 4 / 10 Horário: 08:00 Clínica: Centro de Reabilita…" at bounding box center [457, 181] width 8 height 10
radio input "true"
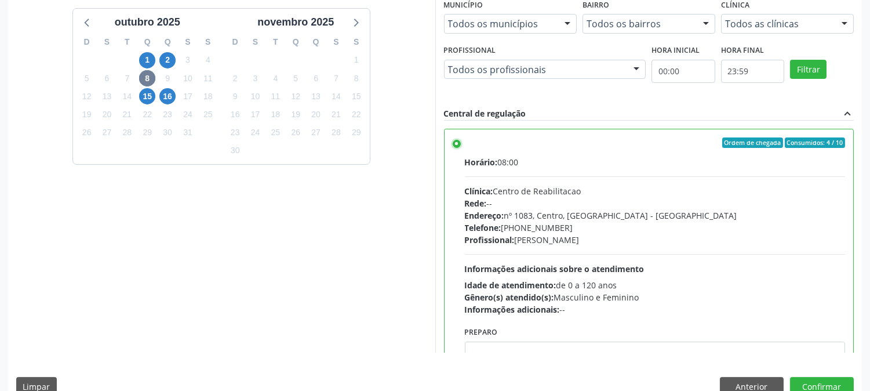
scroll to position [302, 0]
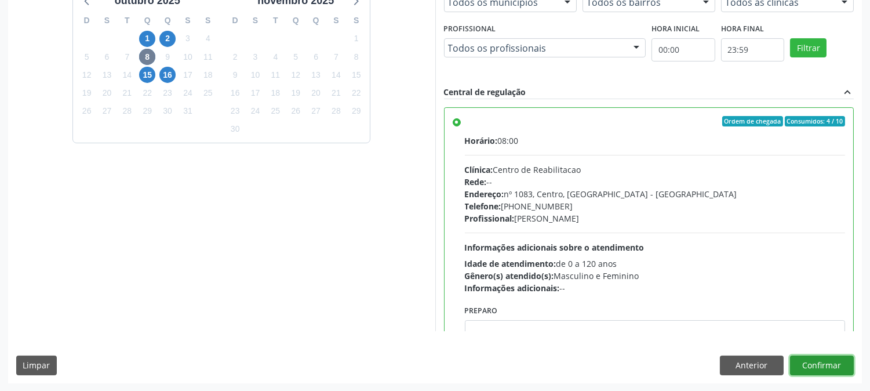
click at [830, 365] on button "Confirmar" at bounding box center [822, 365] width 64 height 20
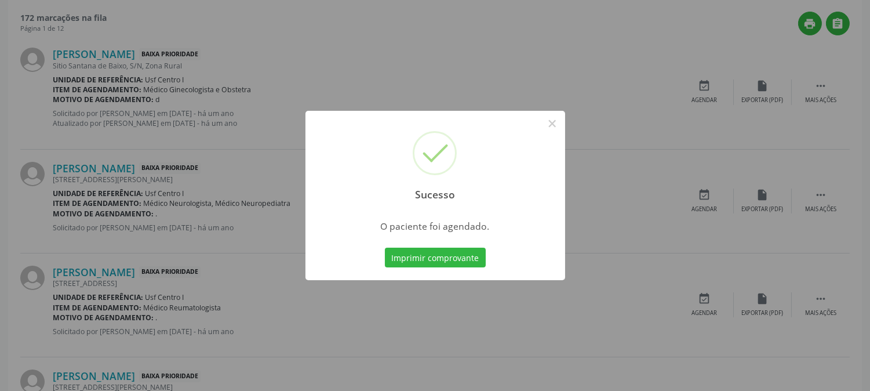
scroll to position [0, 0]
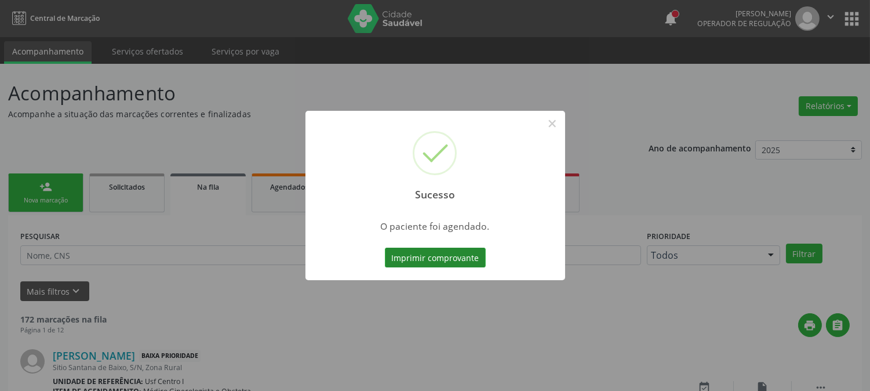
click at [467, 261] on button "Imprimir comprovante" at bounding box center [435, 258] width 101 height 20
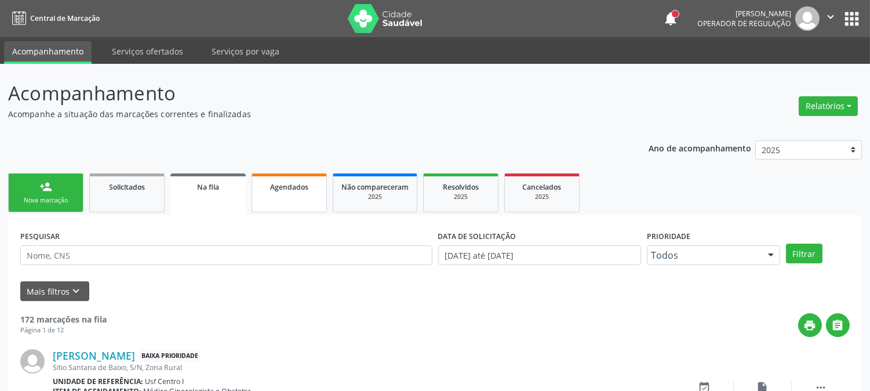
click at [299, 182] on span "Agendados" at bounding box center [289, 187] width 38 height 10
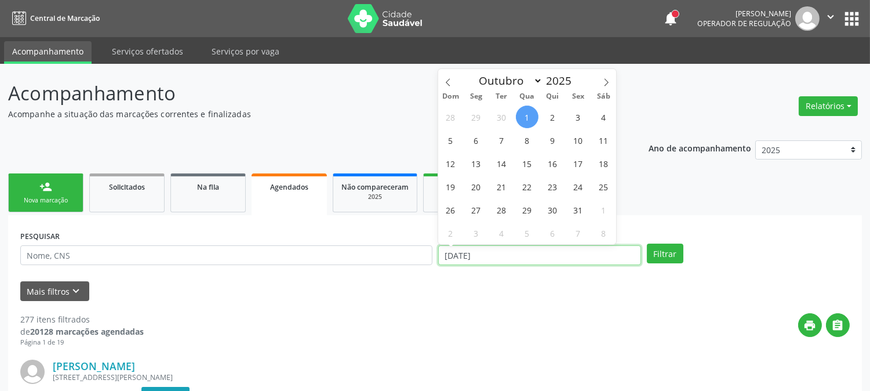
click at [523, 253] on input "01/10/2025" at bounding box center [539, 255] width 203 height 20
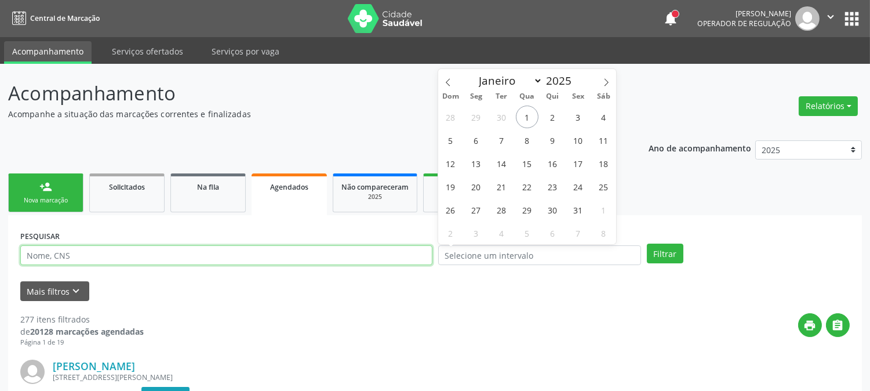
click at [262, 262] on input "text" at bounding box center [226, 255] width 412 height 20
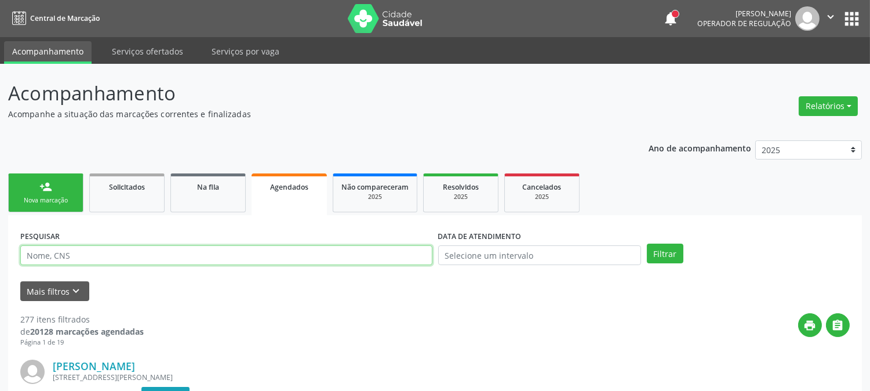
paste input "708004858856224"
type input "708004858856224"
click at [647, 244] on button "Filtrar" at bounding box center [665, 254] width 37 height 20
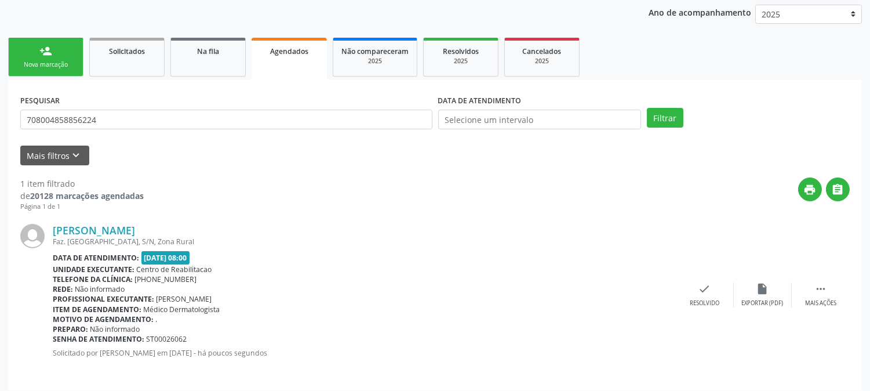
scroll to position [143, 0]
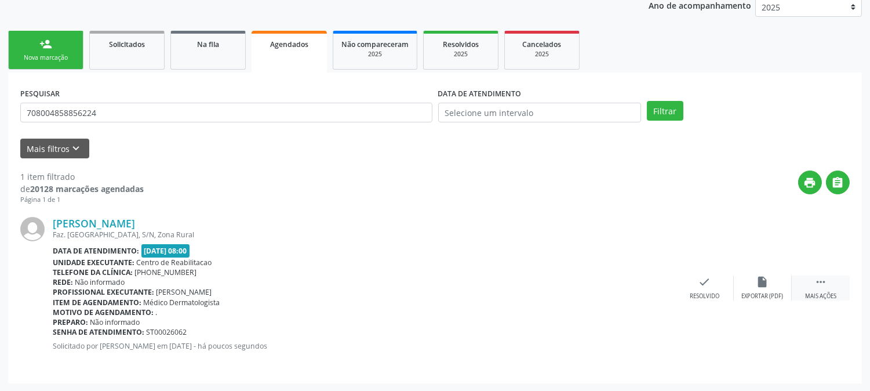
click at [828, 293] on div "Mais ações" at bounding box center [821, 296] width 31 height 8
click at [586, 274] on div "Damiana Lopes Siqueira Faz. Poço da Cerca, S/N, Zona Rural Data de atendimento:…" at bounding box center [435, 288] width 830 height 166
click at [586, 282] on icon "print" at bounding box center [589, 281] width 13 height 13
click at [58, 32] on link "person_add Nova marcação" at bounding box center [45, 50] width 75 height 39
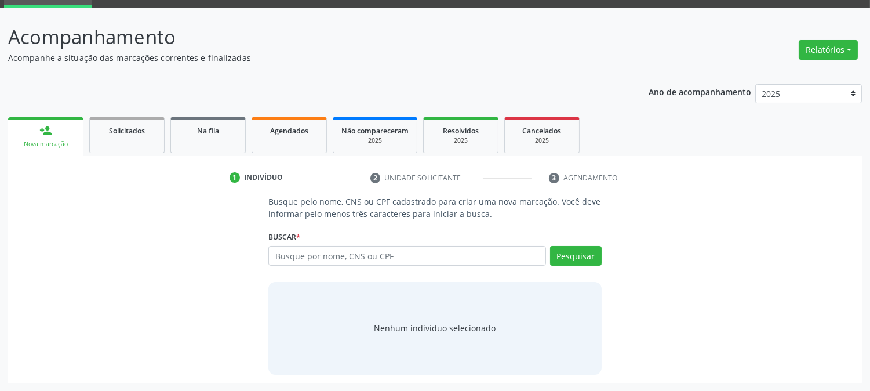
scroll to position [55, 0]
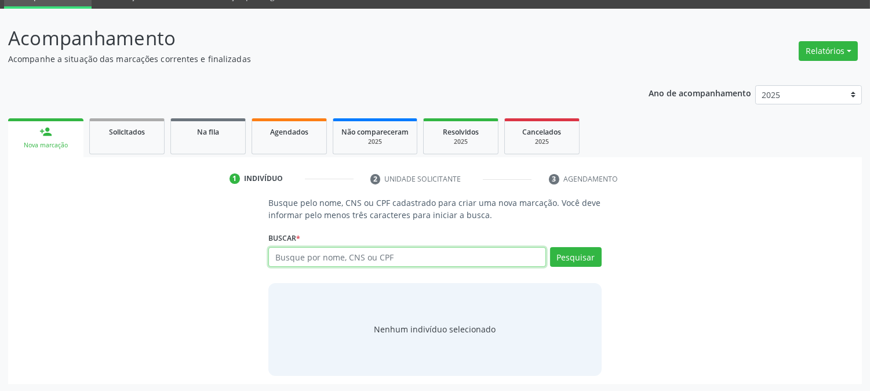
click at [344, 252] on input "text" at bounding box center [407, 257] width 277 height 20
click at [342, 251] on input "text" at bounding box center [407, 257] width 277 height 20
type input "899003724410737"
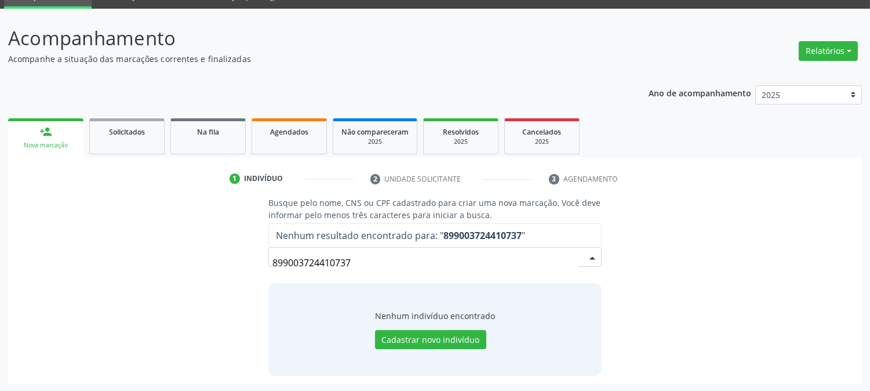
click at [335, 258] on input "899003724410737" at bounding box center [425, 262] width 305 height 23
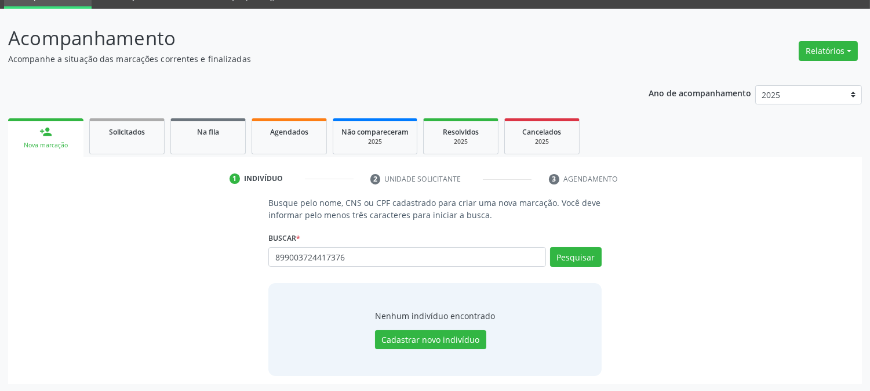
type input "899003724417376"
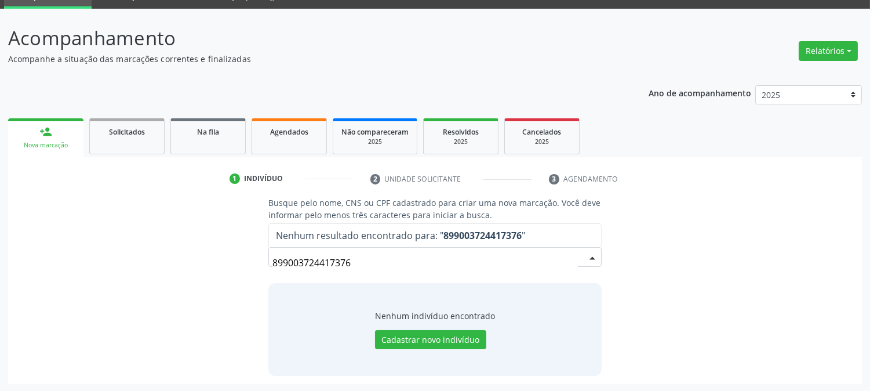
drag, startPoint x: 358, startPoint y: 259, endPoint x: 96, endPoint y: 260, distance: 262.1
click at [99, 262] on div "Busque pelo nome, CNS ou CPF cadastrado para criar uma nova marcação. Você deve…" at bounding box center [435, 286] width 838 height 179
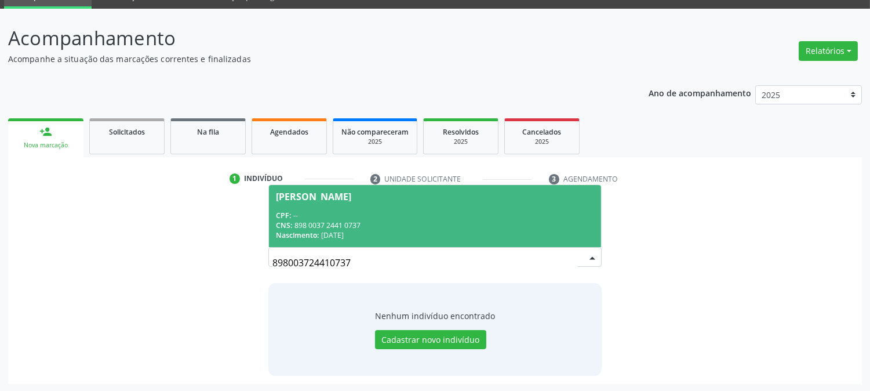
click at [346, 223] on div "CNS: 898 0037 2441 0737" at bounding box center [435, 225] width 318 height 10
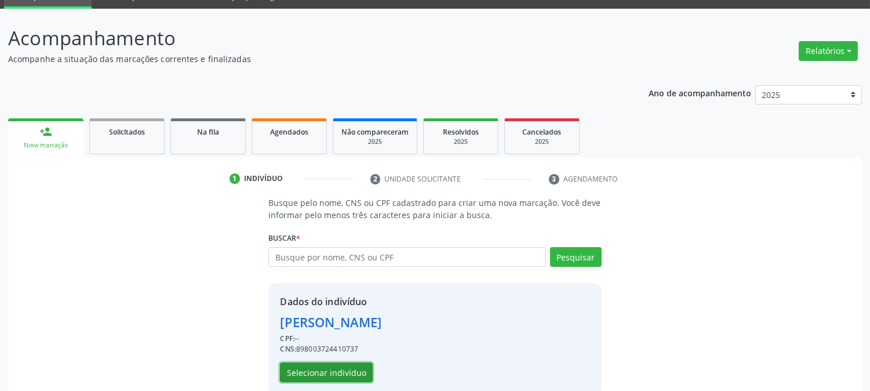
click at [318, 367] on button "Selecionar indivíduo" at bounding box center [326, 372] width 93 height 20
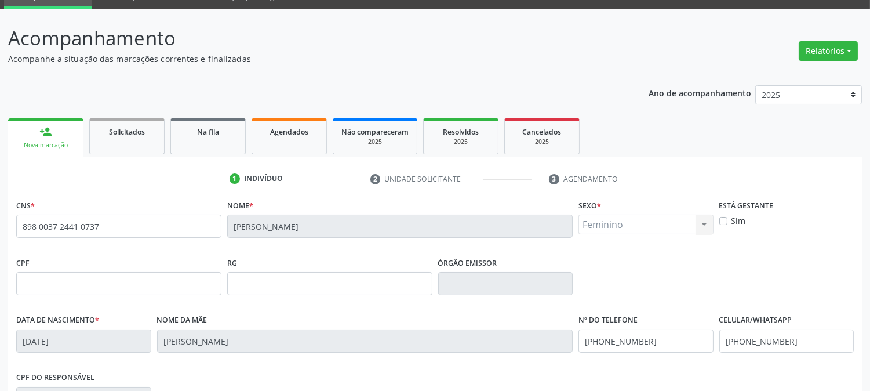
scroll to position [237, 0]
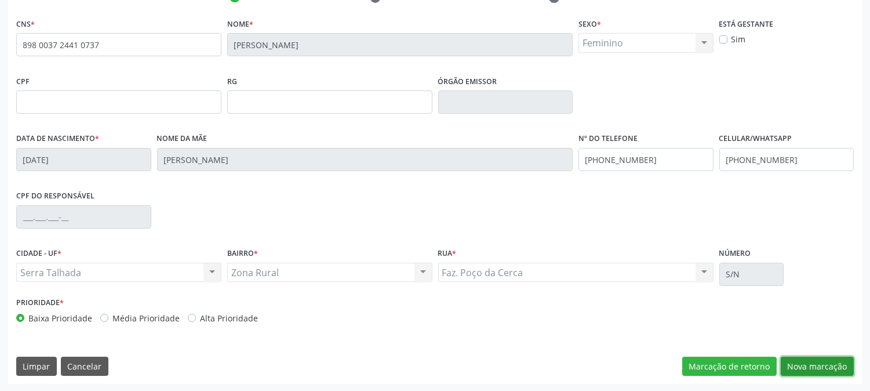
click at [812, 369] on button "Nova marcação" at bounding box center [817, 367] width 73 height 20
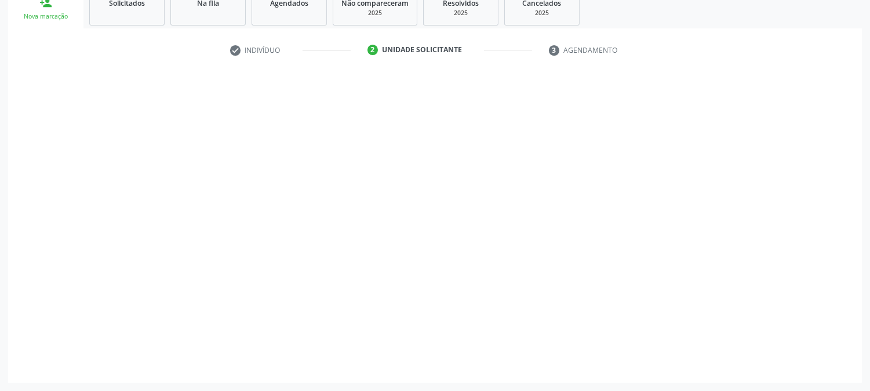
scroll to position [183, 0]
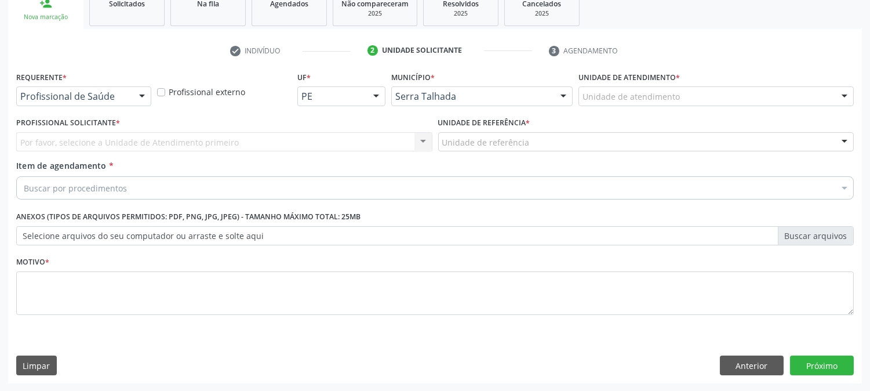
click at [136, 96] on div at bounding box center [141, 97] width 17 height 20
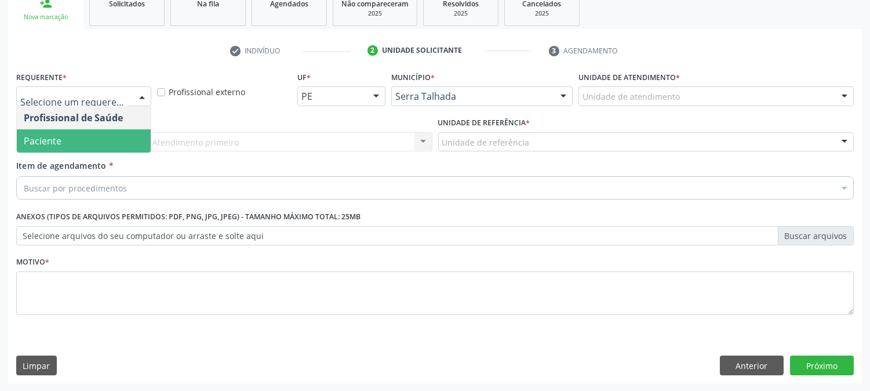
click at [93, 139] on span "Paciente" at bounding box center [84, 140] width 134 height 23
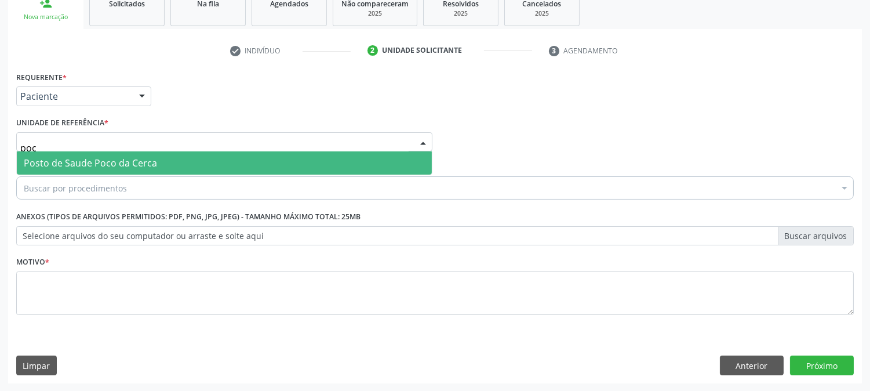
type input "poco"
click at [79, 158] on span "Posto de Saude Poco da Cerca" at bounding box center [90, 163] width 133 height 13
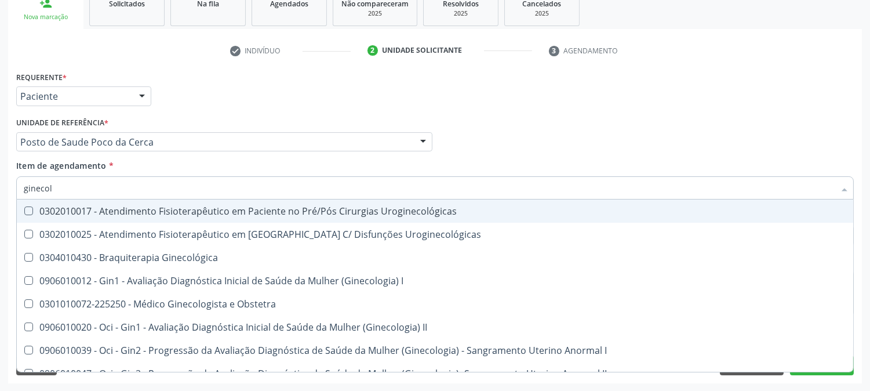
type input "ginecolo"
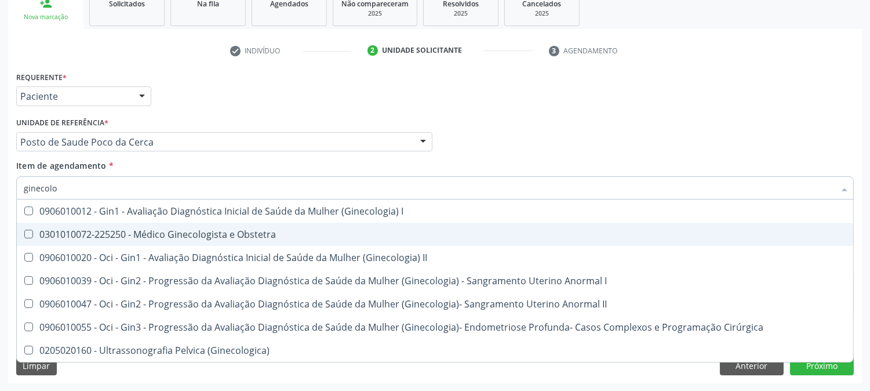
click at [48, 223] on span "0301010072-225250 - Médico Ginecologista e Obstetra" at bounding box center [435, 234] width 837 height 23
checkbox Obstetra "true"
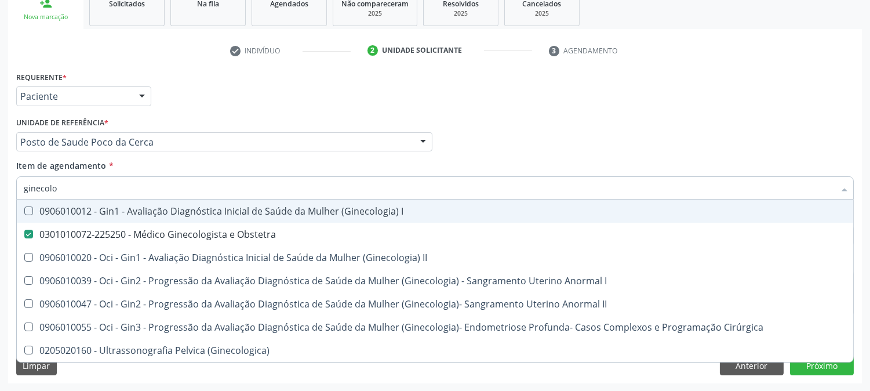
click at [510, 143] on div "Profissional Solicitante Por favor, selecione a Unidade de Atendimento primeiro…" at bounding box center [435, 136] width 844 height 45
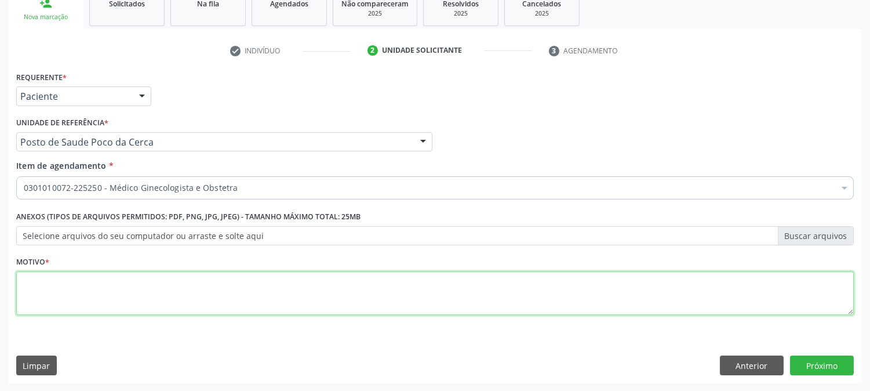
click at [180, 281] on textarea at bounding box center [435, 293] width 838 height 44
type textarea "."
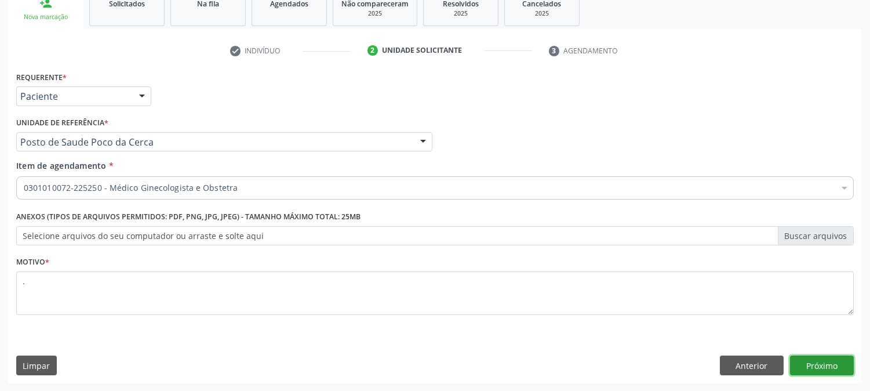
click at [798, 367] on button "Próximo" at bounding box center [822, 365] width 64 height 20
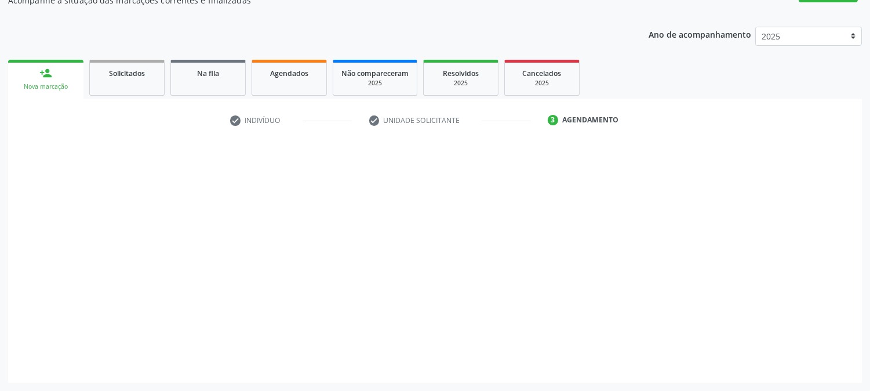
scroll to position [113, 0]
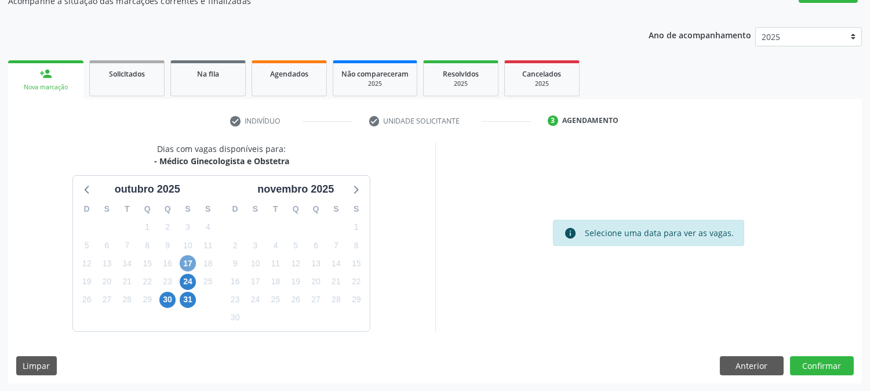
click at [189, 260] on span "17" at bounding box center [188, 263] width 16 height 16
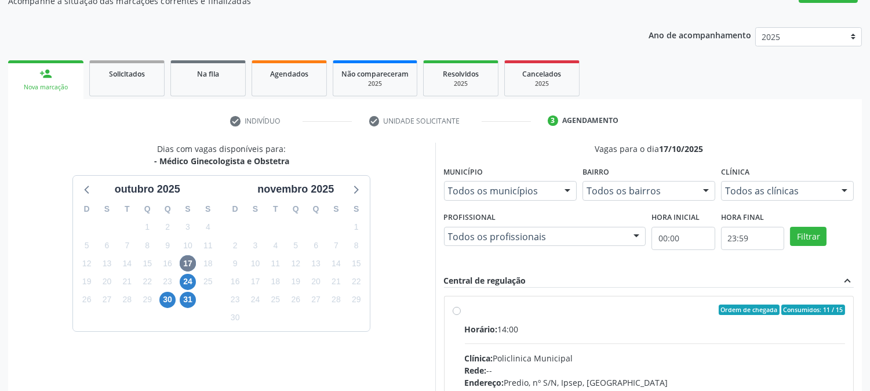
click at [598, 323] on div "Horário: 14:00" at bounding box center [655, 329] width 381 height 12
click at [461, 315] on input "Ordem de chegada Consumidos: 11 / 15 Horário: 14:00 Clínica: Policlinica Munici…" at bounding box center [457, 309] width 8 height 10
radio input "true"
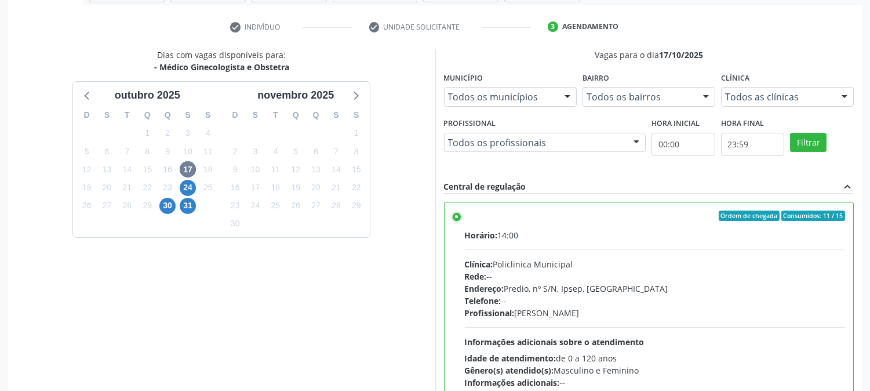
scroll to position [302, 0]
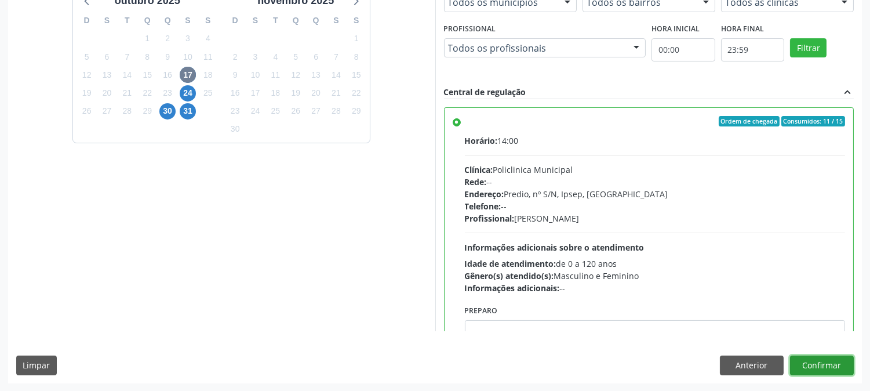
click at [815, 361] on button "Confirmar" at bounding box center [822, 365] width 64 height 20
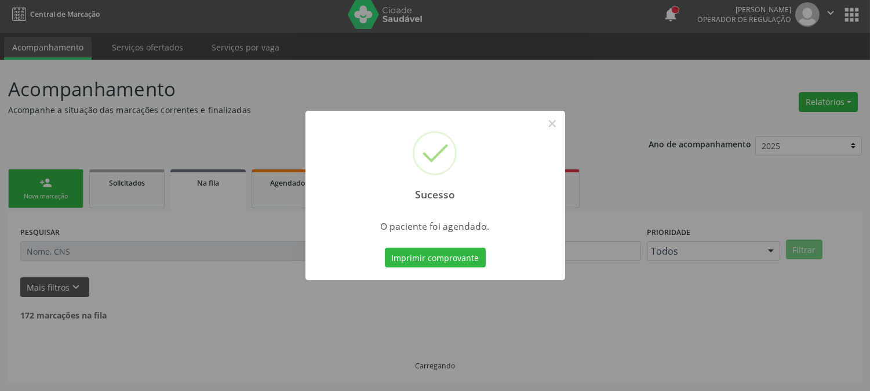
scroll to position [0, 0]
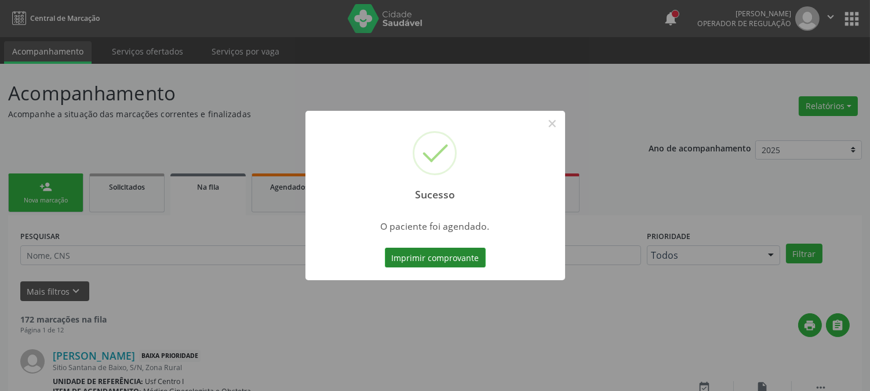
click at [398, 257] on button "Imprimir comprovante" at bounding box center [435, 258] width 101 height 20
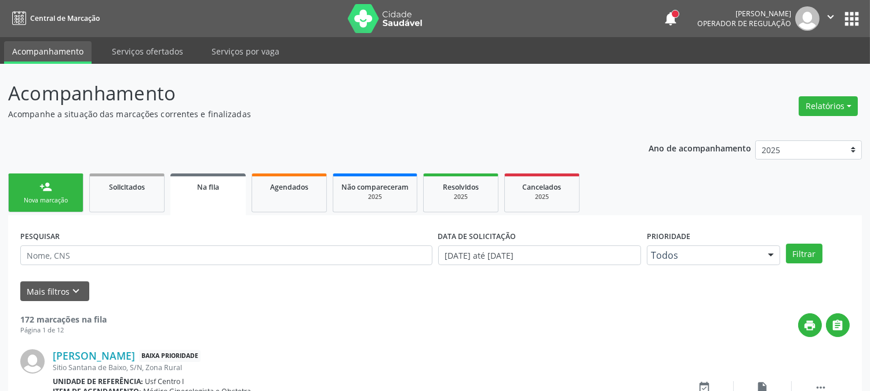
drag, startPoint x: 59, startPoint y: 183, endPoint x: 50, endPoint y: 125, distance: 59.2
click at [59, 183] on link "person_add Nova marcação" at bounding box center [45, 192] width 75 height 39
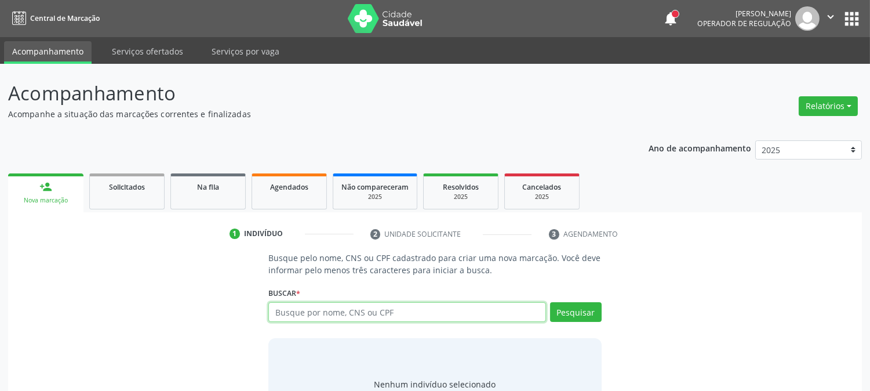
click at [309, 308] on input "text" at bounding box center [407, 312] width 277 height 20
type input "162175819310018"
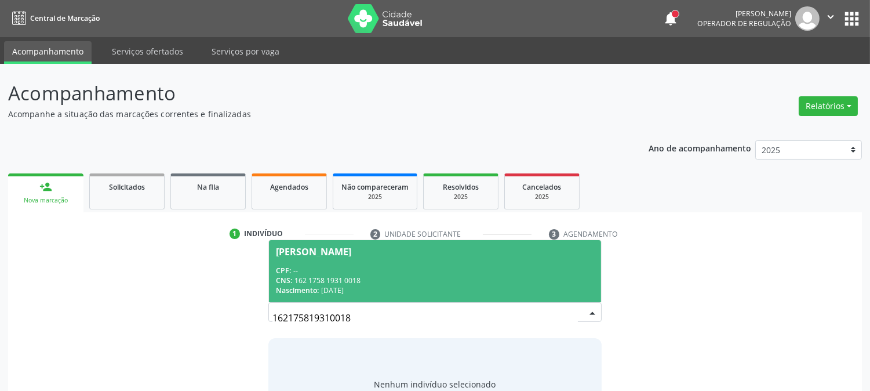
click at [422, 261] on span "Jenyfer Micaelly Lopes da Silva CPF: -- CNS: 162 1758 1931 0018 Nascimento: 16/…" at bounding box center [435, 271] width 332 height 62
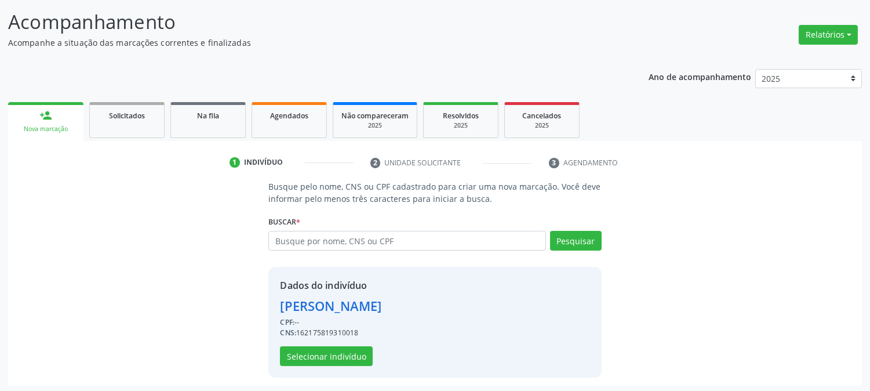
scroll to position [73, 0]
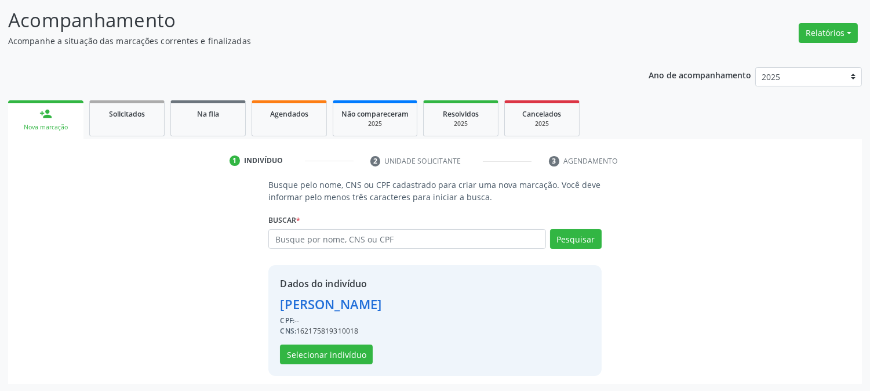
click at [300, 343] on div "Dados do indivíduo Jenyfer Micaelly Lopes da Silva CPF: -- CNS: 162175819310018…" at bounding box center [330, 321] width 101 height 88
click at [302, 347] on button "Selecionar indivíduo" at bounding box center [326, 354] width 93 height 20
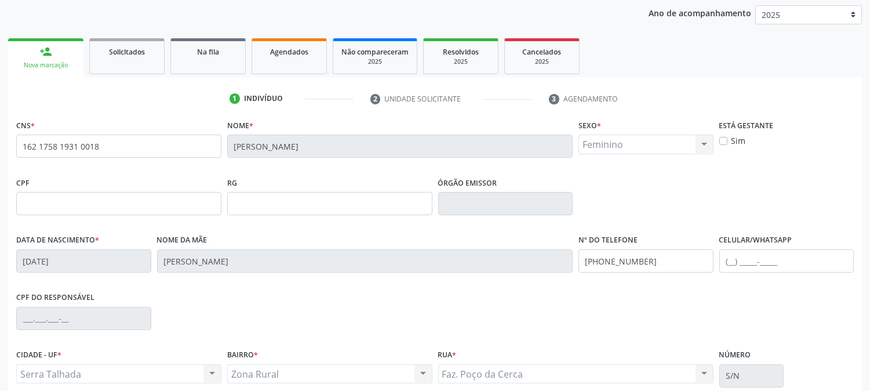
scroll to position [237, 0]
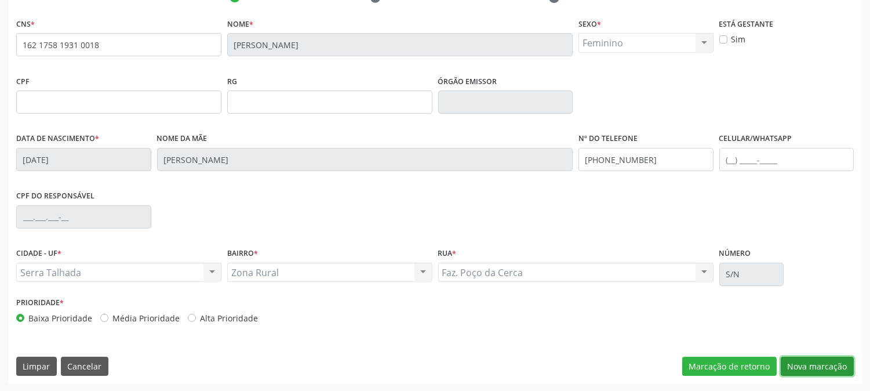
click at [825, 364] on button "Nova marcação" at bounding box center [817, 367] width 73 height 20
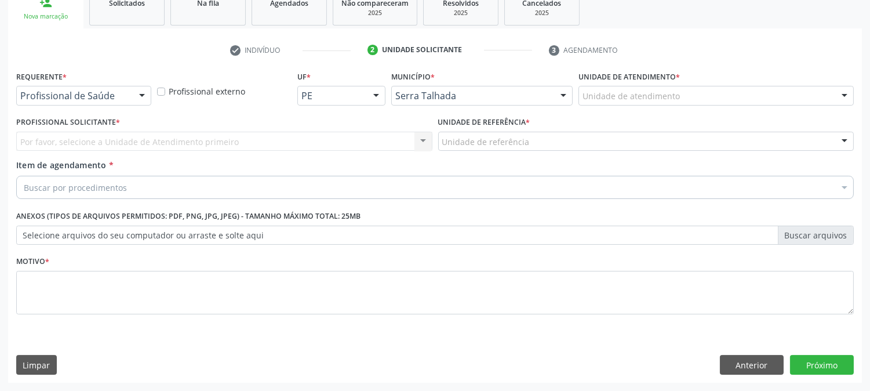
scroll to position [183, 0]
click at [749, 365] on button "Anterior" at bounding box center [752, 365] width 64 height 20
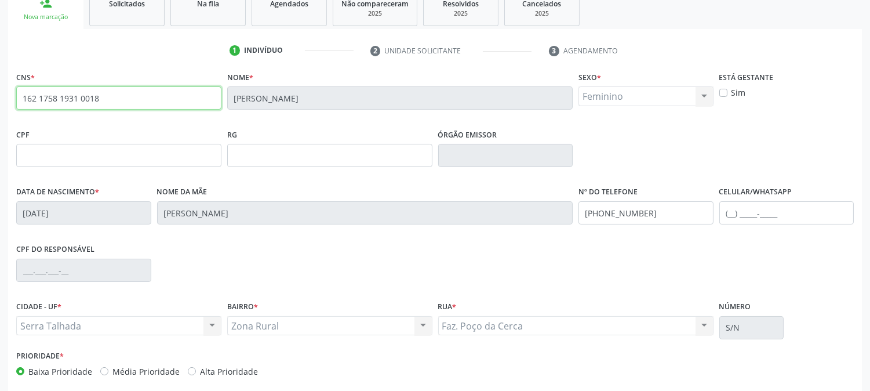
drag, startPoint x: 125, startPoint y: 101, endPoint x: 0, endPoint y: 96, distance: 124.8
click at [0, 96] on div "Acompanhamento Acompanhe a situação das marcações correntes e finalizadas Relat…" at bounding box center [435, 163] width 870 height 565
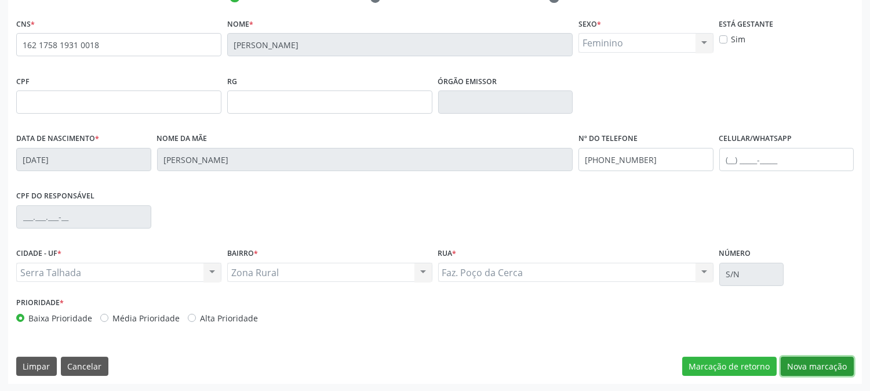
click at [799, 357] on button "Nova marcação" at bounding box center [817, 367] width 73 height 20
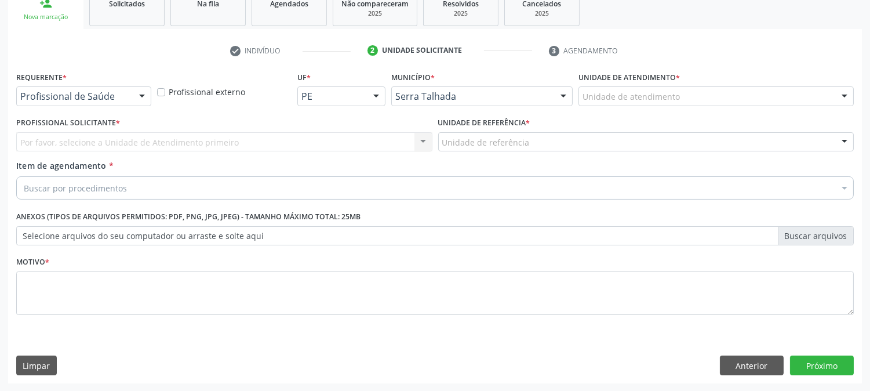
click at [89, 88] on div "Profissional de Saúde" at bounding box center [83, 96] width 135 height 20
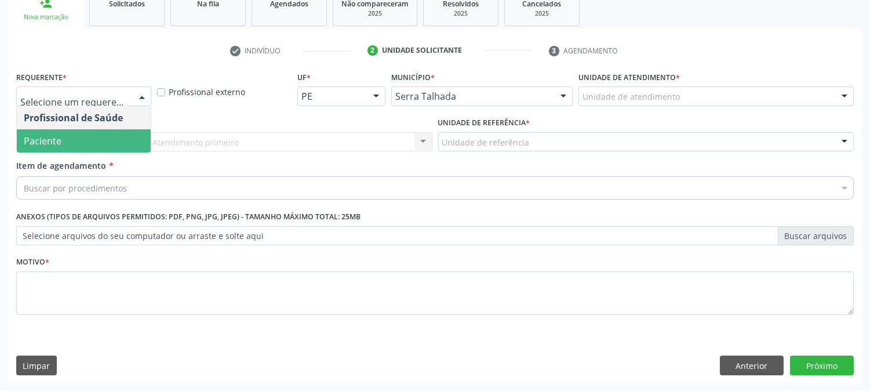
click at [99, 143] on span "Paciente" at bounding box center [84, 140] width 134 height 23
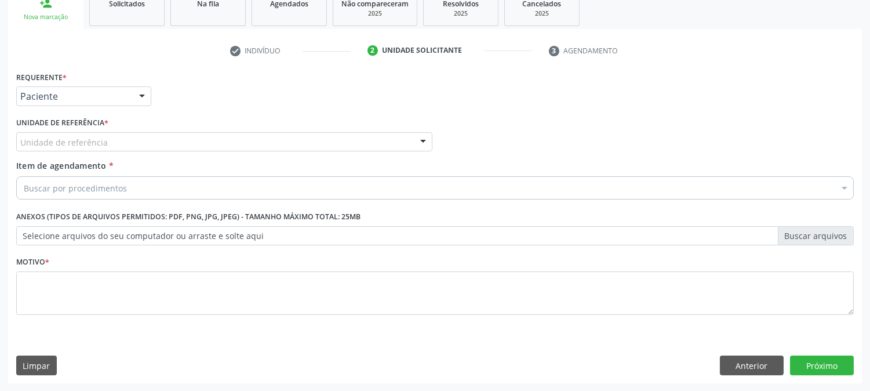
click at [113, 141] on div "Unidade de referência" at bounding box center [224, 142] width 416 height 20
type input "o"
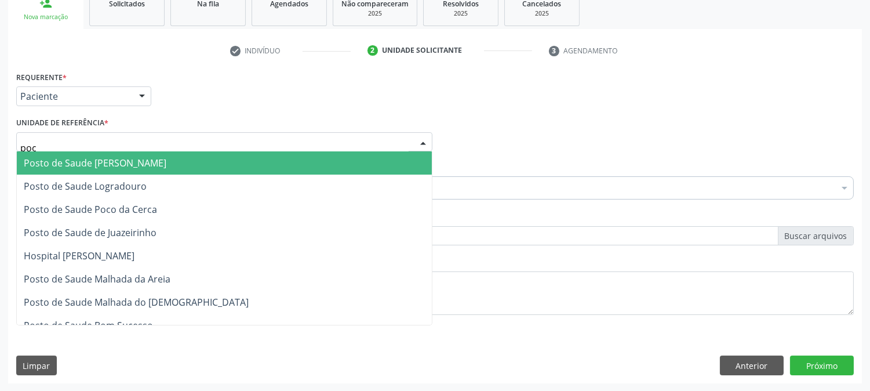
type input "poco"
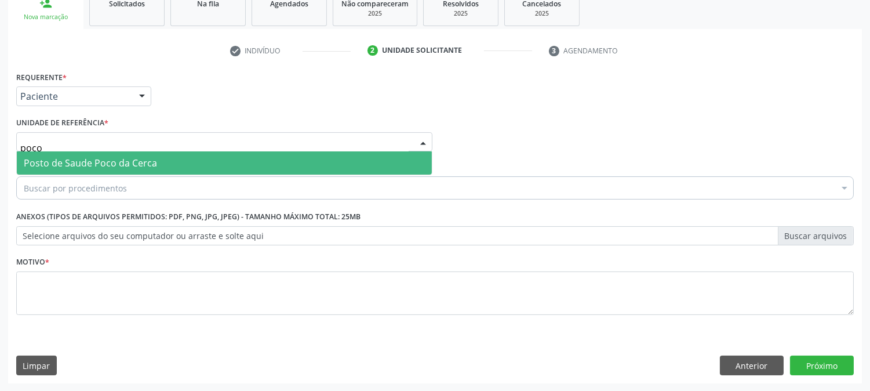
click at [129, 166] on span "Posto de Saude Poco da Cerca" at bounding box center [90, 163] width 133 height 13
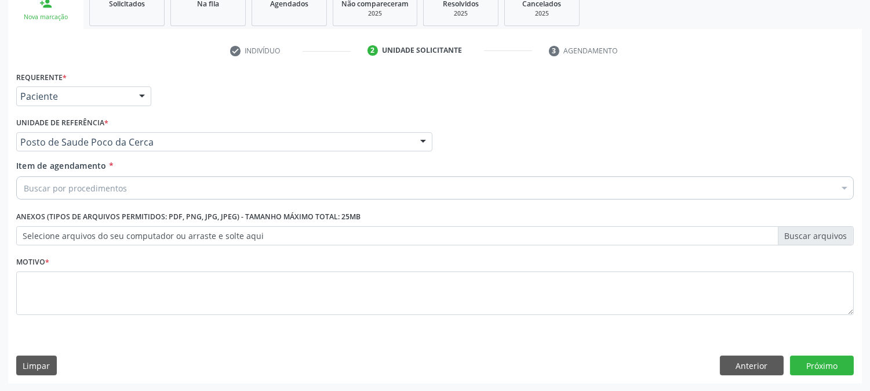
click at [135, 184] on div "Buscar por procedimentos" at bounding box center [435, 187] width 838 height 23
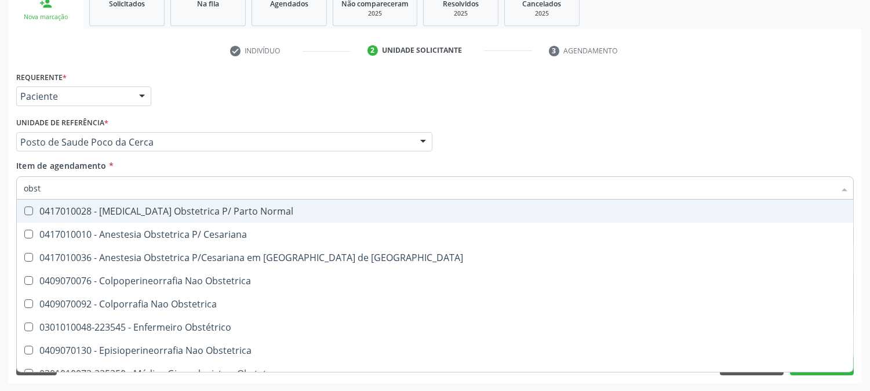
type input "obste"
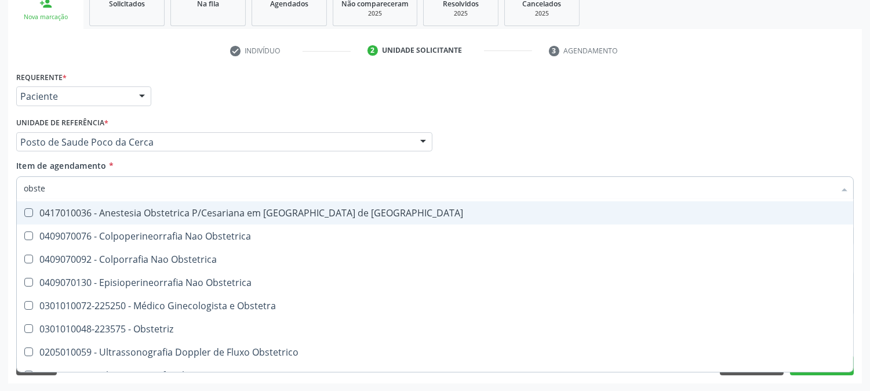
scroll to position [83, 0]
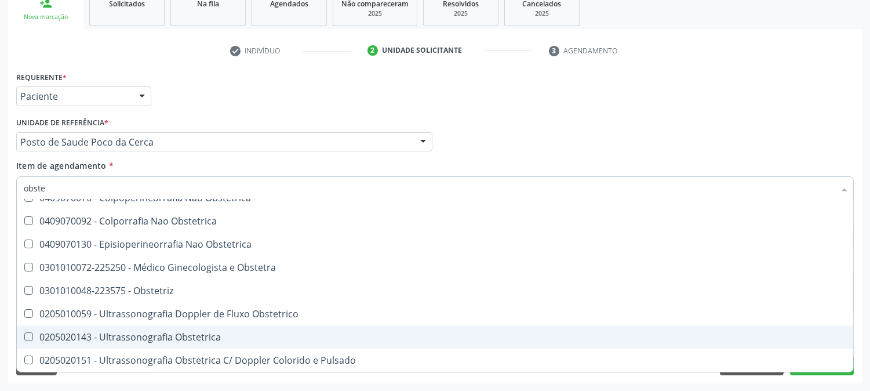
click at [257, 333] on div "0205020143 - Ultrassonografia Obstetrica" at bounding box center [435, 336] width 823 height 9
checkbox Obstetrica "true"
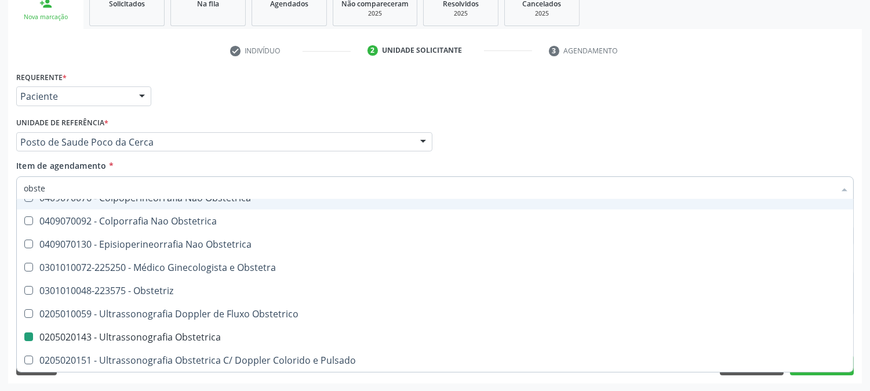
click at [654, 132] on div "Profissional Solicitante Por favor, selecione a Unidade de Atendimento primeiro…" at bounding box center [435, 136] width 844 height 45
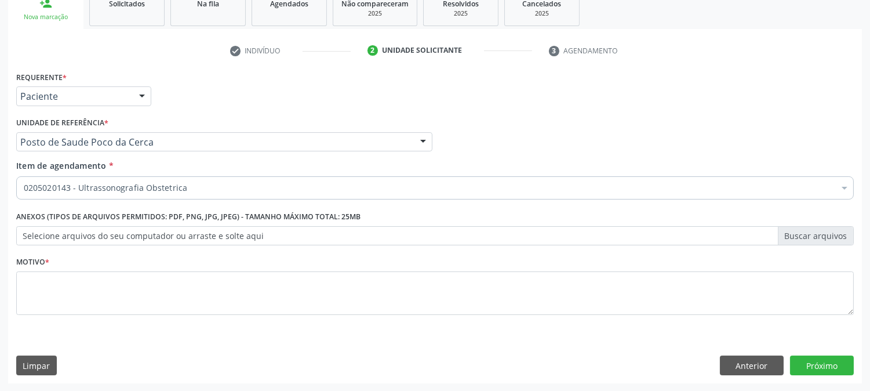
scroll to position [0, 0]
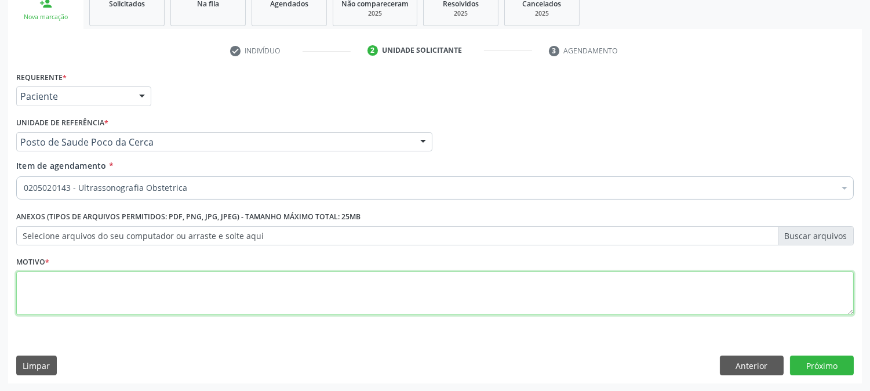
click at [326, 287] on textarea at bounding box center [435, 293] width 838 height 44
type textarea "."
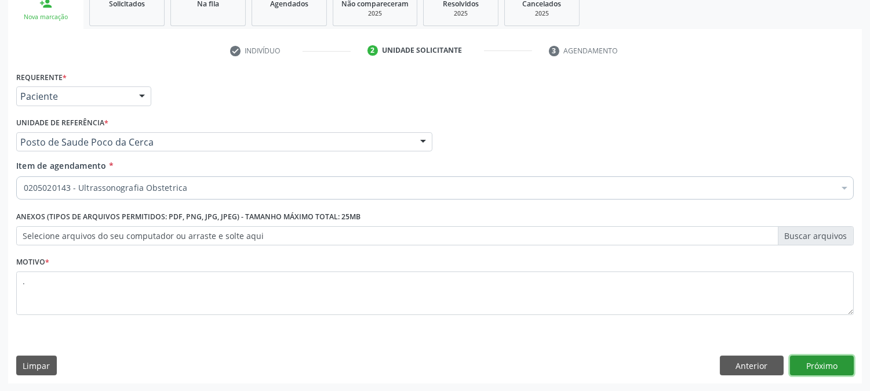
click at [807, 369] on button "Próximo" at bounding box center [822, 365] width 64 height 20
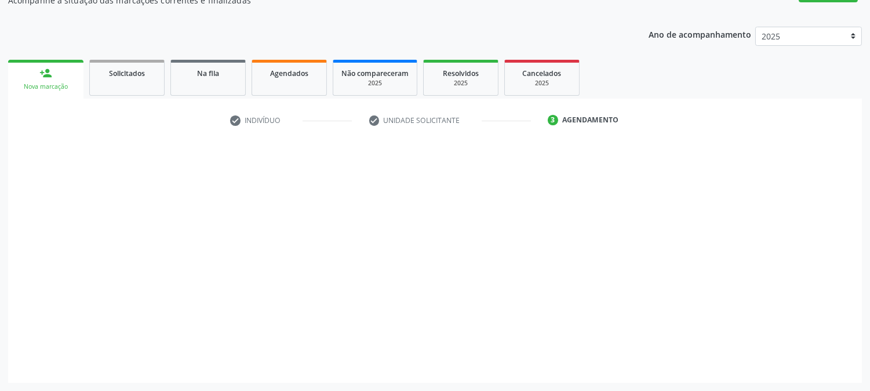
scroll to position [113, 0]
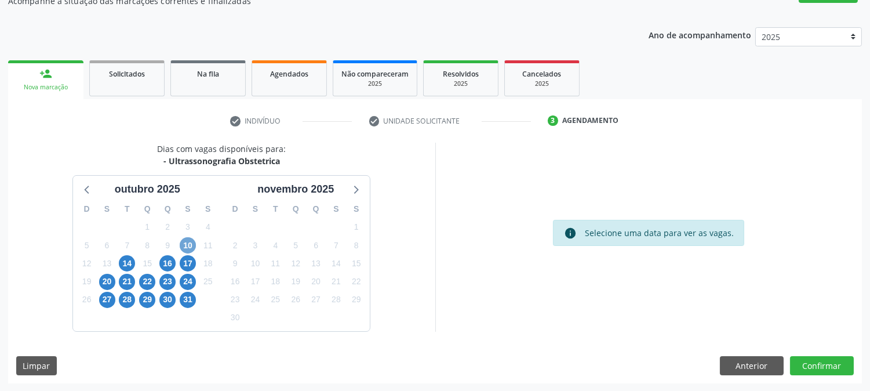
click at [187, 245] on span "10" at bounding box center [188, 245] width 16 height 16
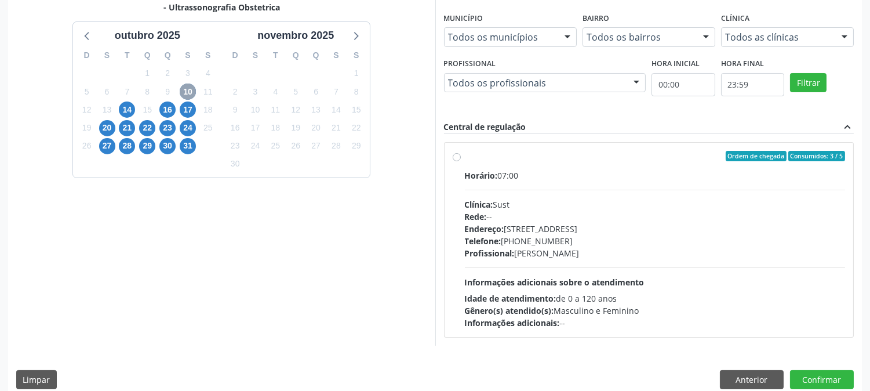
scroll to position [281, 0]
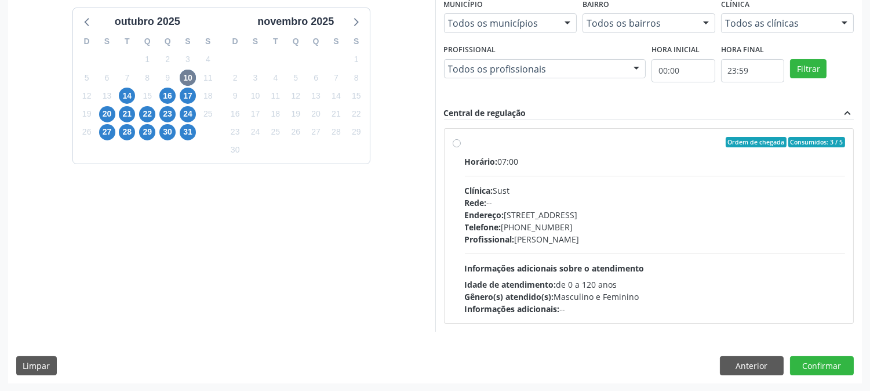
click at [618, 160] on div "Horário: 07:00" at bounding box center [655, 161] width 381 height 12
click at [461, 147] on input "Ordem de chegada Consumidos: 3 / 5 Horário: 07:00 Clínica: Sust Rede: -- Endere…" at bounding box center [457, 142] width 8 height 10
radio input "true"
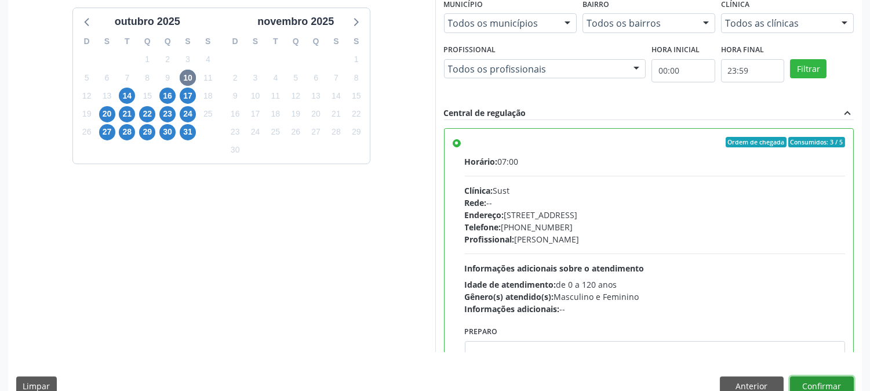
drag, startPoint x: 833, startPoint y: 380, endPoint x: 828, endPoint y: 368, distance: 13.5
click at [832, 379] on button "Confirmar" at bounding box center [822, 386] width 64 height 20
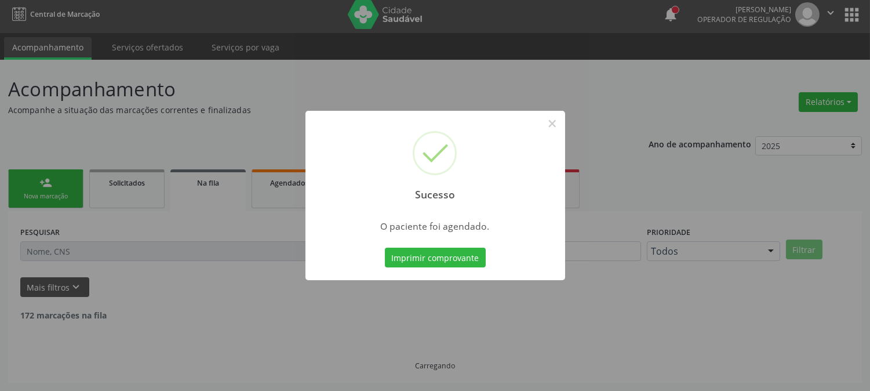
scroll to position [0, 0]
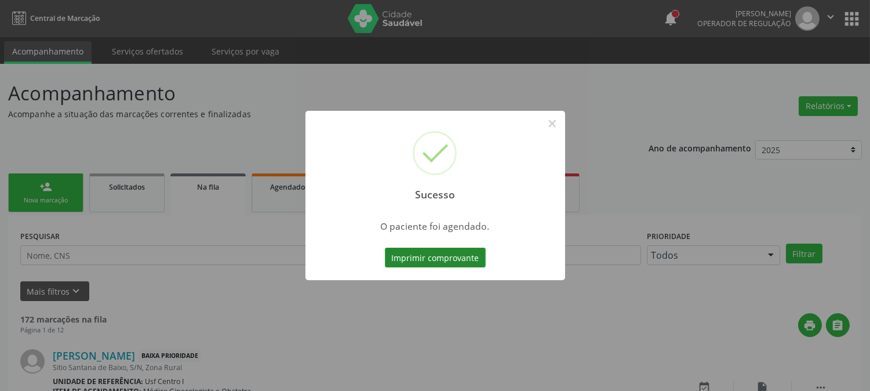
click at [398, 252] on button "Imprimir comprovante" at bounding box center [435, 258] width 101 height 20
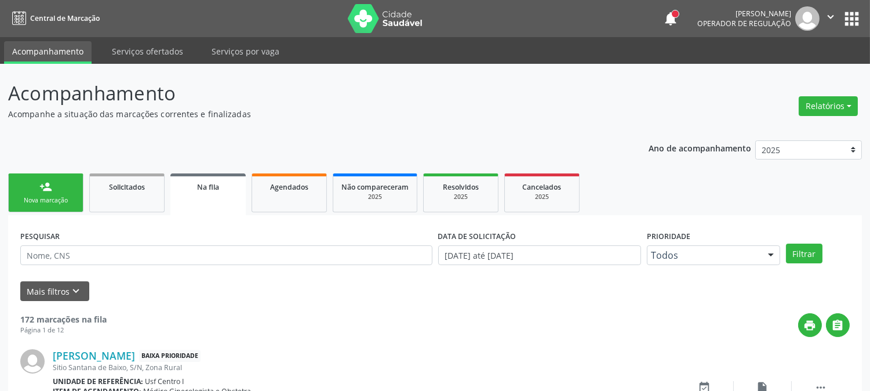
click at [49, 193] on link "person_add Nova marcação" at bounding box center [45, 192] width 75 height 39
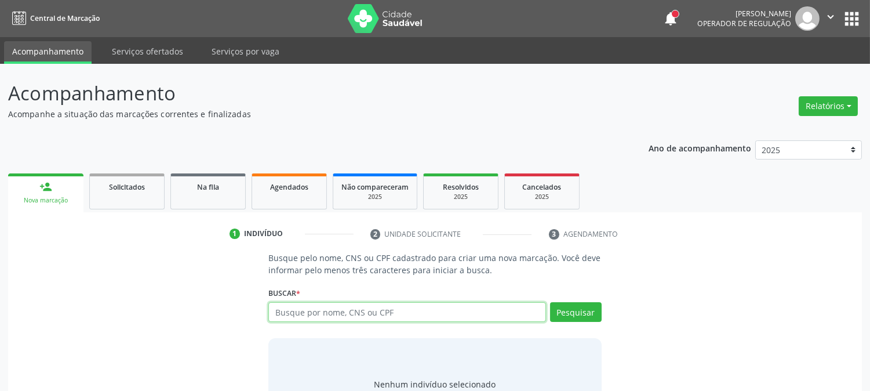
click at [309, 311] on input "text" at bounding box center [407, 312] width 277 height 20
type input "705408432249396"
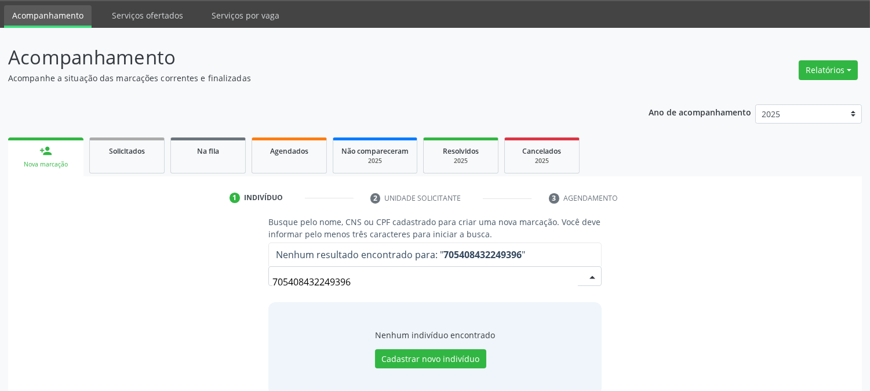
scroll to position [55, 0]
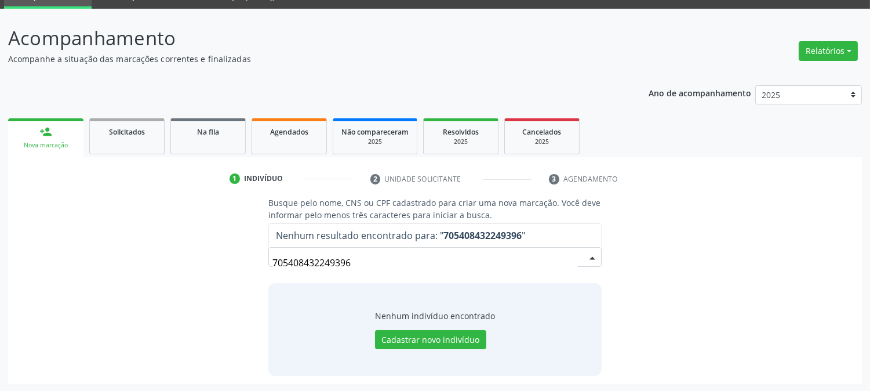
drag, startPoint x: 360, startPoint y: 255, endPoint x: 67, endPoint y: 312, distance: 298.9
click at [67, 312] on div "Busque pelo nome, CNS ou CPF cadastrado para criar uma nova marcação. Você deve…" at bounding box center [435, 286] width 838 height 179
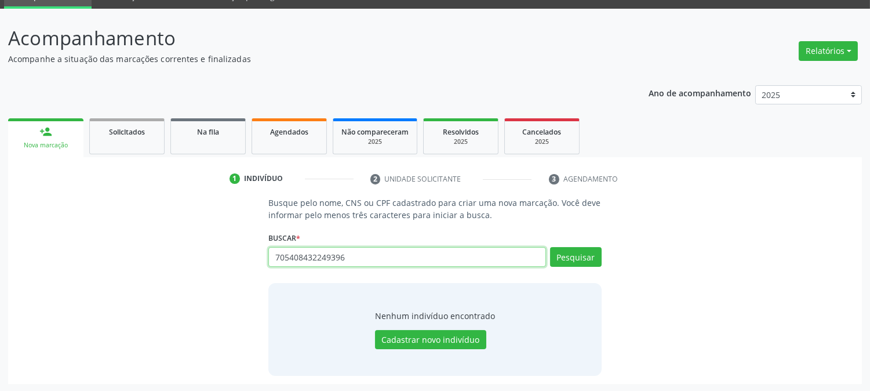
drag, startPoint x: 365, startPoint y: 258, endPoint x: 93, endPoint y: 259, distance: 272.6
click at [128, 256] on div "Busque pelo nome, CNS ou CPF cadastrado para criar uma nova marcação. Você deve…" at bounding box center [435, 286] width 838 height 179
paste input "162199232520007"
type input "162199232520007"
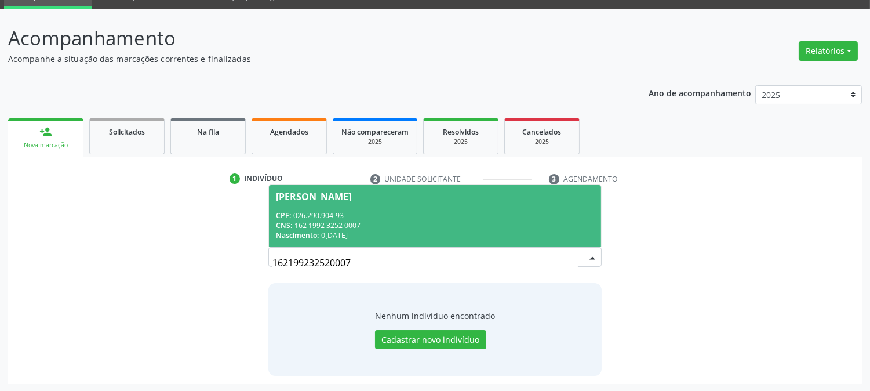
click at [395, 217] on div "CPF: 026.290.904-93" at bounding box center [435, 216] width 318 height 10
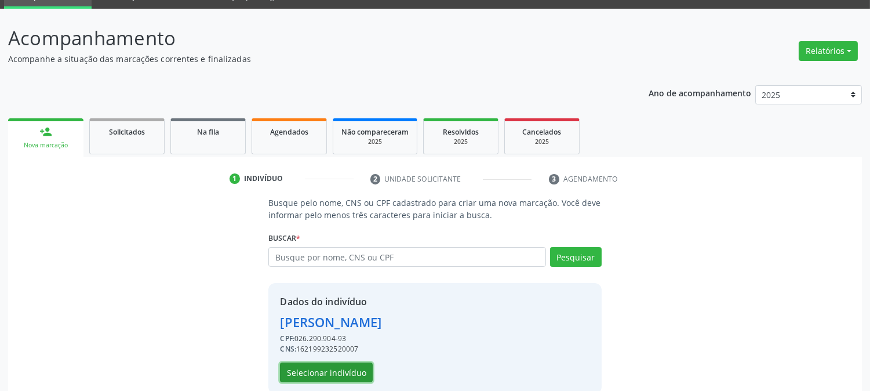
click at [351, 372] on button "Selecionar indivíduo" at bounding box center [326, 372] width 93 height 20
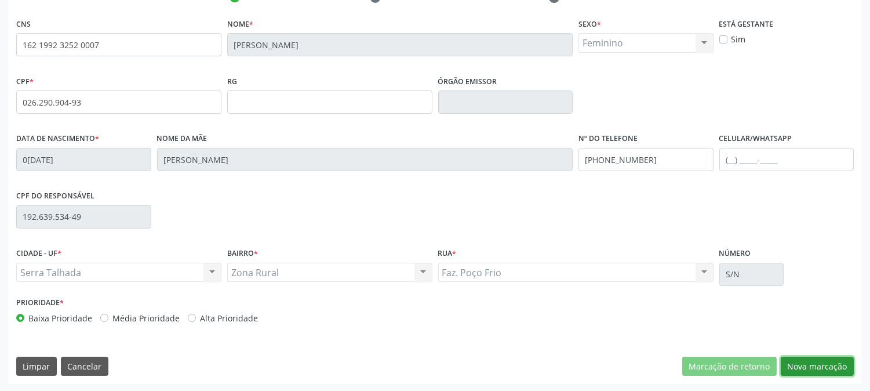
click at [795, 360] on button "Nova marcação" at bounding box center [817, 367] width 73 height 20
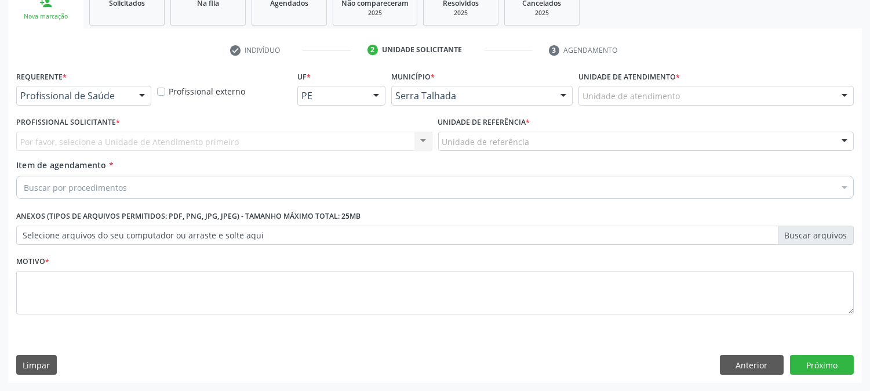
scroll to position [183, 0]
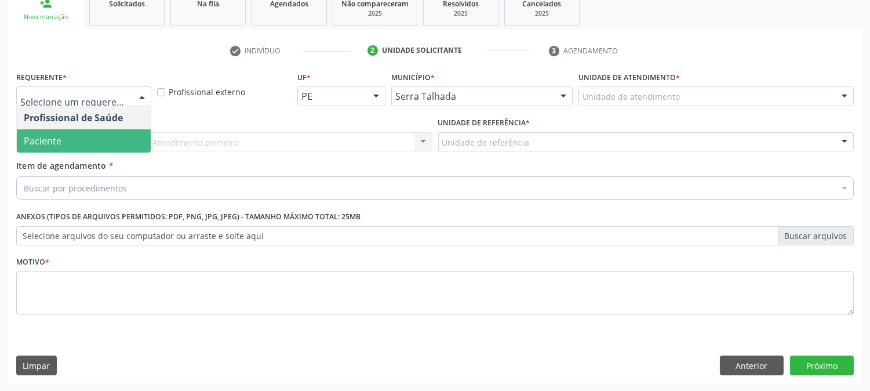
click at [111, 143] on span "Paciente" at bounding box center [84, 140] width 134 height 23
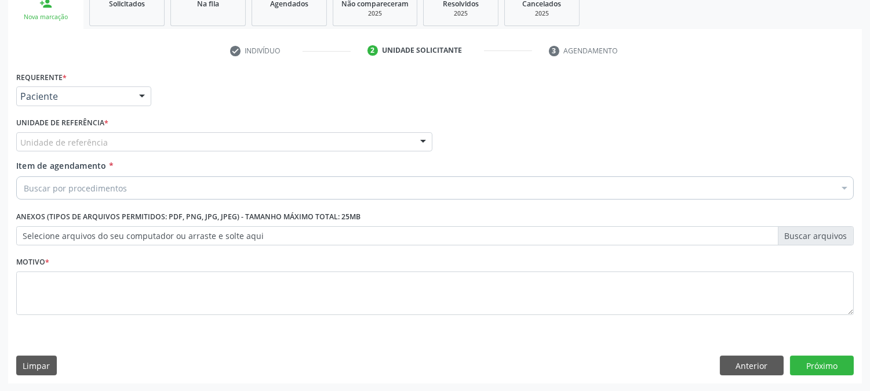
click at [140, 138] on div "Unidade de referência" at bounding box center [224, 142] width 416 height 20
type input "poco"
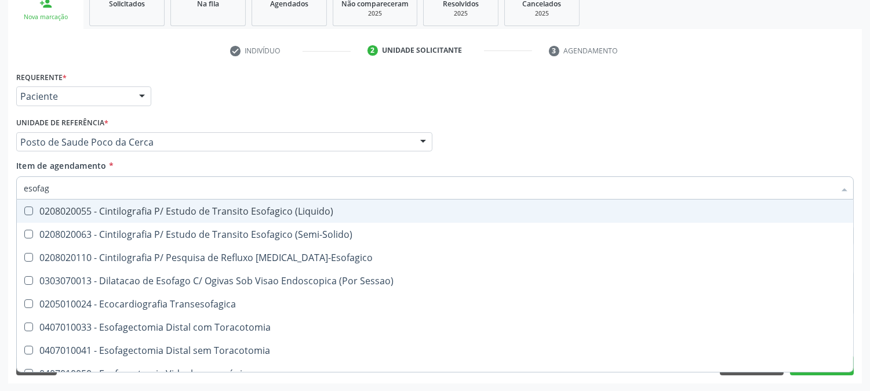
type input "esofago"
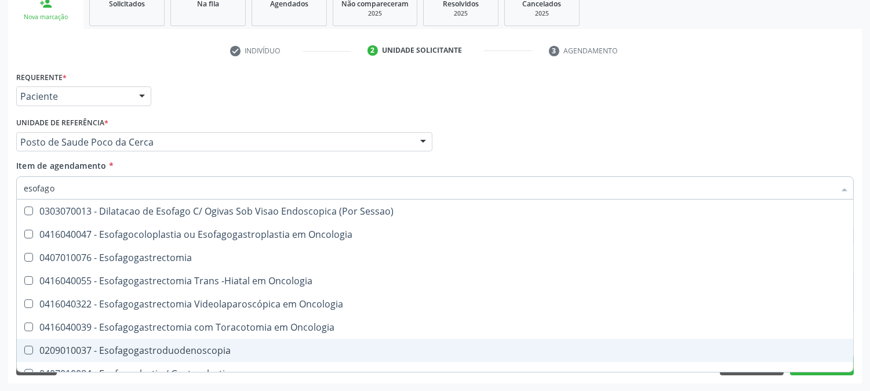
click at [128, 346] on div "0209010037 - Esofagogastroduodenoscopia" at bounding box center [435, 350] width 823 height 9
checkbox Esofagogastroduodenoscopia "true"
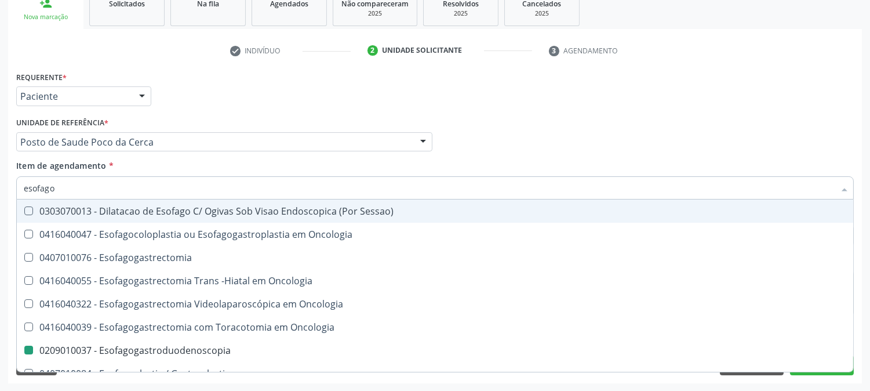
click at [543, 143] on div "Profissional Solicitante Por favor, selecione a Unidade de Atendimento primeiro…" at bounding box center [435, 136] width 844 height 45
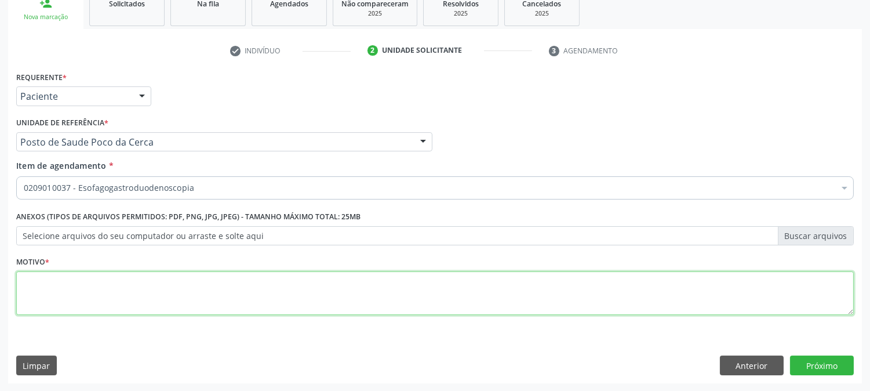
click at [76, 295] on textarea at bounding box center [435, 293] width 838 height 44
type textarea "."
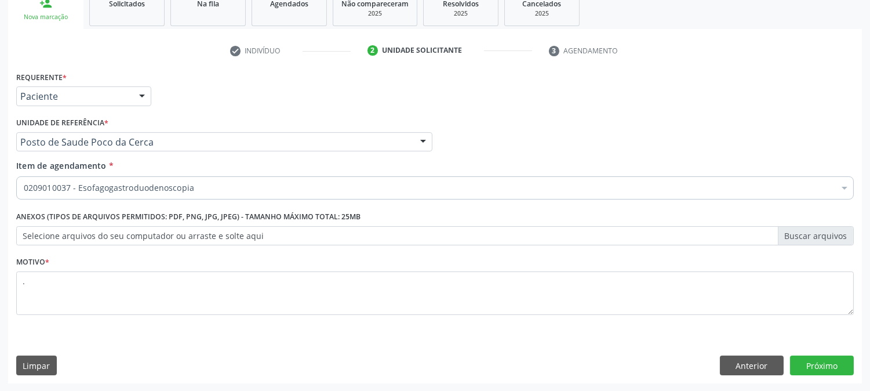
click at [822, 353] on div "Requerente * Paciente Profissional de Saúde Paciente Nenhum resultado encontrad…" at bounding box center [435, 225] width 854 height 315
click at [814, 362] on button "Próximo" at bounding box center [822, 365] width 64 height 20
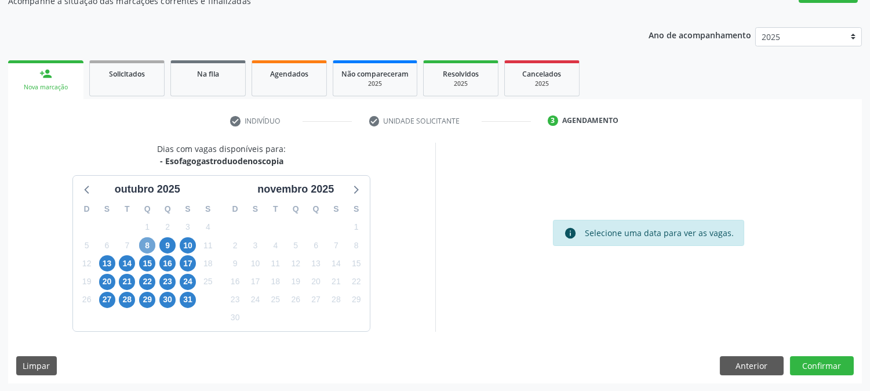
click at [147, 248] on span "8" at bounding box center [147, 245] width 16 height 16
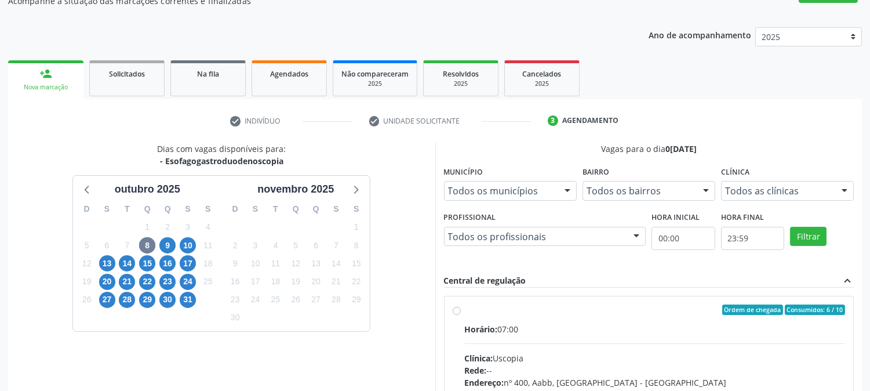
click at [461, 315] on input "Ordem de chegada Consumidos: 6 / 10 Horário: 07:00 Clínica: Uscopia Rede: -- En…" at bounding box center [457, 309] width 8 height 10
radio input "true"
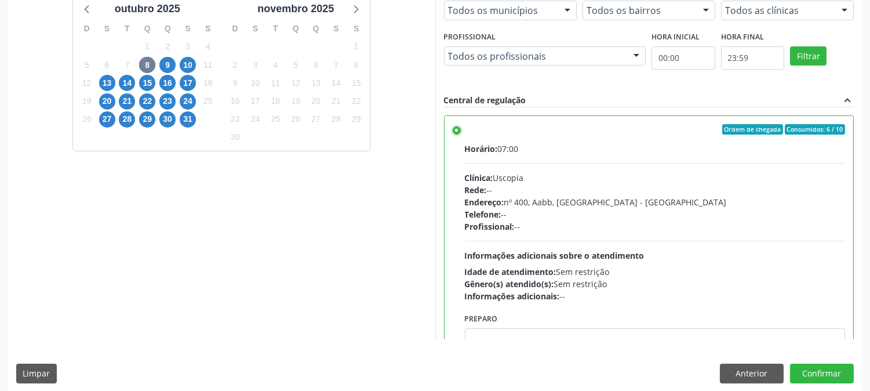
scroll to position [302, 0]
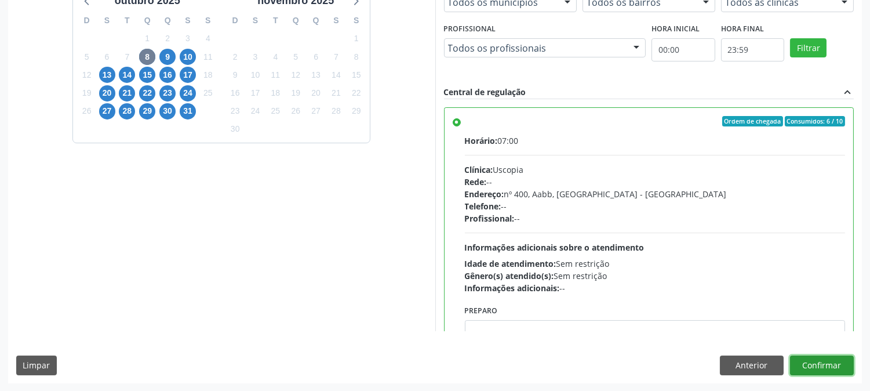
click at [812, 371] on button "Confirmar" at bounding box center [822, 365] width 64 height 20
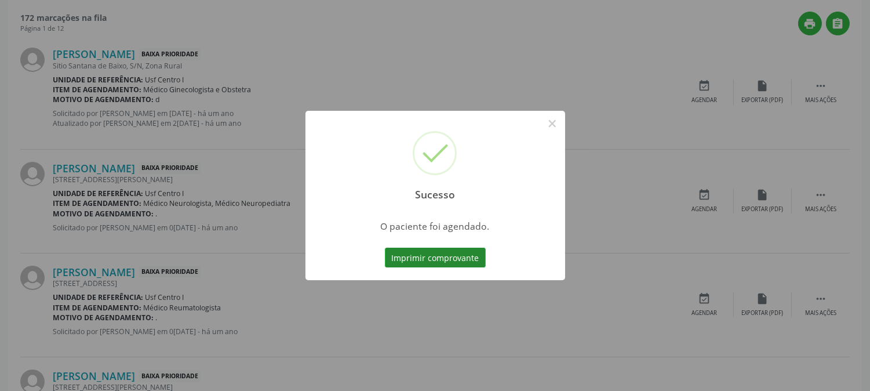
scroll to position [0, 0]
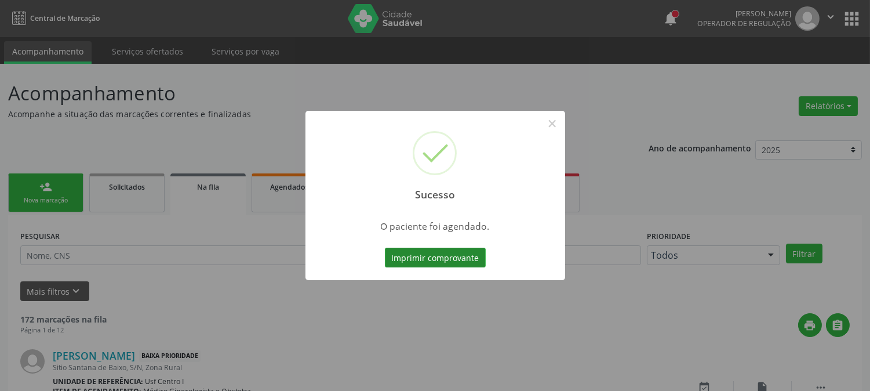
click at [413, 253] on button "Imprimir comprovante" at bounding box center [435, 258] width 101 height 20
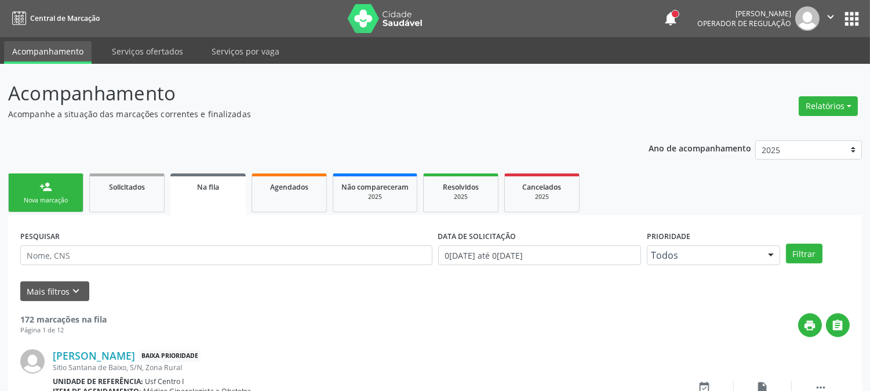
click at [47, 187] on div "person_add" at bounding box center [45, 186] width 13 height 13
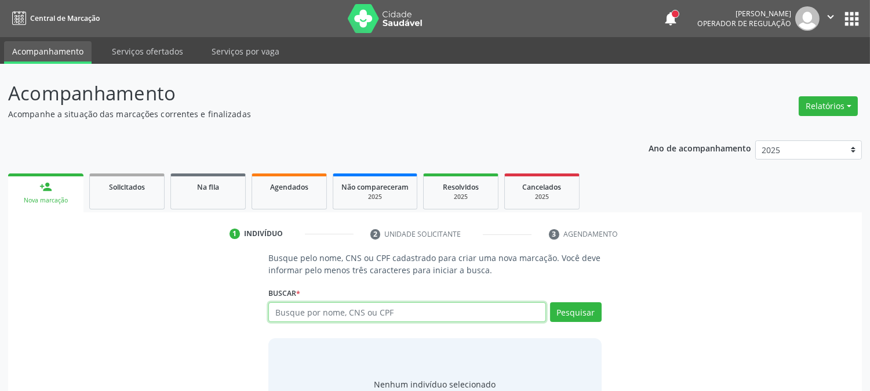
click at [281, 316] on input "text" at bounding box center [407, 312] width 277 height 20
type input "70443181420"
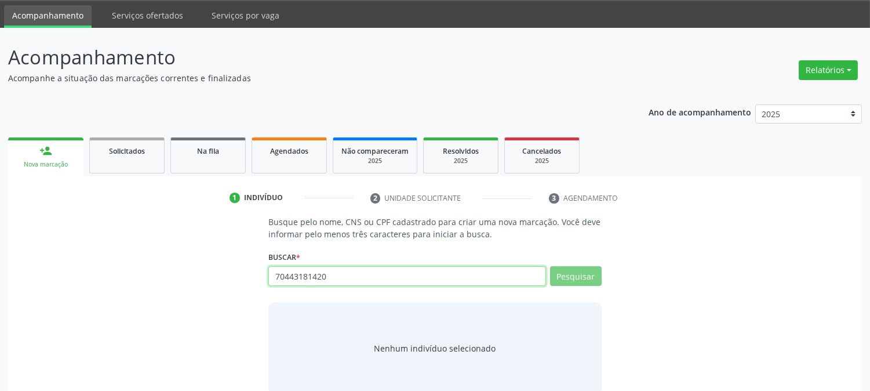
scroll to position [55, 0]
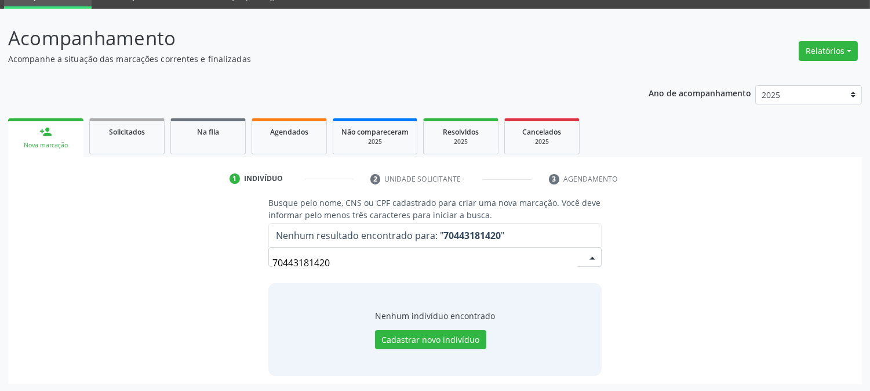
drag, startPoint x: 331, startPoint y: 264, endPoint x: 134, endPoint y: 263, distance: 197.2
click at [149, 264] on div "Busque pelo nome, CNS ou CPF cadastrado para criar uma nova marcação. Você deve…" at bounding box center [435, 286] width 838 height 179
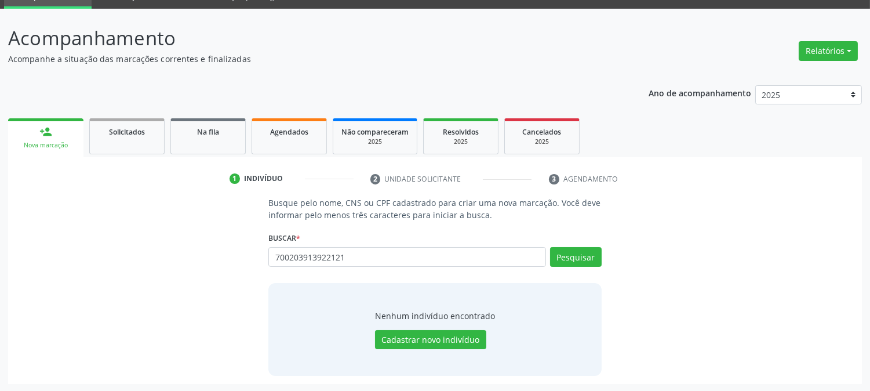
type input "700203913922121"
drag, startPoint x: 369, startPoint y: 252, endPoint x: 128, endPoint y: 251, distance: 241.3
click at [182, 253] on div "Busque pelo nome, CNS ou CPF cadastrado para criar uma nova marcação. Você deve…" at bounding box center [435, 286] width 838 height 179
click at [386, 345] on button "Cadastrar novo indivíduo" at bounding box center [430, 340] width 111 height 20
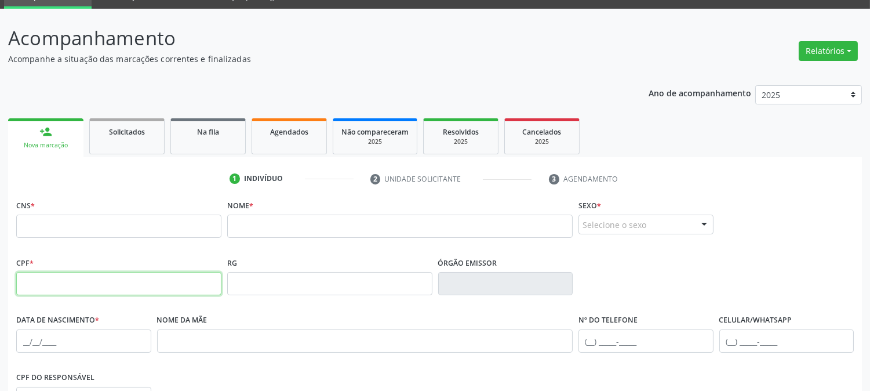
click at [21, 292] on input "text" at bounding box center [118, 283] width 205 height 23
type input "704.433.181-42"
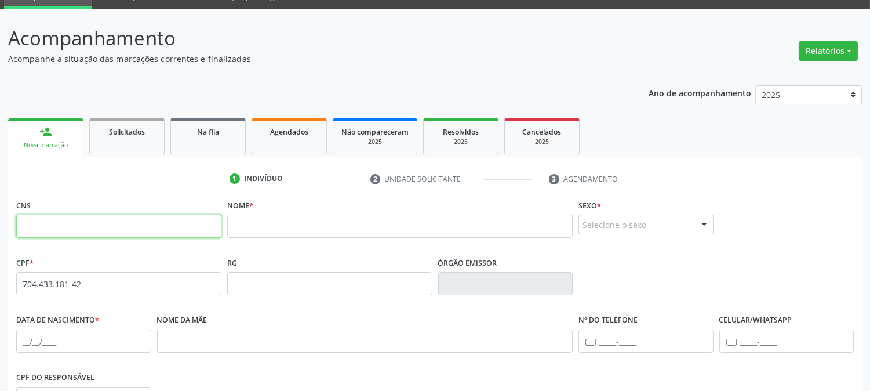
click at [117, 222] on input "text" at bounding box center [118, 226] width 205 height 23
click at [82, 232] on input "text" at bounding box center [118, 226] width 205 height 23
click at [155, 231] on input "text" at bounding box center [118, 226] width 205 height 23
type input "7"
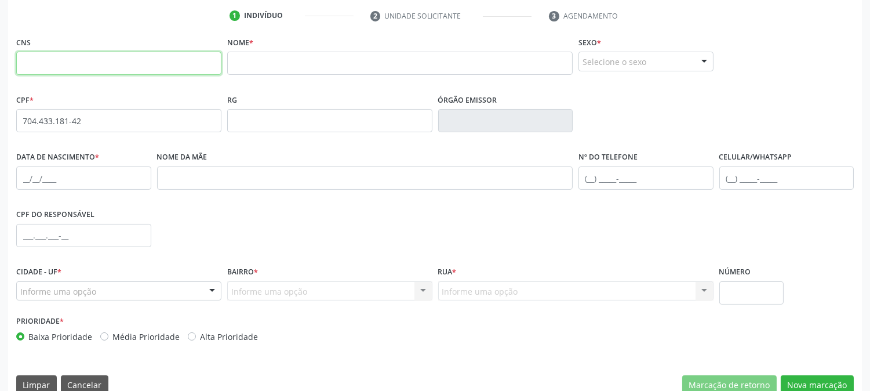
scroll to position [237, 0]
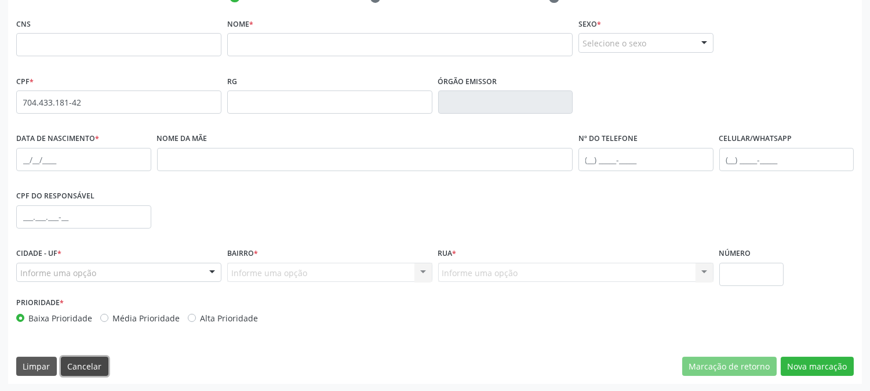
click at [82, 364] on button "Cancelar" at bounding box center [85, 367] width 48 height 20
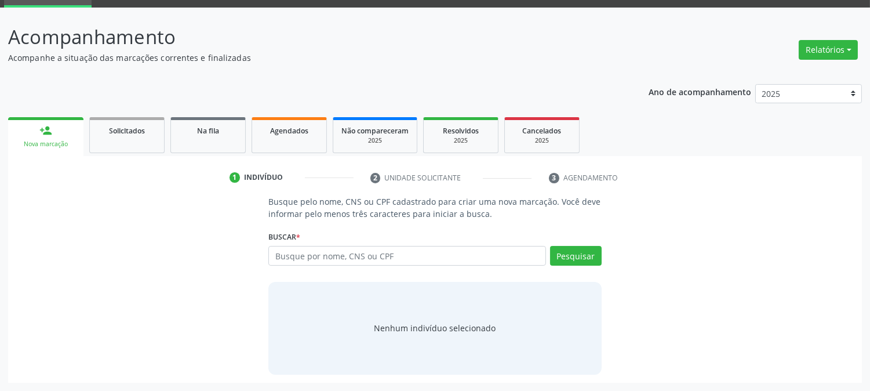
scroll to position [55, 0]
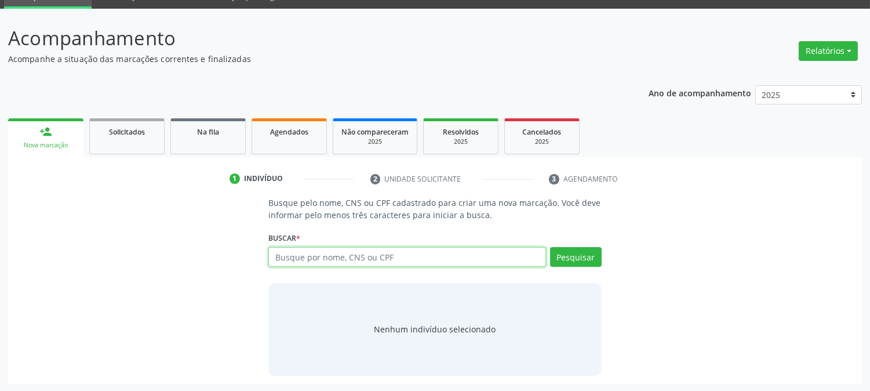
click at [427, 259] on input "text" at bounding box center [407, 257] width 277 height 20
type input "41029828415"
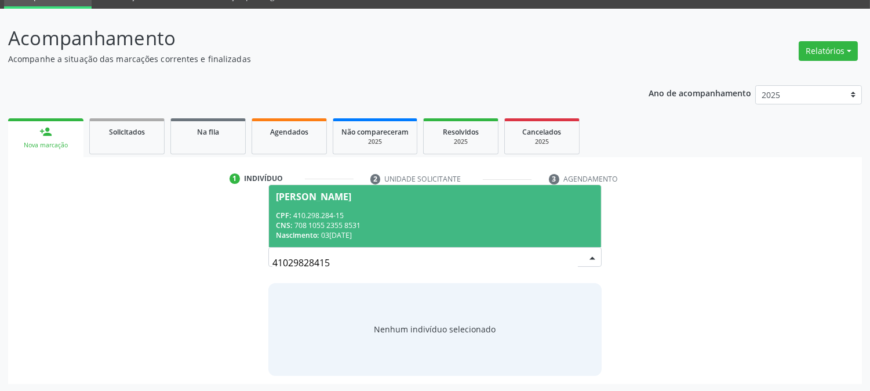
click at [431, 211] on div "CPF: 410.298.284-15" at bounding box center [435, 216] width 318 height 10
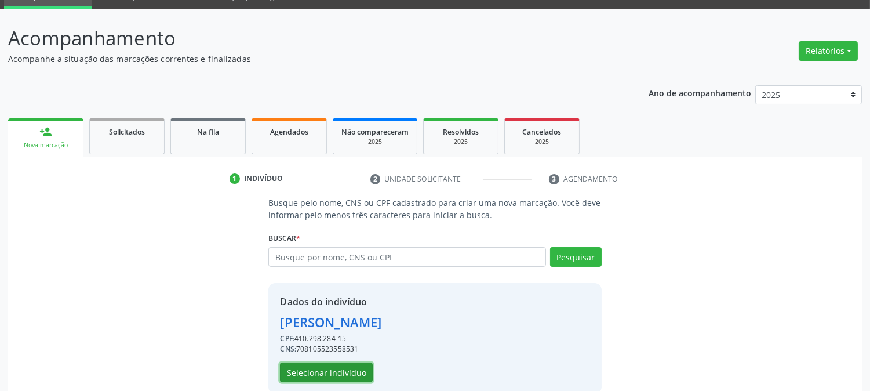
click at [320, 369] on button "Selecionar indivíduo" at bounding box center [326, 372] width 93 height 20
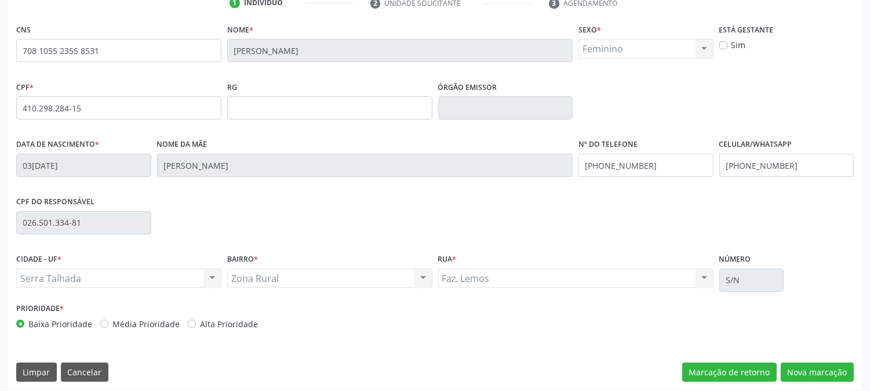
scroll to position [237, 0]
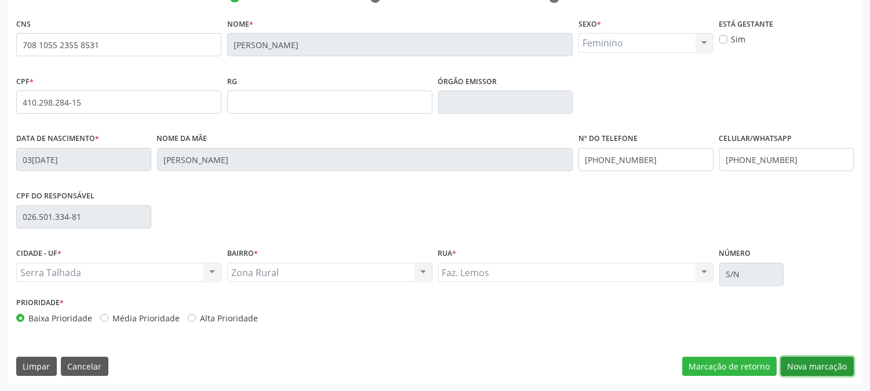
click at [809, 364] on button "Nova marcação" at bounding box center [817, 367] width 73 height 20
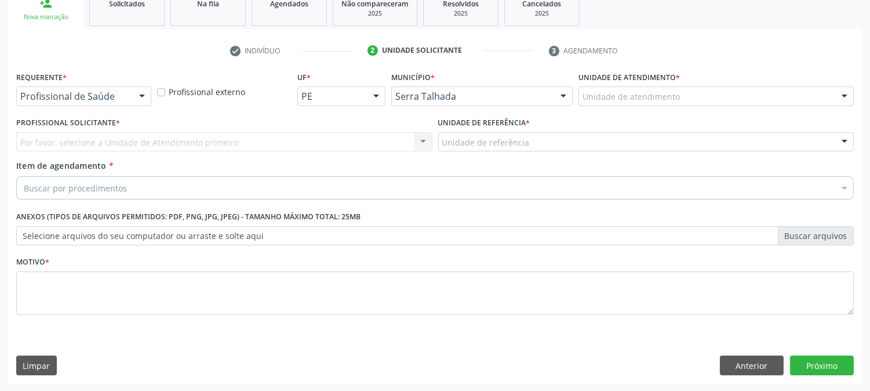
click at [128, 92] on div "Profissional de Saúde" at bounding box center [83, 96] width 135 height 20
click at [136, 95] on div at bounding box center [141, 97] width 17 height 20
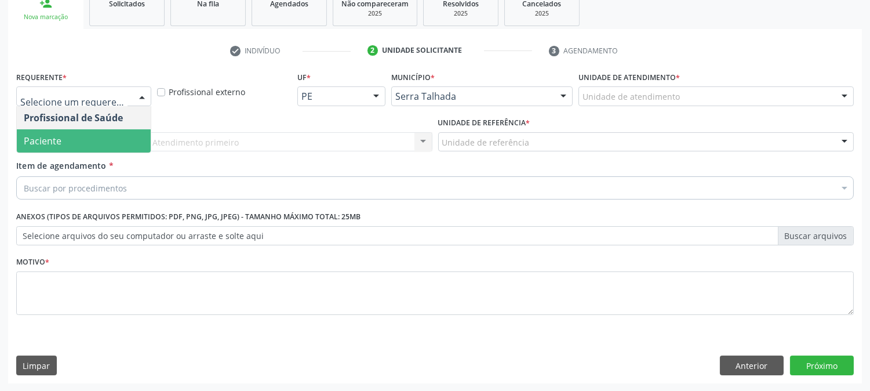
click at [136, 143] on span "Paciente" at bounding box center [84, 140] width 134 height 23
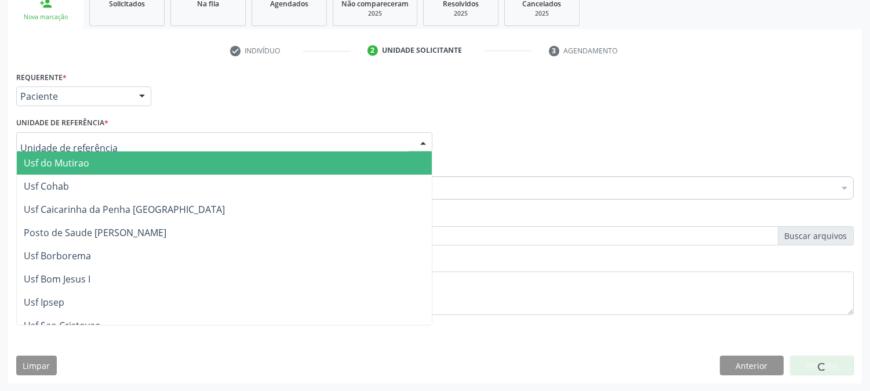
click at [137, 140] on div at bounding box center [224, 142] width 416 height 20
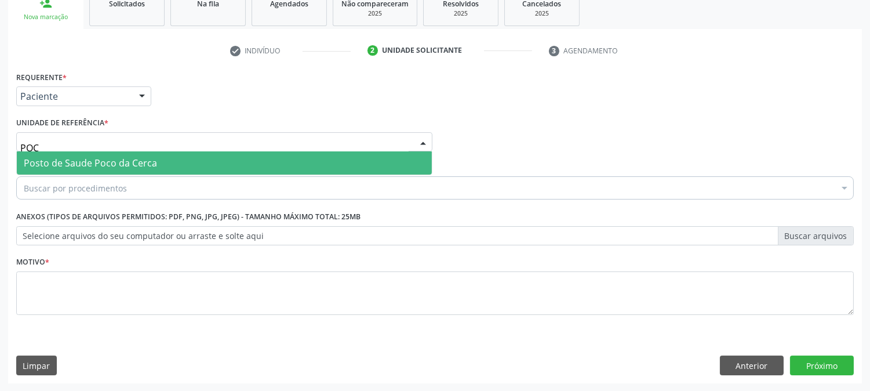
type input "POCO"
click at [143, 161] on span "Posto de Saude Poco da Cerca" at bounding box center [90, 163] width 133 height 13
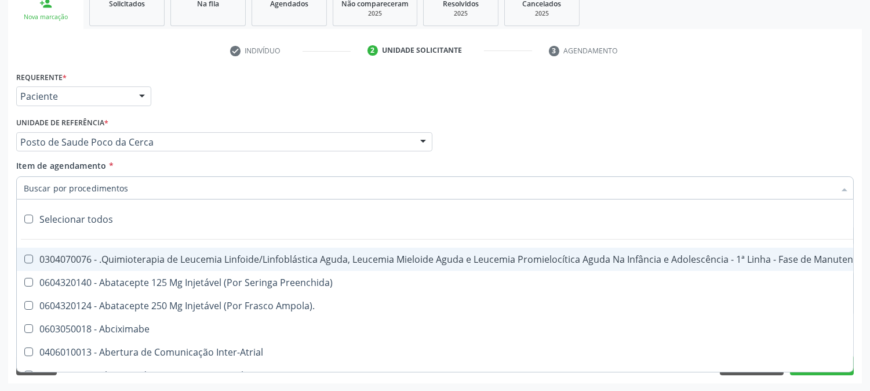
click at [165, 184] on input "Item de agendamento *" at bounding box center [429, 187] width 811 height 23
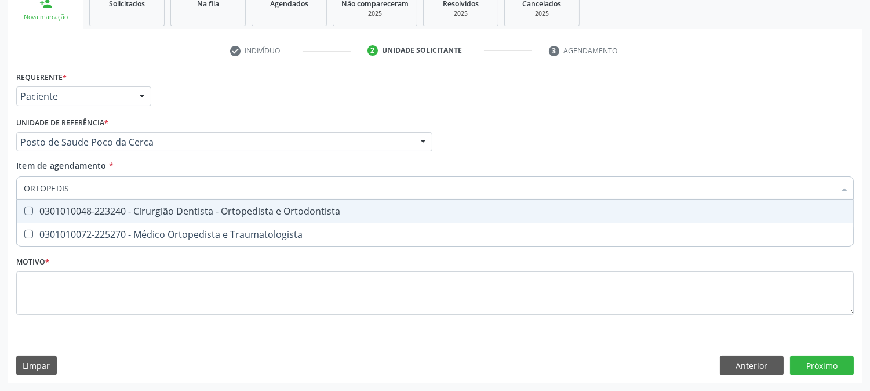
type input "ORTOPEDIST"
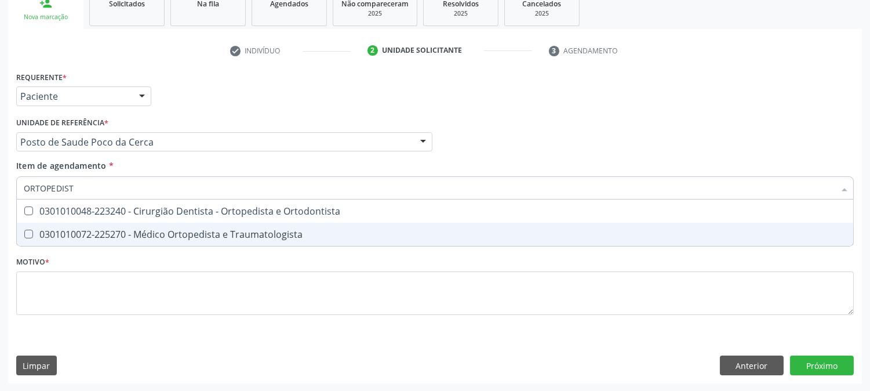
click at [146, 223] on span "0301010072-225270 - Médico Ortopedista e Traumatologista" at bounding box center [435, 234] width 837 height 23
checkbox Traumatologista "true"
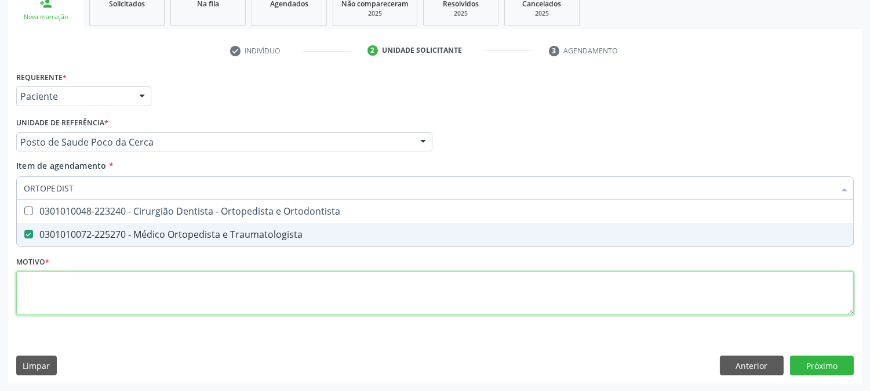
click at [117, 288] on div "Requerente * Paciente Profissional de Saúde Paciente Nenhum resultado encontrad…" at bounding box center [435, 199] width 838 height 263
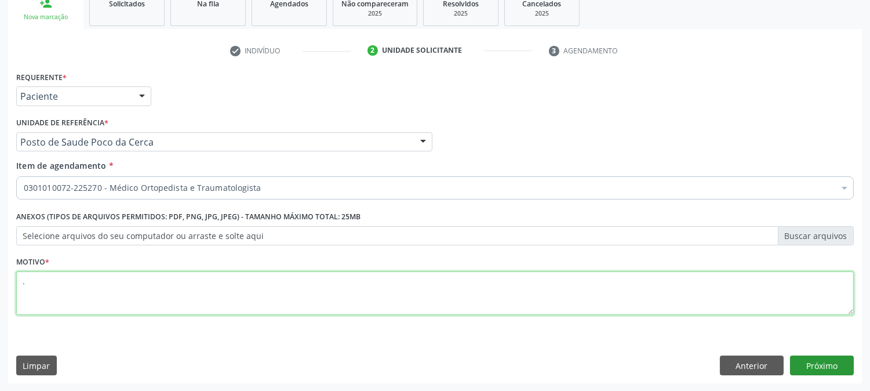
type textarea "."
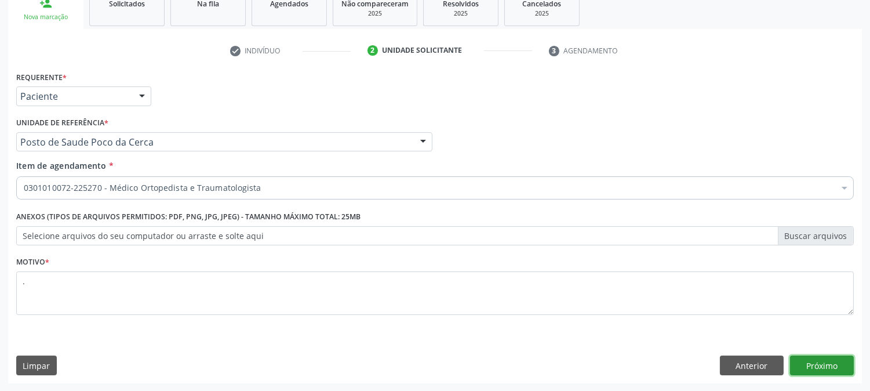
click at [843, 356] on button "Próximo" at bounding box center [822, 365] width 64 height 20
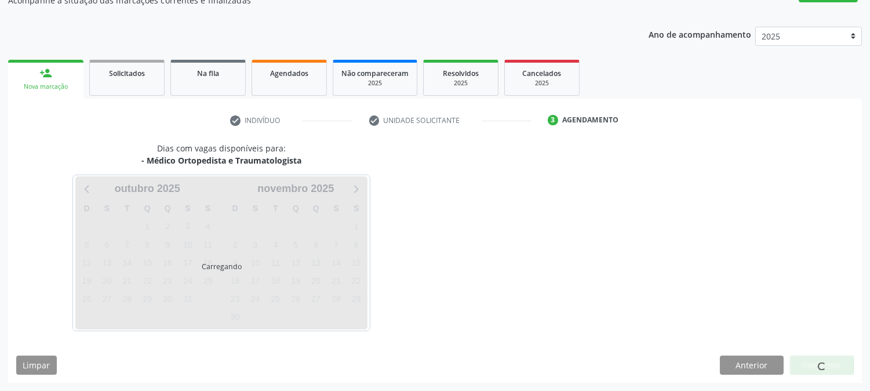
scroll to position [113, 0]
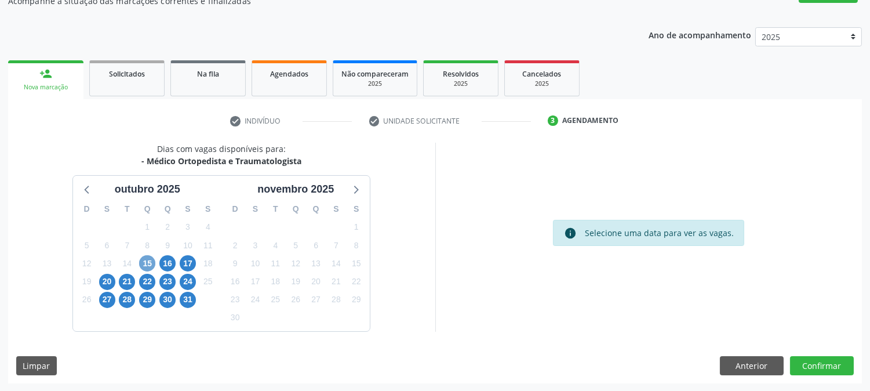
click at [151, 263] on span "15" at bounding box center [147, 263] width 16 height 16
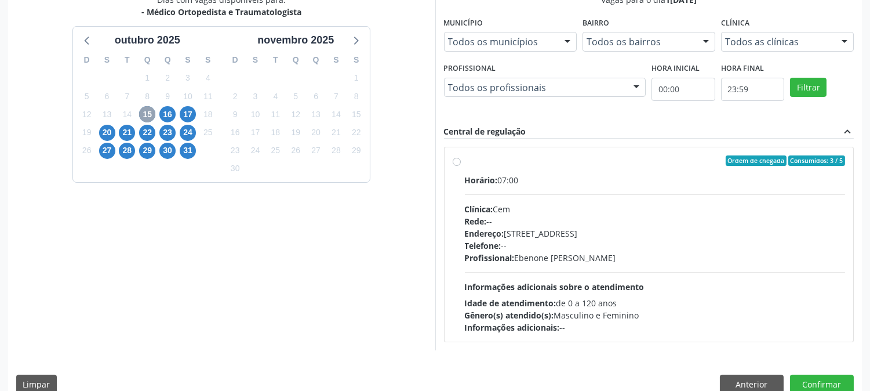
scroll to position [281, 0]
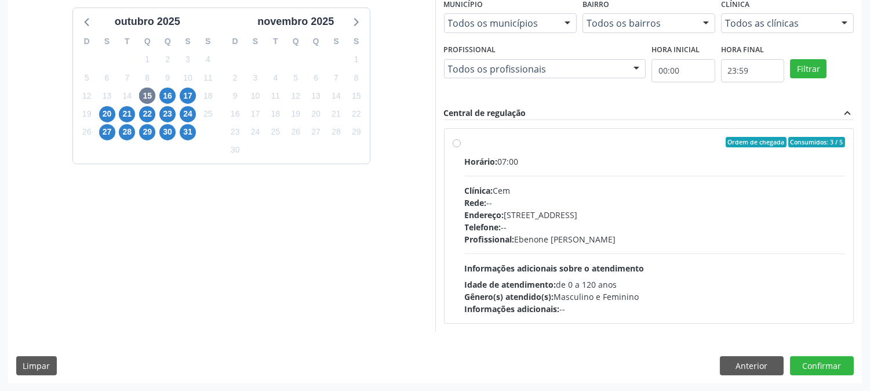
click at [587, 165] on div "Horário: 07:00" at bounding box center [655, 161] width 381 height 12
click at [461, 147] on input "Ordem de chegada Consumidos: 3 / 5 Horário: 07:00 Clínica: Cem Rede: -- Endereç…" at bounding box center [457, 142] width 8 height 10
radio input "true"
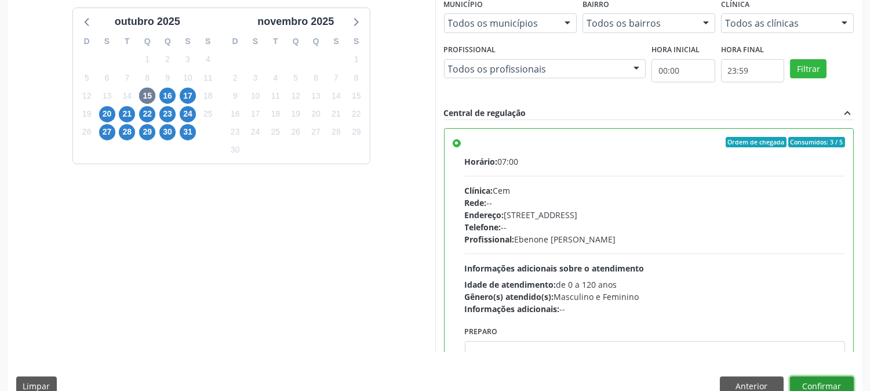
click at [830, 379] on button "Confirmar" at bounding box center [822, 386] width 64 height 20
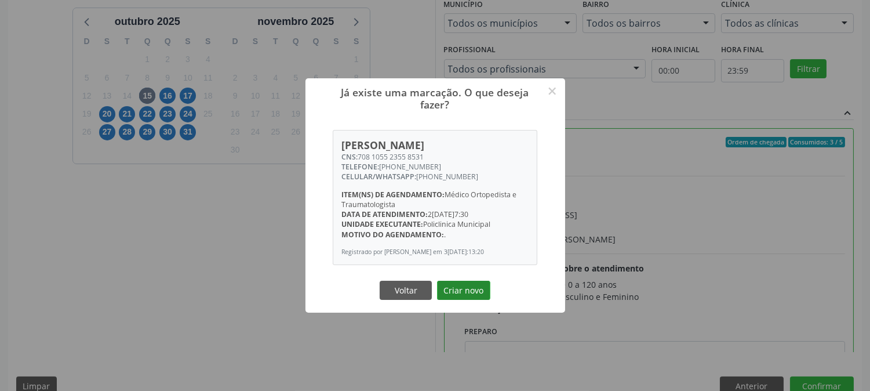
click at [481, 288] on button "Criar novo" at bounding box center [463, 291] width 53 height 20
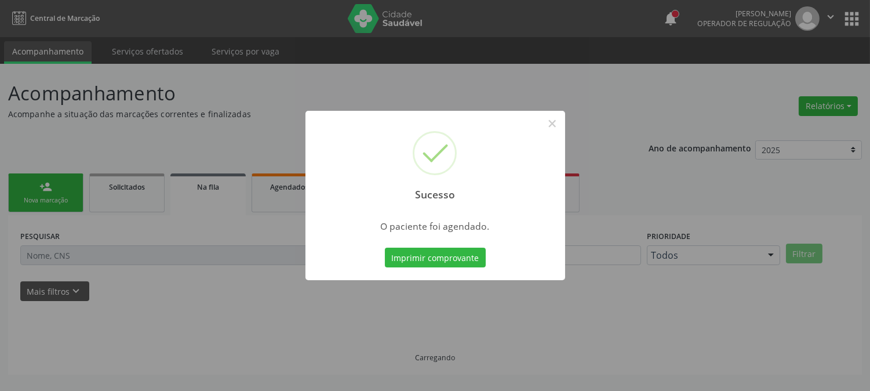
scroll to position [0, 0]
click at [407, 257] on button "Imprimir comprovante" at bounding box center [435, 258] width 101 height 20
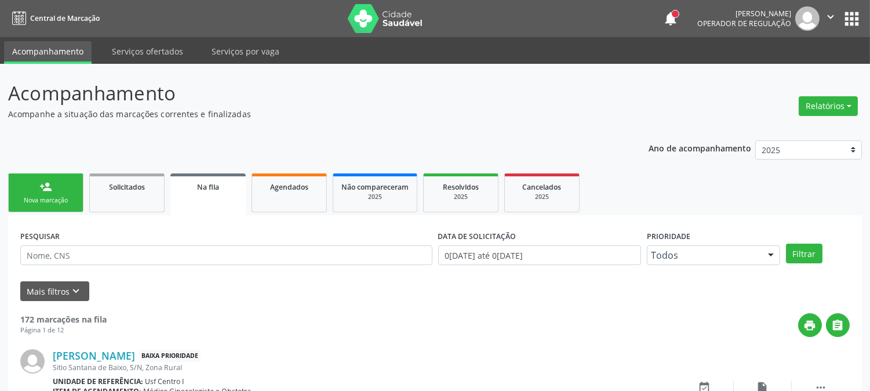
click at [38, 193] on link "person_add Nova marcação" at bounding box center [45, 192] width 75 height 39
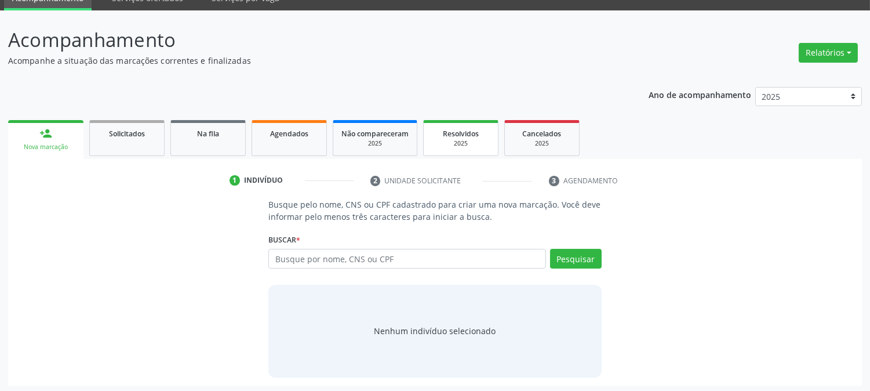
scroll to position [55, 0]
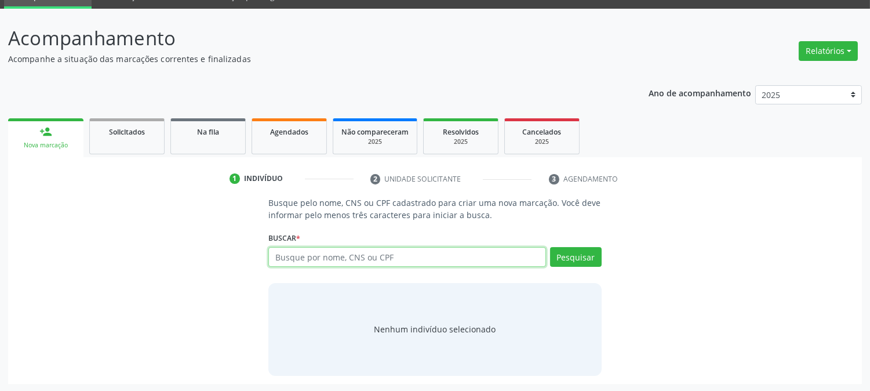
click at [343, 253] on input "text" at bounding box center [407, 257] width 277 height 20
type input "02650133481"
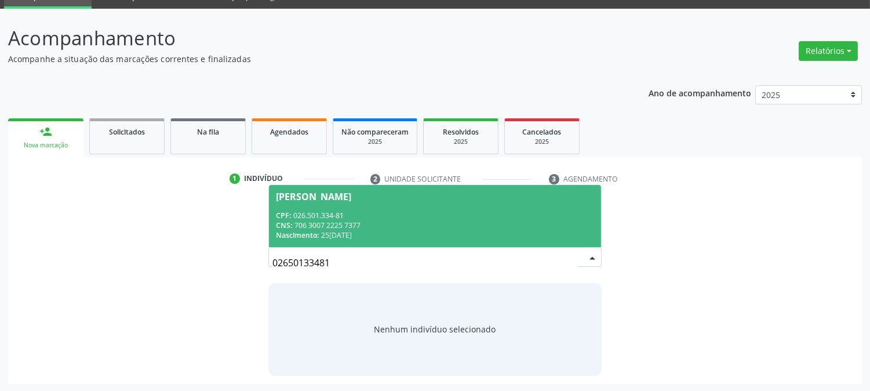
click at [384, 218] on div "CPF: 026.501.334-81" at bounding box center [435, 216] width 318 height 10
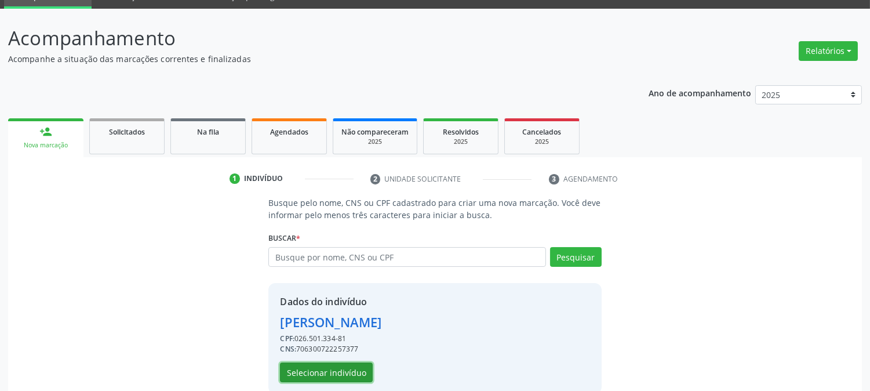
click at [318, 373] on button "Selecionar indivíduo" at bounding box center [326, 372] width 93 height 20
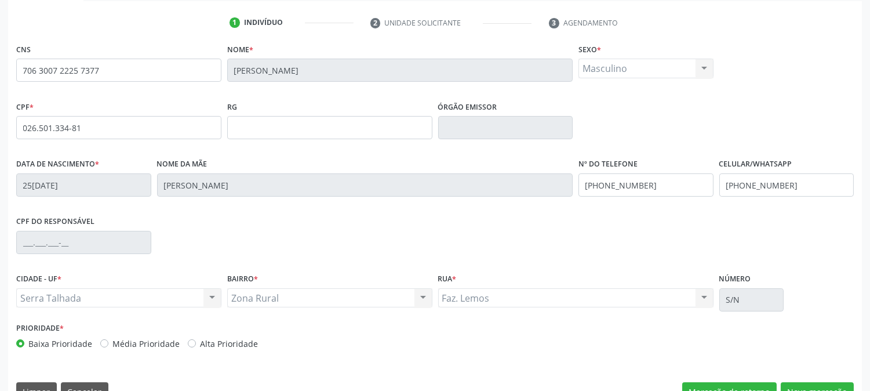
scroll to position [237, 0]
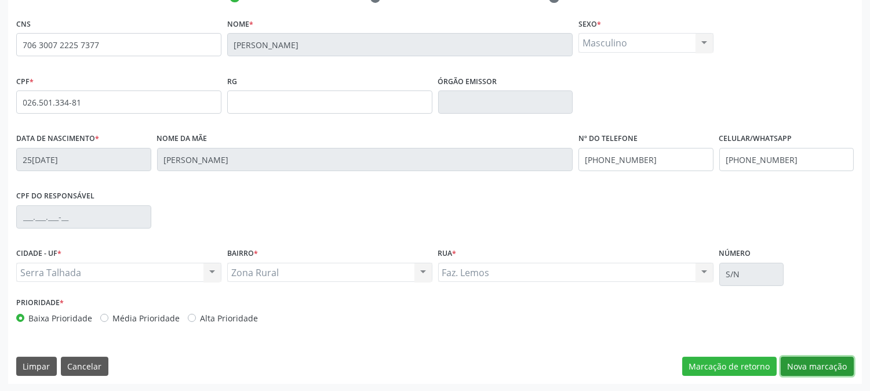
click at [796, 362] on button "Nova marcação" at bounding box center [817, 367] width 73 height 20
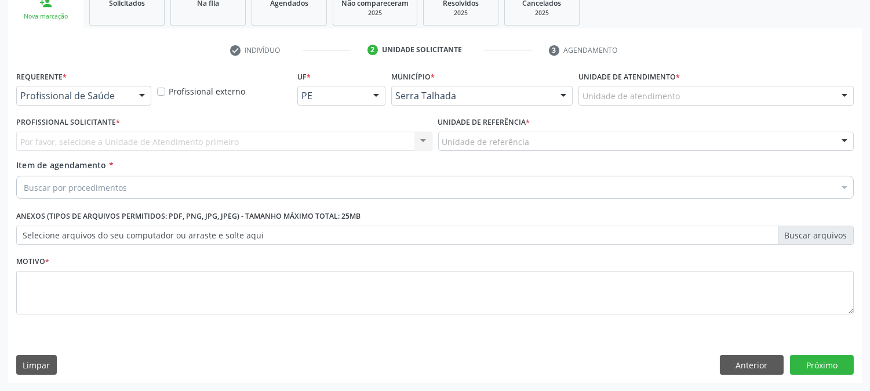
scroll to position [183, 0]
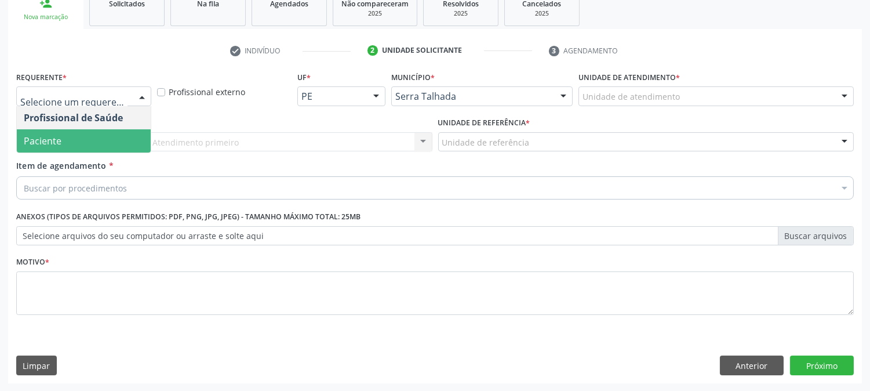
drag, startPoint x: 56, startPoint y: 144, endPoint x: 70, endPoint y: 163, distance: 23.7
click at [57, 146] on span "Paciente" at bounding box center [43, 141] width 38 height 13
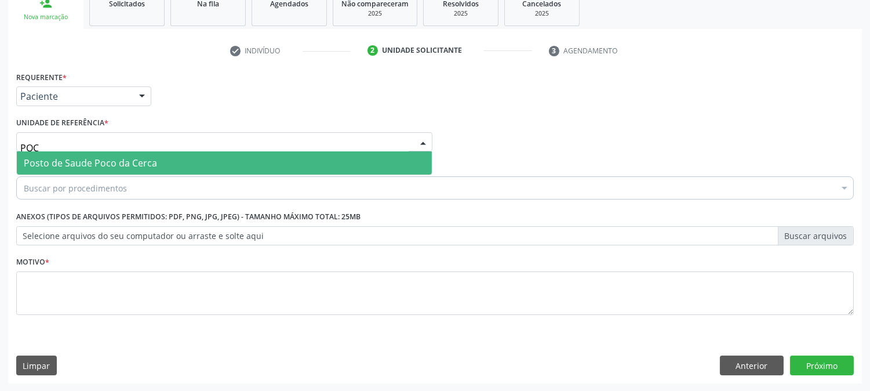
type input "POCO"
click at [79, 161] on span "Posto de Saude Poco da Cerca" at bounding box center [90, 163] width 133 height 13
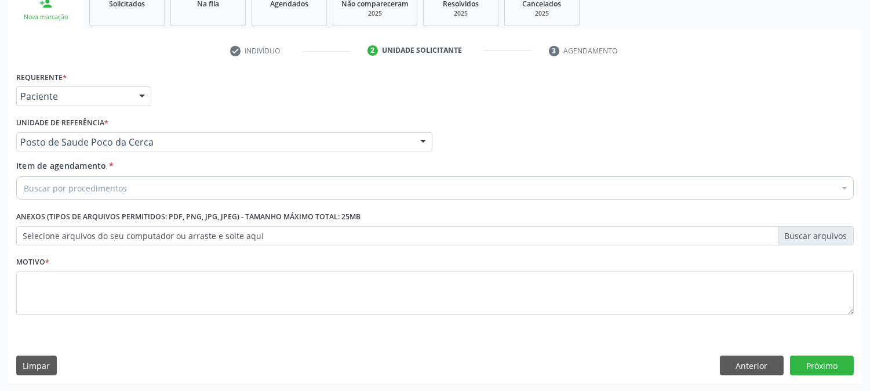
click at [24, 190] on input "Item de agendamento *" at bounding box center [24, 187] width 0 height 23
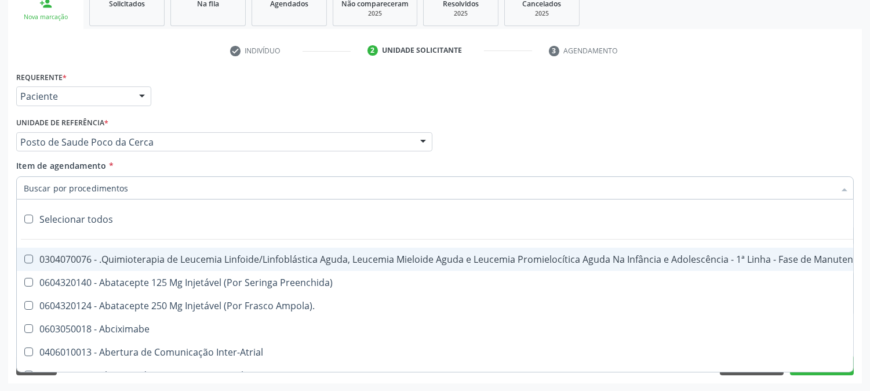
click at [71, 186] on input "Item de agendamento *" at bounding box center [429, 187] width 811 height 23
click at [85, 189] on input "Item de agendamento *" at bounding box center [429, 187] width 811 height 23
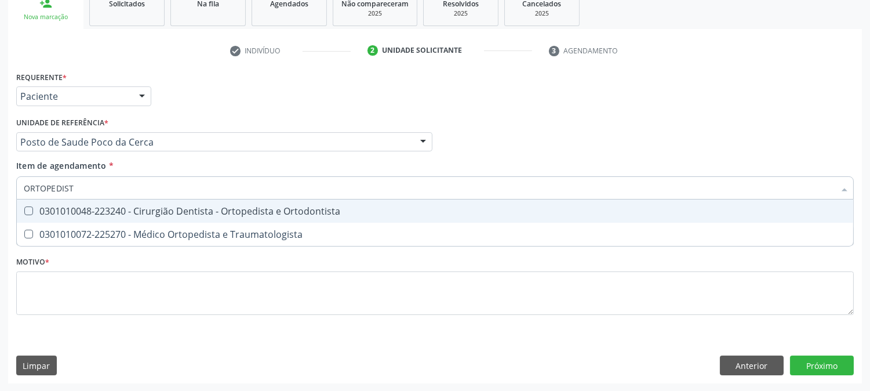
type input "ORTOPEDISTA"
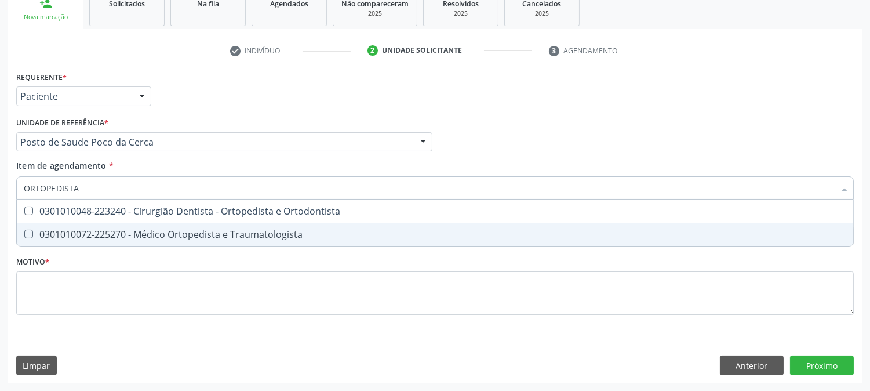
click at [91, 235] on div "0301010072-225270 - Médico Ortopedista e Traumatologista" at bounding box center [435, 234] width 823 height 9
checkbox Traumatologista "true"
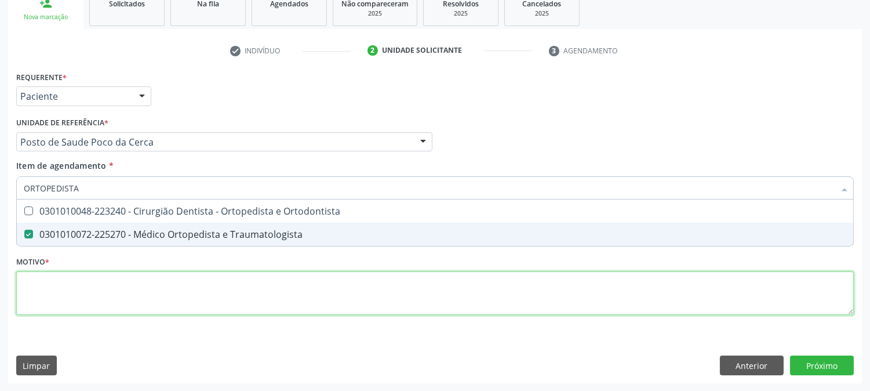
click at [103, 306] on div "Requerente * Paciente Profissional de Saúde Paciente Nenhum resultado encontrad…" at bounding box center [435, 199] width 838 height 263
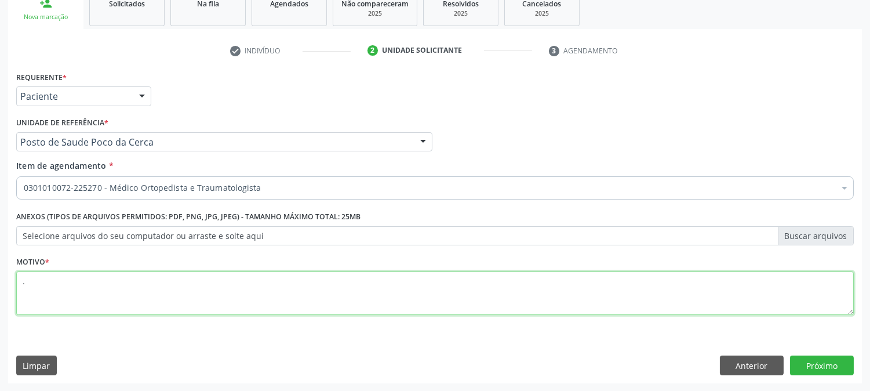
type textarea "."
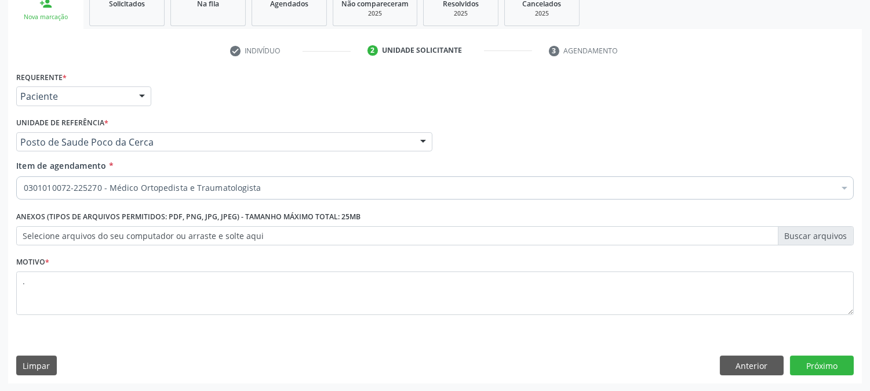
click at [813, 378] on div "Requerente * Paciente Profissional de Saúde Paciente Nenhum resultado encontrad…" at bounding box center [435, 225] width 854 height 315
click at [810, 365] on button "Próximo" at bounding box center [822, 365] width 64 height 20
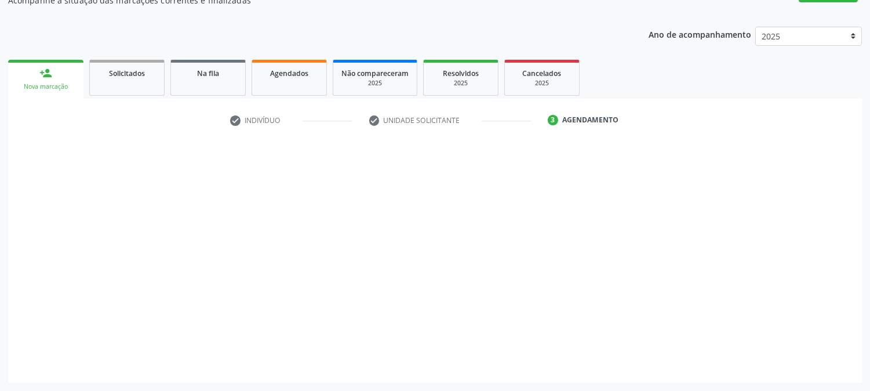
scroll to position [113, 0]
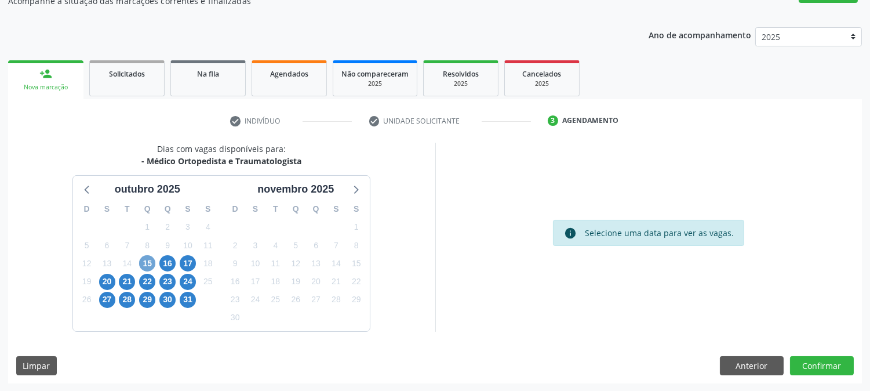
click at [149, 264] on span "15" at bounding box center [147, 263] width 16 height 16
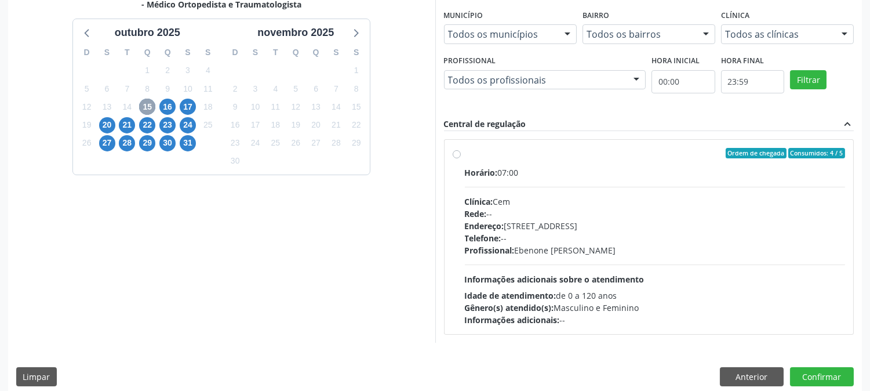
scroll to position [281, 0]
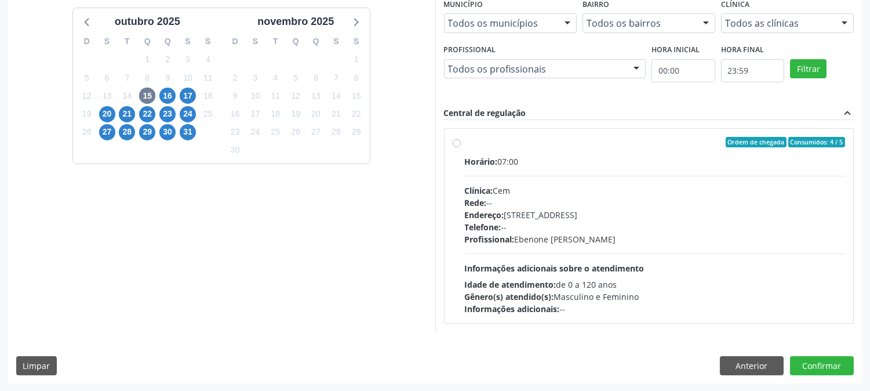
click at [572, 174] on div "Horário: 07:00 Clínica: Cem Rede: -- Endereço: [STREET_ADDRESS] Telefone: -- Pr…" at bounding box center [655, 234] width 381 height 159
click at [461, 147] on input "Ordem de chegada Consumidos: 4 / 5 Horário: 07:00 Clínica: Cem Rede: -- Endereç…" at bounding box center [457, 142] width 8 height 10
radio input "true"
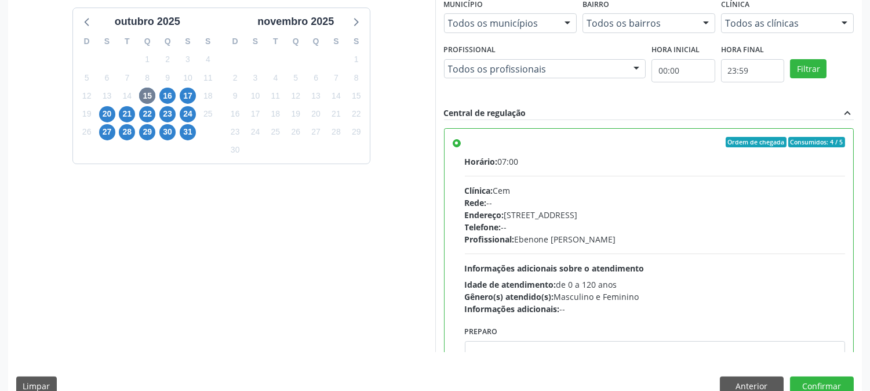
click at [814, 373] on div "Dias com vagas disponíveis para: - Médico Ortopedista e Traumatologista o[DATE]…" at bounding box center [435, 189] width 854 height 429
click at [810, 379] on button "Confirmar" at bounding box center [822, 386] width 64 height 20
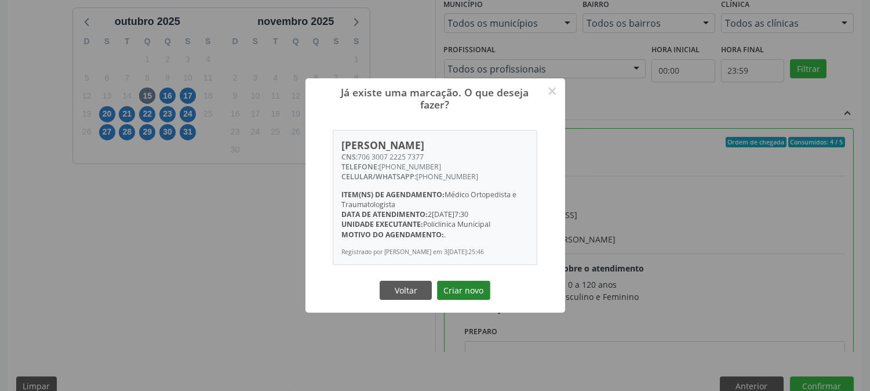
click at [464, 290] on button "Criar novo" at bounding box center [463, 291] width 53 height 20
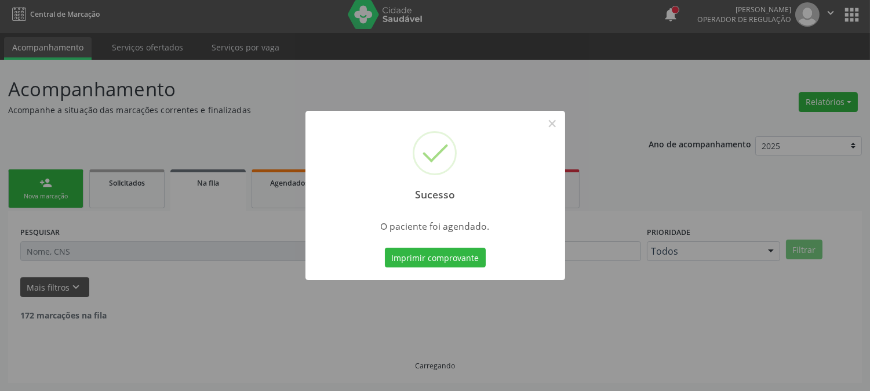
scroll to position [0, 0]
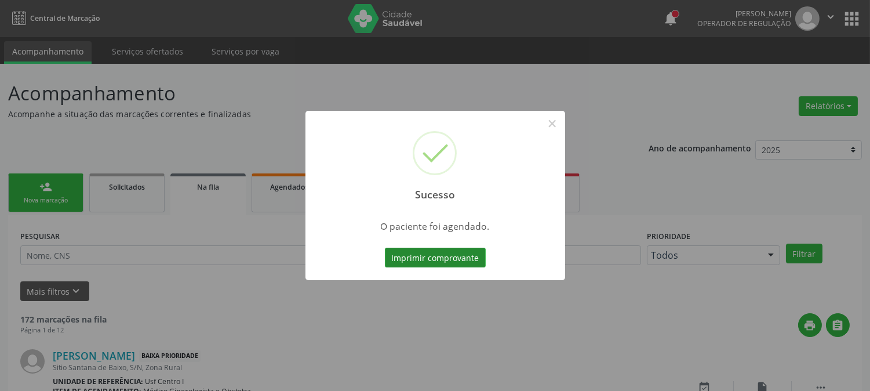
click at [447, 256] on button "Imprimir comprovante" at bounding box center [435, 258] width 101 height 20
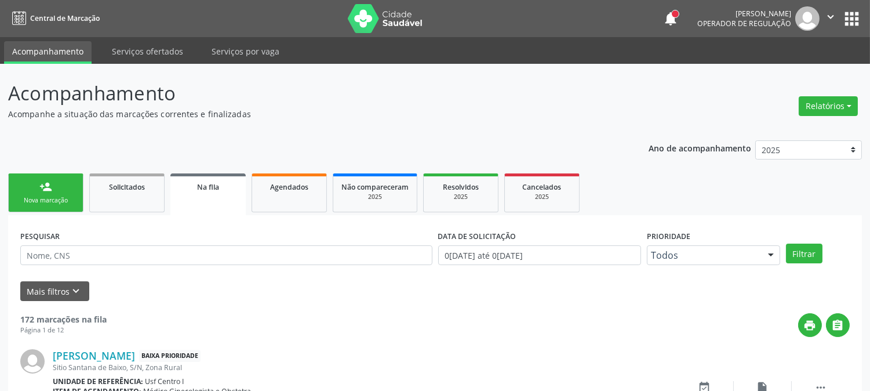
click at [58, 190] on link "person_add Nova marcação" at bounding box center [45, 192] width 75 height 39
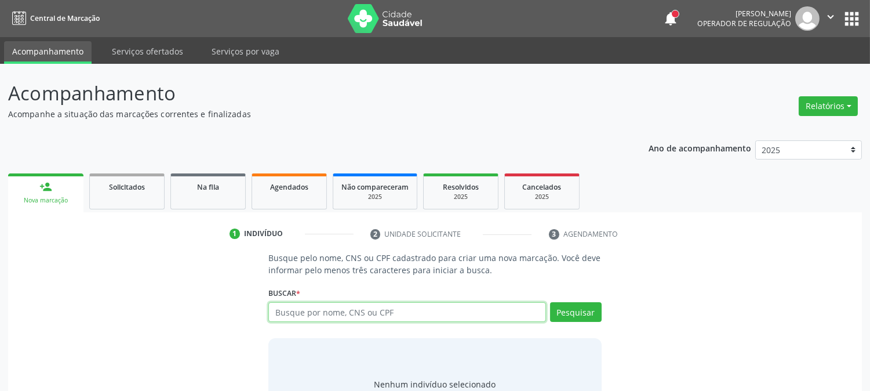
click at [338, 309] on input "text" at bounding box center [407, 312] width 277 height 20
type input "703506062197630"
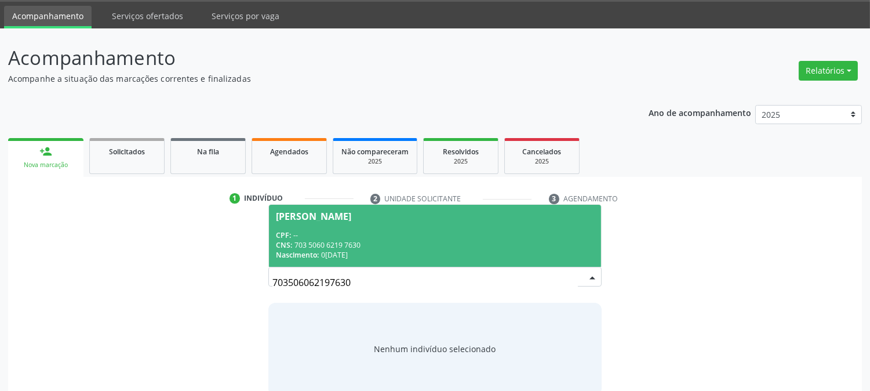
scroll to position [55, 0]
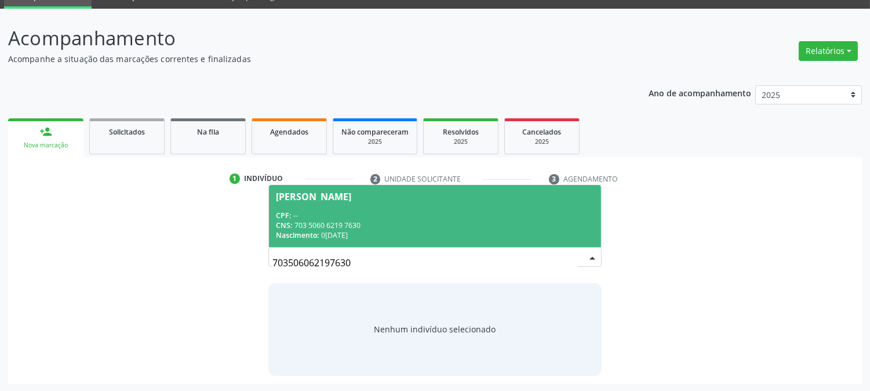
click at [344, 223] on div "CNS: 703 5060 6219 7630" at bounding box center [435, 225] width 318 height 10
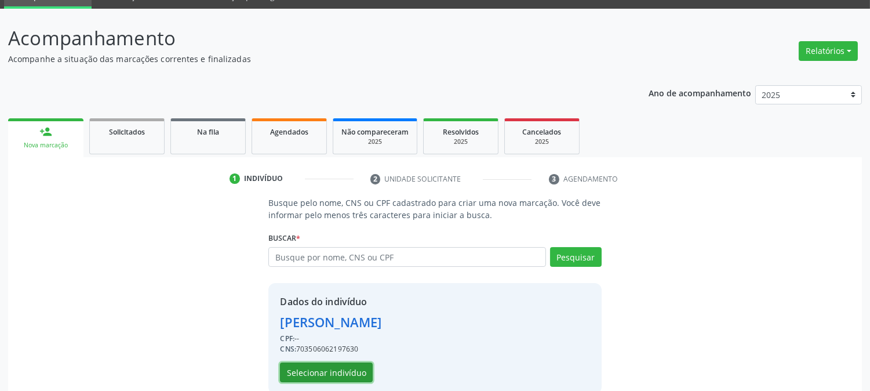
click at [328, 370] on button "Selecionar indivíduo" at bounding box center [326, 372] width 93 height 20
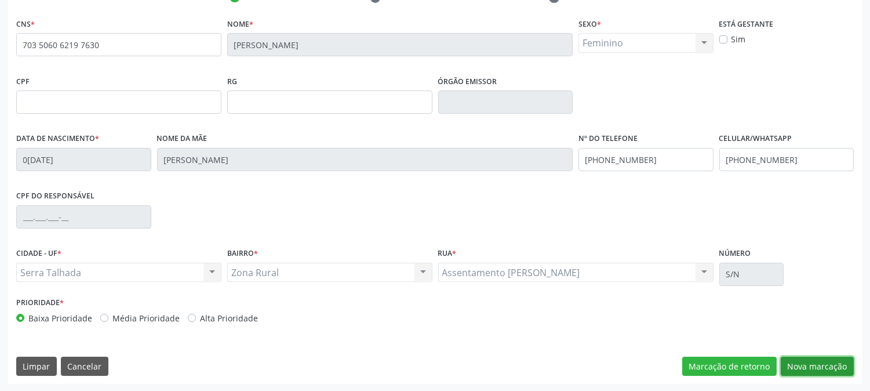
click at [801, 364] on button "Nova marcação" at bounding box center [817, 367] width 73 height 20
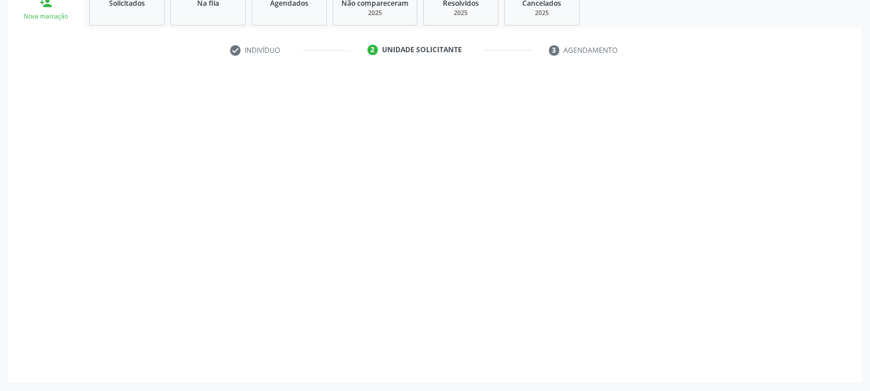
scroll to position [183, 0]
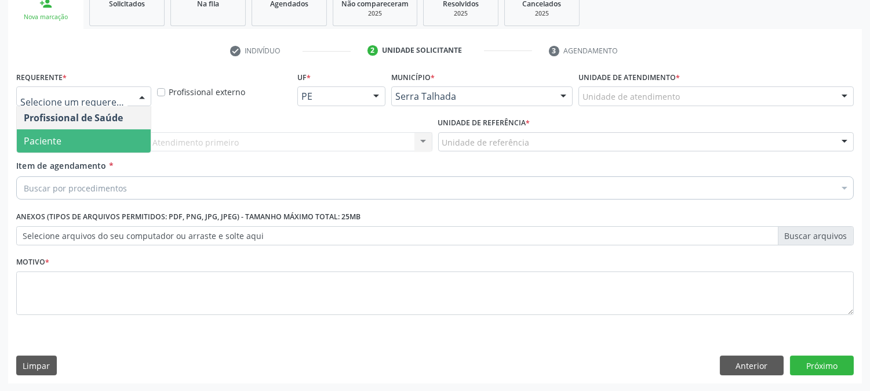
click at [121, 136] on span "Paciente" at bounding box center [84, 140] width 134 height 23
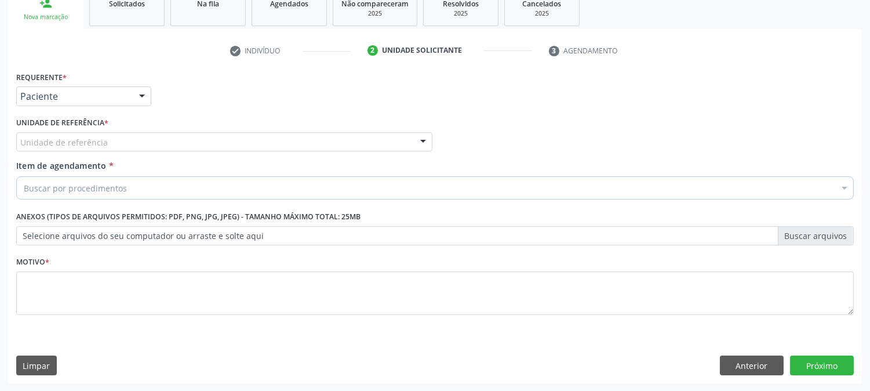
click at [121, 136] on div "Requerente * Paciente Profissional de Saúde Paciente Nenhum resultado encontrad…" at bounding box center [435, 199] width 838 height 263
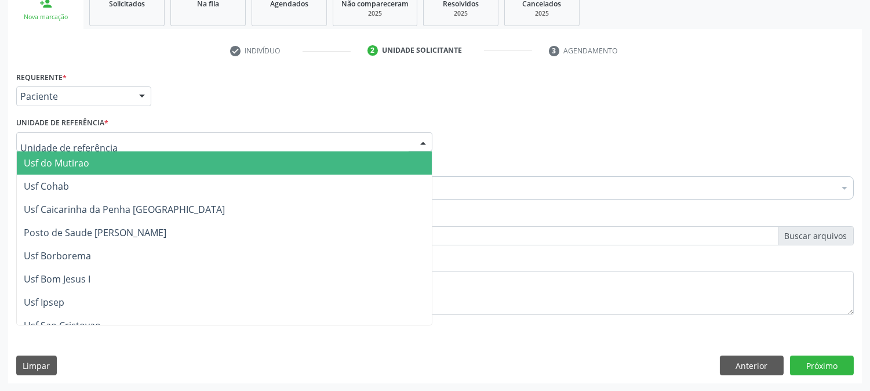
click at [117, 147] on div at bounding box center [224, 142] width 416 height 20
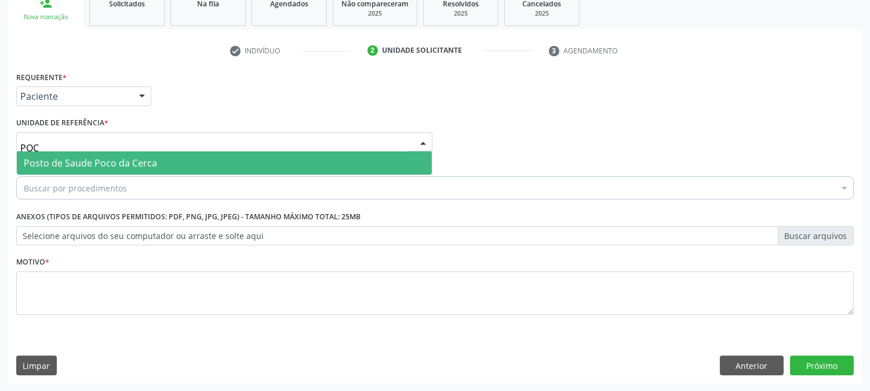
type input "POCO"
click at [144, 166] on span "Posto de Saude Poco da Cerca" at bounding box center [90, 163] width 133 height 13
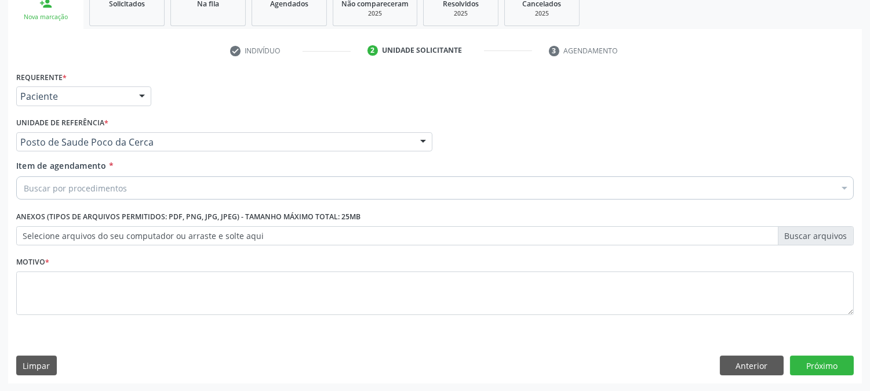
click at [130, 191] on div "Buscar por procedimentos" at bounding box center [435, 187] width 838 height 23
click at [24, 184] on input "Item de agendamento *" at bounding box center [24, 187] width 0 height 23
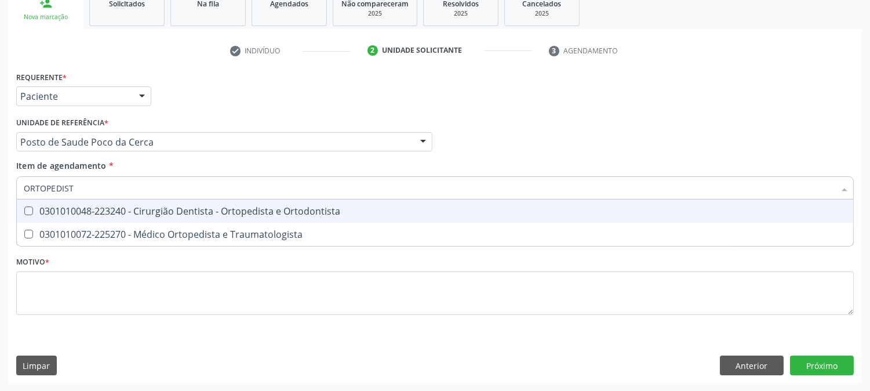
type input "ORTOPEDISTA"
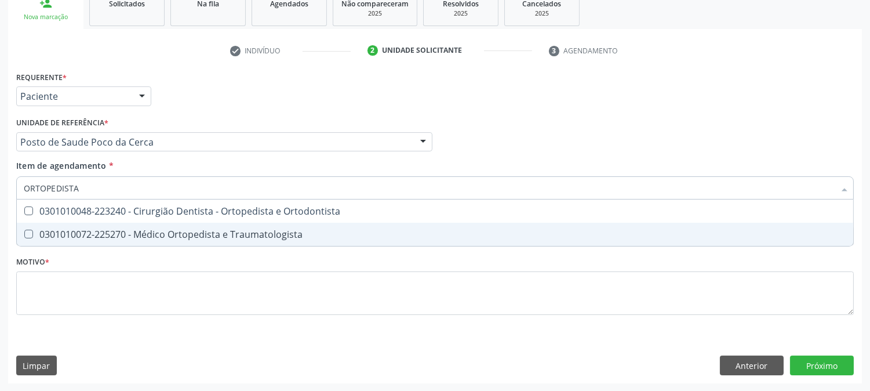
click at [110, 233] on div "0301010072-225270 - Médico Ortopedista e Traumatologista" at bounding box center [435, 234] width 823 height 9
checkbox Traumatologista "true"
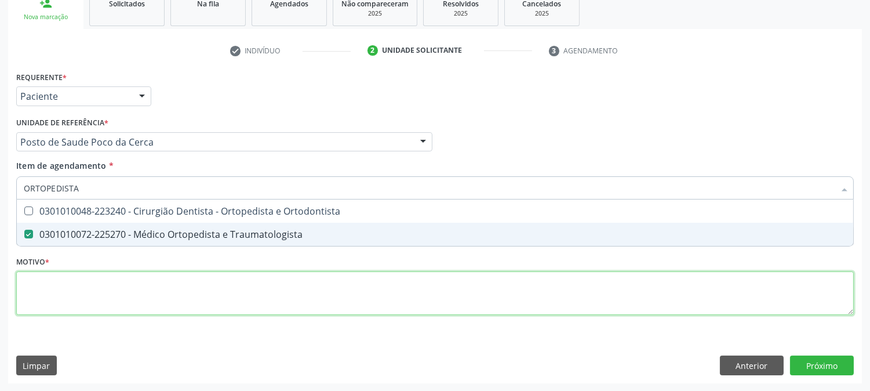
click at [109, 285] on div "Requerente * Paciente Profissional de Saúde Paciente Nenhum resultado encontrad…" at bounding box center [435, 199] width 838 height 263
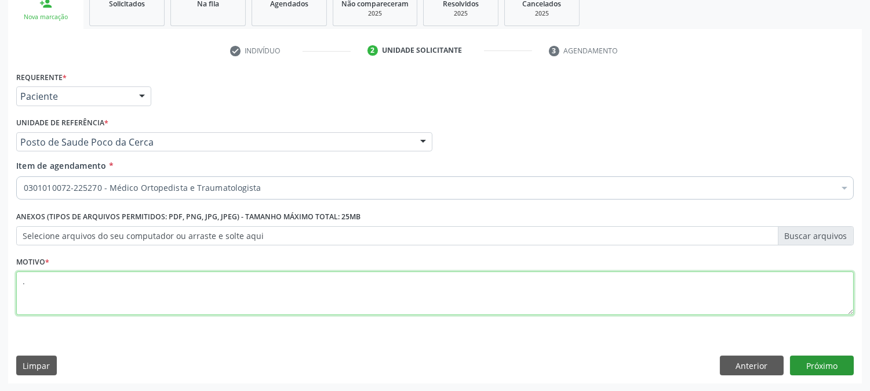
type textarea "."
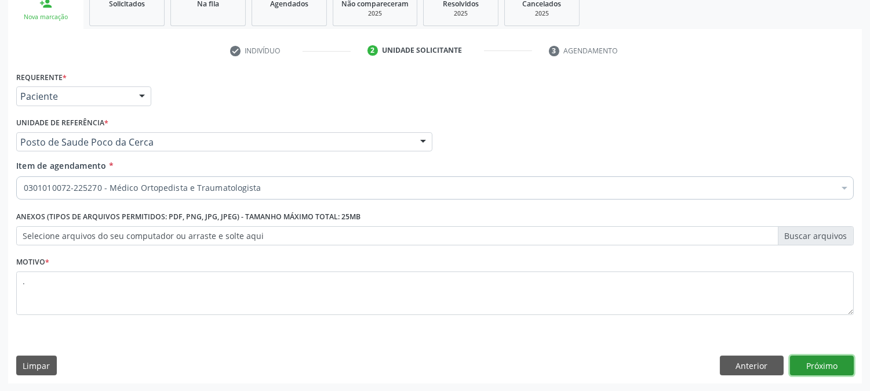
click at [847, 357] on button "Próximo" at bounding box center [822, 365] width 64 height 20
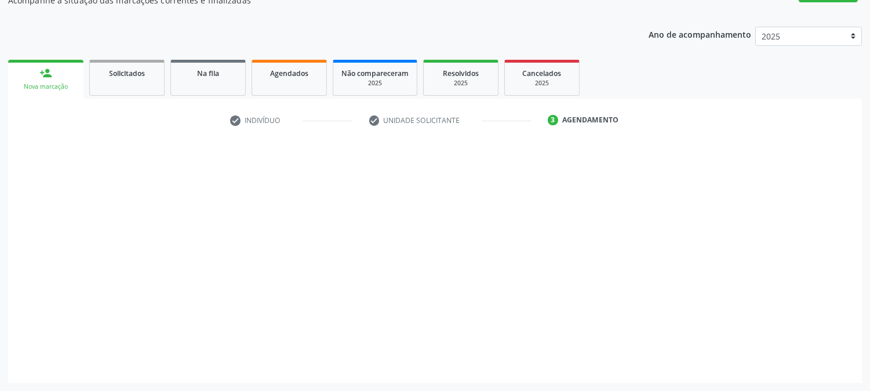
scroll to position [113, 0]
